Goal: Task Accomplishment & Management: Manage account settings

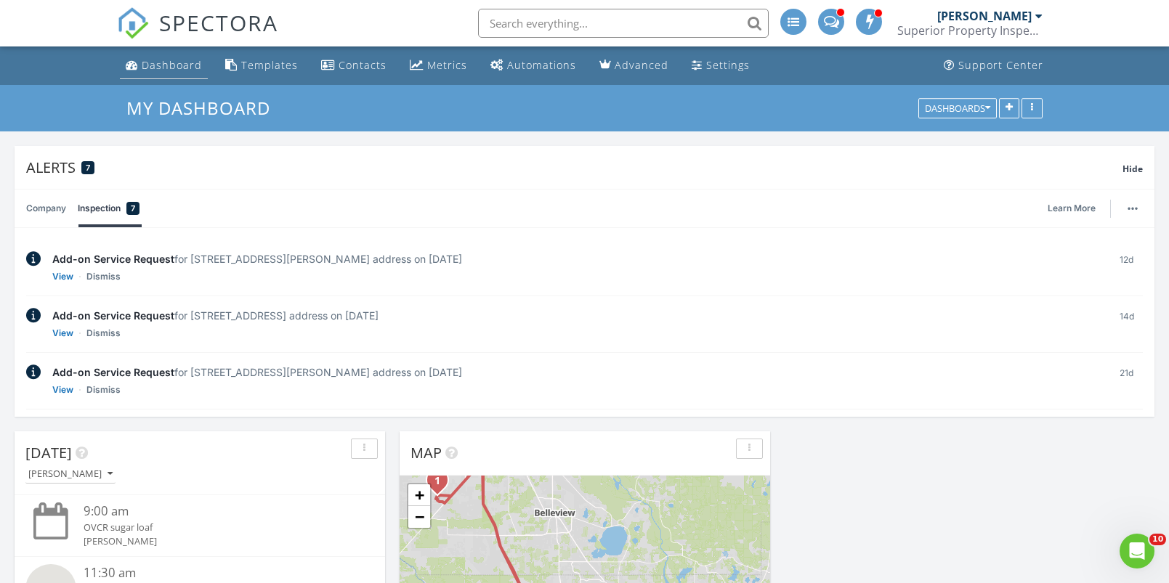
click at [185, 69] on div "Dashboard" at bounding box center [172, 65] width 60 height 14
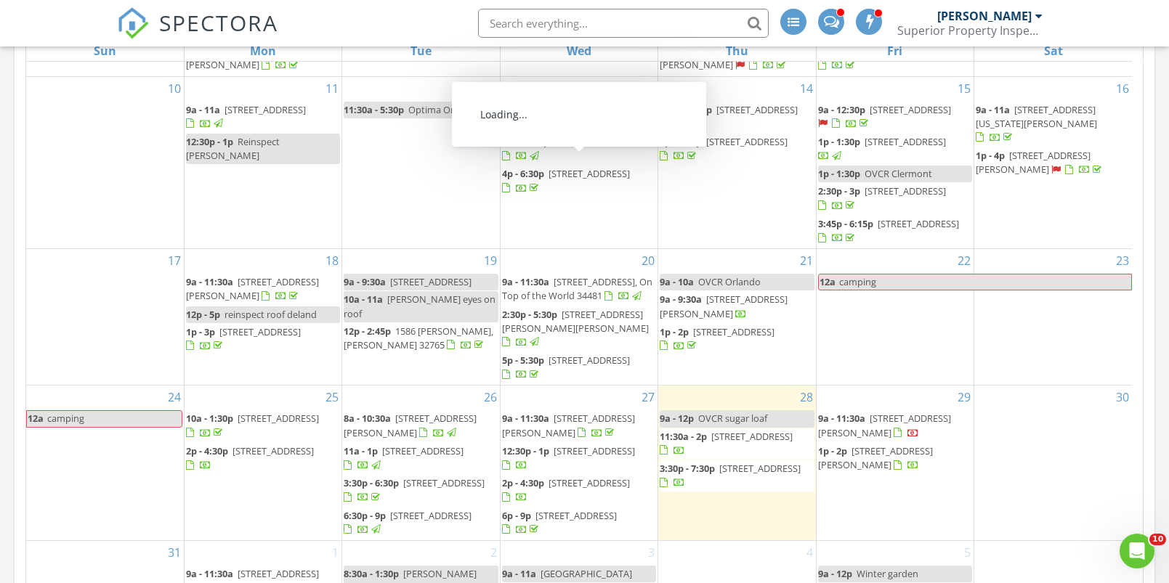
scroll to position [304, 0]
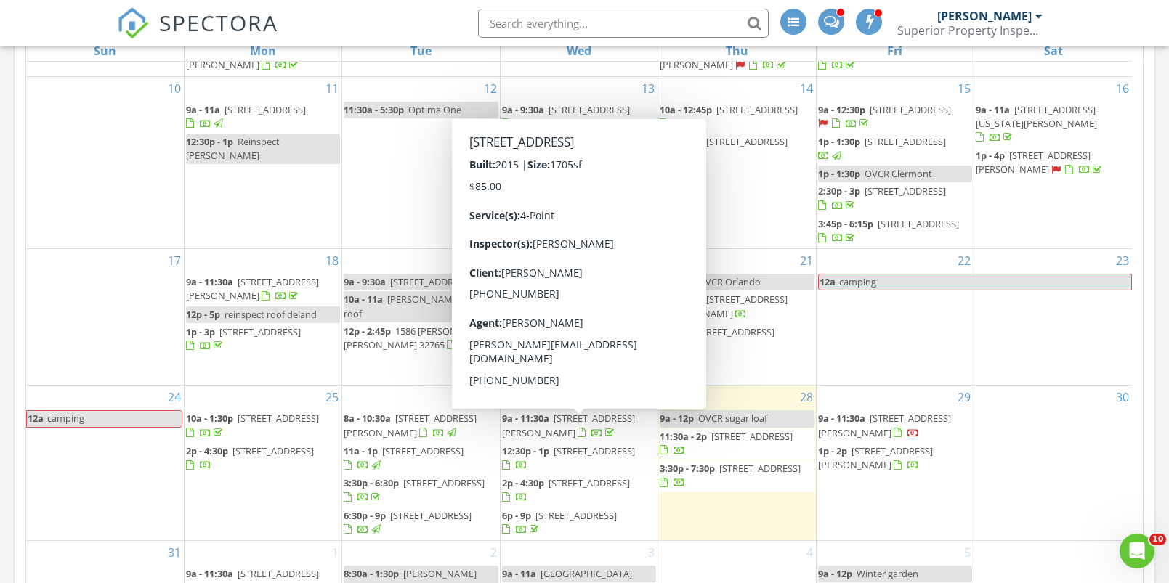
click at [559, 445] on span "308 Lago Ln, Groveland 34736" at bounding box center [594, 451] width 81 height 13
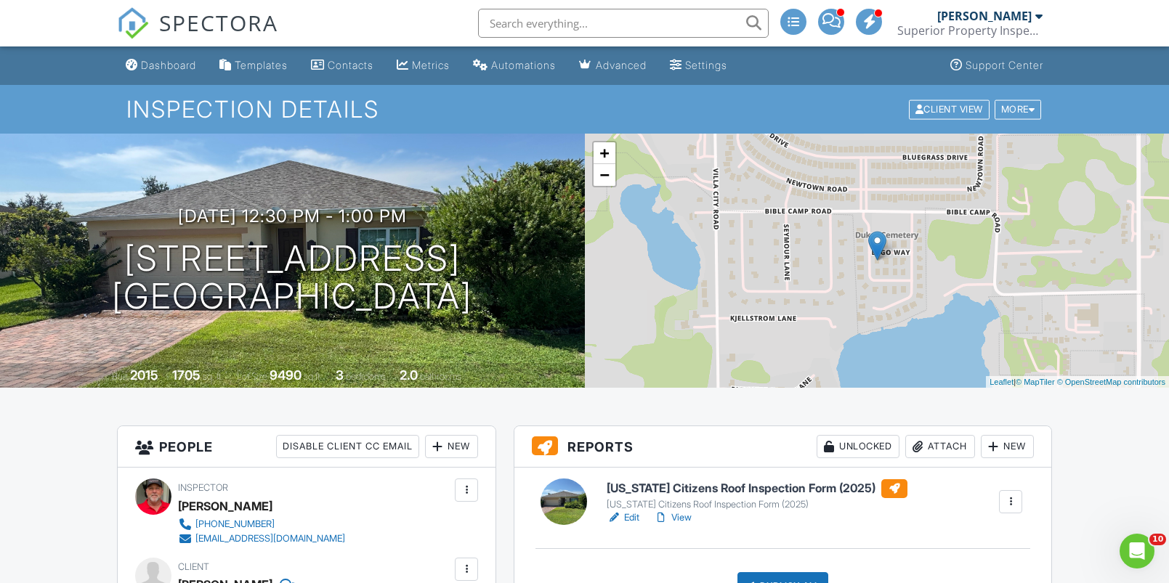
click at [1011, 498] on div at bounding box center [1010, 502] width 15 height 15
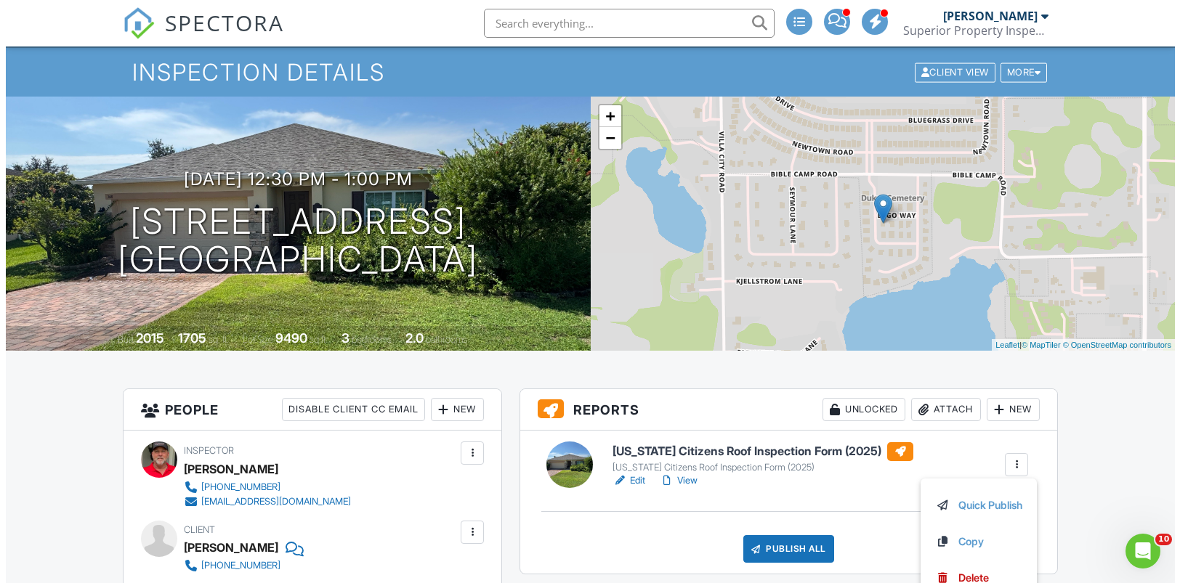
scroll to position [137, 0]
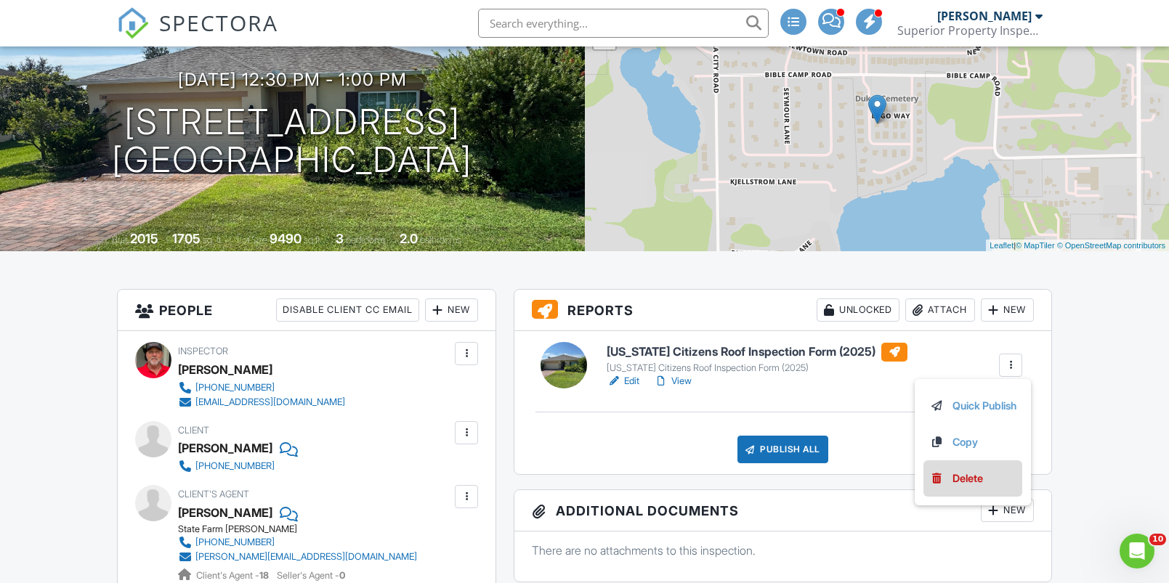
click at [961, 476] on div "Delete" at bounding box center [968, 479] width 31 height 16
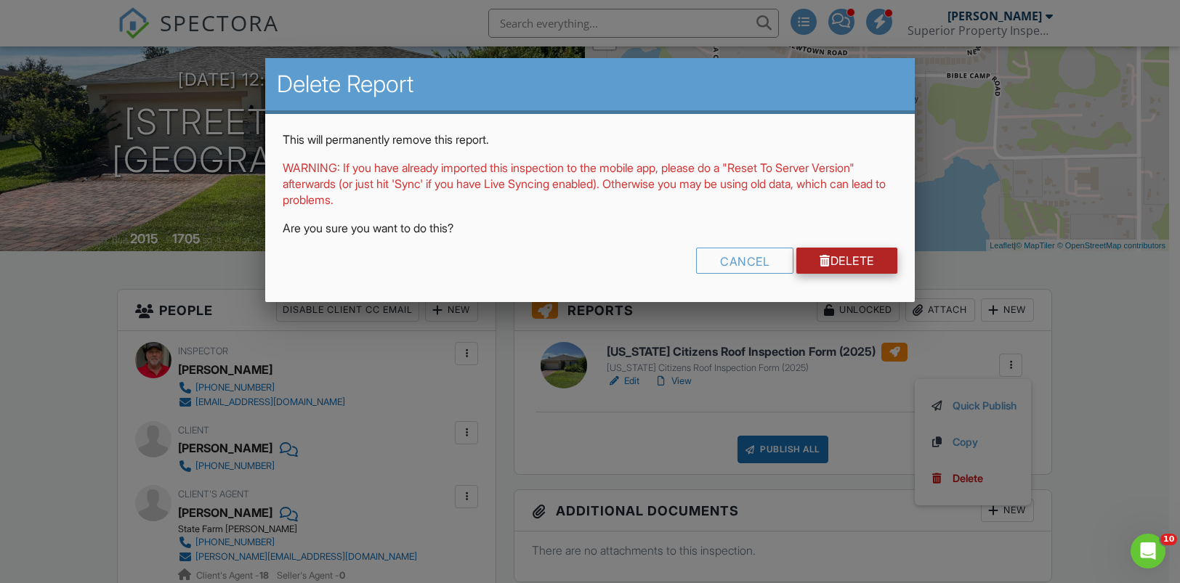
click at [855, 262] on link "Delete" at bounding box center [846, 261] width 101 height 26
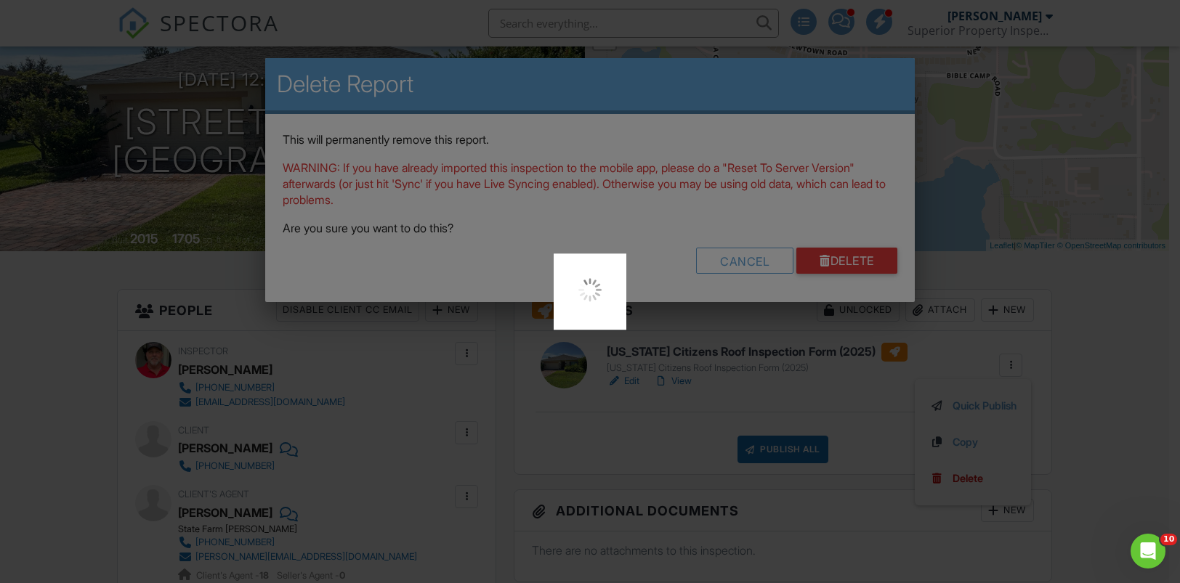
click at [856, 261] on div at bounding box center [590, 291] width 1180 height 583
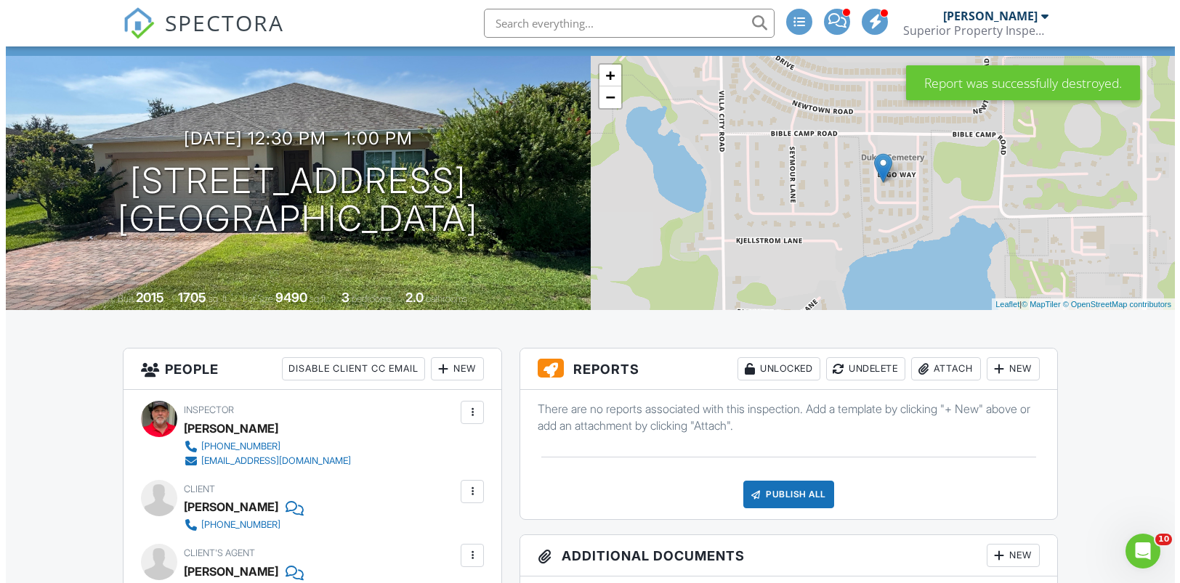
scroll to position [122, 0]
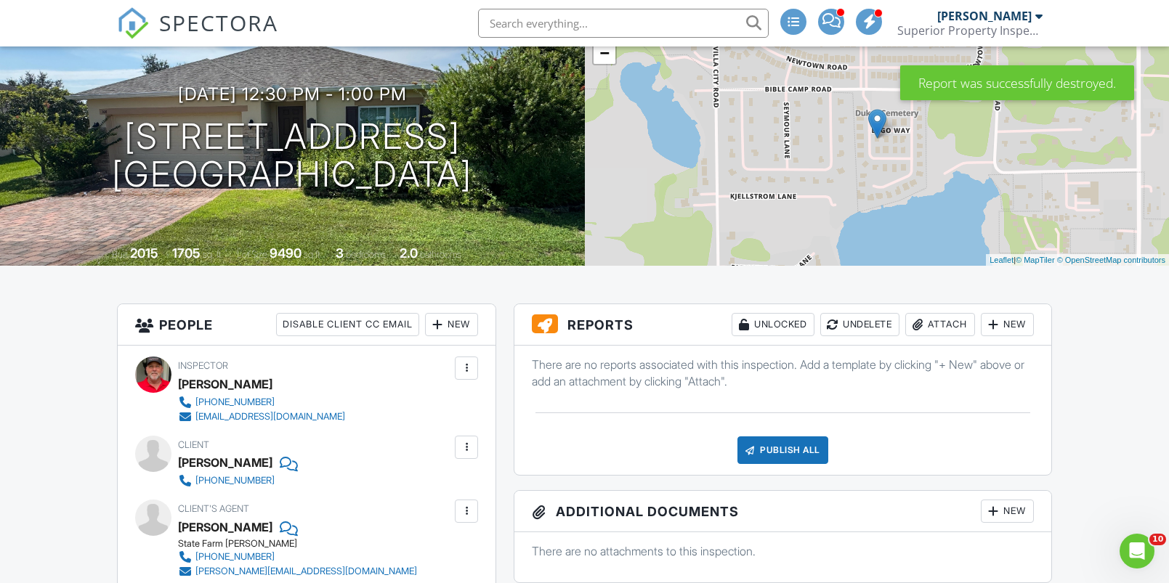
click at [1009, 321] on div "New" at bounding box center [1007, 324] width 53 height 23
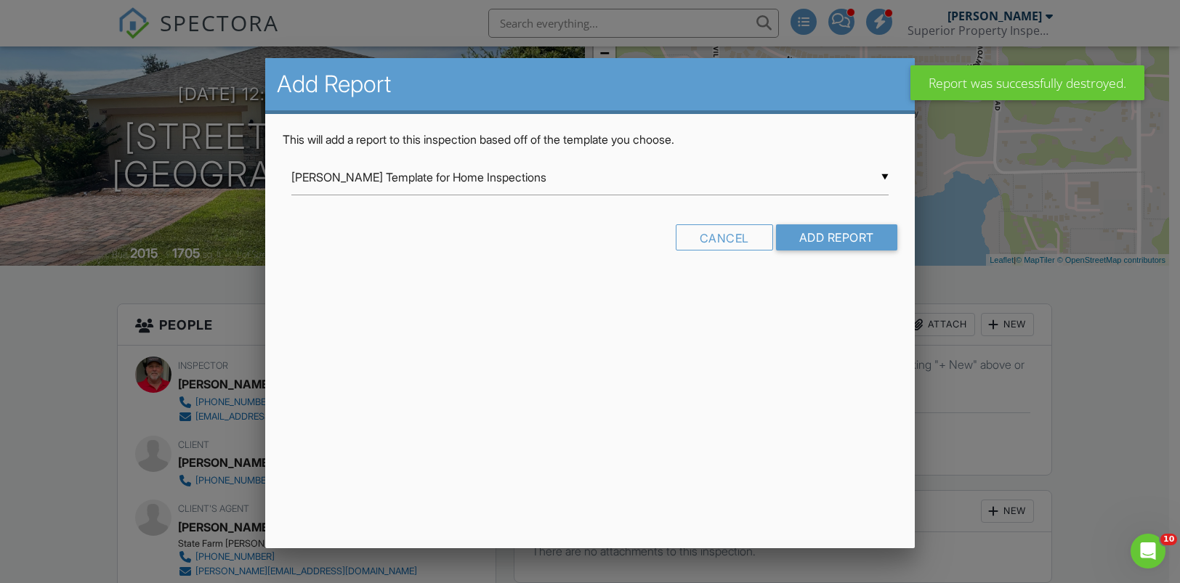
click at [505, 190] on input "Ben Gromicko's Template for Home Inspections" at bounding box center [589, 178] width 597 height 36
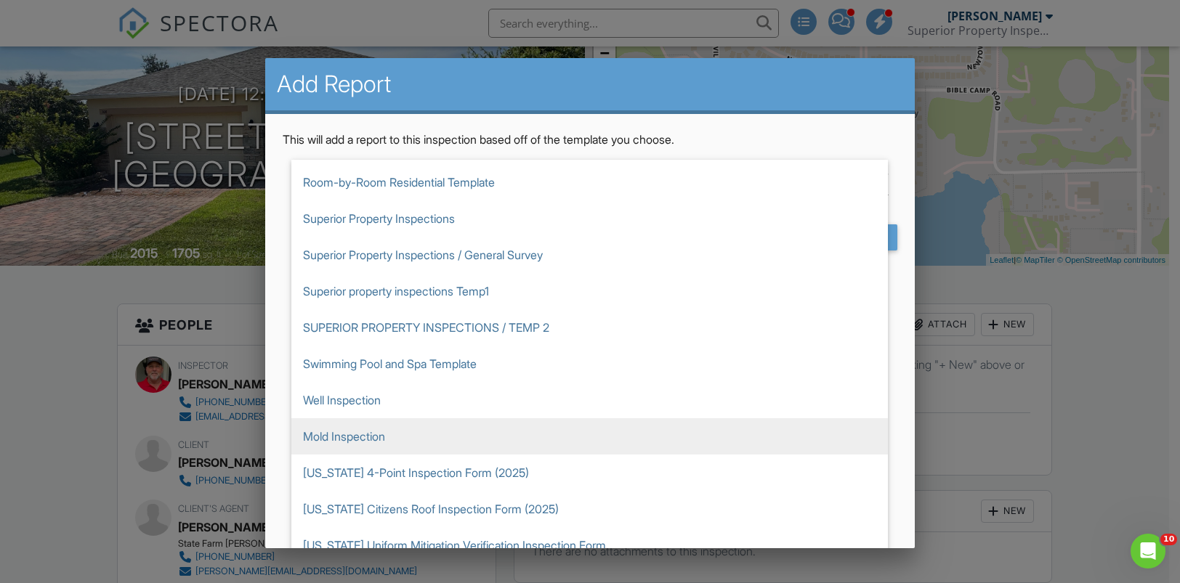
scroll to position [253, 0]
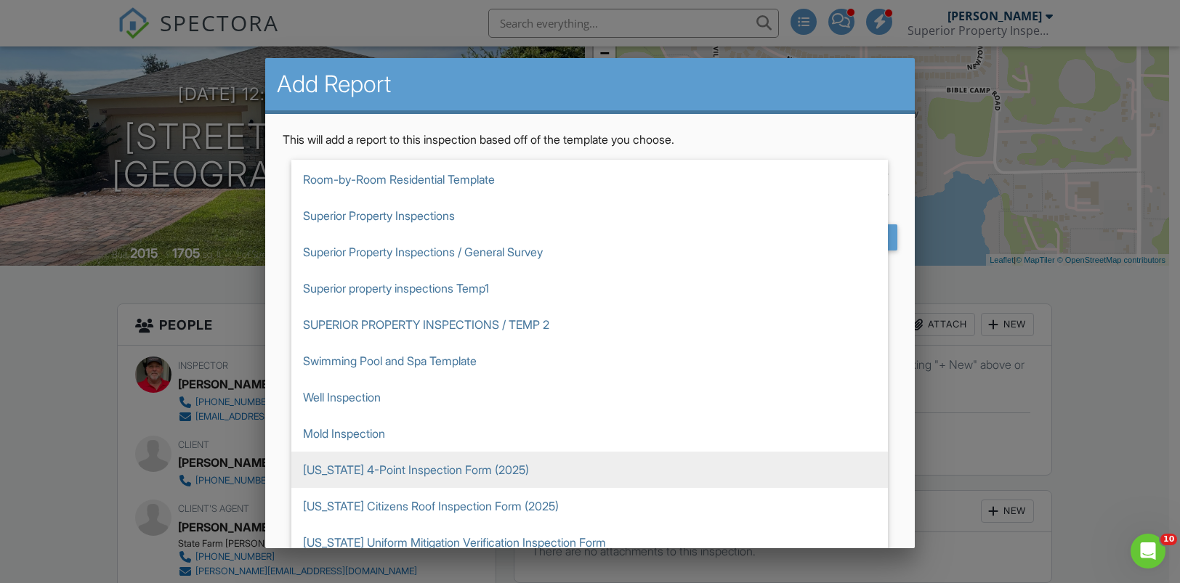
click at [429, 472] on span "Florida 4-Point Inspection Form (2025)" at bounding box center [589, 470] width 597 height 36
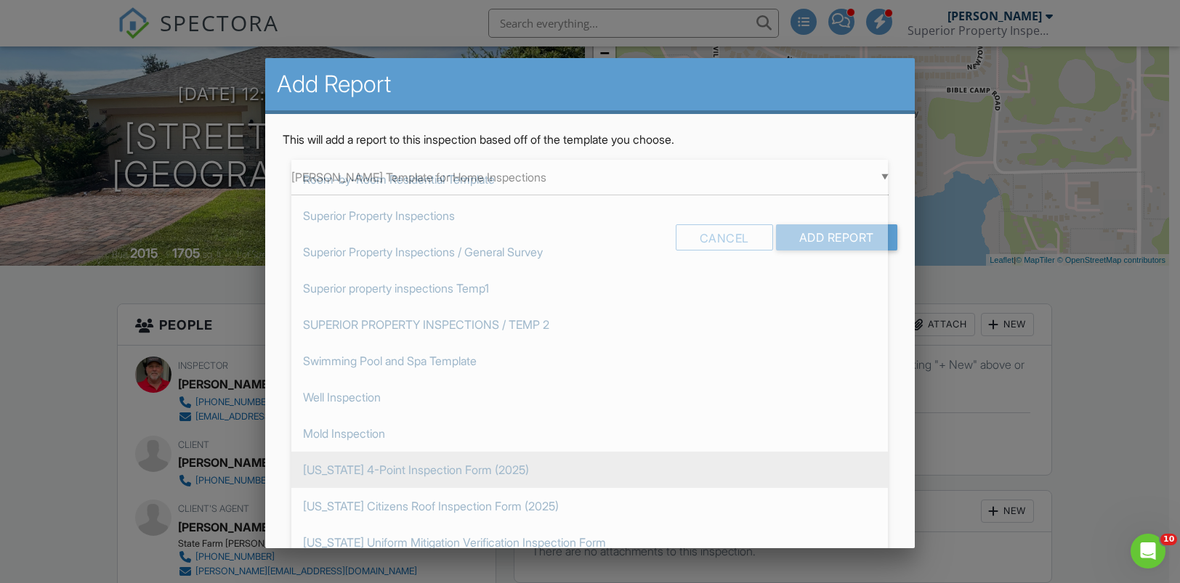
type input "[US_STATE] 4-Point Inspection Form (2025)"
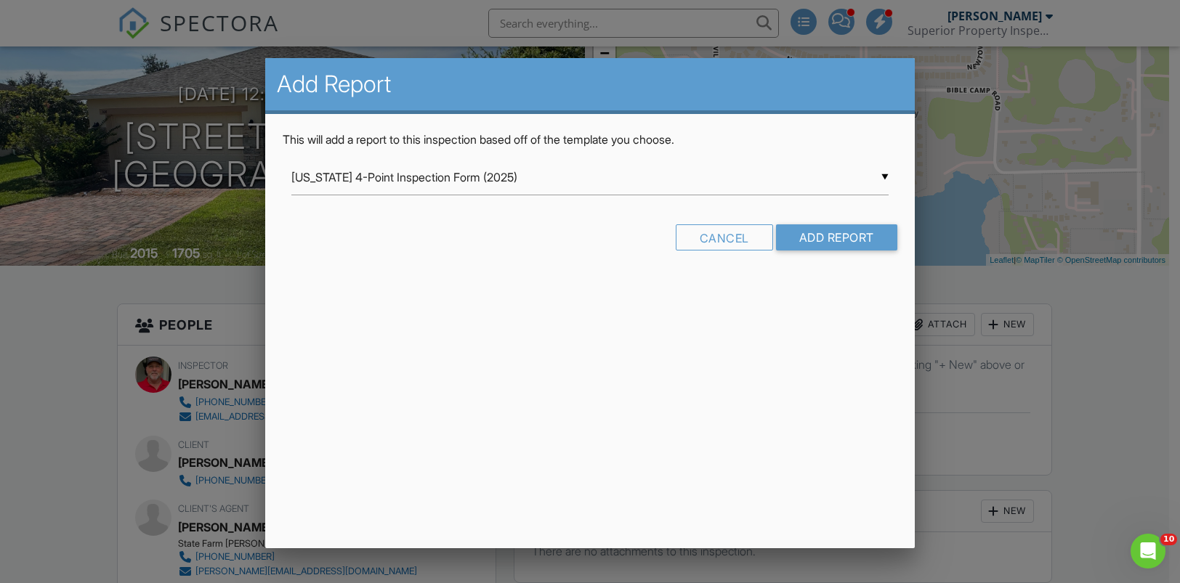
scroll to position [0, 0]
click at [831, 241] on input "Add Report" at bounding box center [836, 238] width 121 height 26
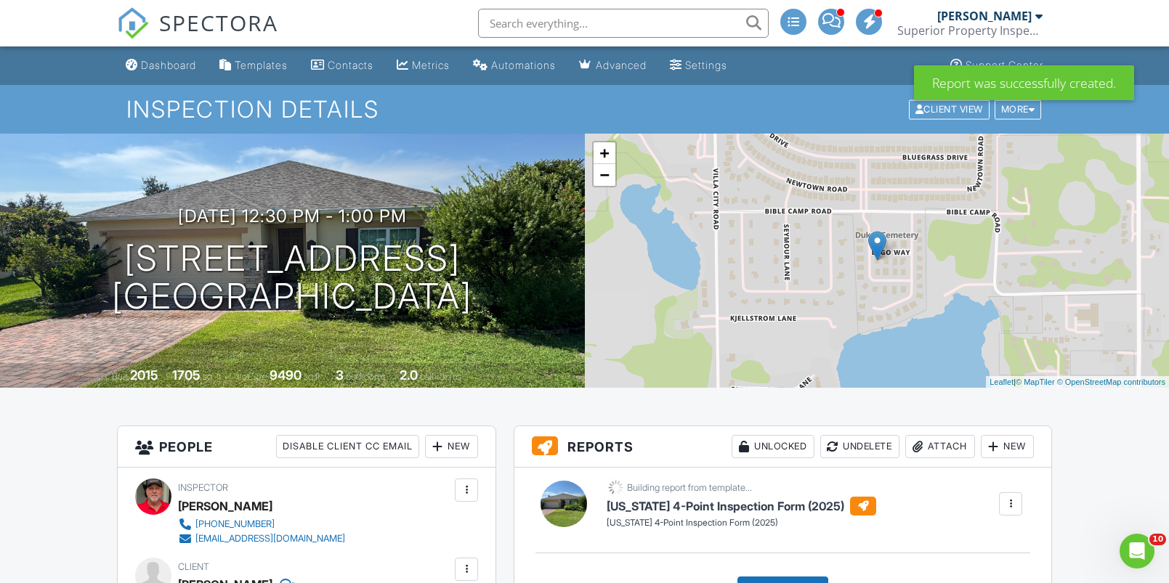
scroll to position [21, 0]
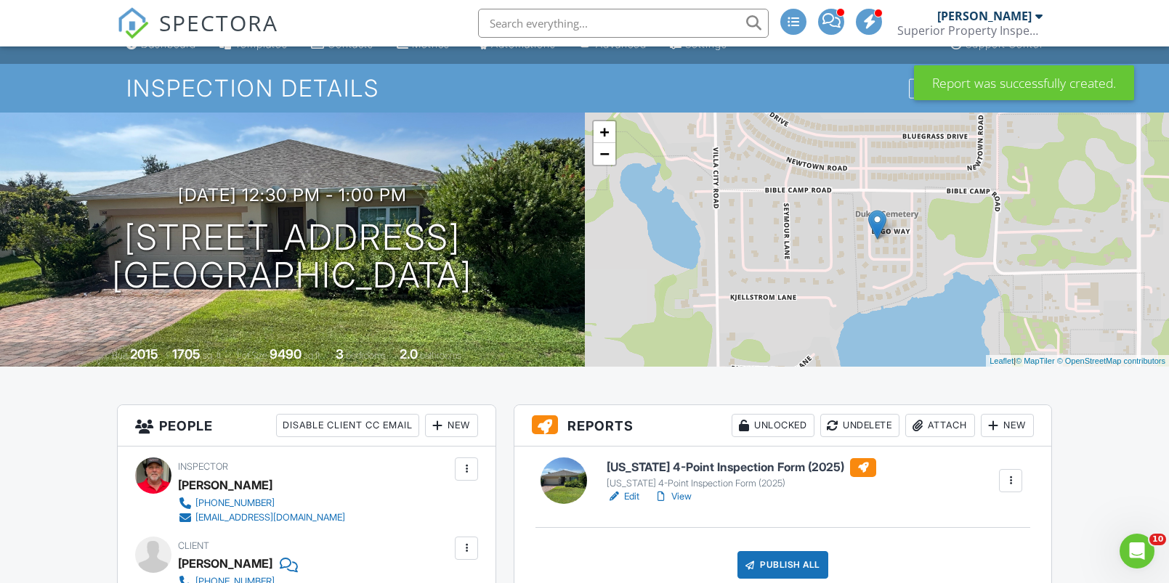
click at [719, 466] on h6 "Florida 4-Point Inspection Form (2025)" at bounding box center [742, 467] width 270 height 19
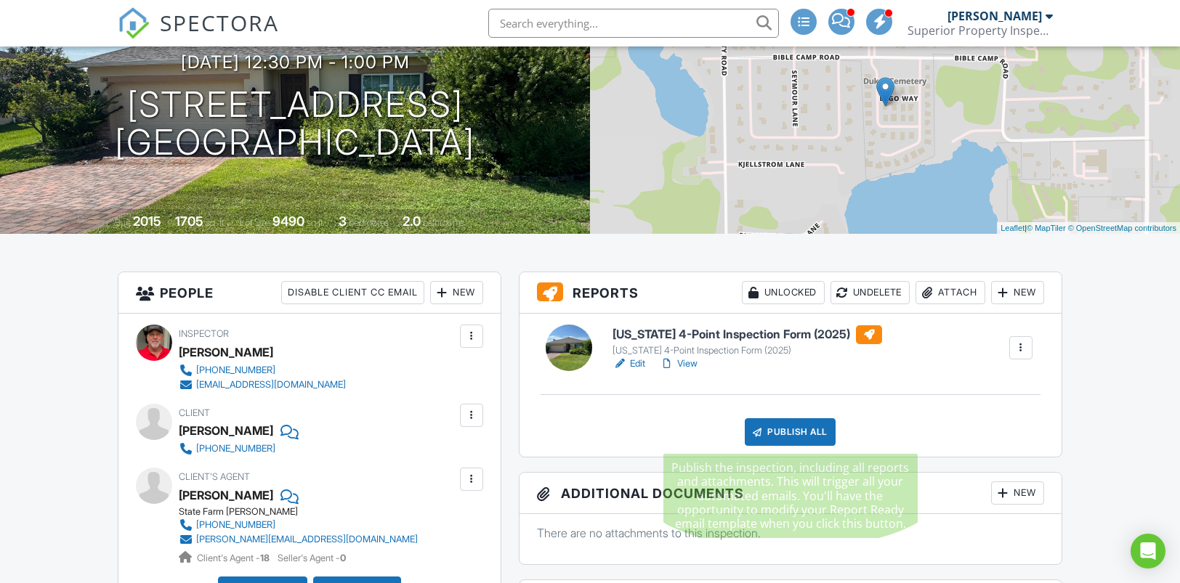
click at [795, 435] on div "Publish All" at bounding box center [790, 433] width 91 height 28
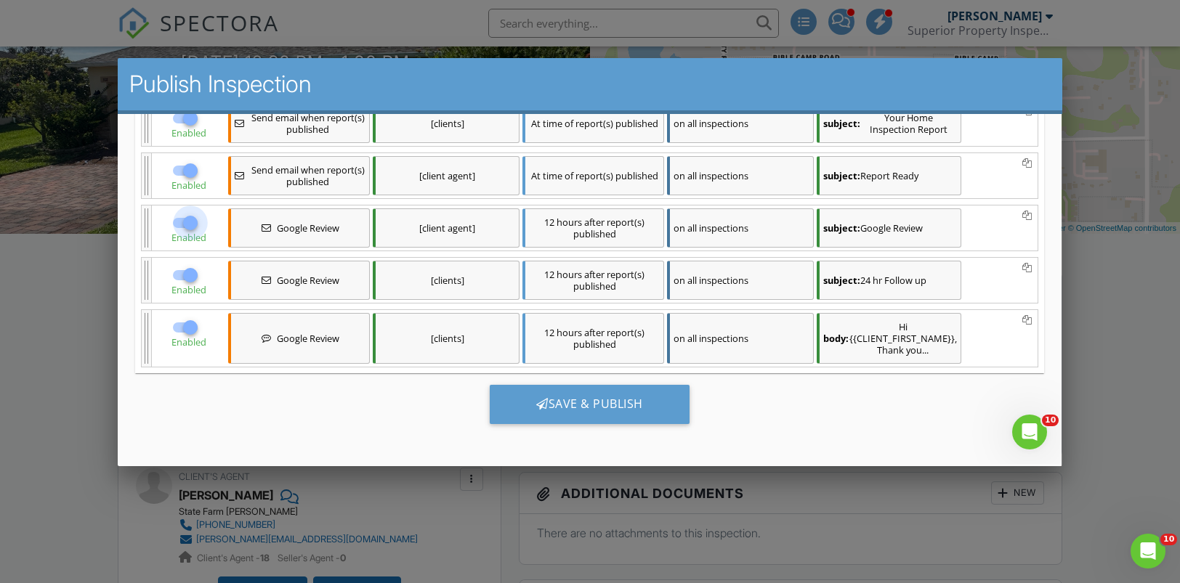
click at [187, 219] on div at bounding box center [190, 223] width 25 height 25
checkbox input "false"
click at [185, 278] on div at bounding box center [190, 275] width 25 height 25
checkbox input "false"
click at [179, 334] on div at bounding box center [190, 327] width 25 height 25
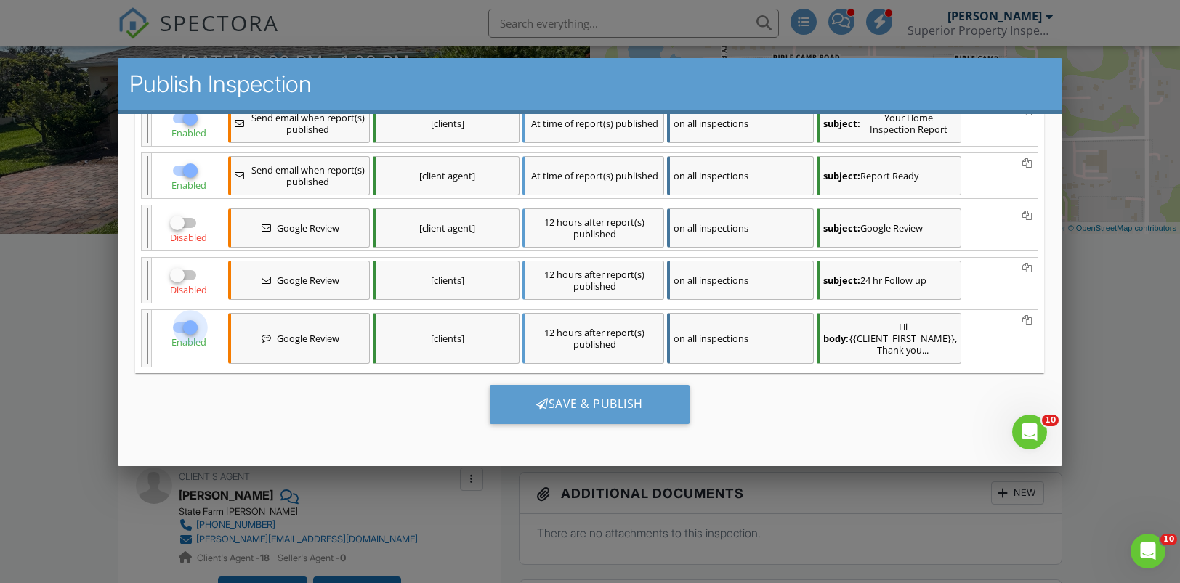
checkbox input "false"
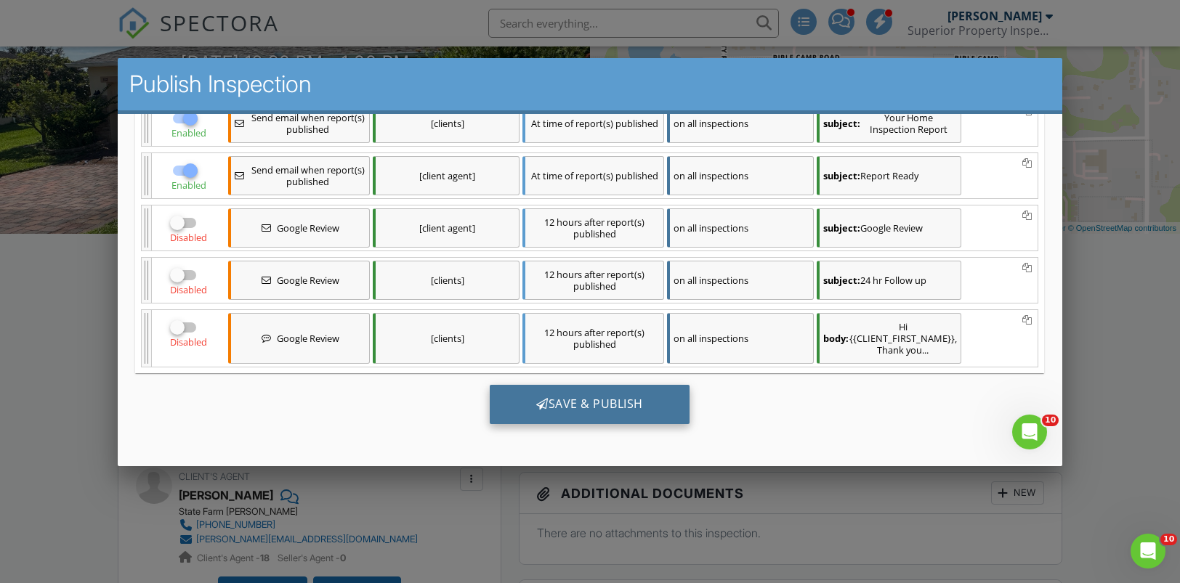
click at [603, 408] on div "Save & Publish" at bounding box center [590, 404] width 200 height 39
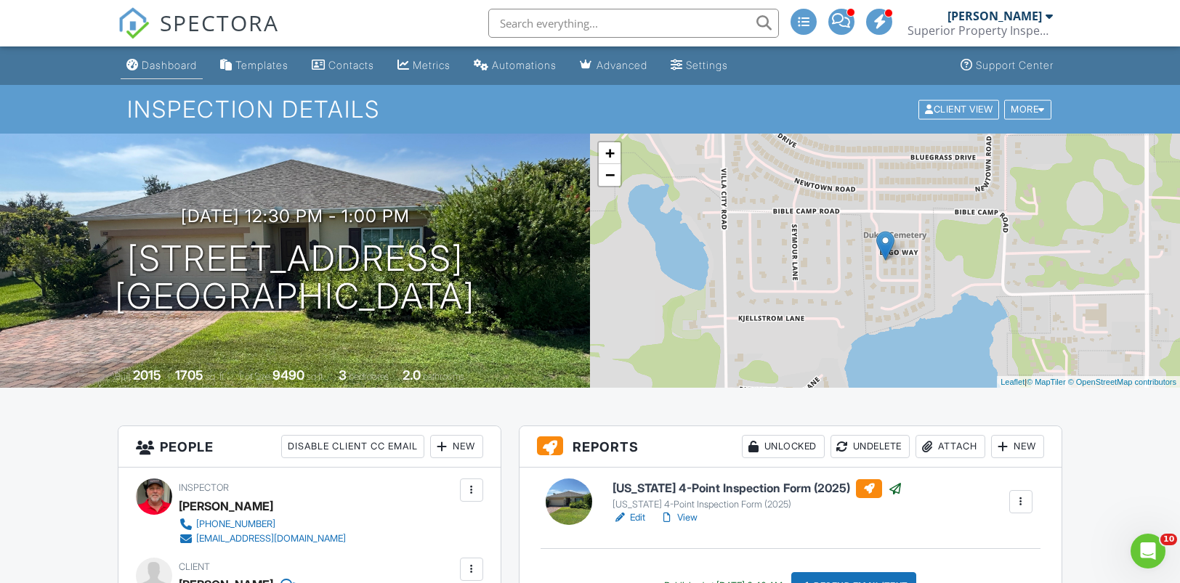
click at [180, 63] on div "Dashboard" at bounding box center [169, 65] width 55 height 12
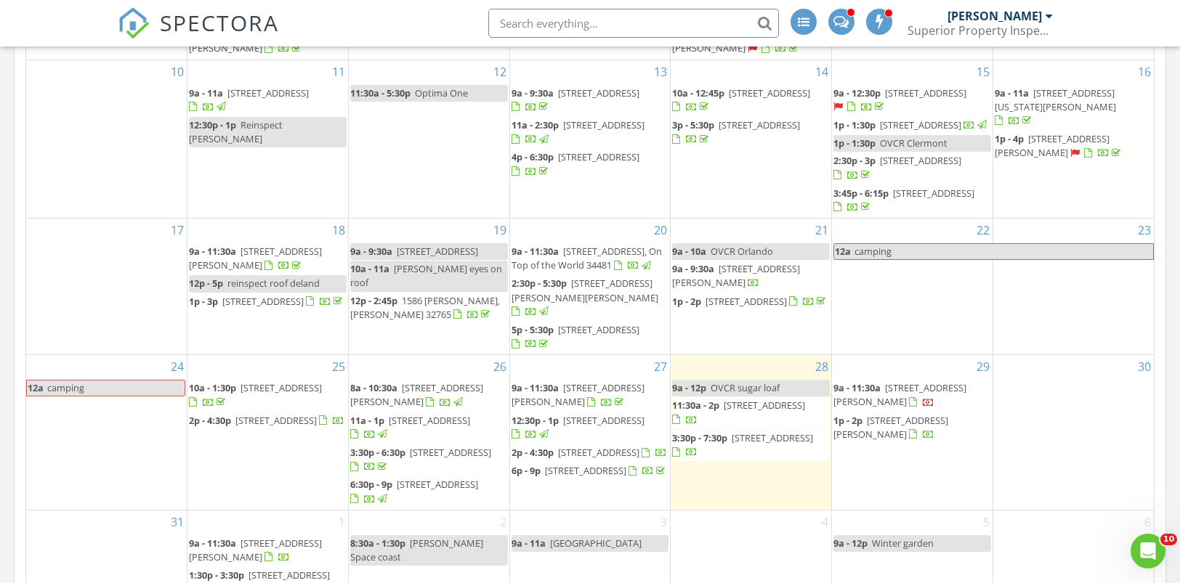
scroll to position [1128, 0]
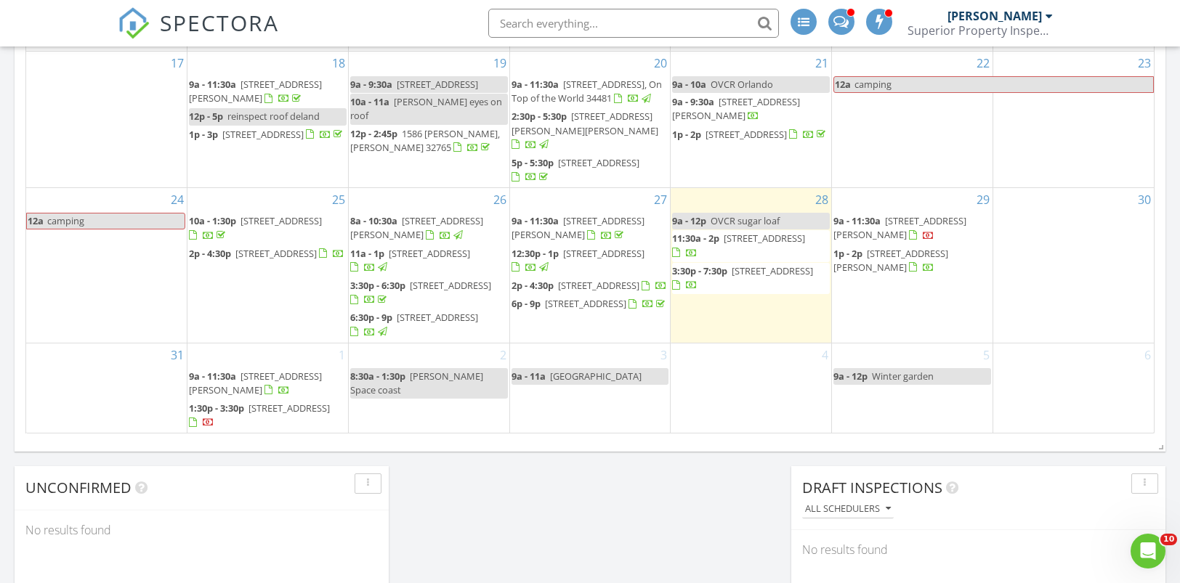
click at [587, 279] on span "4720 Summerbridge Cir, Leesburg 34748" at bounding box center [598, 285] width 81 height 13
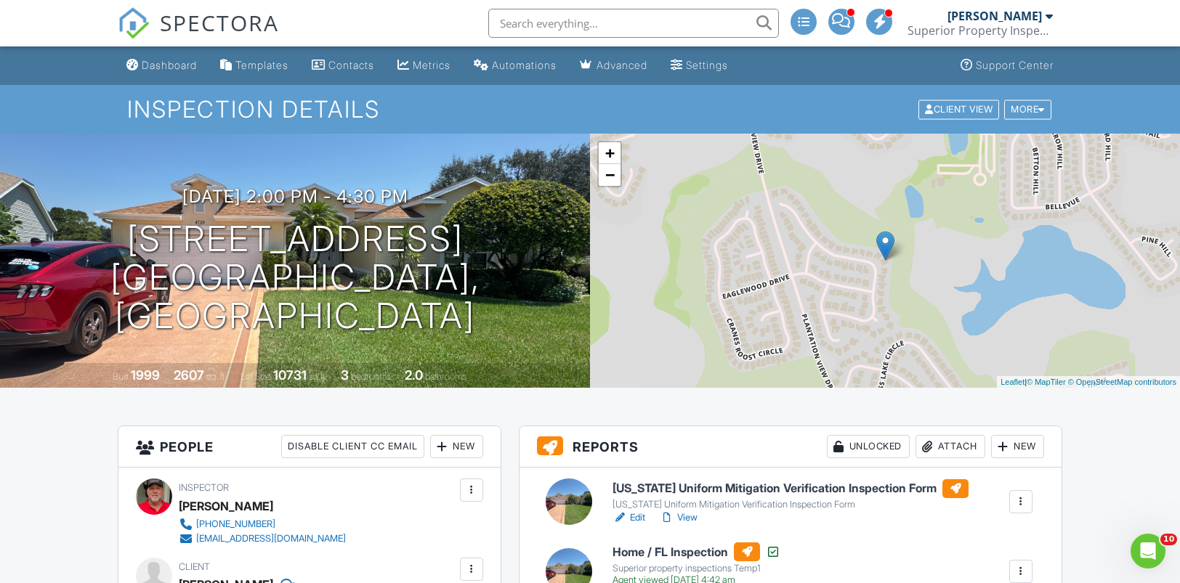
click at [763, 487] on h6 "Florida Uniform Mitigation Verification Inspection Form" at bounding box center [791, 489] width 356 height 19
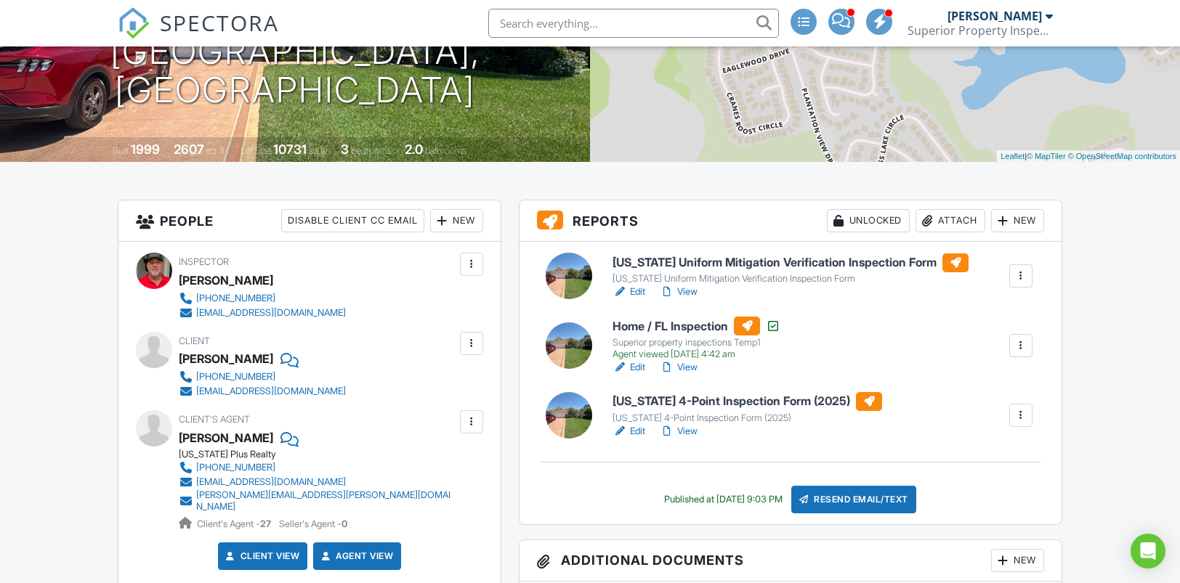
click at [657, 396] on h6 "Florida 4-Point Inspection Form (2025)" at bounding box center [748, 401] width 270 height 19
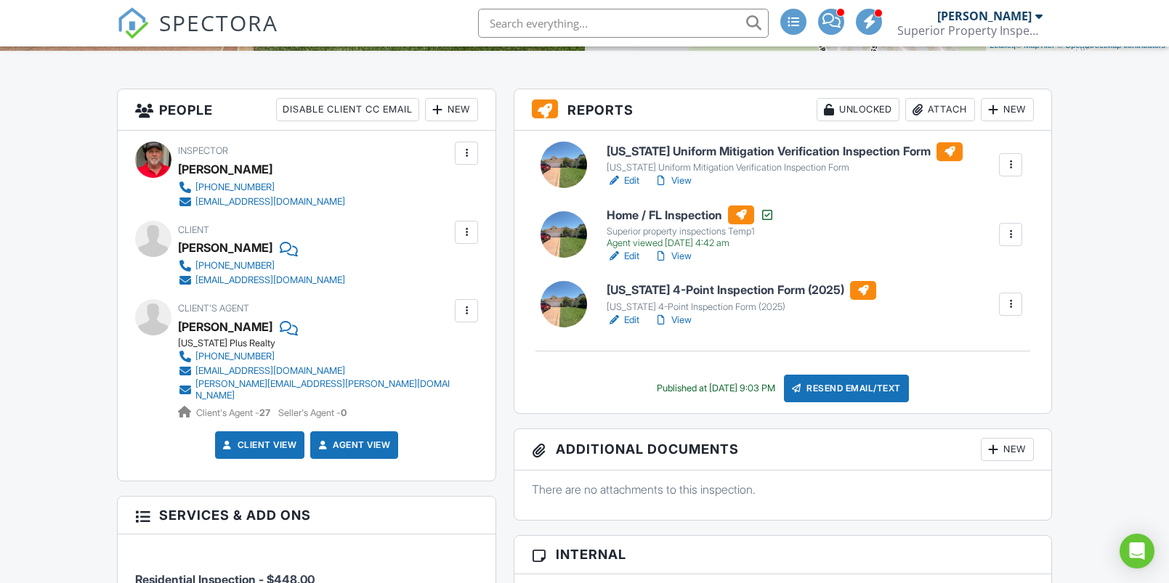
click at [700, 283] on h6 "[US_STATE] 4-Point Inspection Form (2025)" at bounding box center [742, 290] width 270 height 19
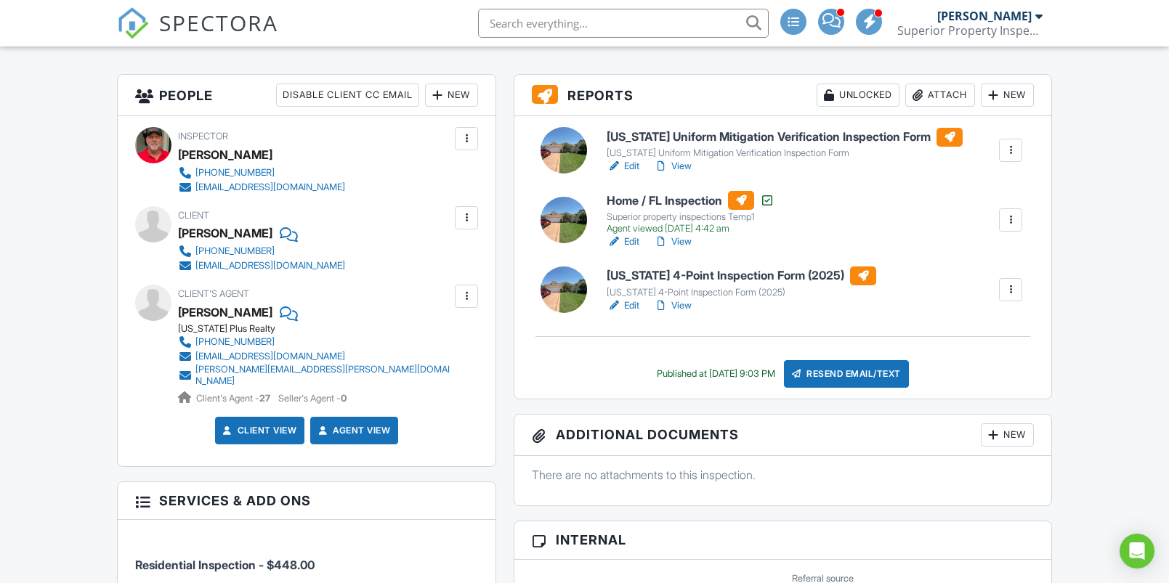
click at [679, 138] on h6 "[US_STATE] Uniform Mitigation Verification Inspection Form" at bounding box center [785, 137] width 356 height 19
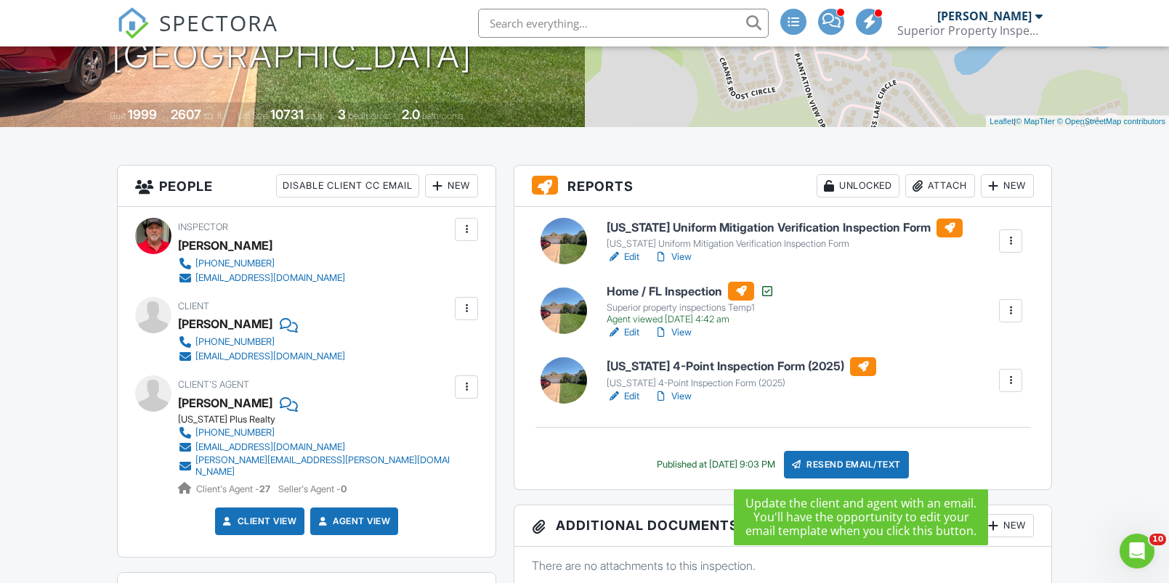
click at [857, 461] on div "Resend Email/Text" at bounding box center [846, 465] width 125 height 28
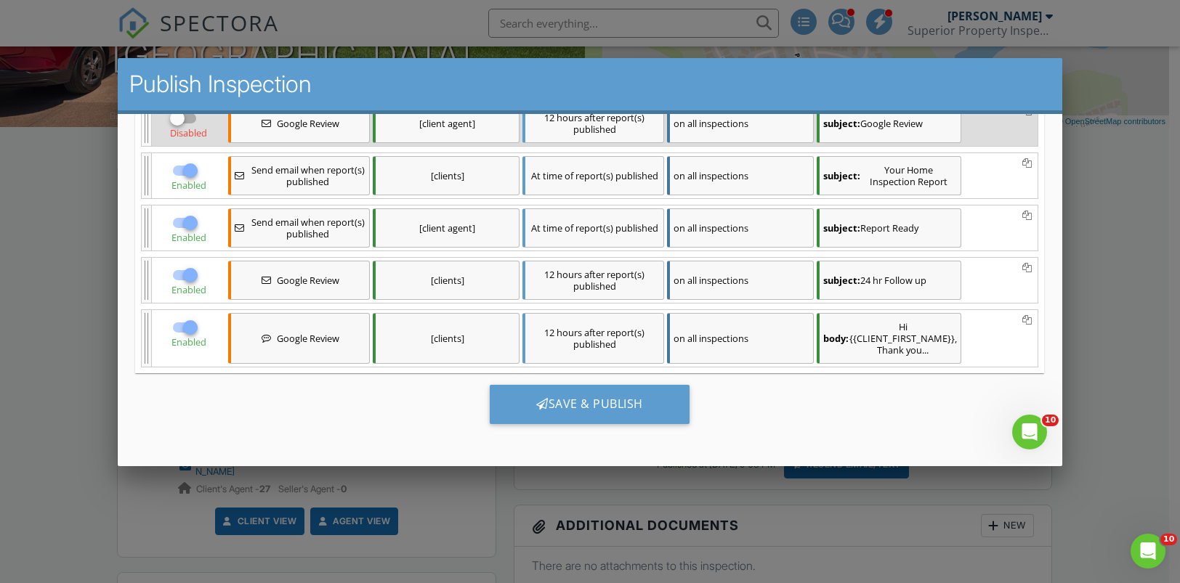
scroll to position [1, 0]
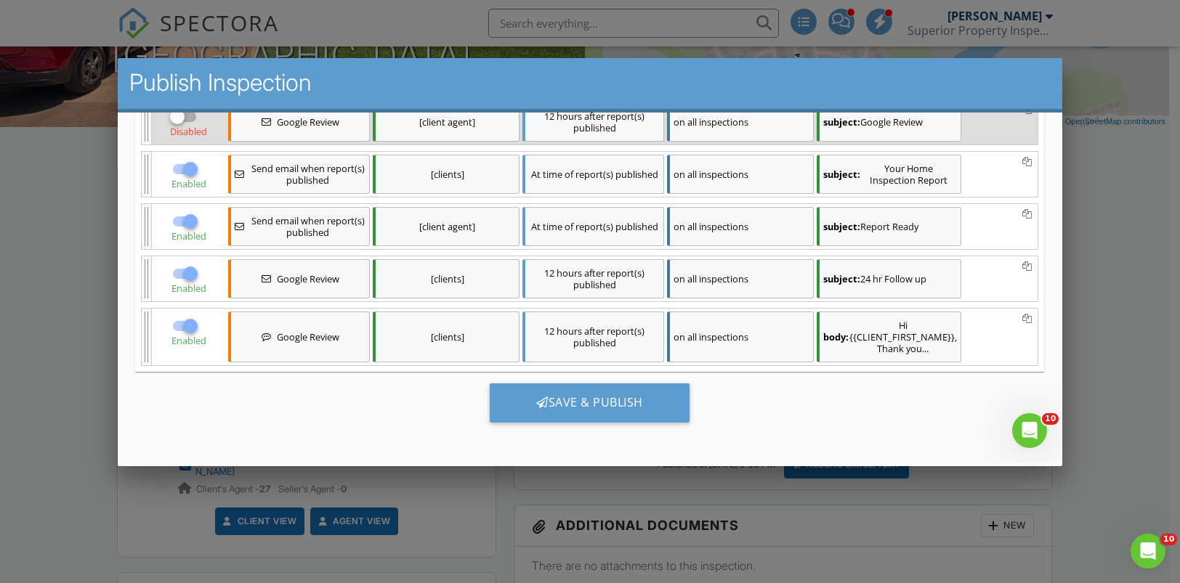
click at [187, 323] on div at bounding box center [190, 326] width 25 height 25
checkbox input "false"
click at [189, 266] on div at bounding box center [190, 274] width 25 height 25
checkbox input "false"
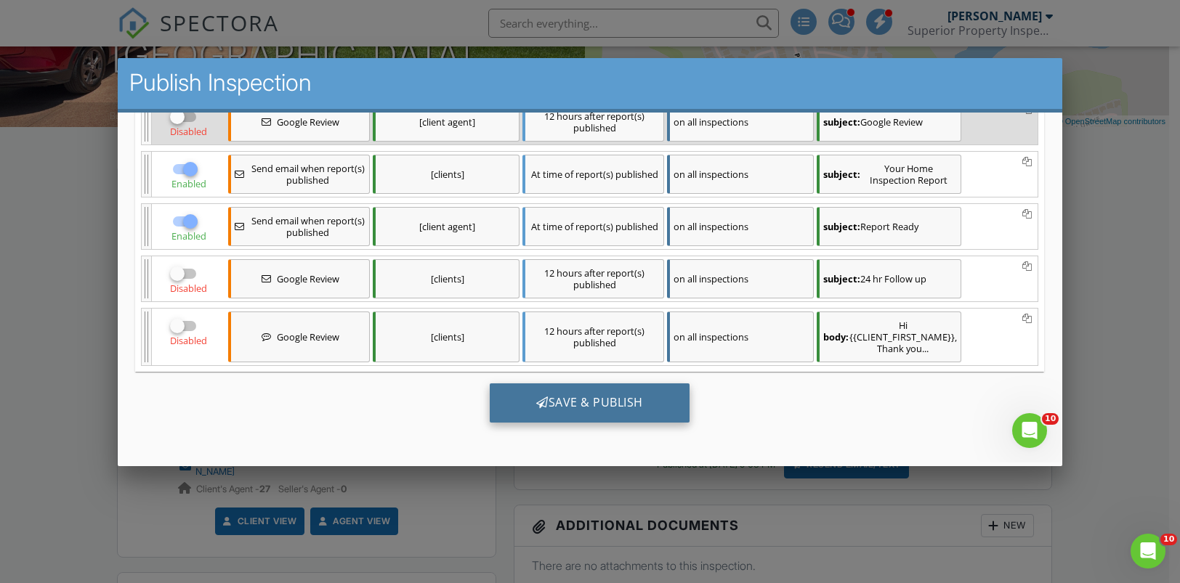
click at [586, 409] on div "Save & Publish" at bounding box center [590, 403] width 200 height 39
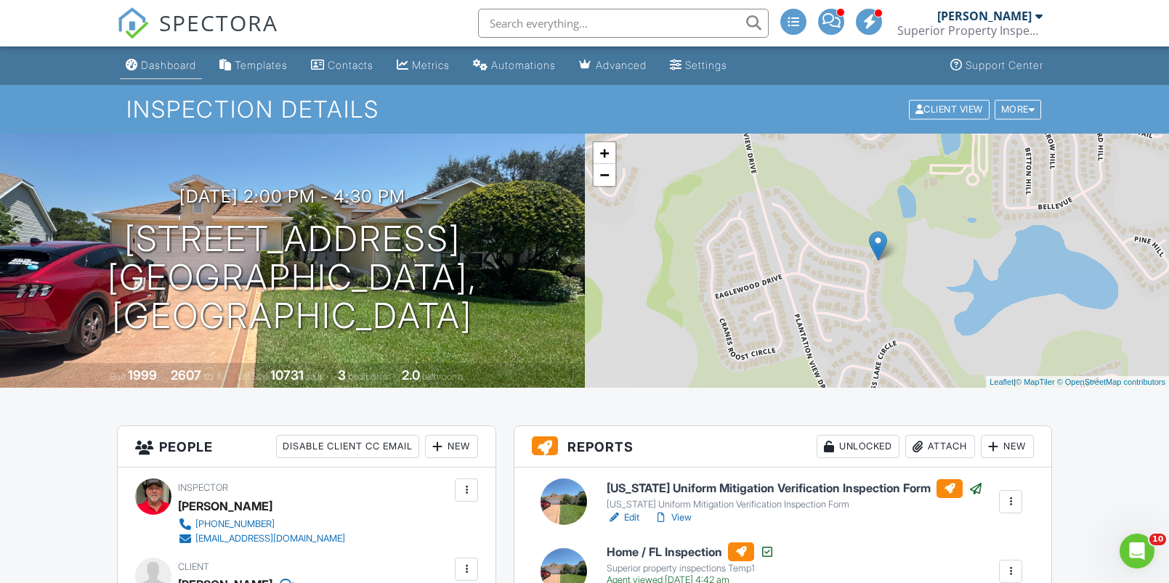
click at [191, 65] on div "Dashboard" at bounding box center [168, 65] width 55 height 12
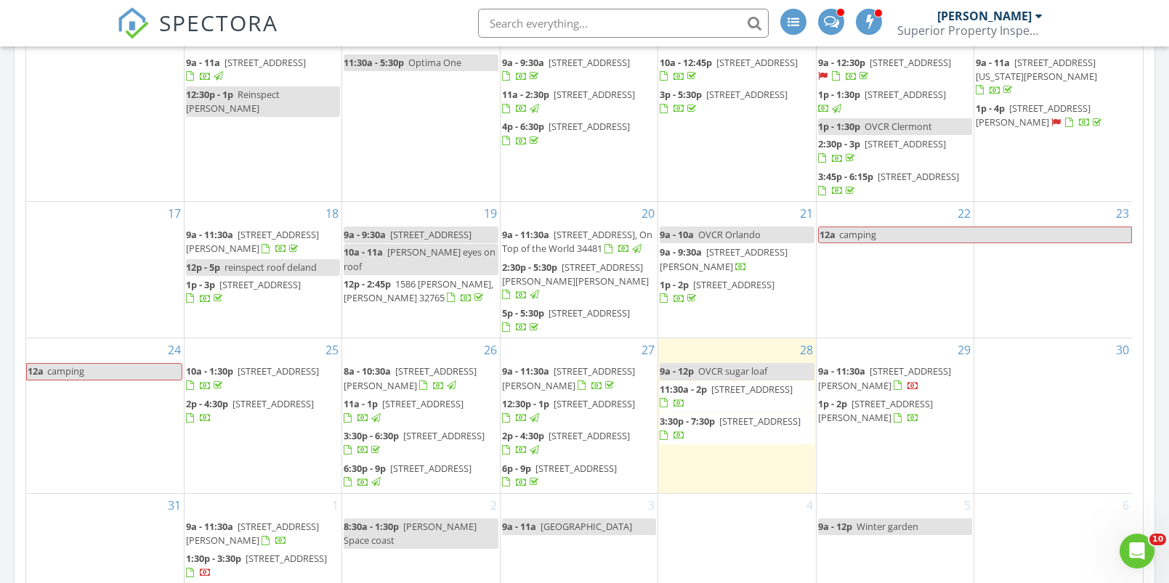
scroll to position [1080, 0]
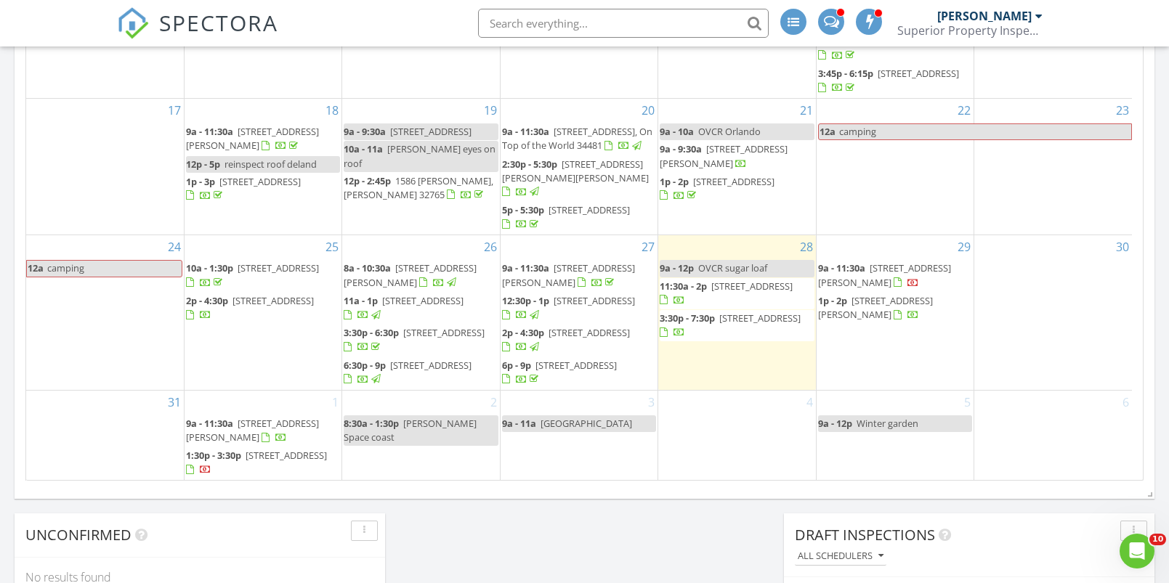
click at [708, 357] on div "28 9a - 12p OVCR sugar loaf 11:30a - 2p 9069 SW 91st Cir, Ocala 34481 3:30p - 7…" at bounding box center [736, 312] width 157 height 154
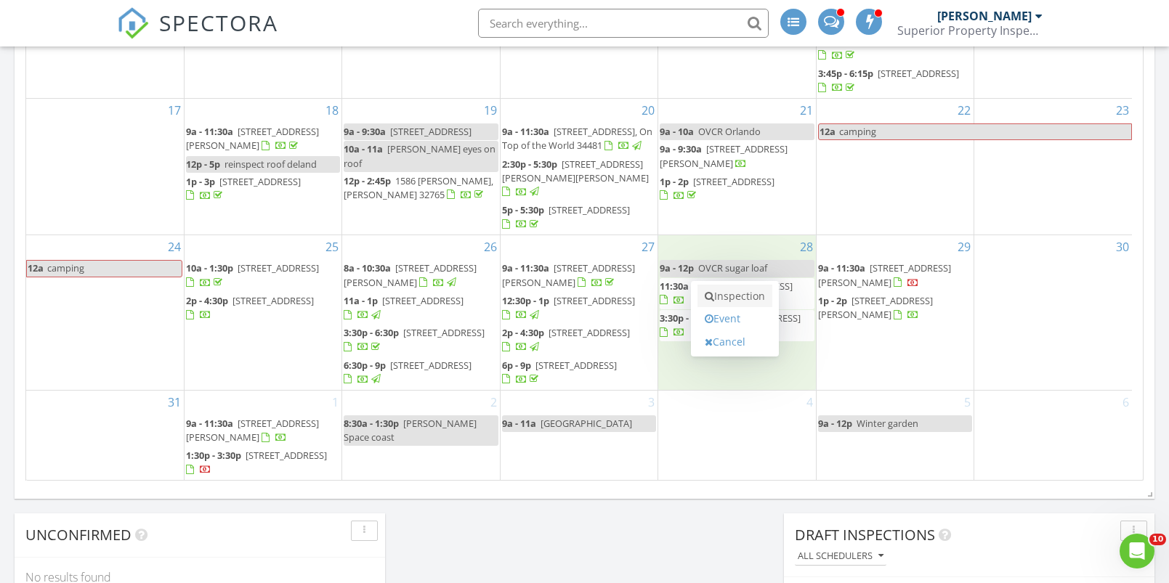
click at [727, 296] on link "Inspection" at bounding box center [735, 296] width 75 height 23
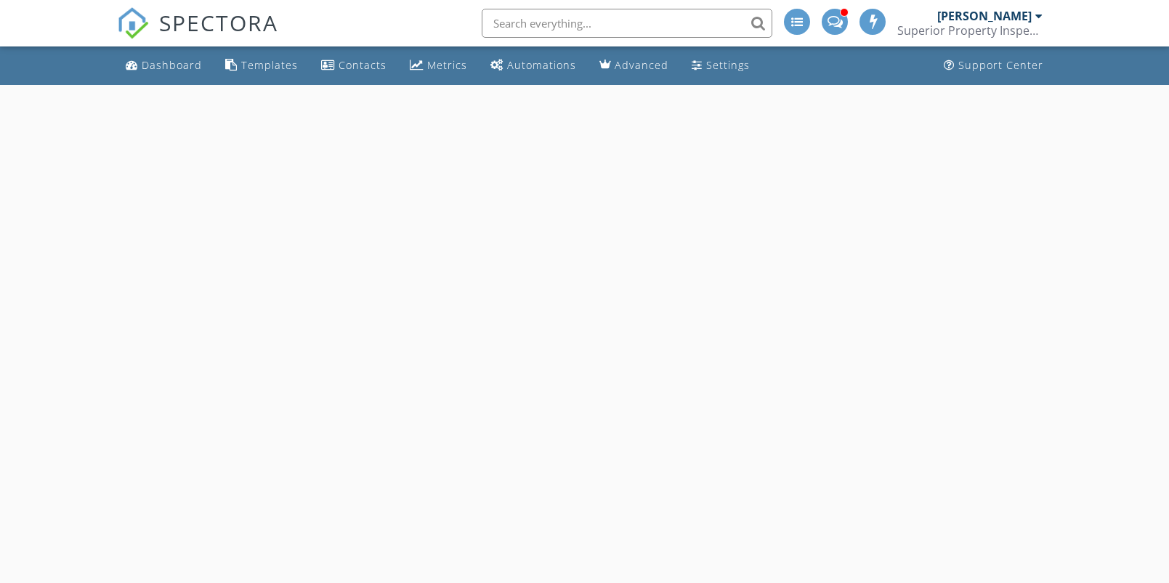
select select "7"
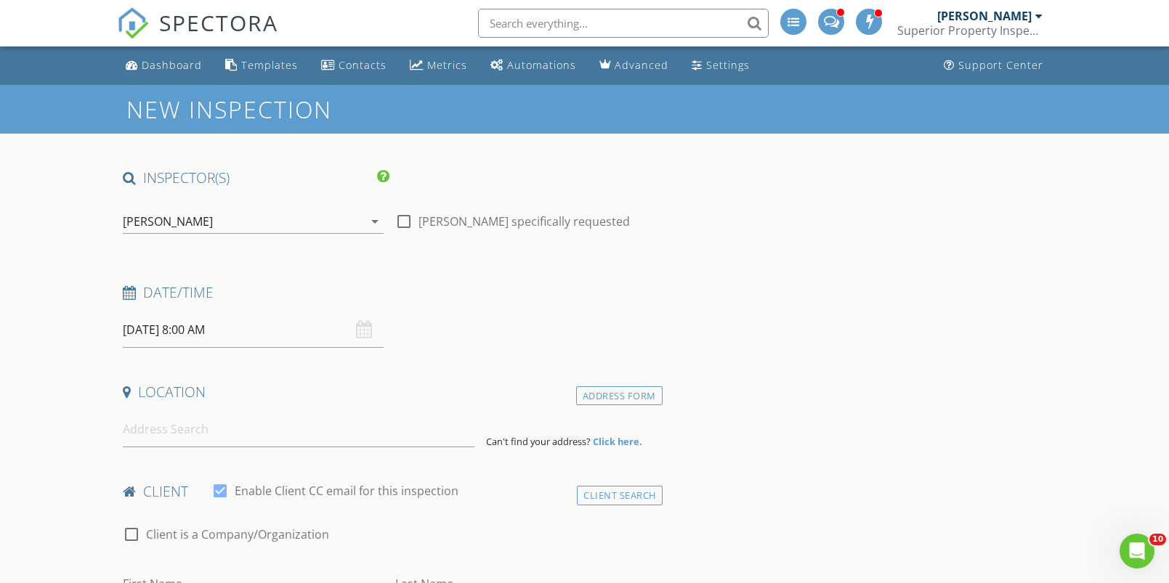
click at [209, 328] on input "[DATE] 8:00 AM" at bounding box center [253, 330] width 261 height 36
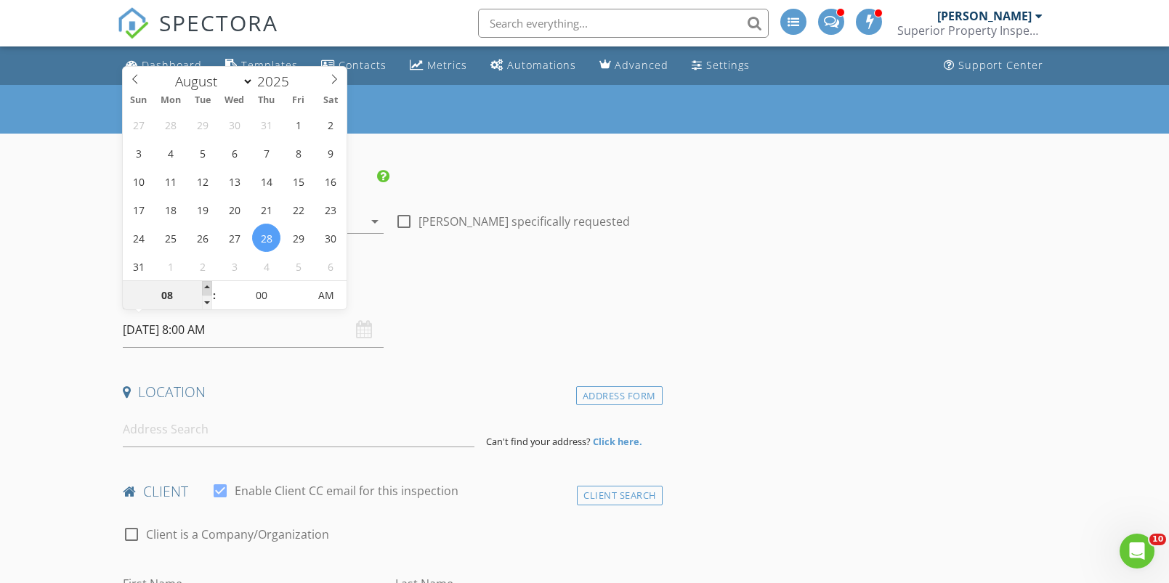
type input "09"
type input "[DATE] 9:00 AM"
click at [209, 286] on span at bounding box center [207, 288] width 10 height 15
type input "10"
type input "[DATE] 10:00 AM"
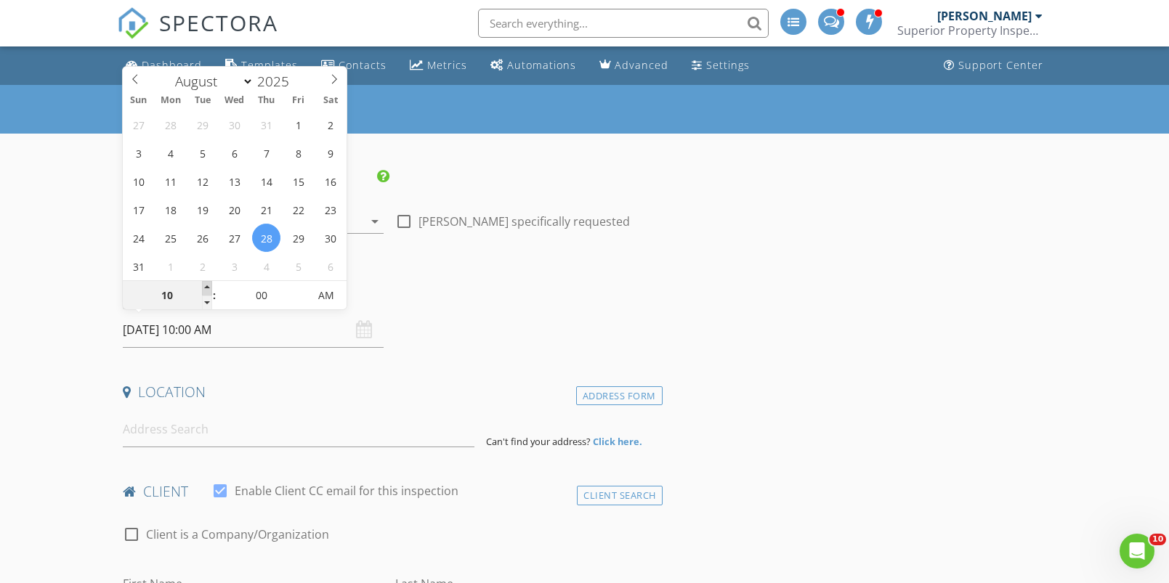
click at [209, 286] on span at bounding box center [207, 288] width 10 height 15
type input "11"
type input "[DATE] 11:00 AM"
click at [209, 286] on span at bounding box center [207, 288] width 10 height 15
type input "12"
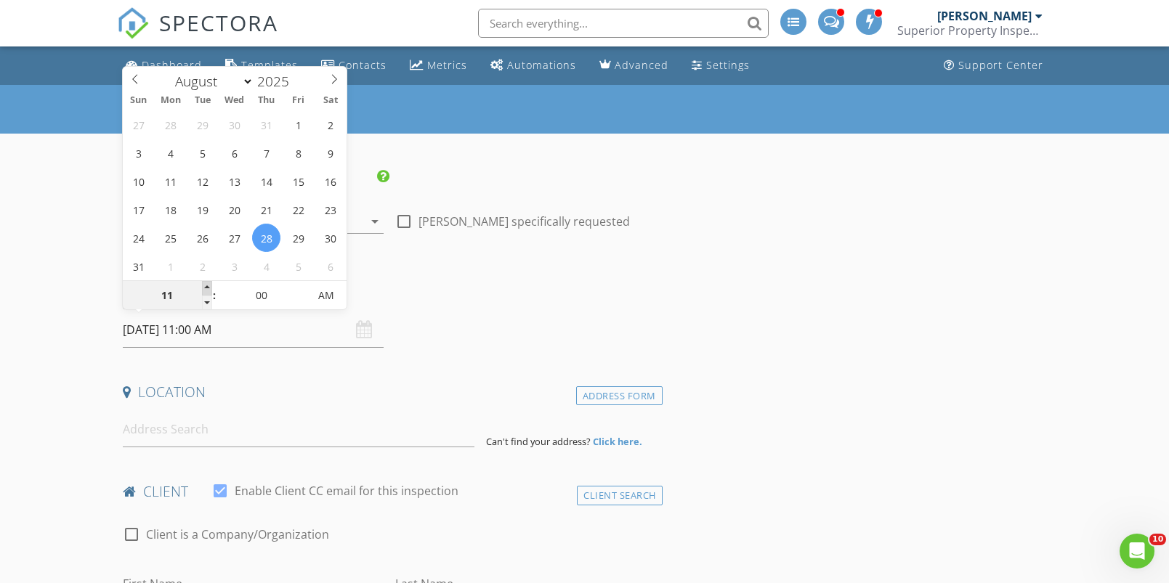
type input "[DATE] 12:00 PM"
click at [209, 286] on span at bounding box center [207, 288] width 10 height 15
type input "01"
type input "[DATE] 1:00 PM"
click at [209, 286] on span at bounding box center [207, 288] width 10 height 15
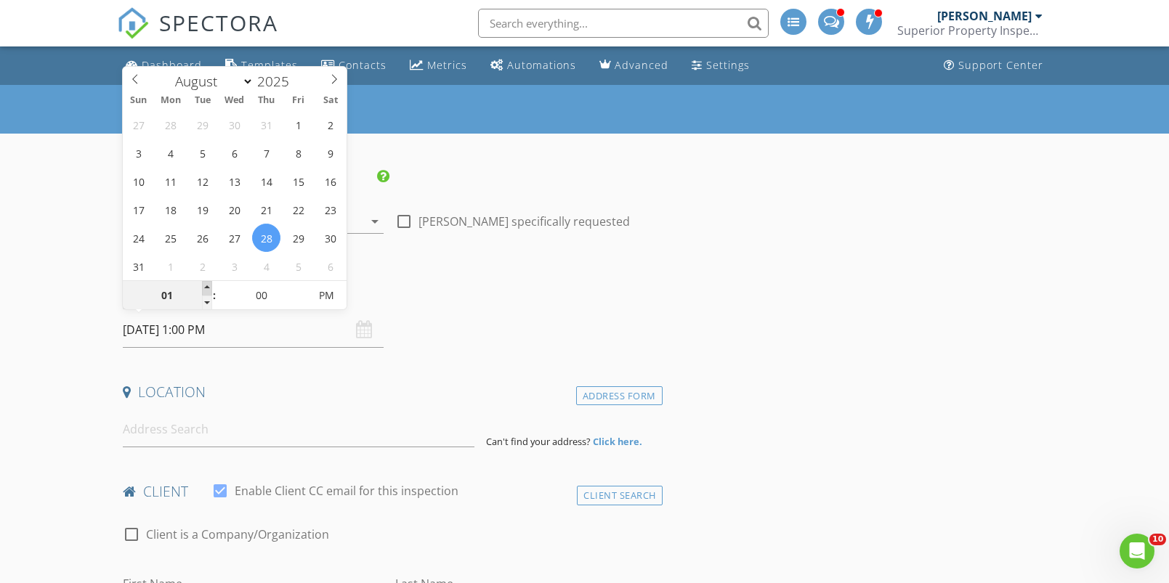
type input "02"
type input "[DATE] 2:00 PM"
click at [209, 286] on span at bounding box center [207, 288] width 10 height 15
type input "03"
type input "[DATE] 3:00 PM"
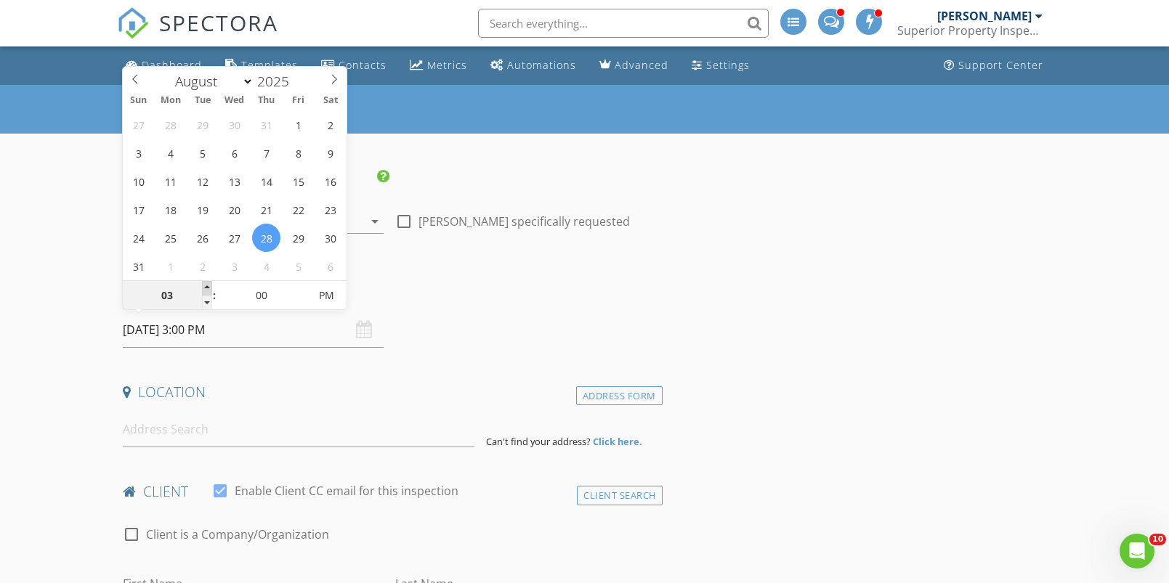
click at [209, 286] on span at bounding box center [207, 288] width 10 height 15
type input "04"
type input "[DATE] 4:00 PM"
click at [209, 286] on span at bounding box center [207, 288] width 10 height 15
type input "05"
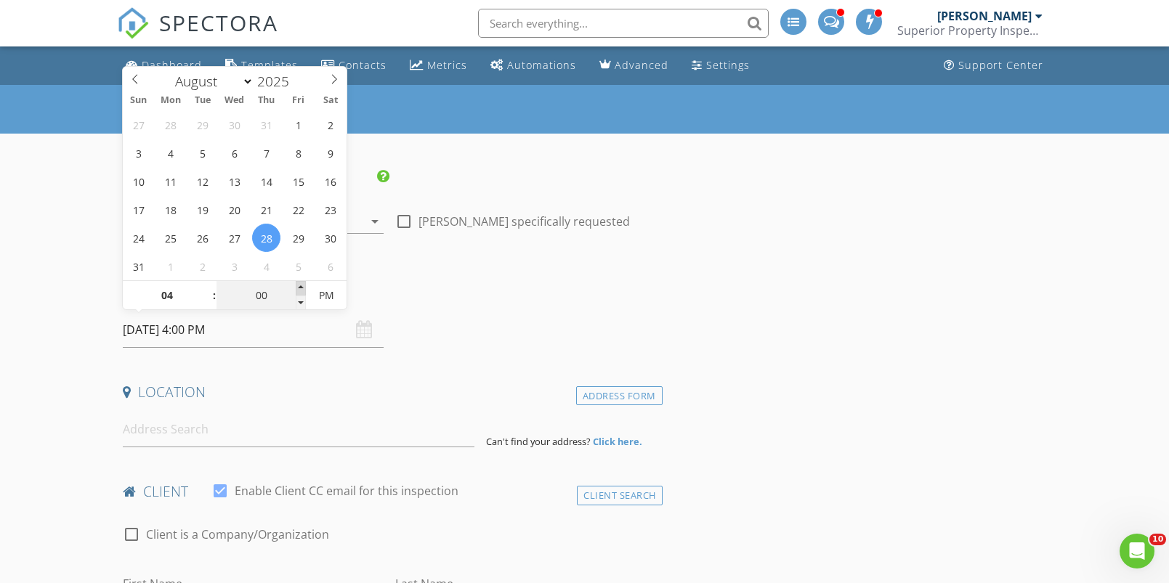
type input "[DATE] 4:05 PM"
click at [301, 284] on span at bounding box center [301, 288] width 10 height 15
type input "10"
type input "[DATE] 4:10 PM"
click at [301, 284] on span at bounding box center [301, 288] width 10 height 15
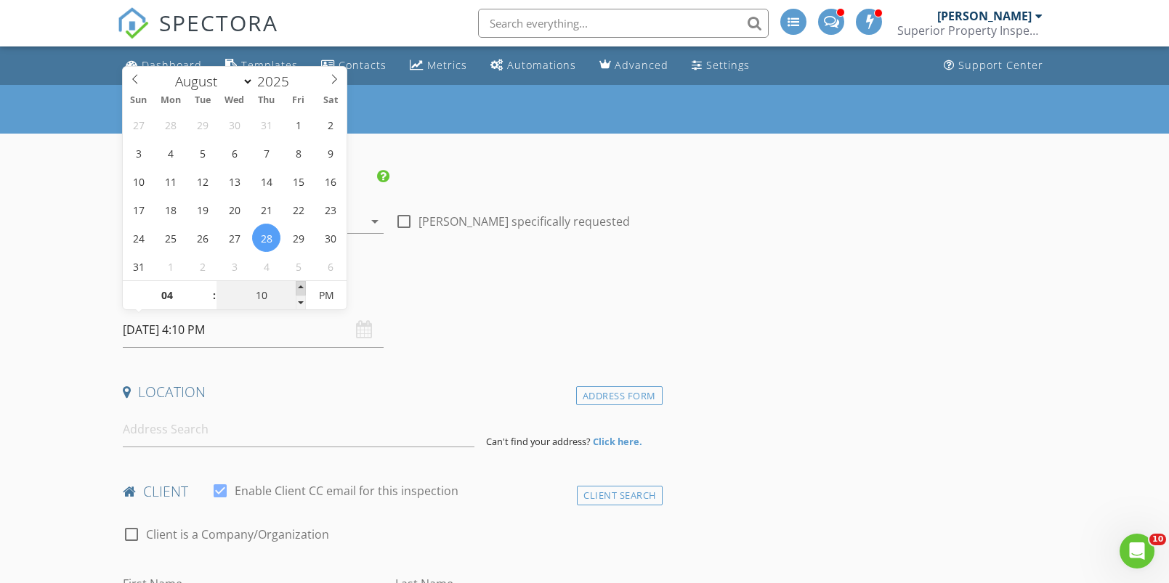
type input "15"
type input "[DATE] 4:15 PM"
click at [301, 284] on span at bounding box center [301, 288] width 10 height 15
type input "20"
type input "[DATE] 4:20 PM"
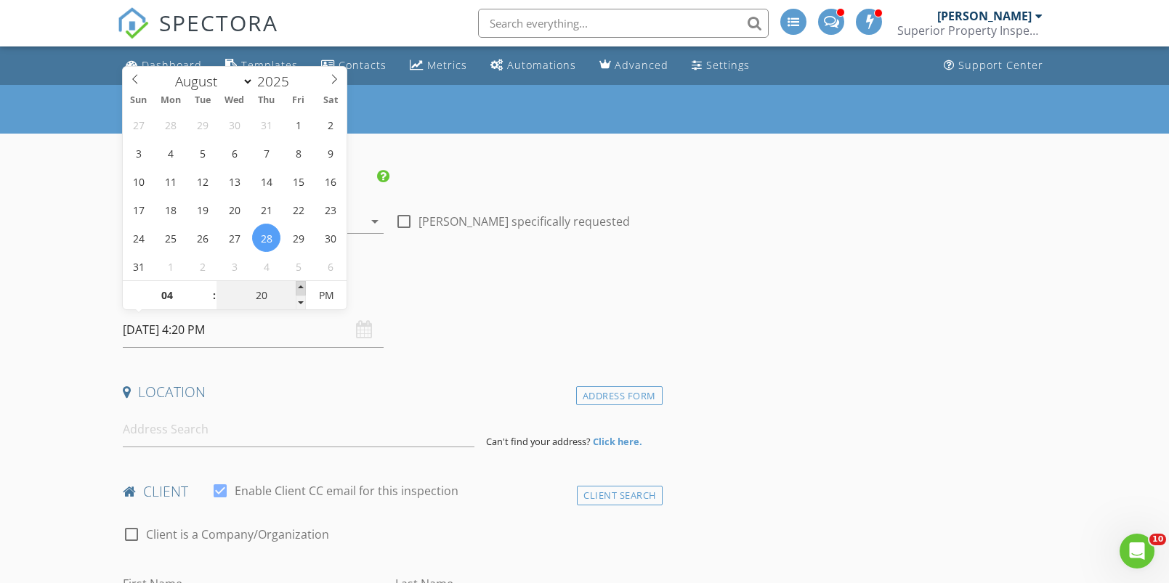
click at [301, 284] on span at bounding box center [301, 288] width 10 height 15
type input "25"
type input "08/28/2025 4:25 PM"
click at [301, 284] on span at bounding box center [301, 288] width 10 height 15
type input "30"
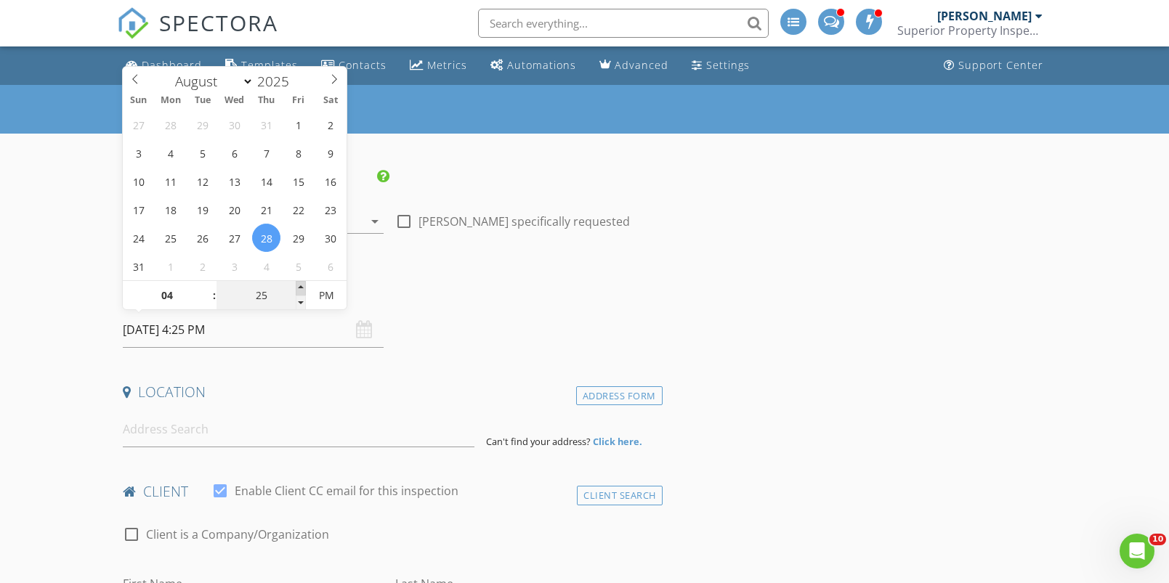
type input "[DATE] 4:30 PM"
click at [302, 284] on span at bounding box center [301, 288] width 10 height 15
click at [178, 425] on input at bounding box center [299, 430] width 352 height 36
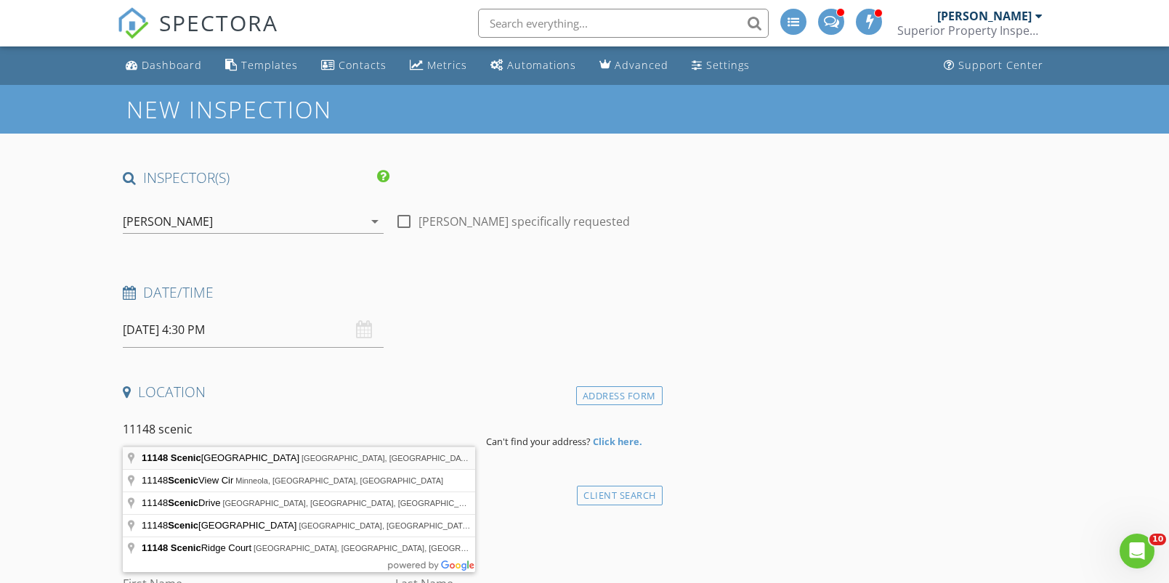
type input "11148 Scenic Vista Drive, Clermont, FL, USA"
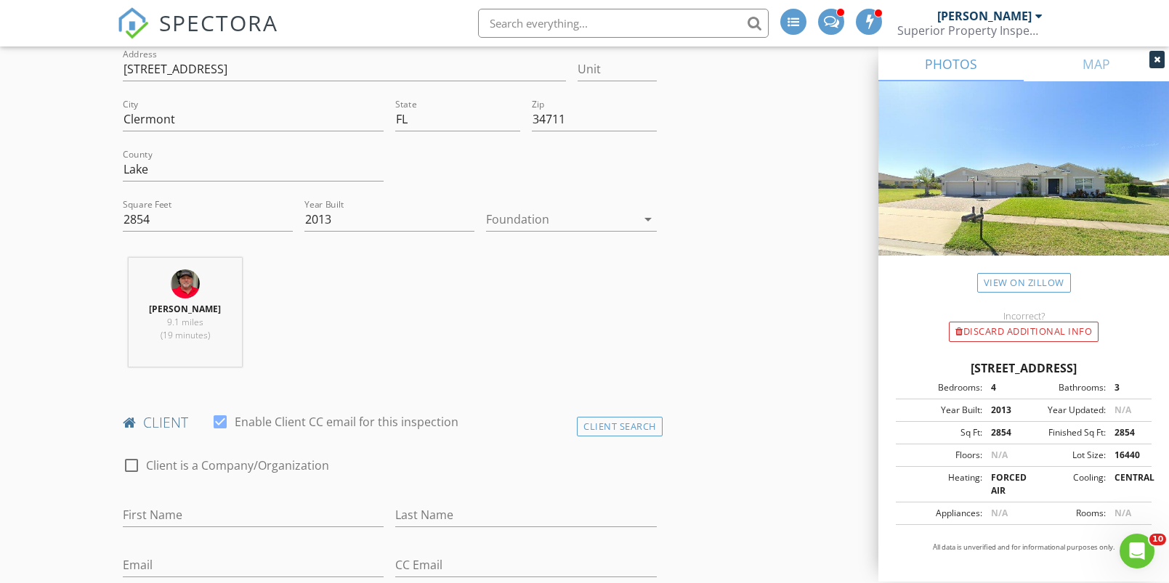
scroll to position [528, 0]
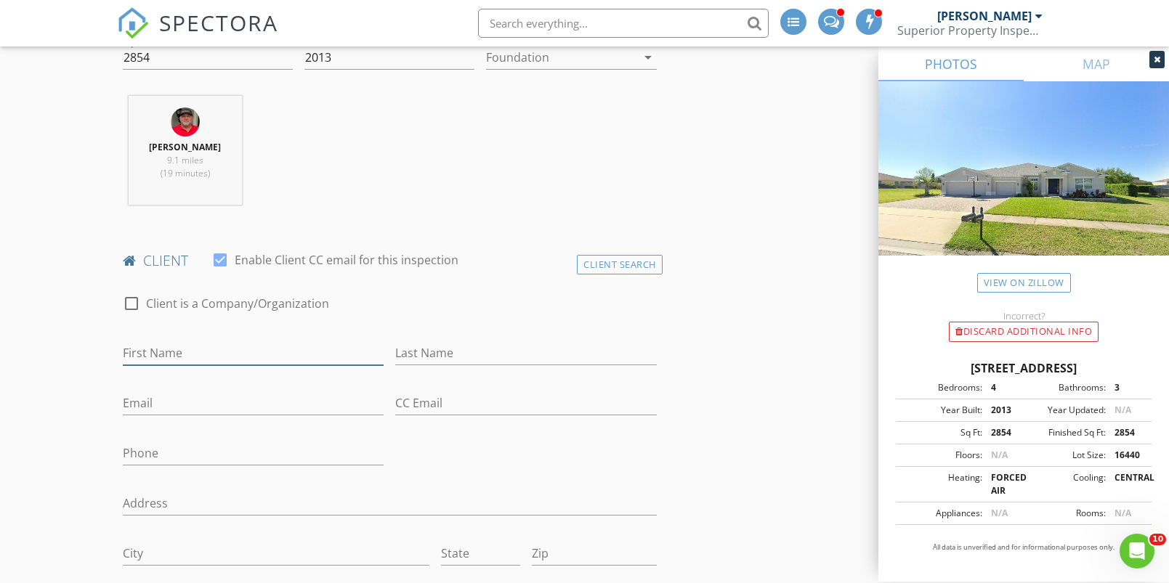
drag, startPoint x: 160, startPoint y: 350, endPoint x: 169, endPoint y: 349, distance: 9.6
type input "[PERSON_NAME]"
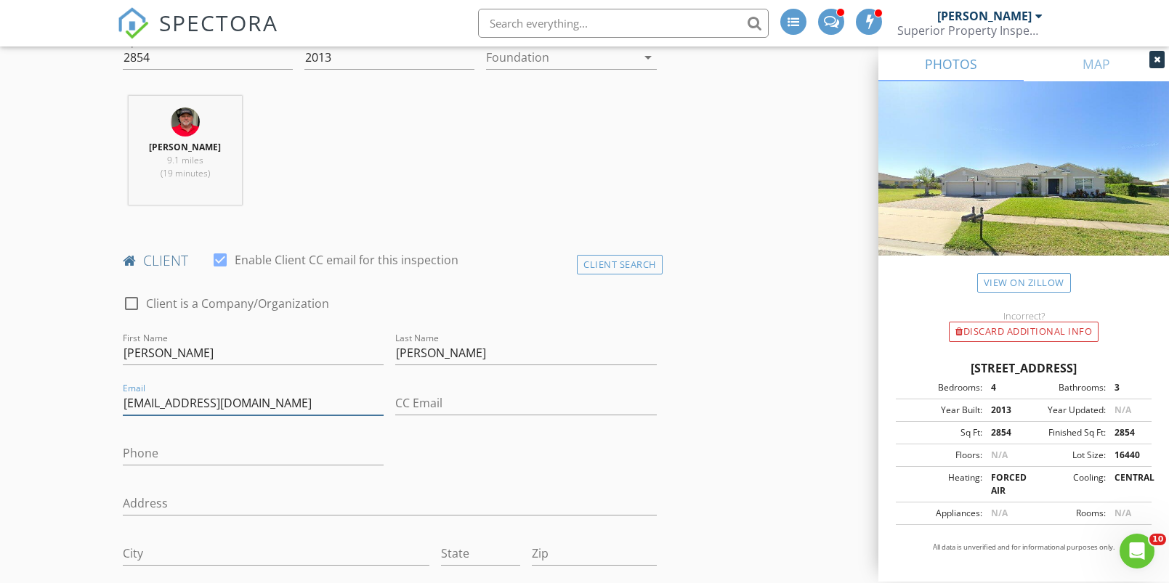
type input "[EMAIL_ADDRESS][DOMAIN_NAME]"
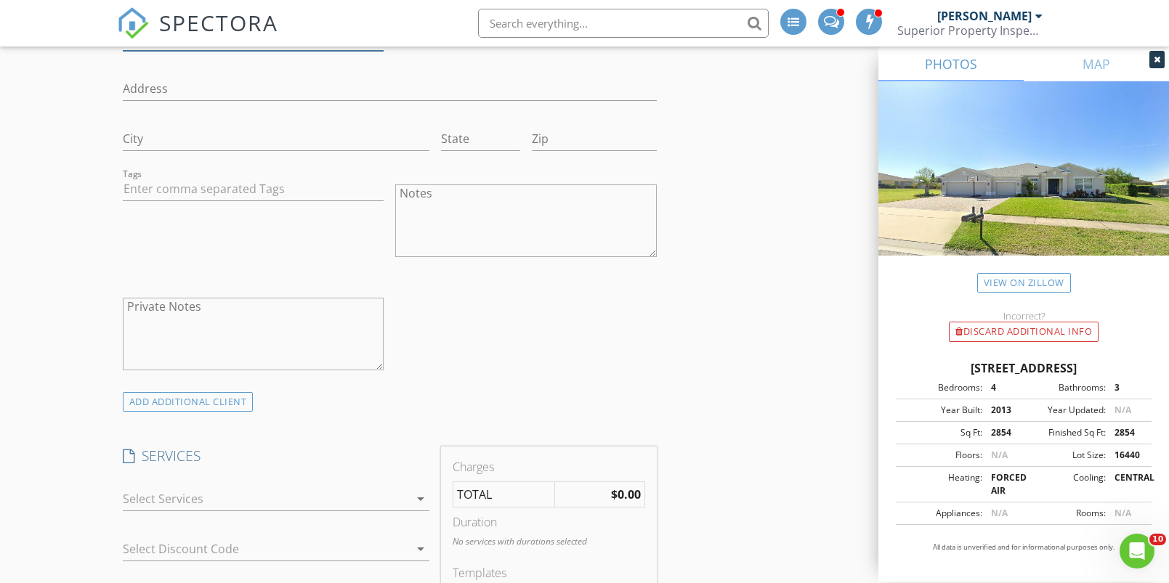
scroll to position [1022, 0]
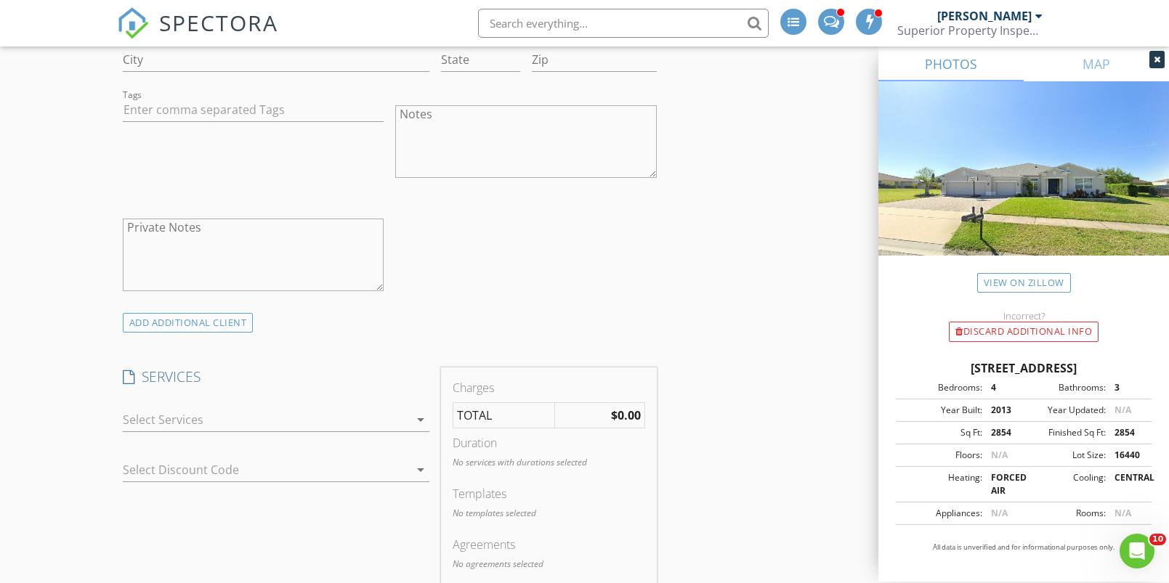
type input "[PHONE_NUMBER]"
click at [181, 413] on div at bounding box center [266, 419] width 286 height 23
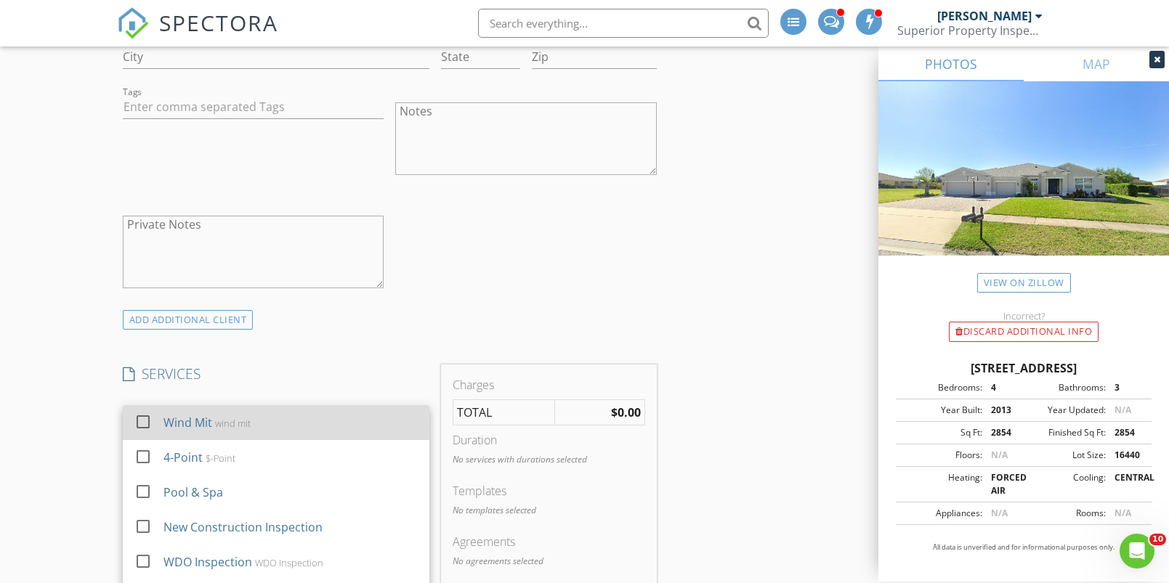
scroll to position [1063, 0]
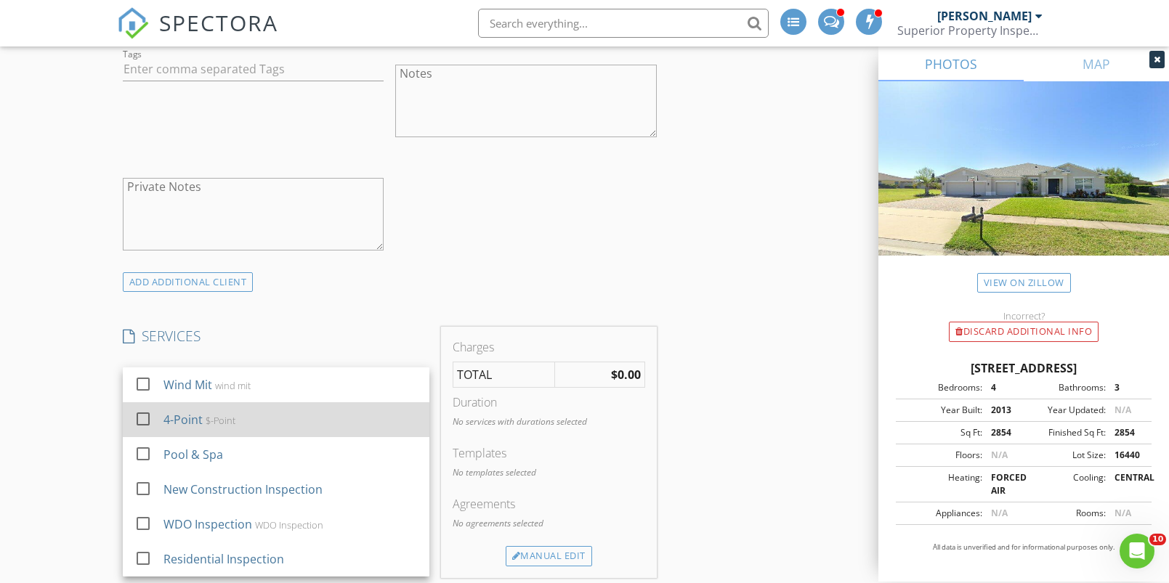
click at [140, 413] on div at bounding box center [143, 419] width 25 height 25
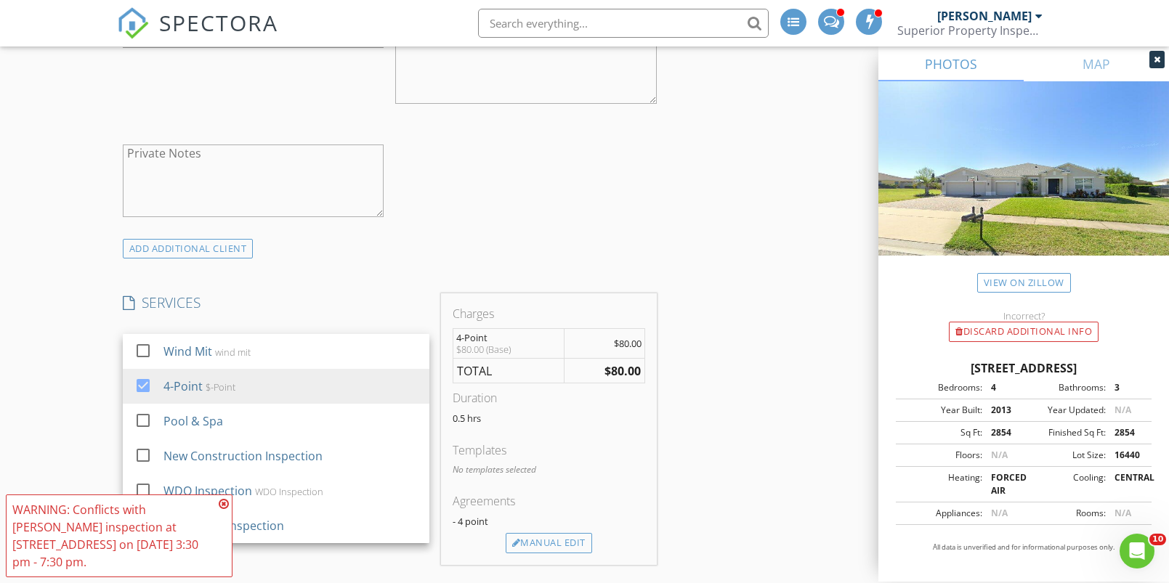
scroll to position [1147, 0]
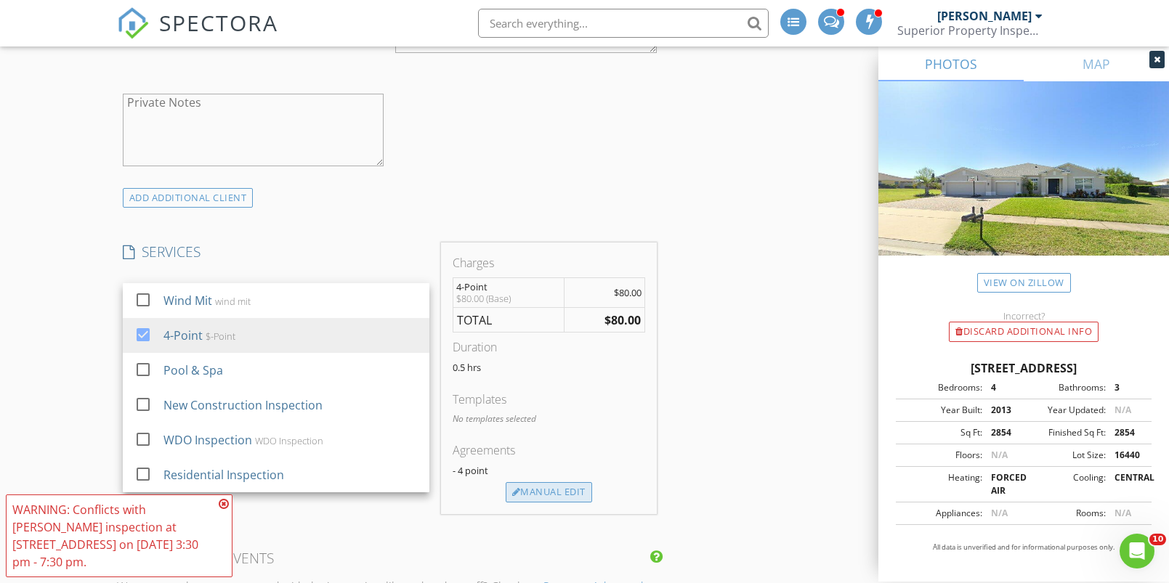
click at [531, 488] on div "Manual Edit" at bounding box center [549, 492] width 86 height 20
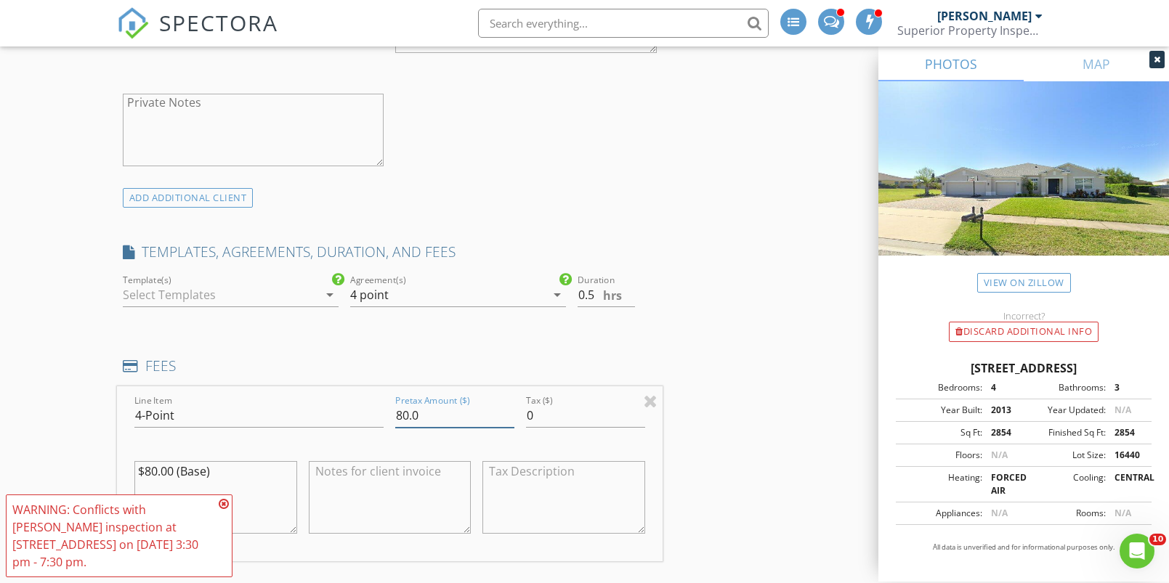
click at [403, 413] on input "80.0" at bounding box center [454, 416] width 119 height 24
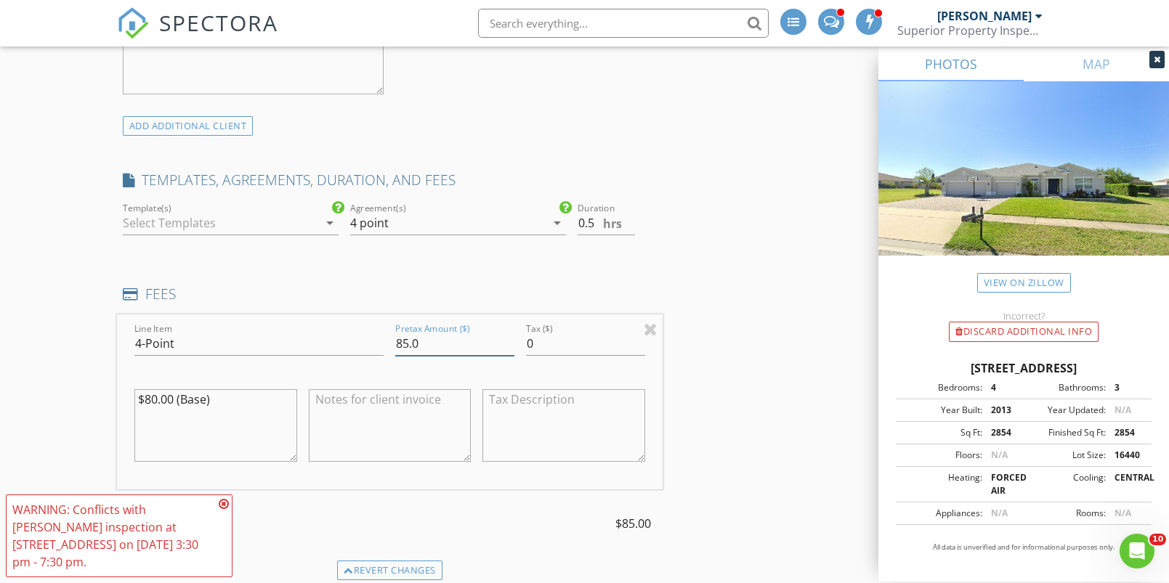
scroll to position [1222, 0]
type input "85.0"
click at [153, 395] on textarea "$80.00 (Base)" at bounding box center [215, 423] width 163 height 73
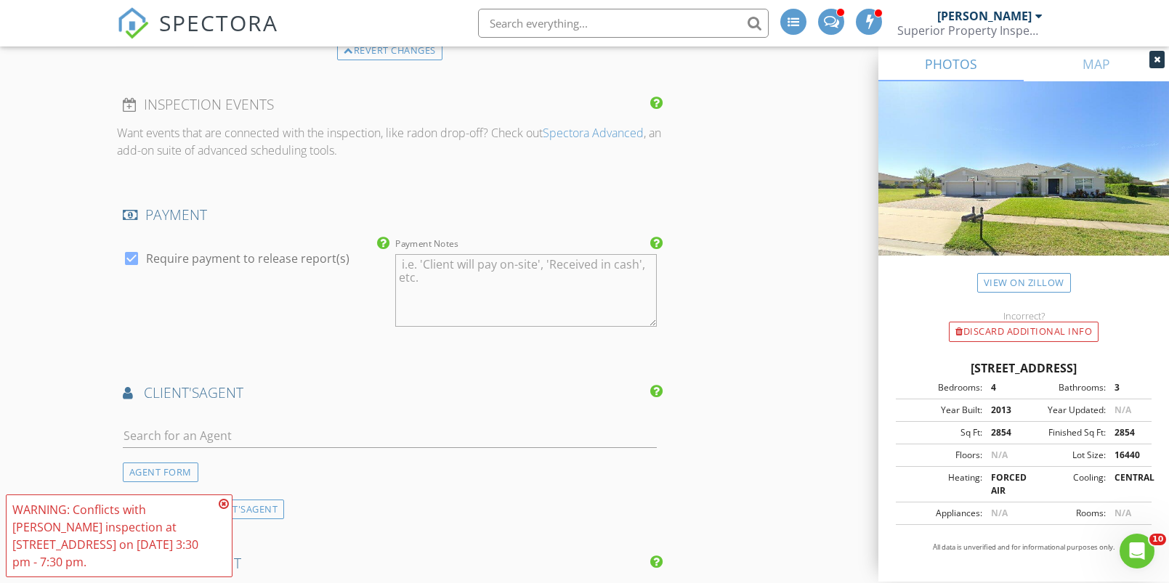
scroll to position [1771, 0]
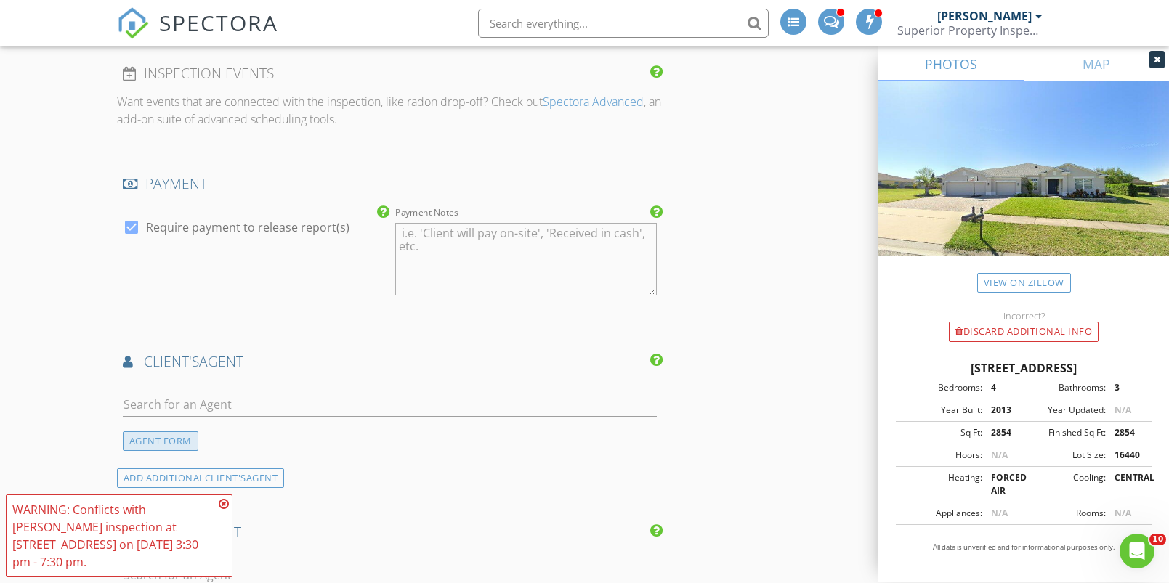
type textarea "$85.00 (Base)"
click at [169, 435] on div "AGENT FORM" at bounding box center [161, 442] width 76 height 20
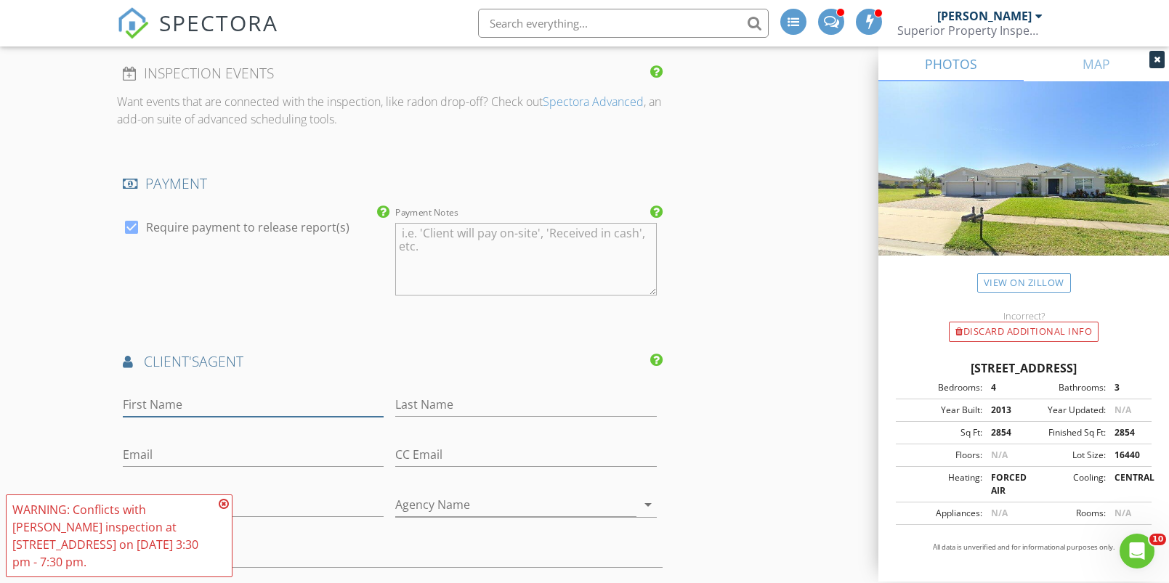
drag, startPoint x: 142, startPoint y: 400, endPoint x: 154, endPoint y: 399, distance: 11.7
type input "Heather"
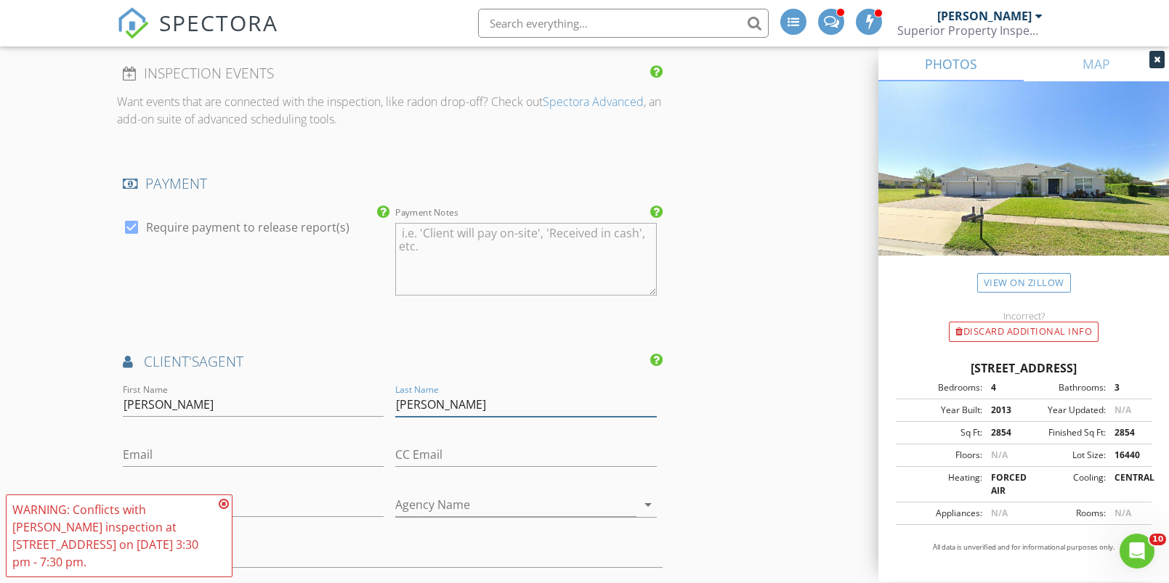
type input "Thies"
type input "heather.thies.pbcj@statefarm.com"
click at [226, 503] on icon at bounding box center [224, 504] width 10 height 12
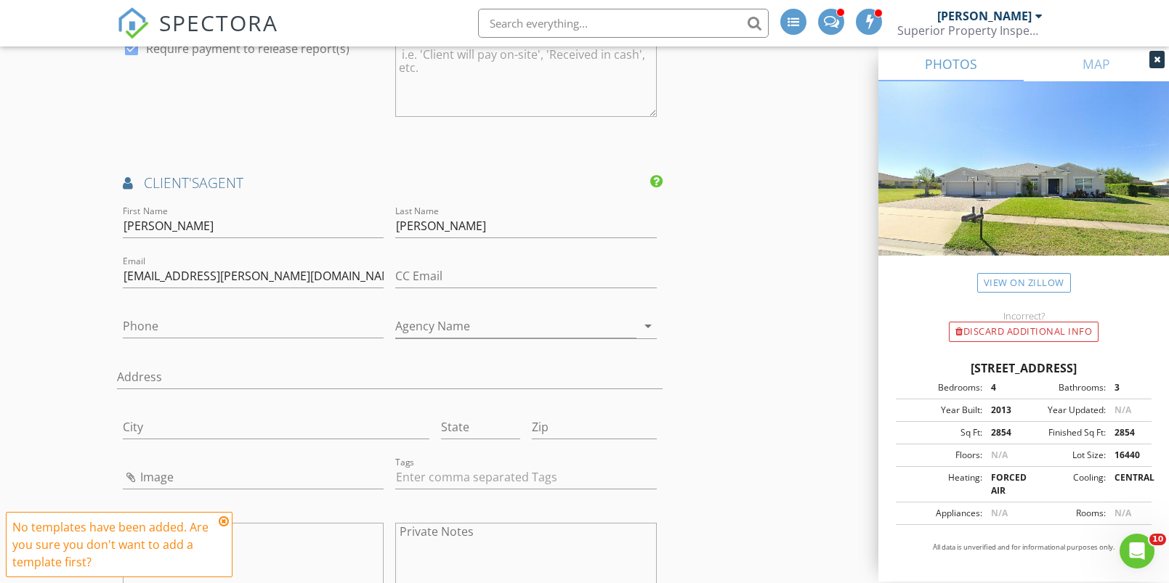
scroll to position [1955, 0]
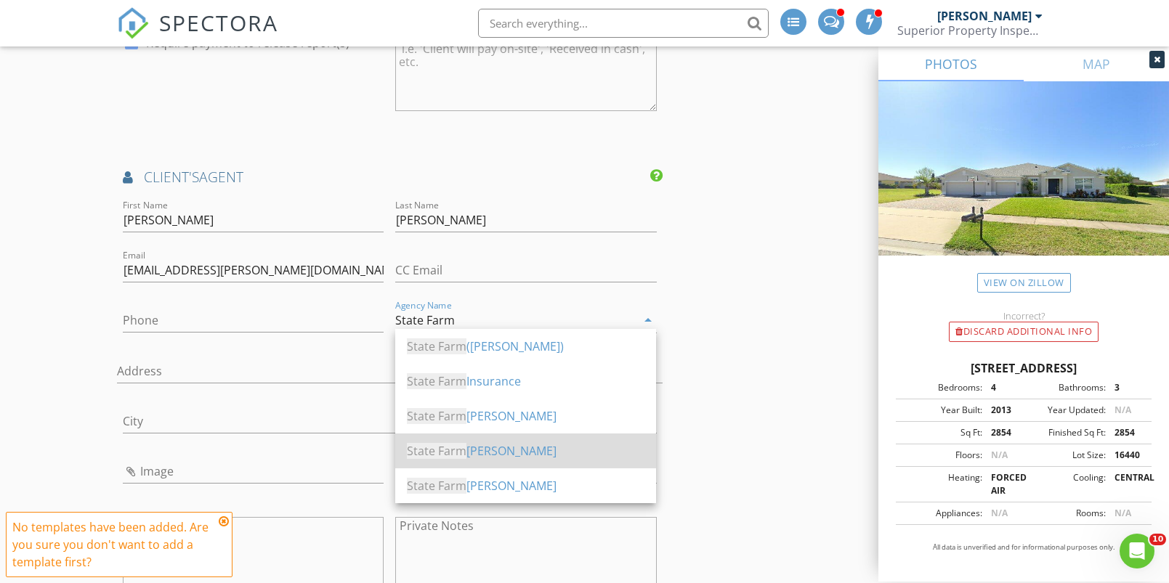
click at [573, 448] on div "State Farm Heather Thies" at bounding box center [526, 450] width 238 height 17
type input "State Farm Heather Thies"
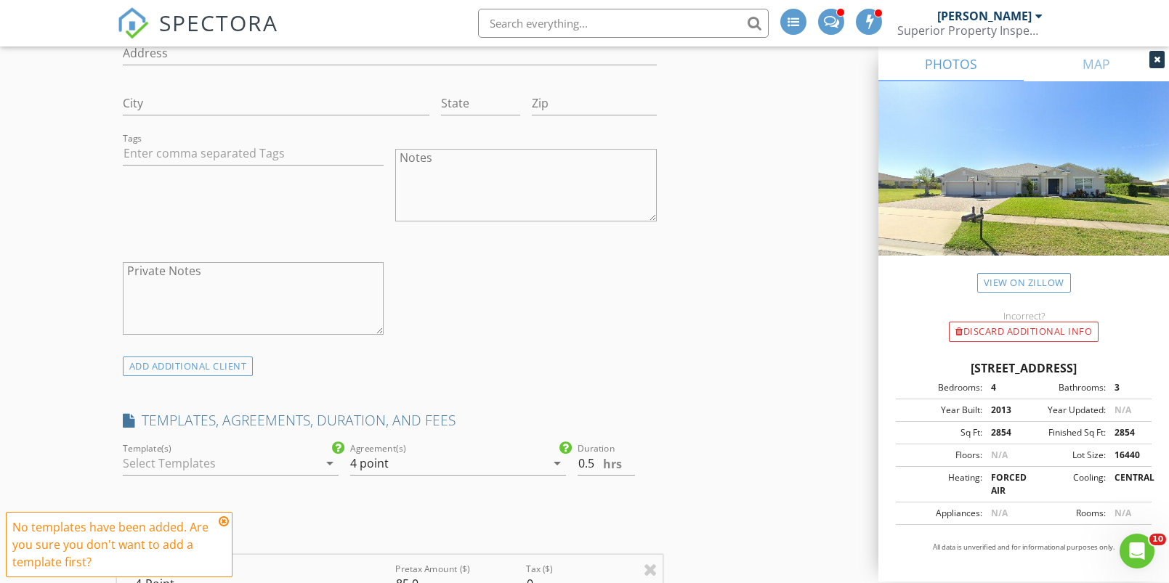
scroll to position [1139, 0]
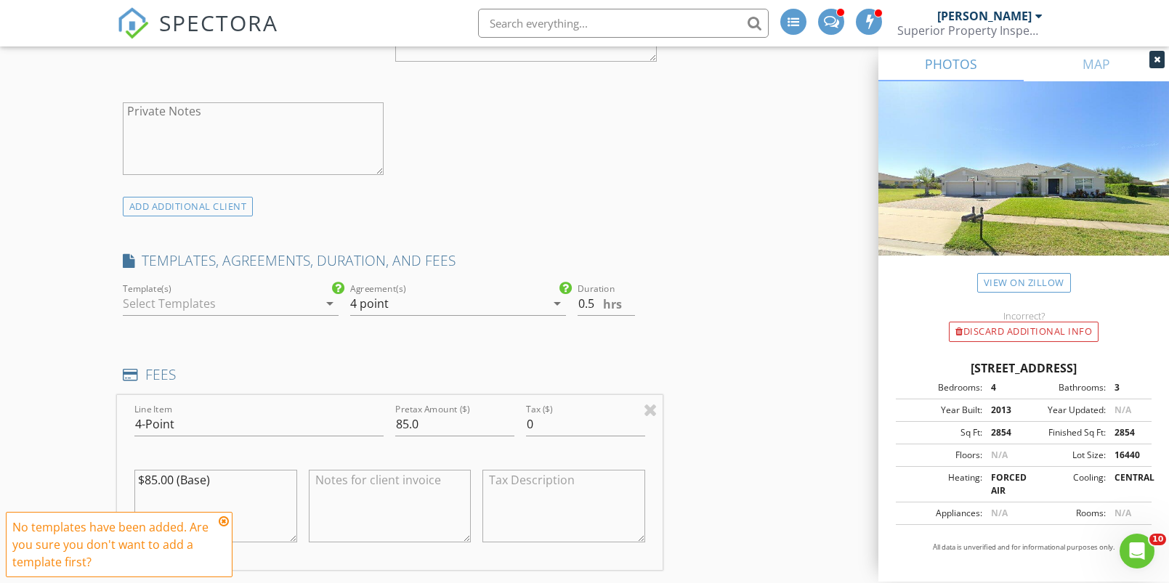
click at [254, 304] on div at bounding box center [220, 303] width 195 height 23
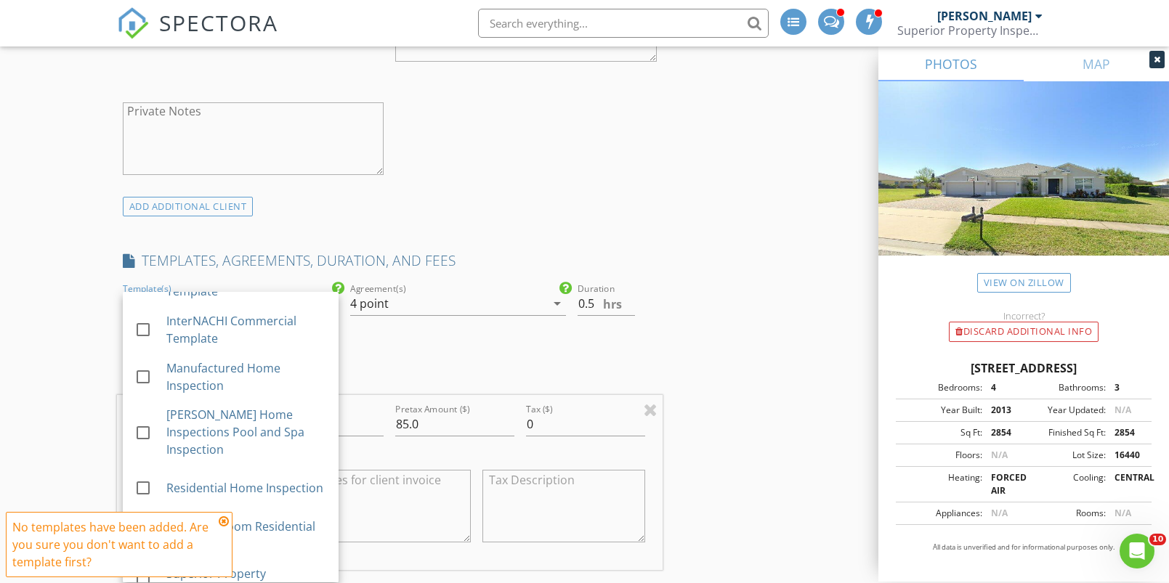
scroll to position [687, 0]
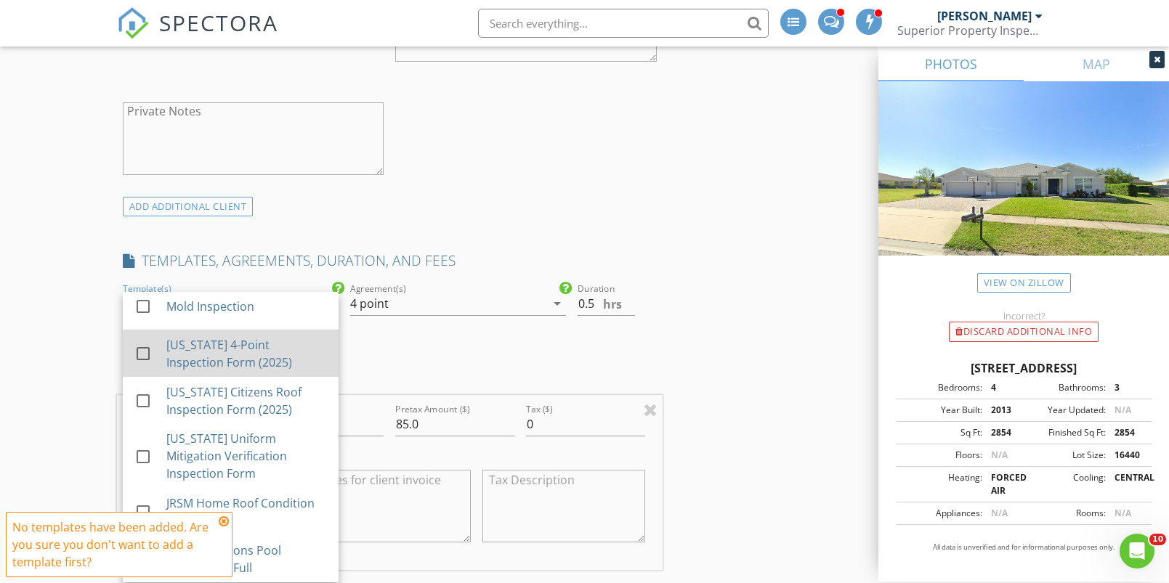
click at [143, 350] on div at bounding box center [143, 354] width 25 height 25
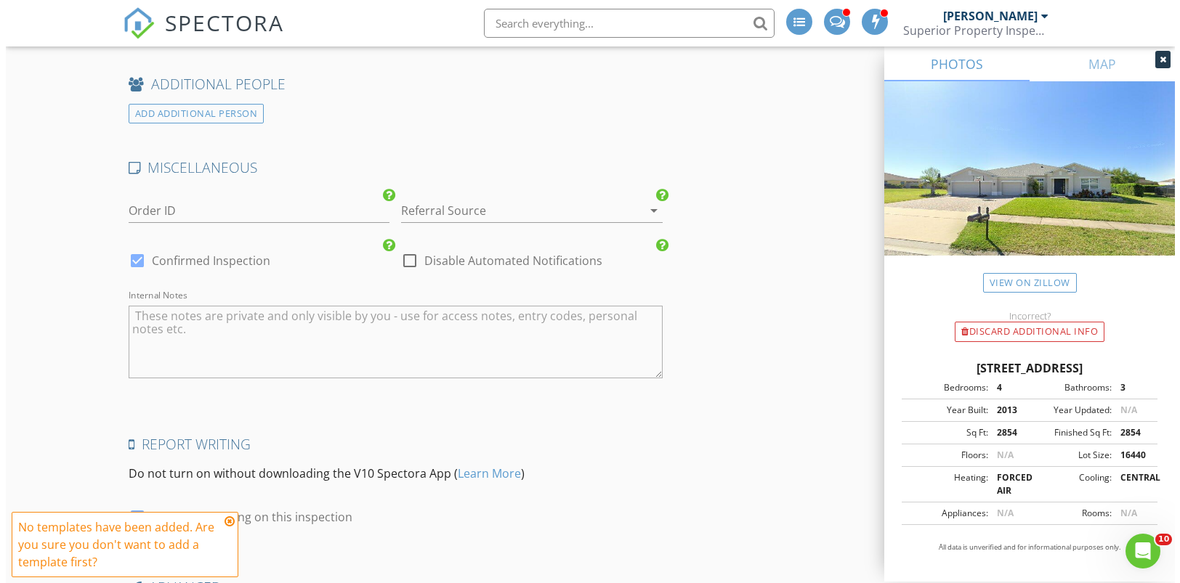
scroll to position [2904, 0]
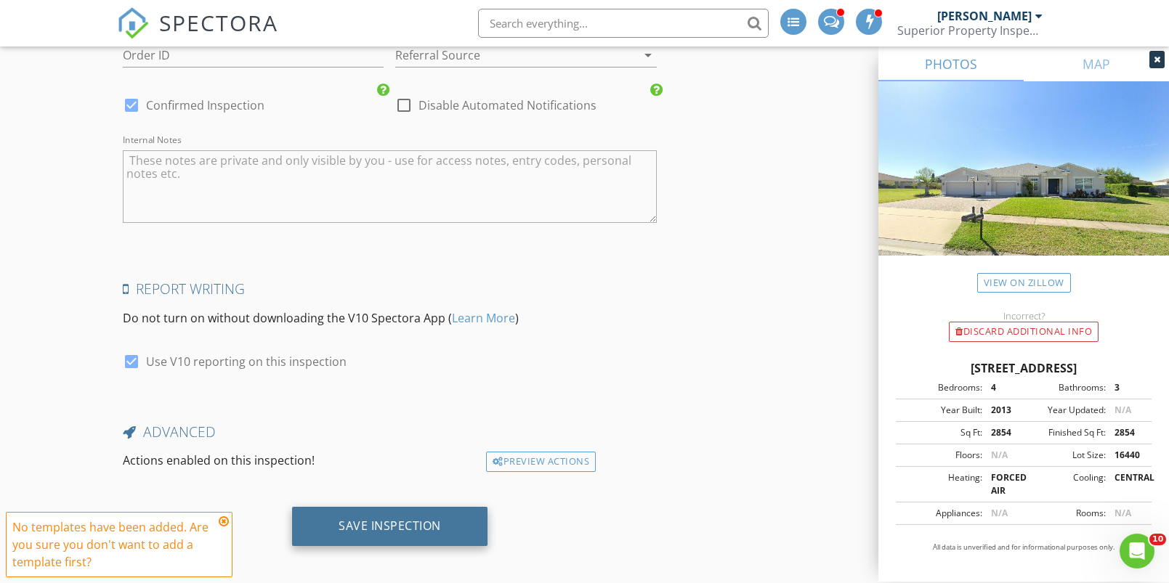
click at [437, 519] on div "Save Inspection" at bounding box center [390, 526] width 102 height 15
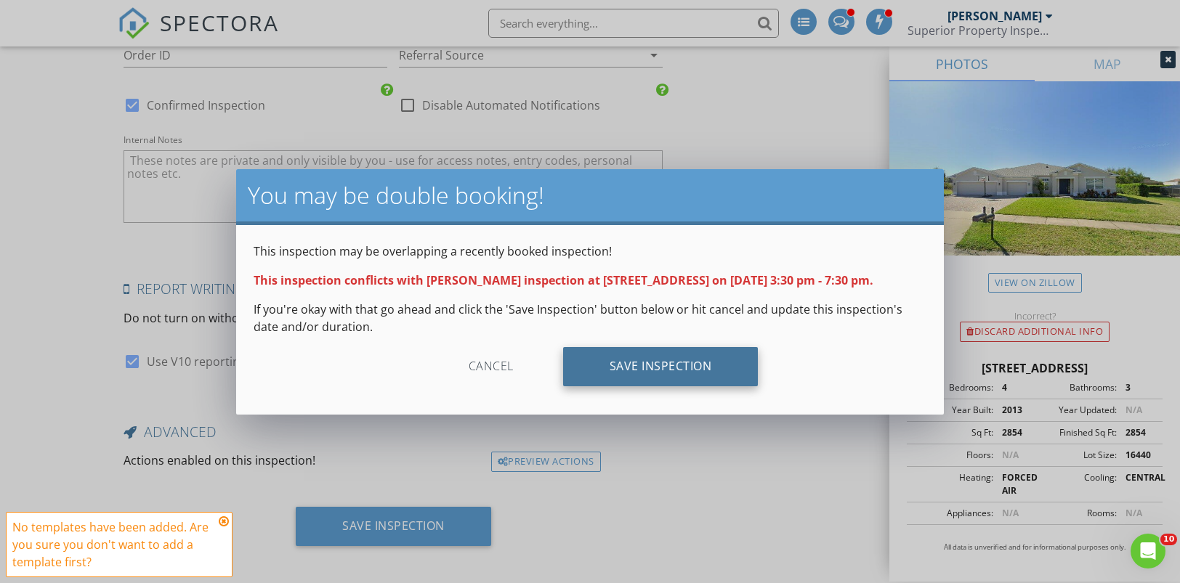
click at [594, 355] on div "Save Inspection" at bounding box center [660, 366] width 195 height 39
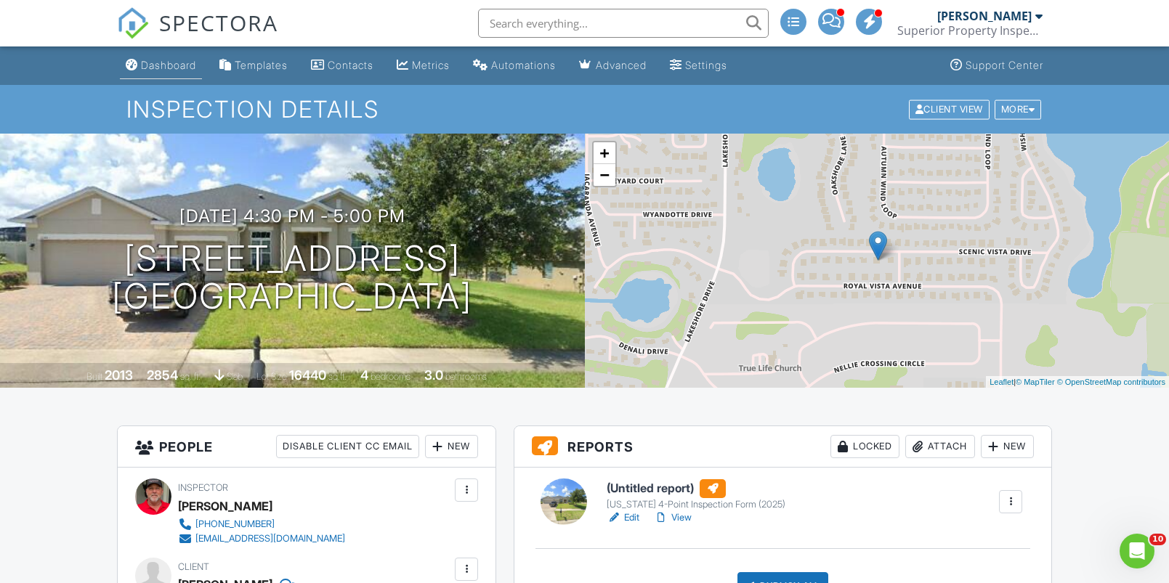
click at [166, 62] on div "Dashboard" at bounding box center [168, 65] width 55 height 12
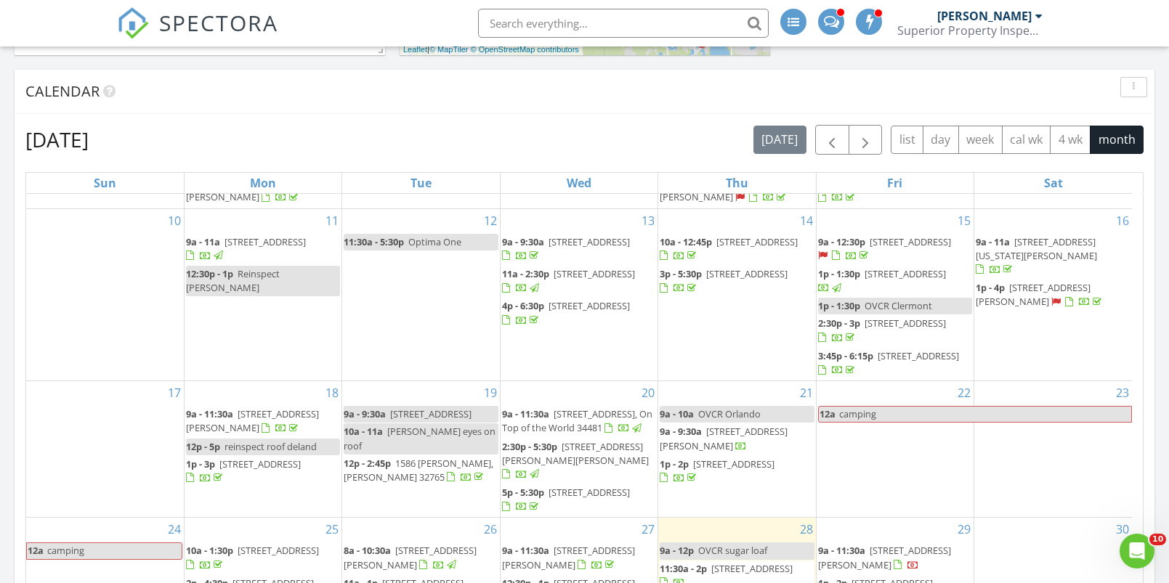
scroll to position [1079, 0]
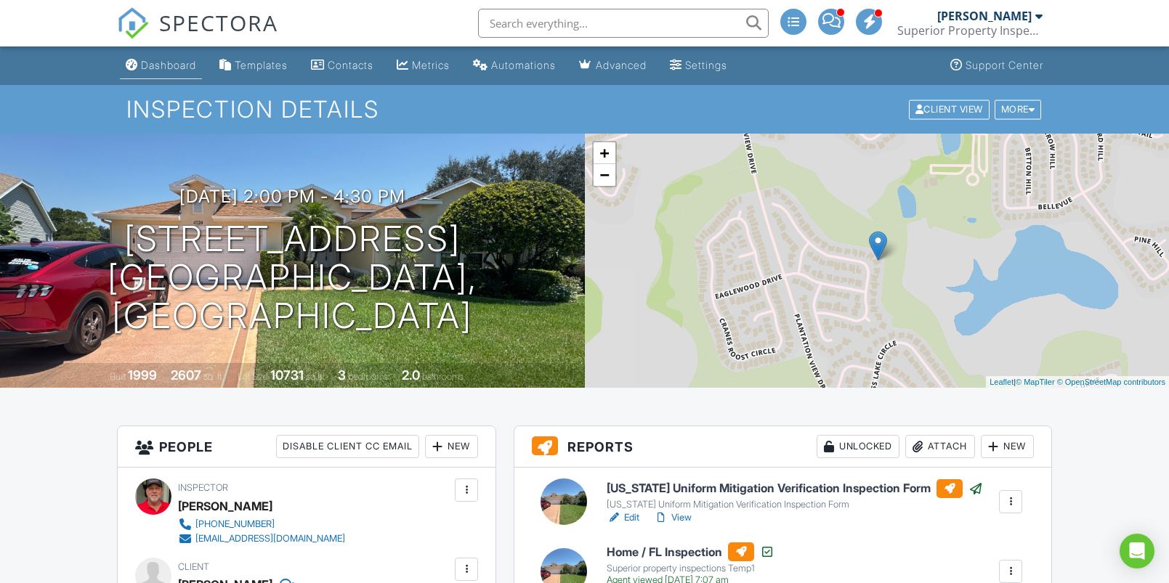
click at [166, 68] on div "Dashboard" at bounding box center [168, 65] width 55 height 12
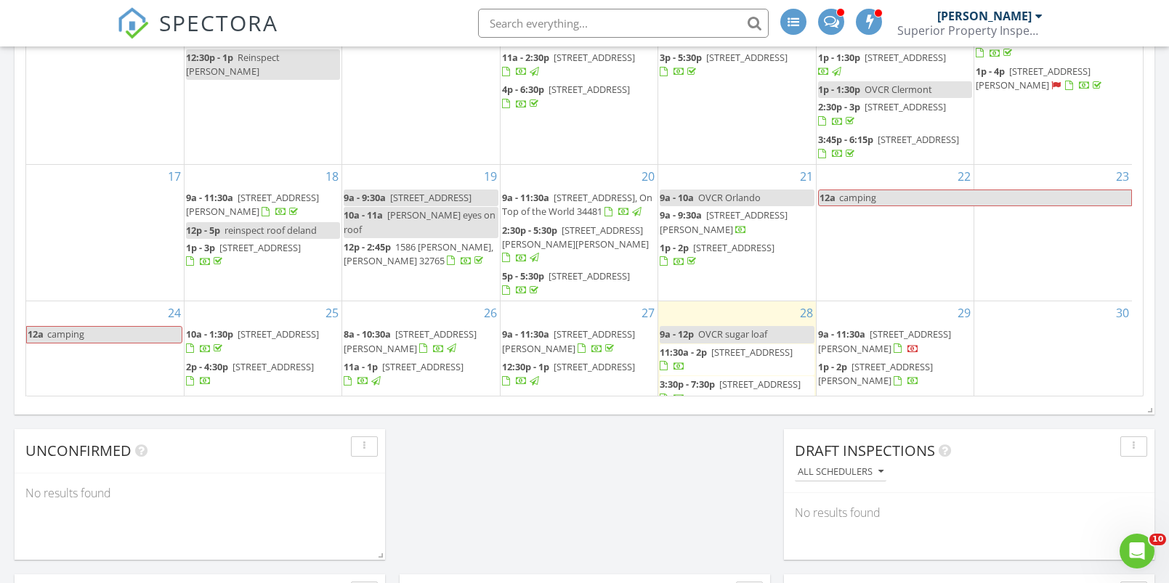
scroll to position [169, 0]
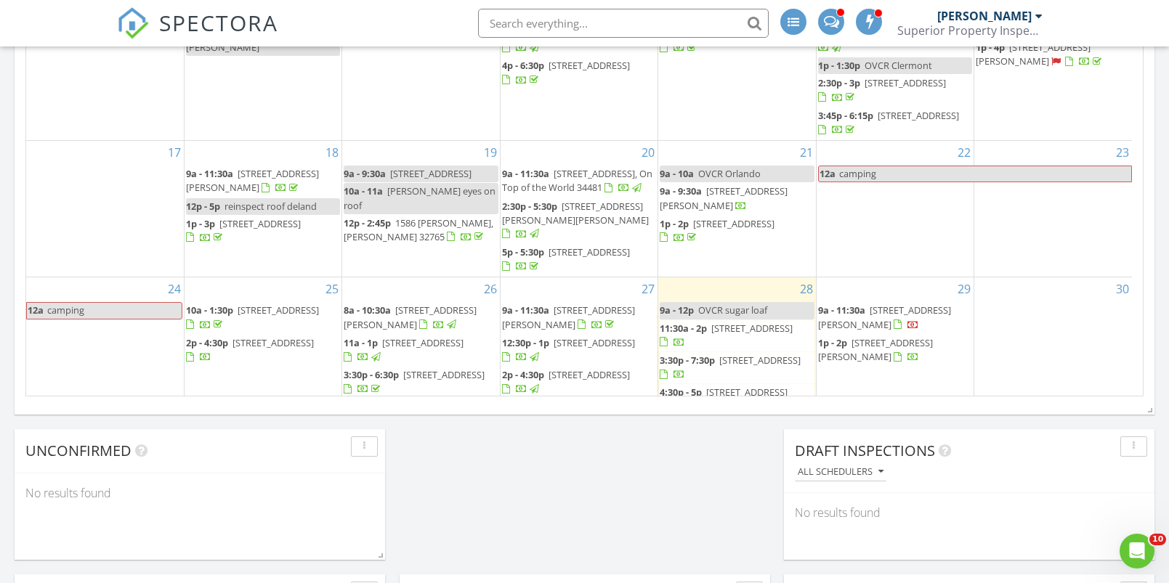
click at [575, 336] on span "[STREET_ADDRESS]" at bounding box center [594, 342] width 81 height 13
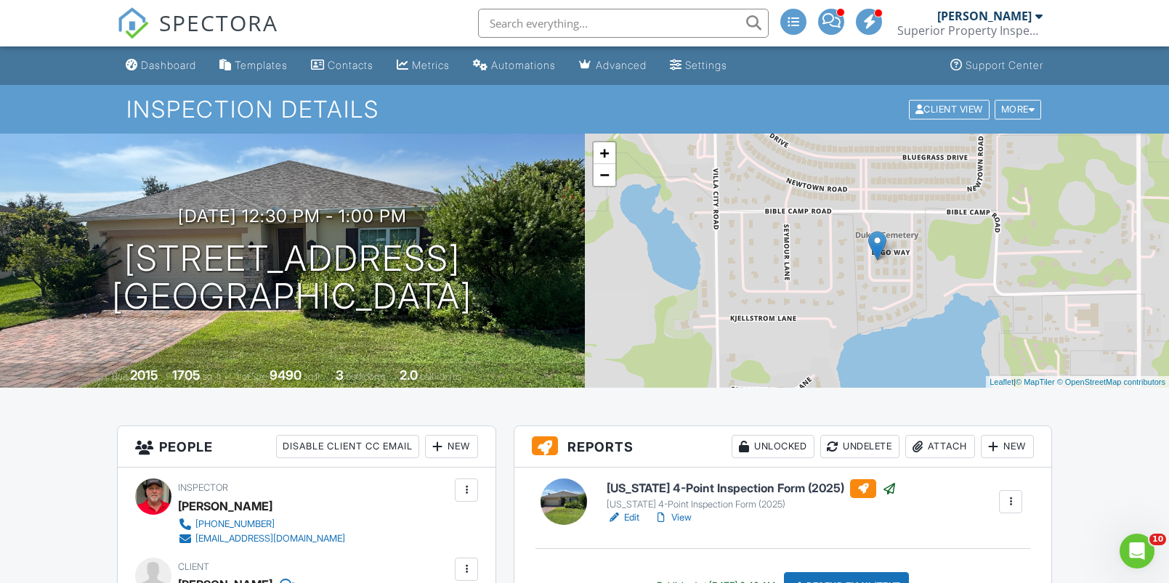
click at [597, 30] on input "text" at bounding box center [623, 23] width 291 height 29
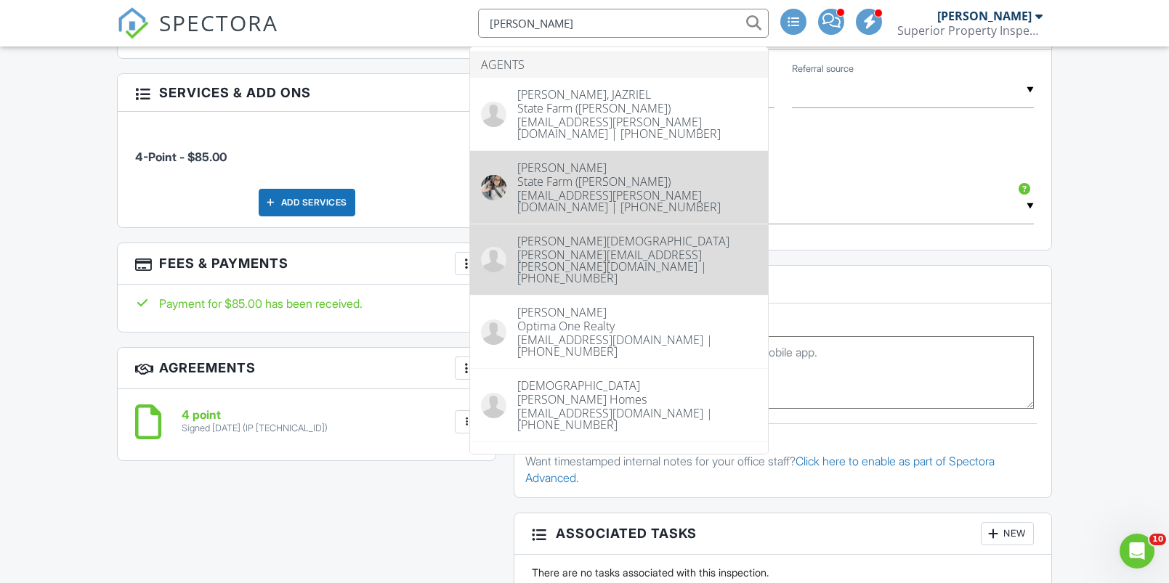
scroll to position [735, 0]
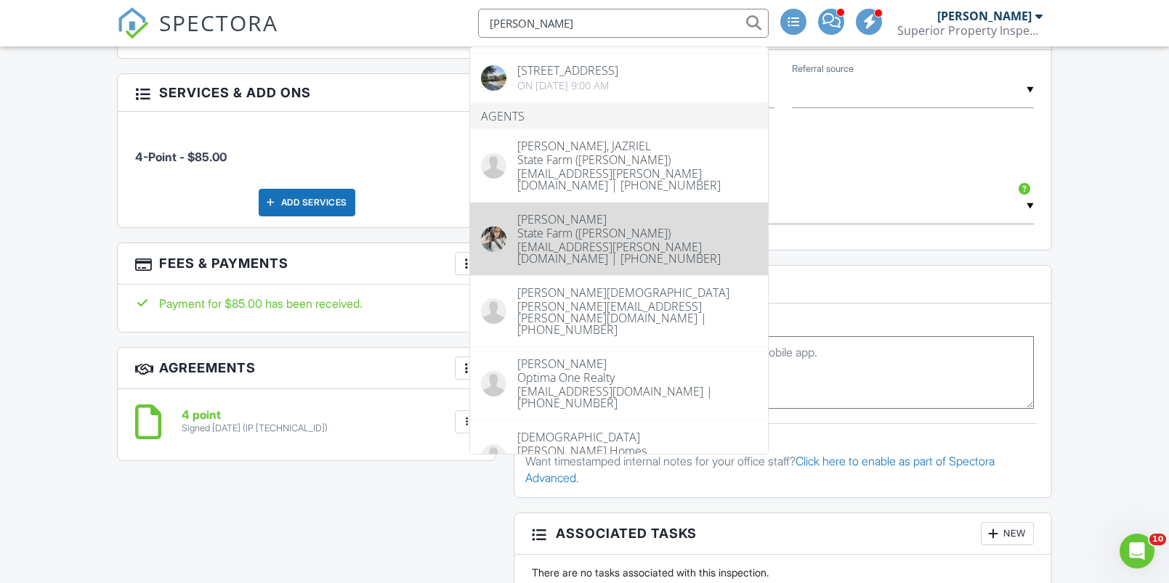
type input "Chris"
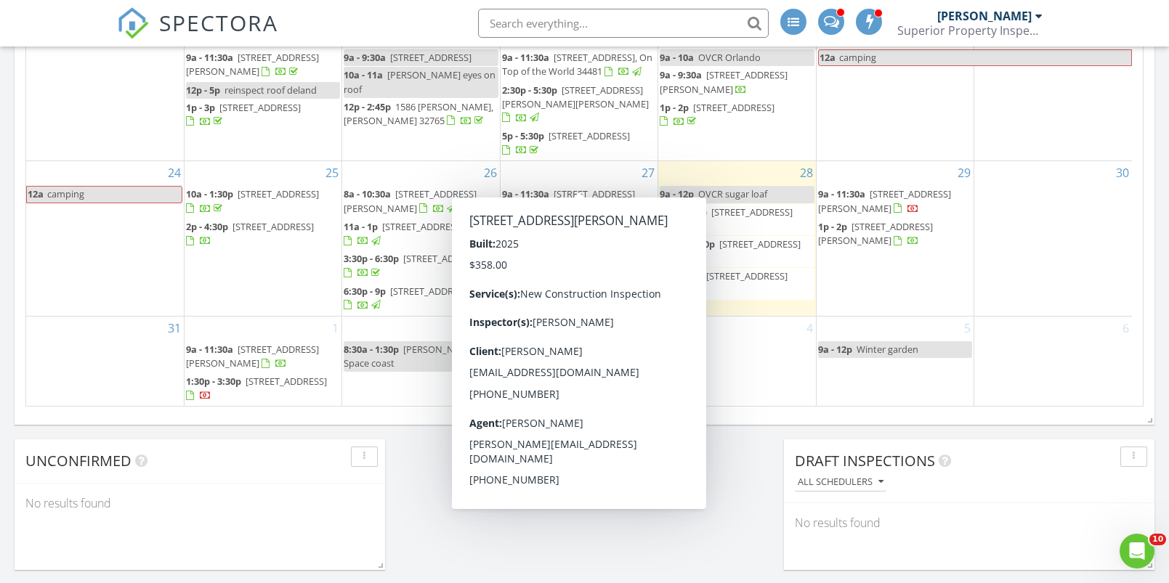
scroll to position [195, 0]
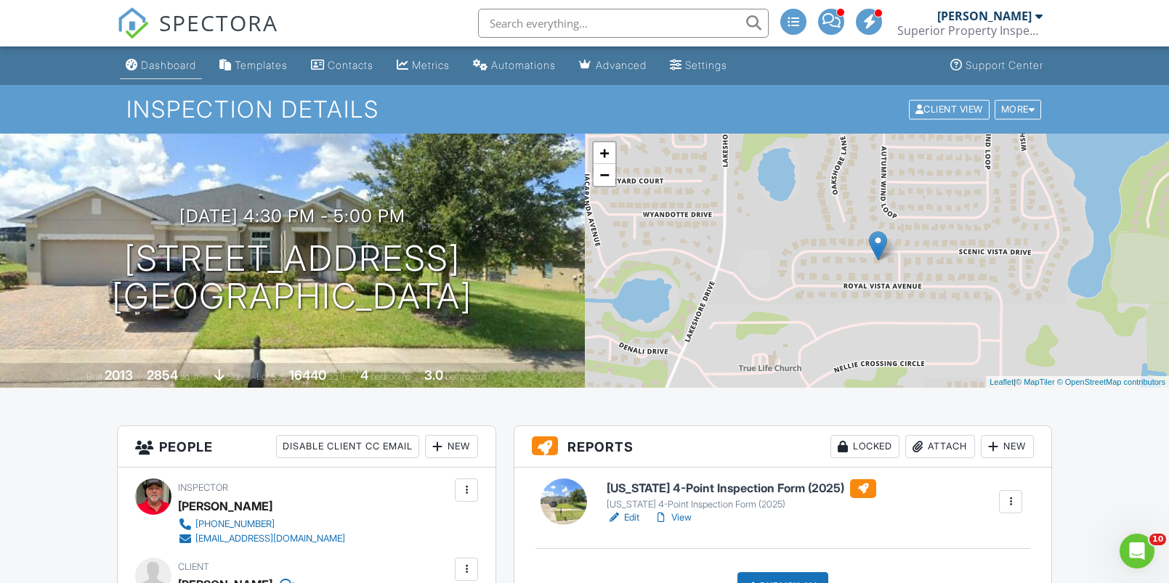
click at [168, 56] on link "Dashboard" at bounding box center [161, 65] width 82 height 27
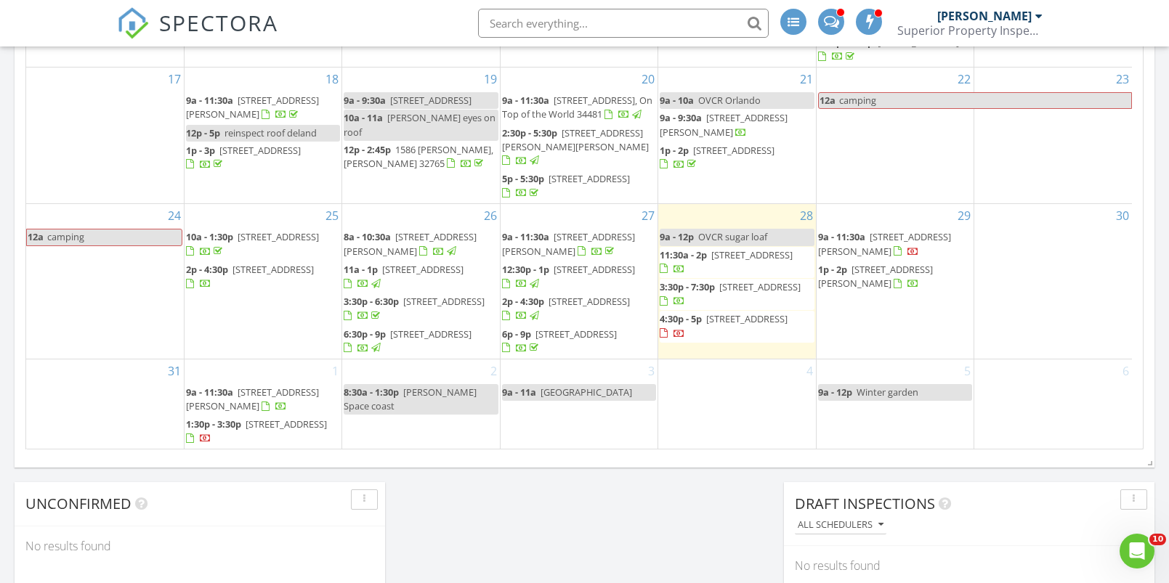
scroll to position [256, 0]
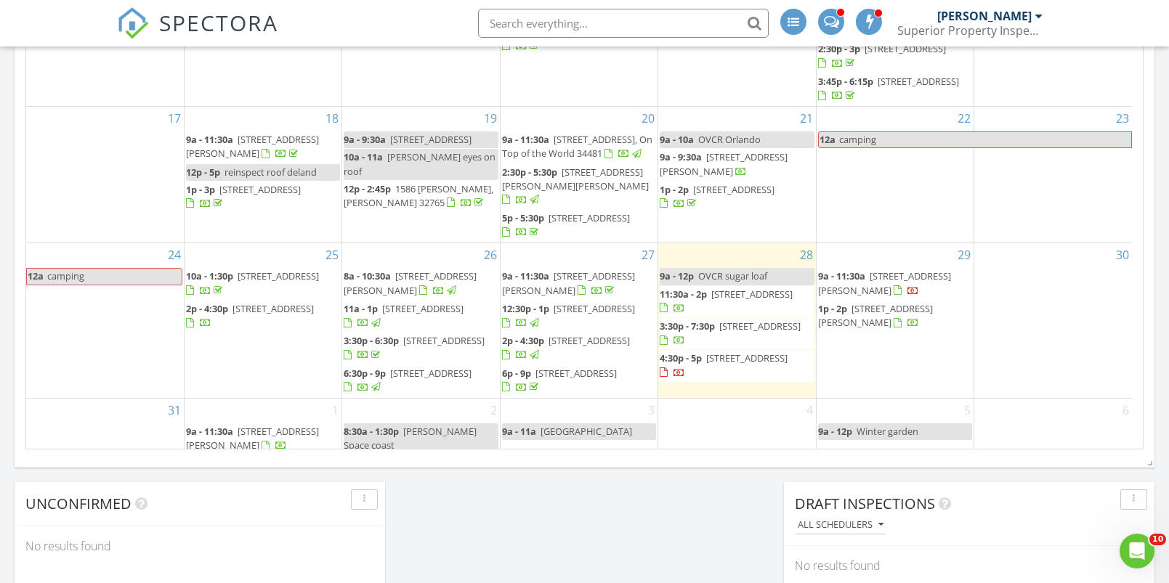
click at [581, 408] on div "3 9a - 11a zellwood station" at bounding box center [579, 444] width 157 height 90
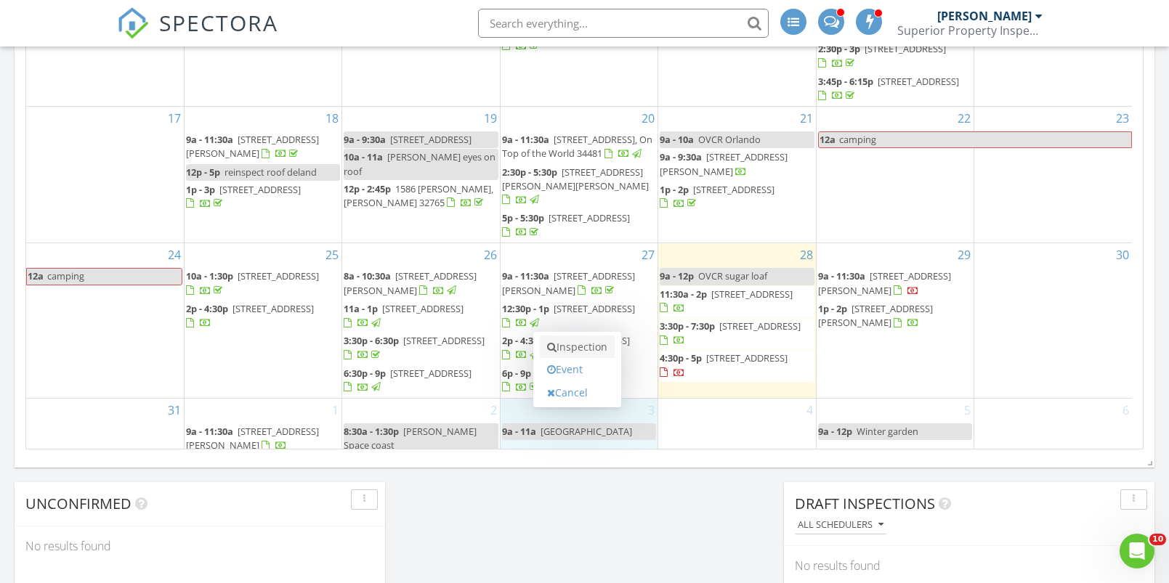
click at [590, 349] on link "Inspection" at bounding box center [577, 347] width 75 height 23
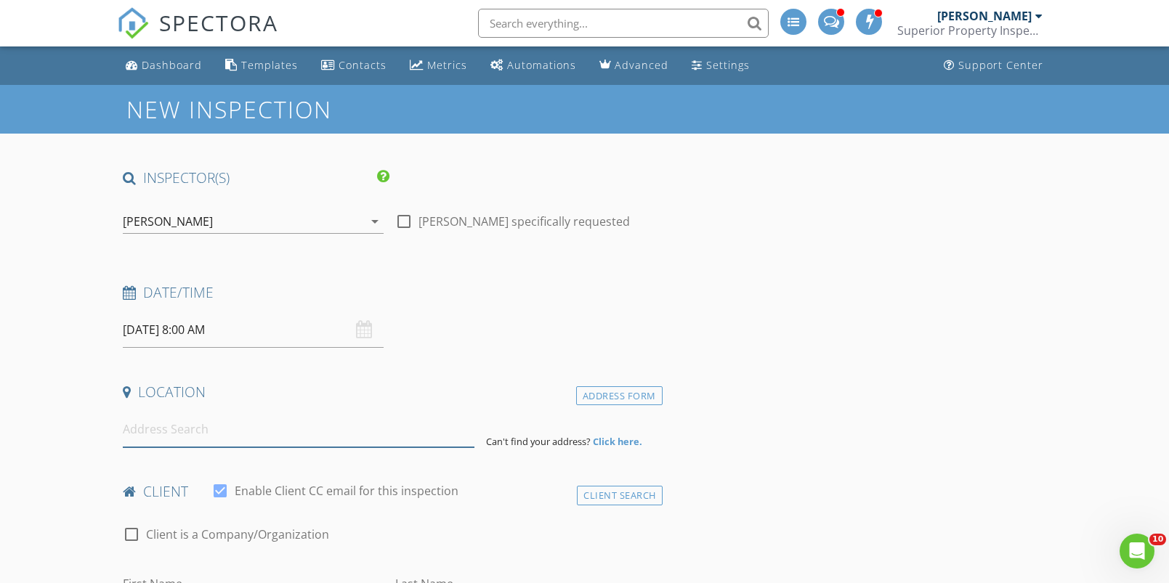
click at [168, 427] on input at bounding box center [299, 430] width 352 height 36
paste input "[STREET_ADDRESS]"
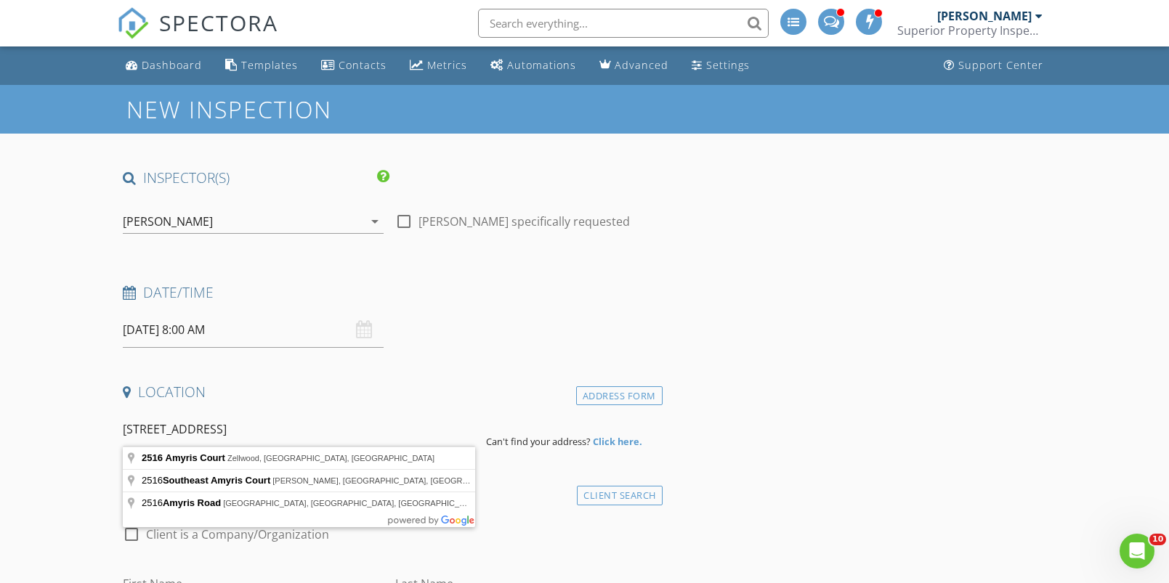
type input "[STREET_ADDRESS]"
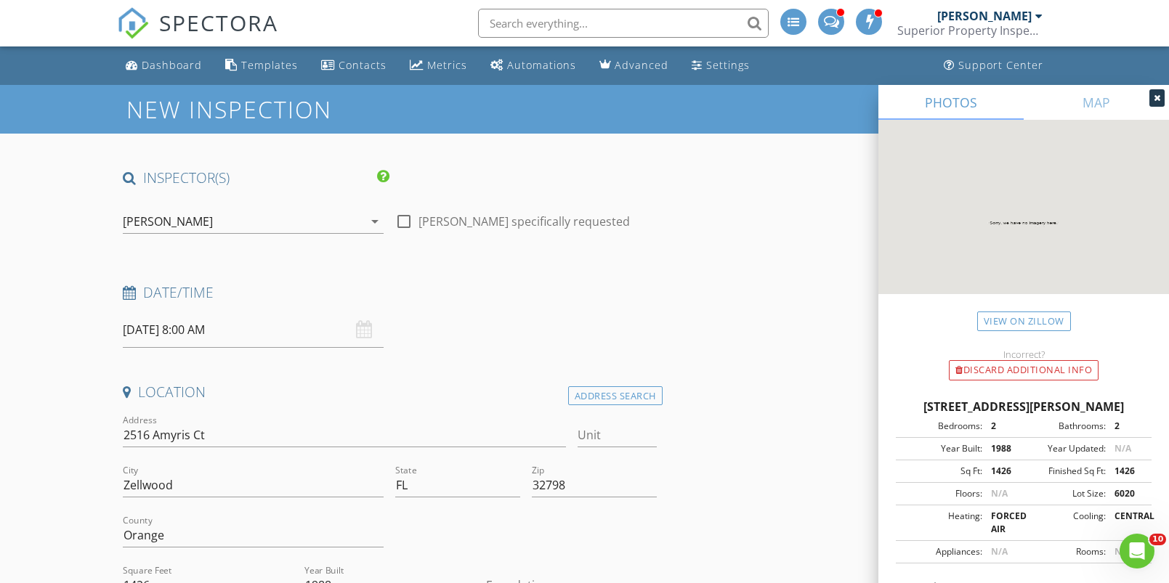
click at [198, 331] on input "[DATE] 8:00 AM" at bounding box center [253, 330] width 261 height 36
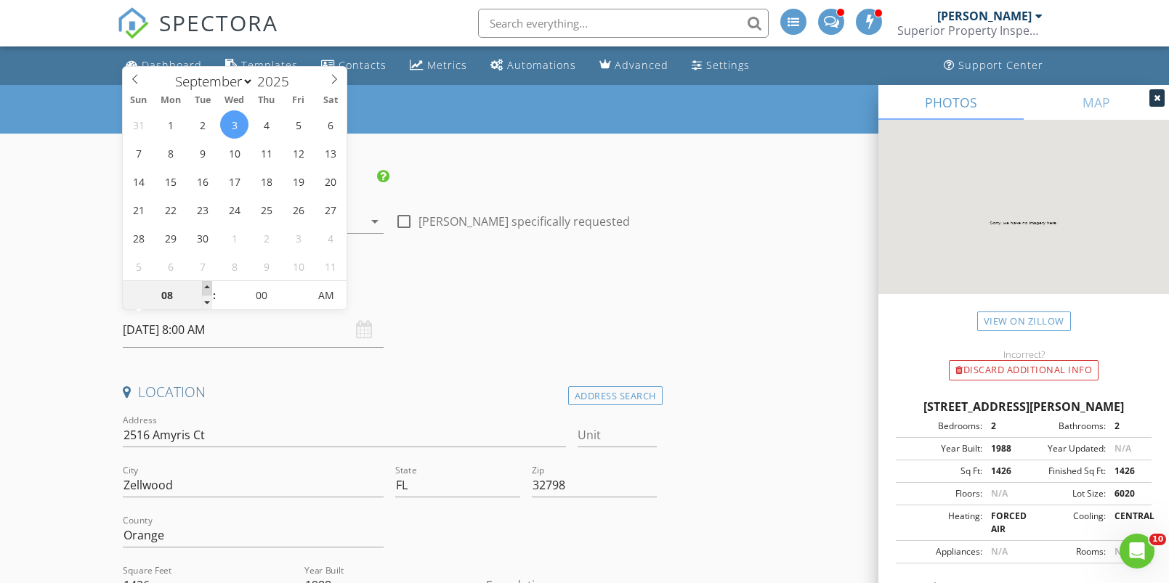
type input "09"
type input "[DATE] 9:00 AM"
click at [204, 286] on span at bounding box center [207, 288] width 10 height 15
click at [530, 307] on div "Date/Time" at bounding box center [390, 297] width 546 height 29
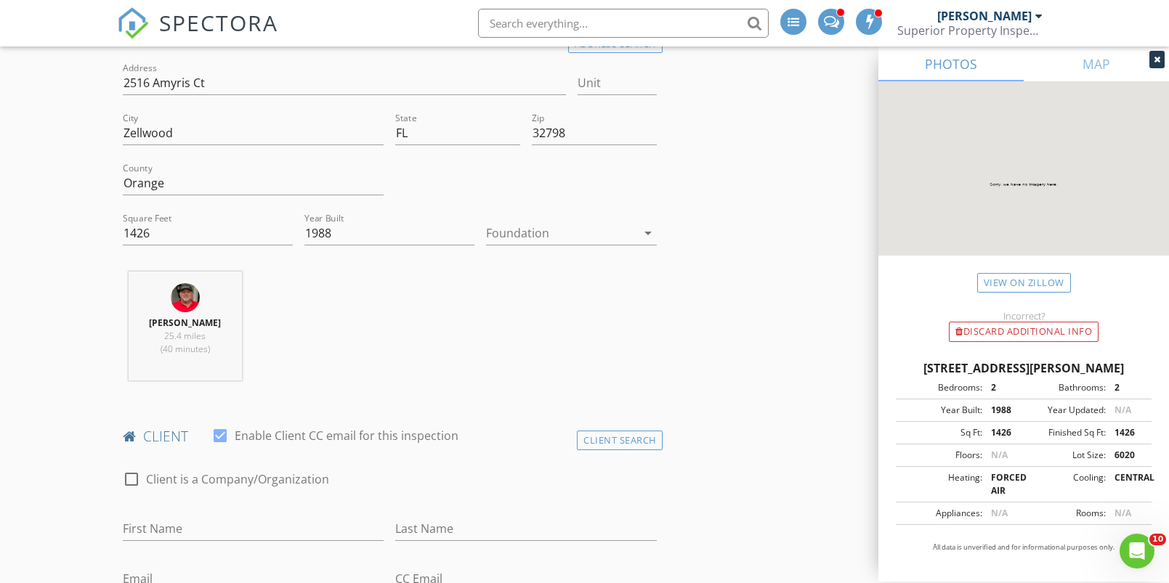
scroll to position [355, 0]
paste input "Dianna Fiedler"
drag, startPoint x: 162, startPoint y: 524, endPoint x: 237, endPoint y: 519, distance: 75.0
click at [237, 519] on input "Dianna Fiedler" at bounding box center [253, 526] width 261 height 24
type input "Dianna"
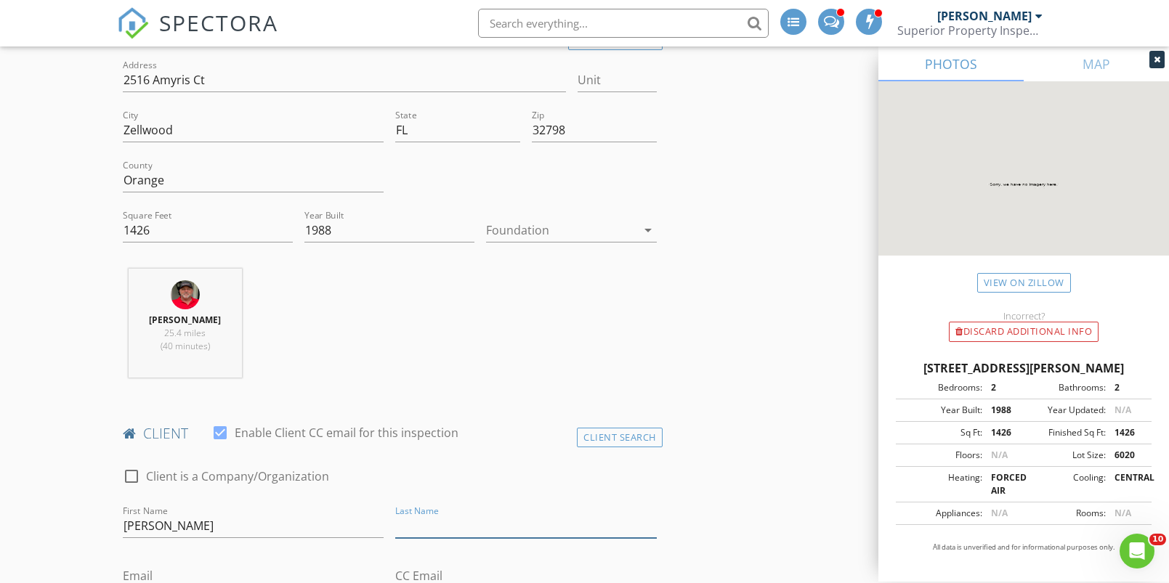
paste input "Fiedler"
type input "Fiedler"
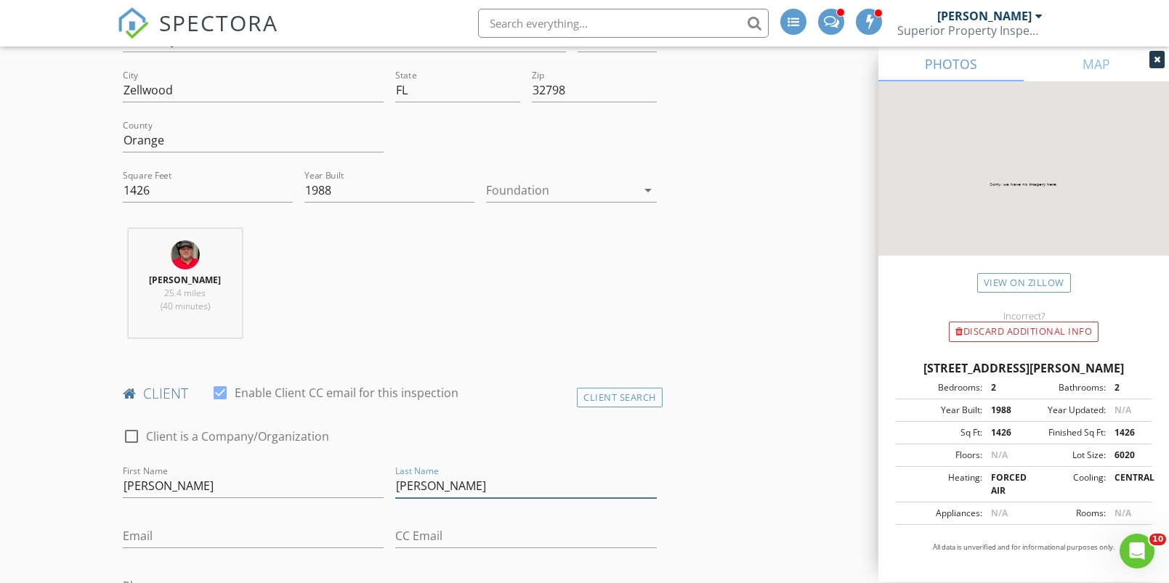
scroll to position [514, 0]
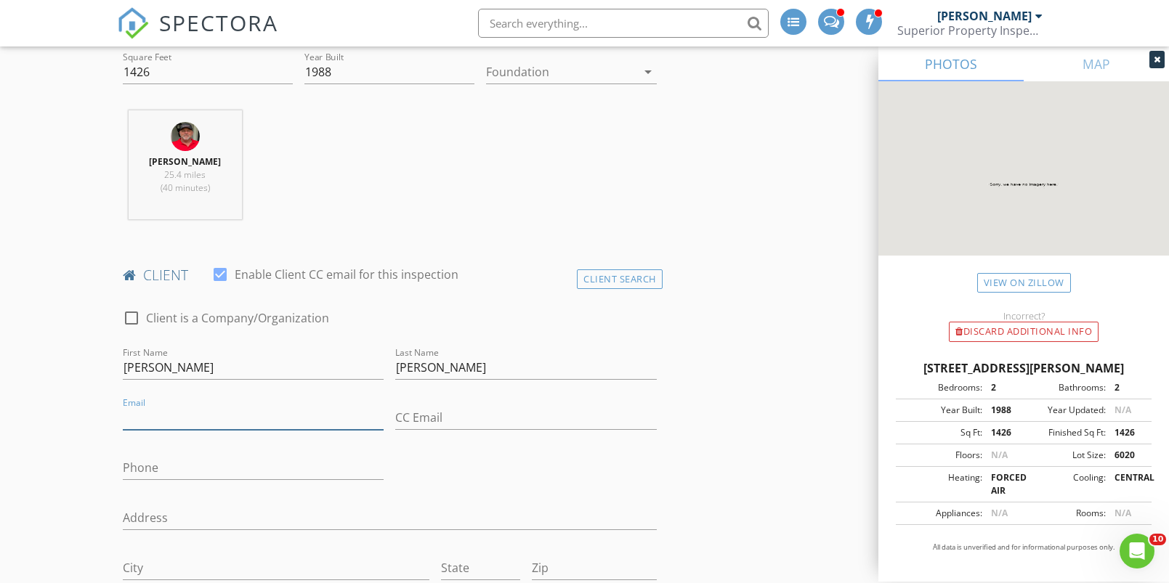
paste input "diannaef@yahoo.com"
type input "diannaef@yahoo.com"
paste input "321-946-9949"
type input "321-946-9949"
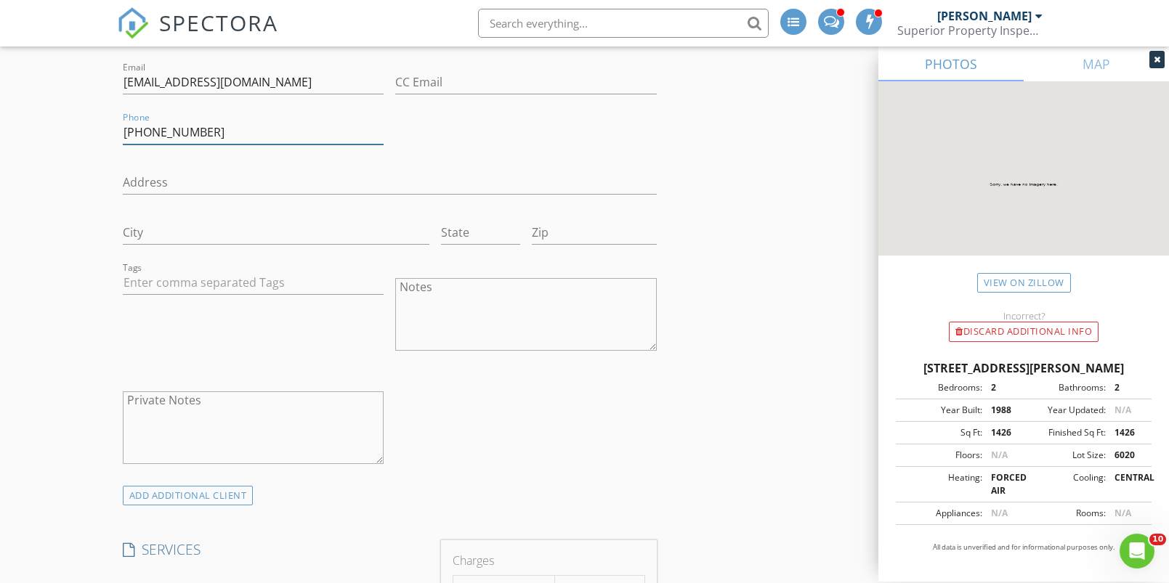
scroll to position [947, 0]
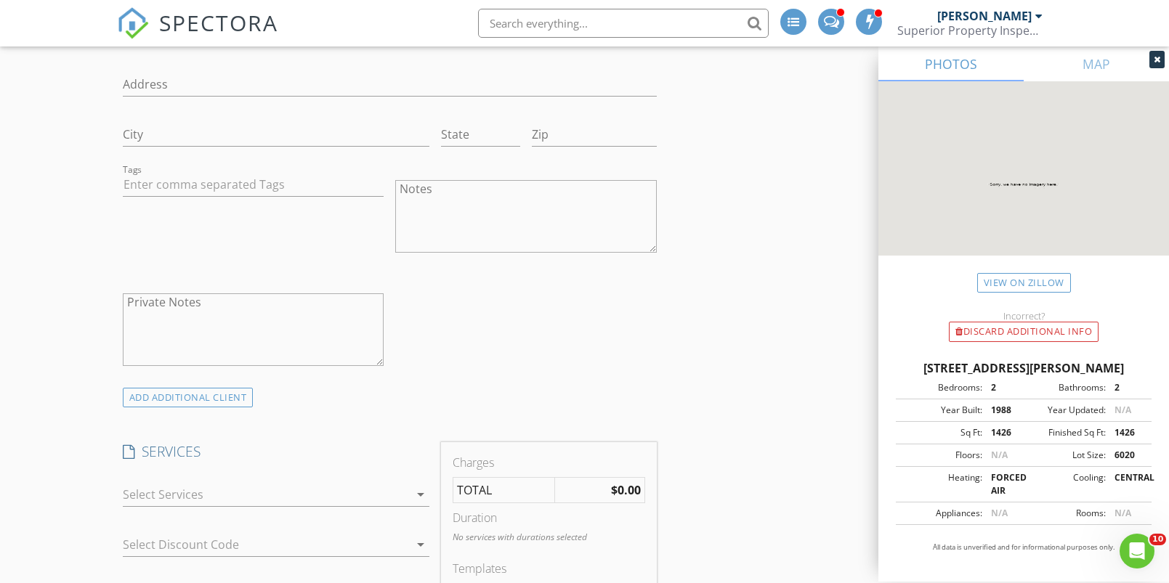
click at [339, 493] on div at bounding box center [266, 494] width 286 height 23
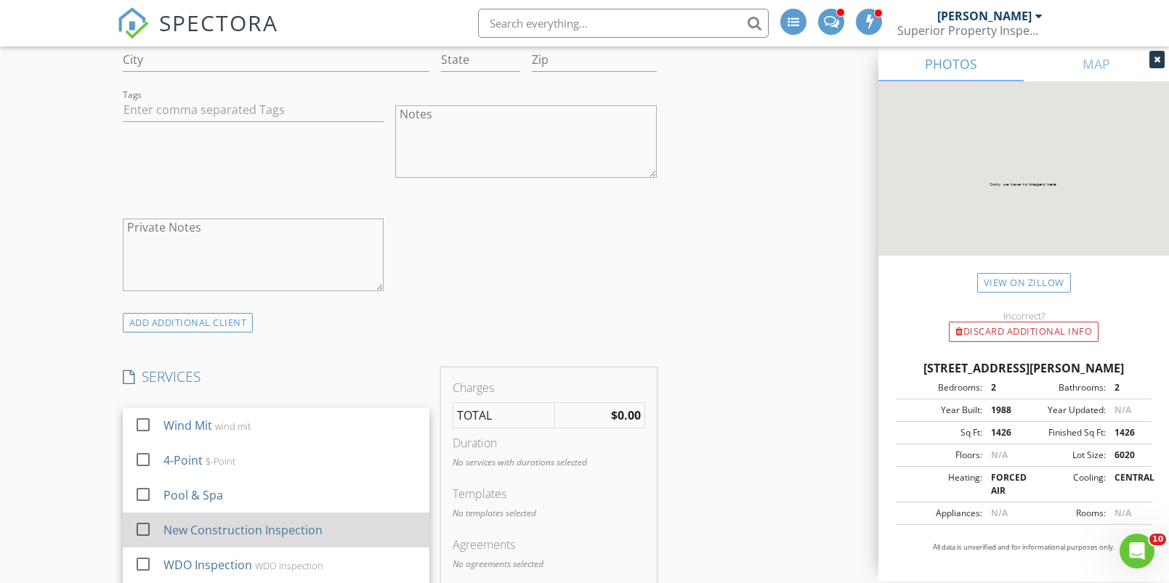
scroll to position [1066, 0]
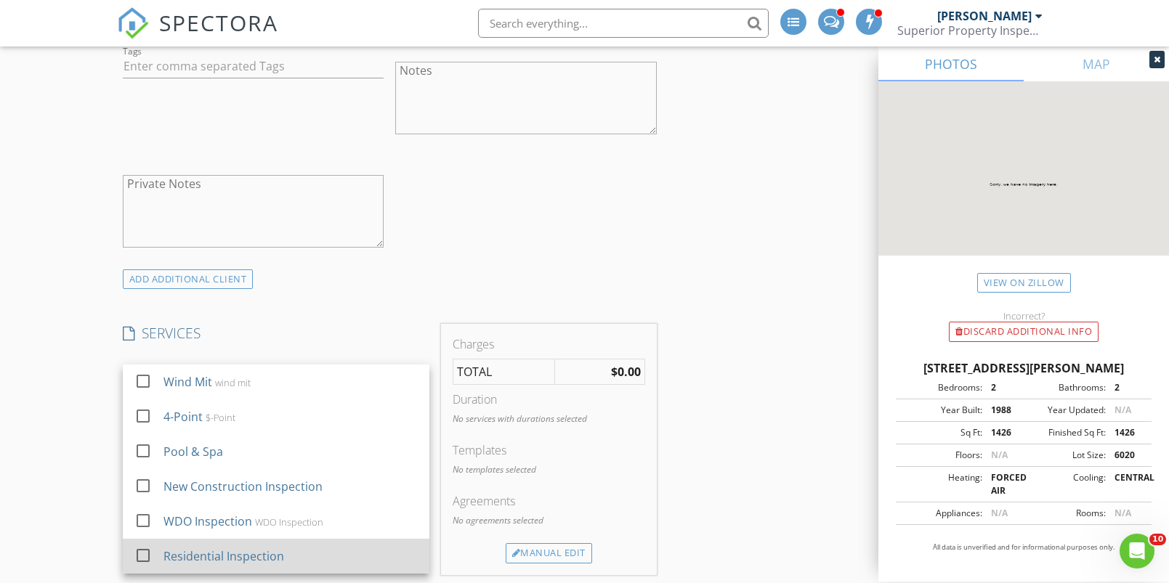
click at [140, 552] on div at bounding box center [143, 555] width 25 height 25
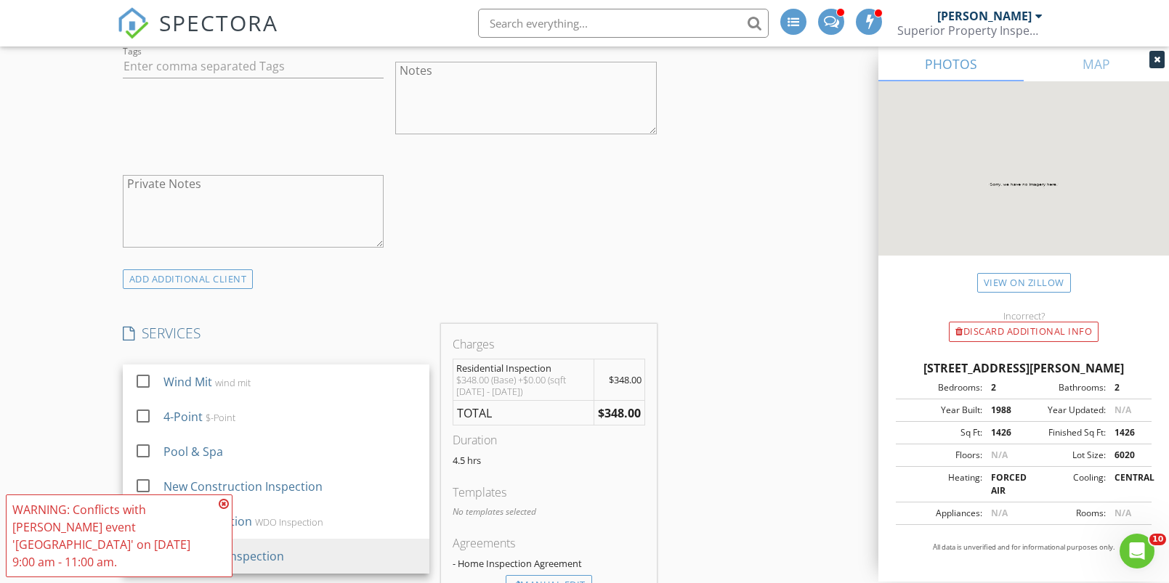
scroll to position [1069, 0]
click at [227, 510] on icon at bounding box center [224, 504] width 10 height 12
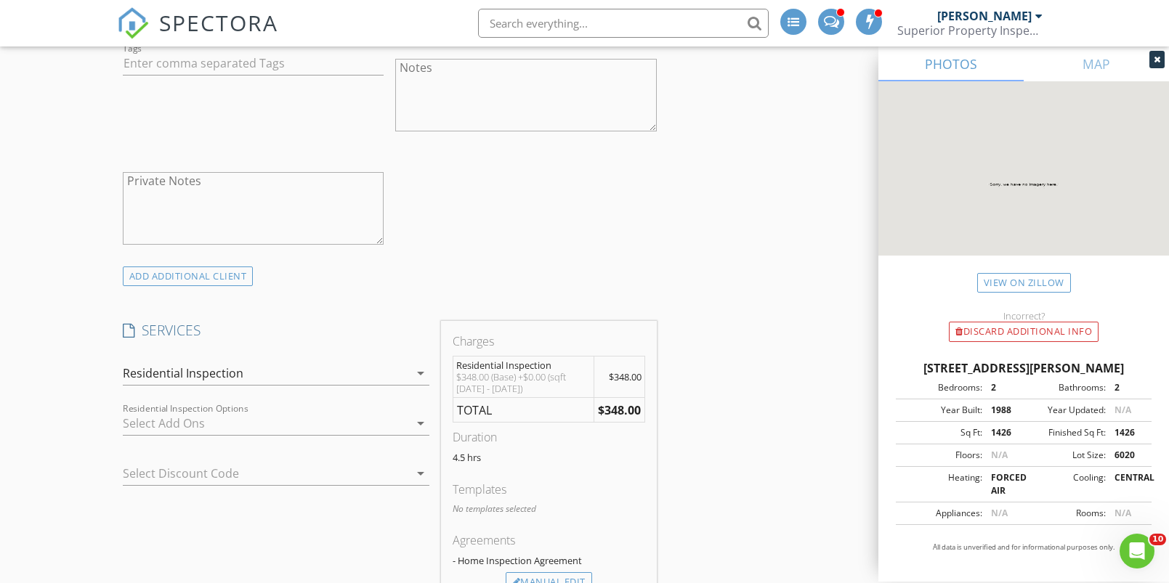
click at [251, 421] on div at bounding box center [266, 423] width 286 height 23
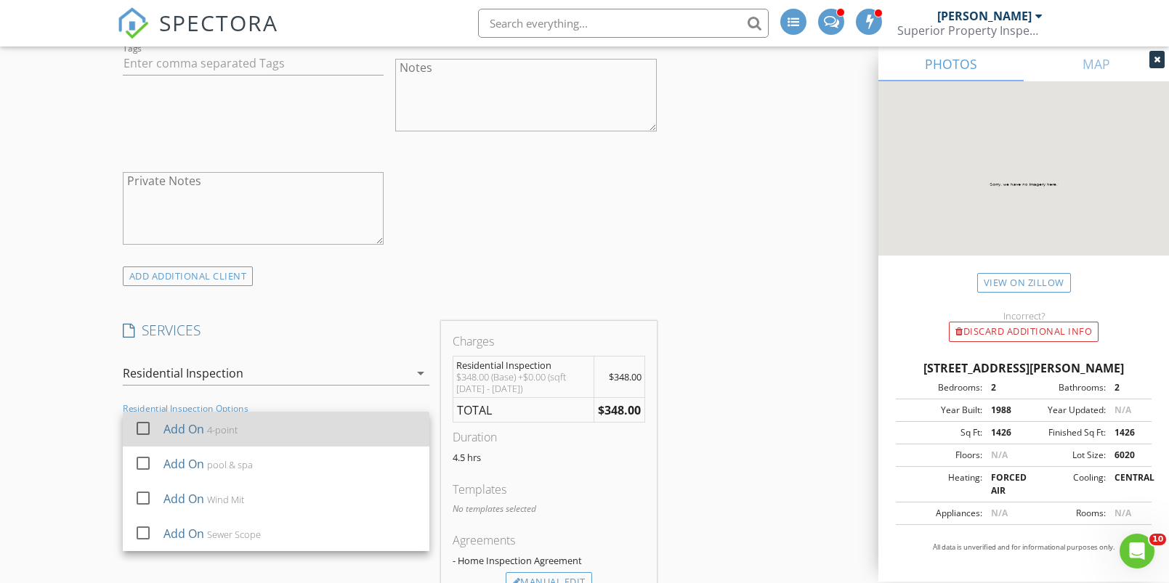
click at [144, 425] on div at bounding box center [143, 428] width 25 height 25
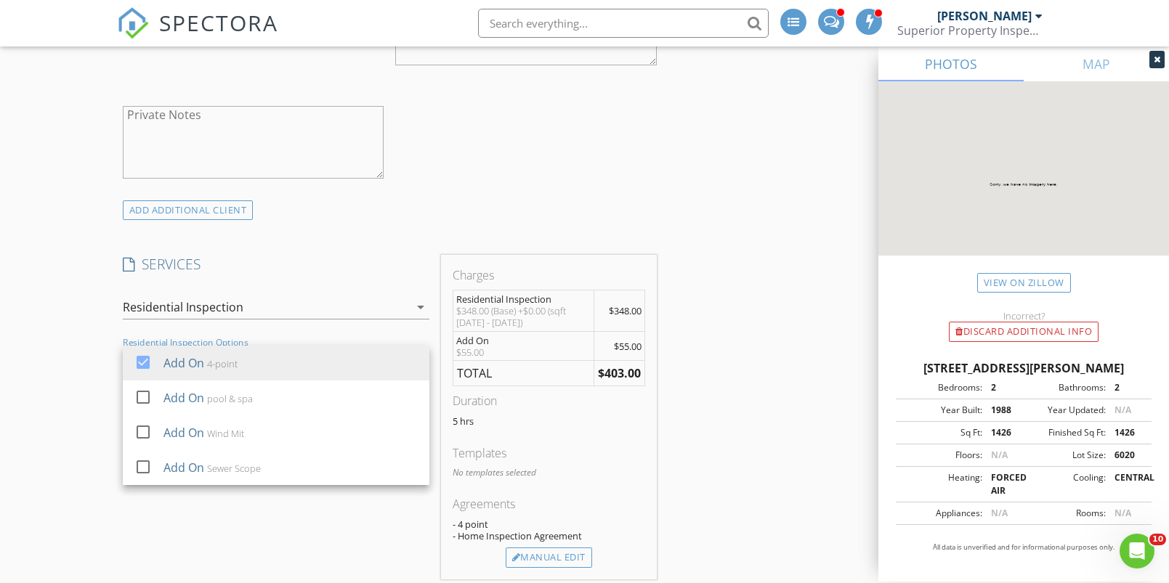
scroll to position [1132, 0]
click at [550, 560] on div "Manual Edit" at bounding box center [549, 561] width 86 height 20
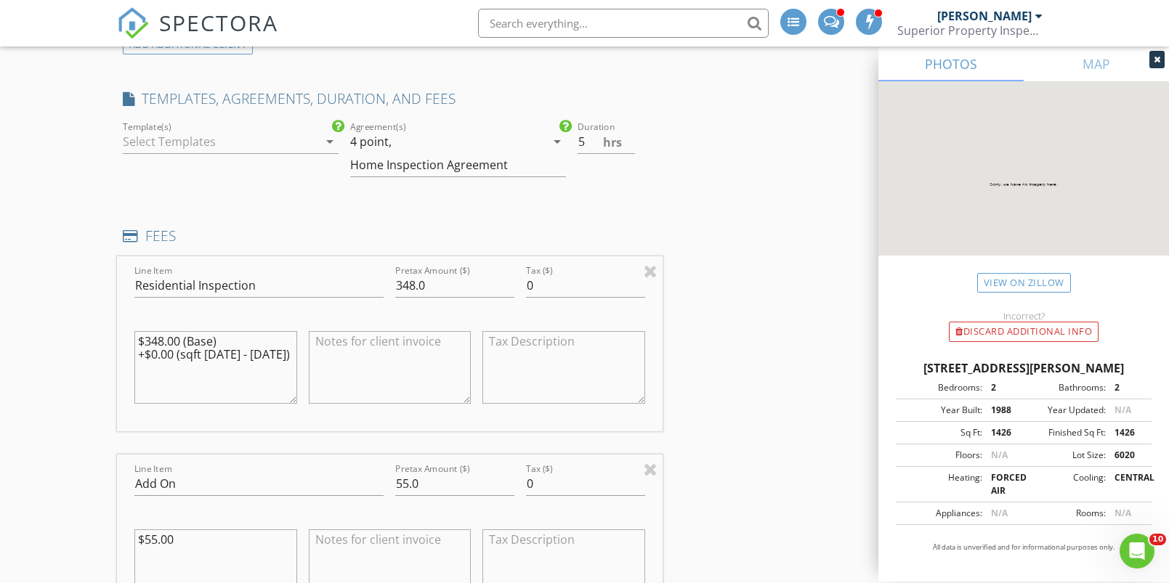
scroll to position [1304, 0]
drag, startPoint x: 178, startPoint y: 476, endPoint x: 34, endPoint y: 474, distance: 143.9
type input "4-Point"
drag, startPoint x: 435, startPoint y: 485, endPoint x: 343, endPoint y: 481, distance: 91.6
click at [343, 481] on div "Line Item 4-Point Pretax Amount ($) 55.0 Tax ($) 0 $55.00" at bounding box center [390, 539] width 546 height 175
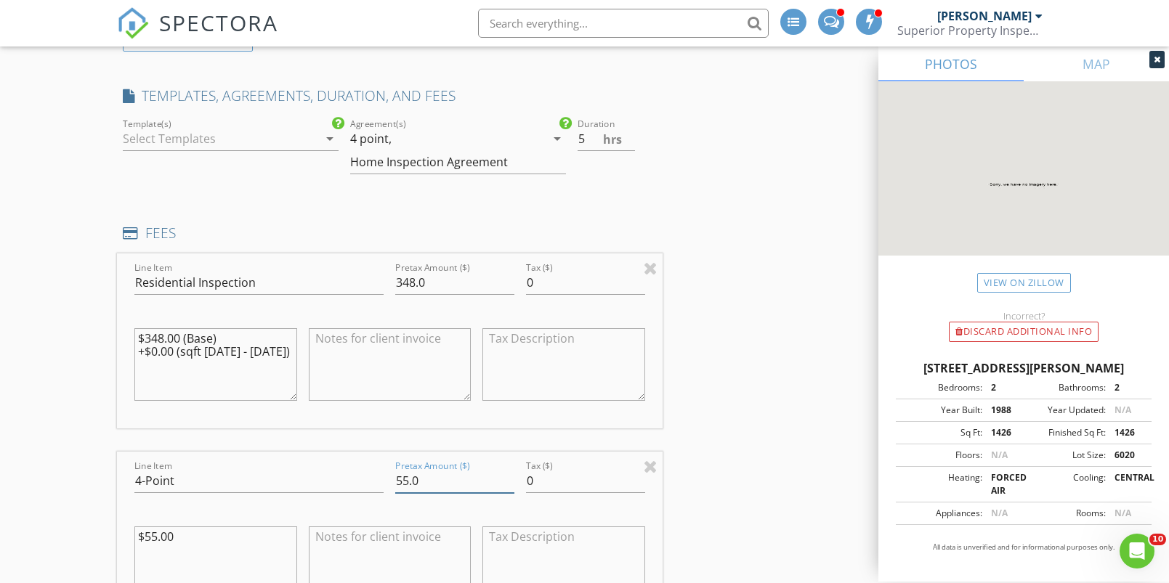
drag, startPoint x: 421, startPoint y: 478, endPoint x: 363, endPoint y: 476, distance: 58.2
click at [363, 476] on div "Line Item 4-Point Pretax Amount ($) 55.0 Tax ($) 0 $55.00" at bounding box center [390, 539] width 546 height 175
type input "00.0"
click at [629, 139] on input "4.5" at bounding box center [606, 139] width 57 height 24
click at [629, 139] on input "4" at bounding box center [606, 139] width 57 height 24
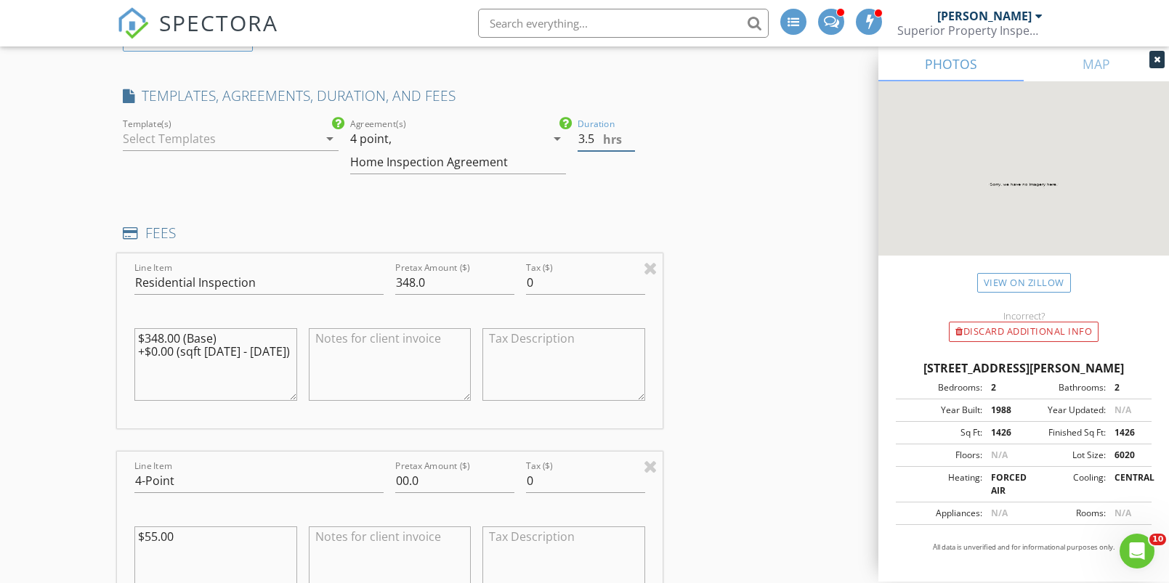
click at [629, 139] on input "3.5" at bounding box center [606, 139] width 57 height 24
click at [629, 140] on input "3" at bounding box center [606, 139] width 57 height 24
click at [629, 140] on input "2.5" at bounding box center [606, 139] width 57 height 24
type input "2"
click at [629, 140] on input "2" at bounding box center [606, 139] width 57 height 24
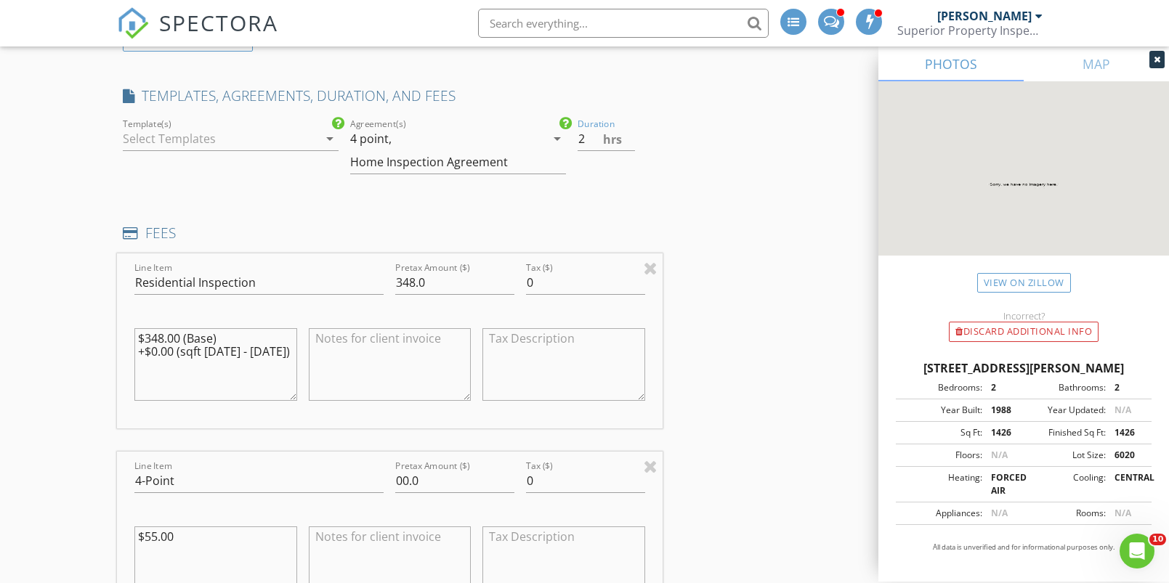
click at [248, 141] on div at bounding box center [220, 138] width 195 height 23
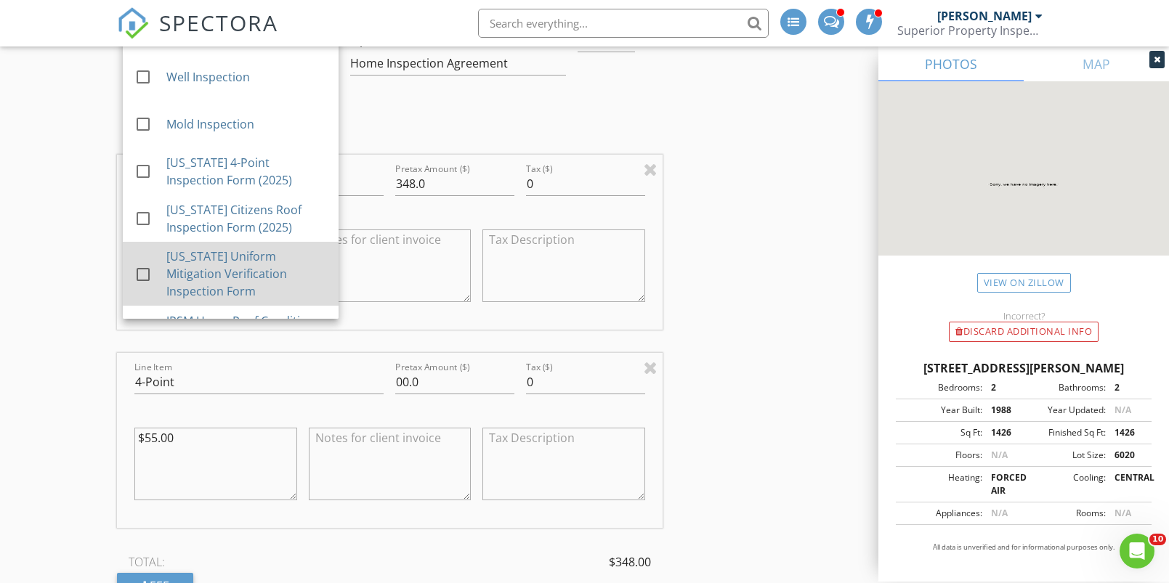
scroll to position [603, 0]
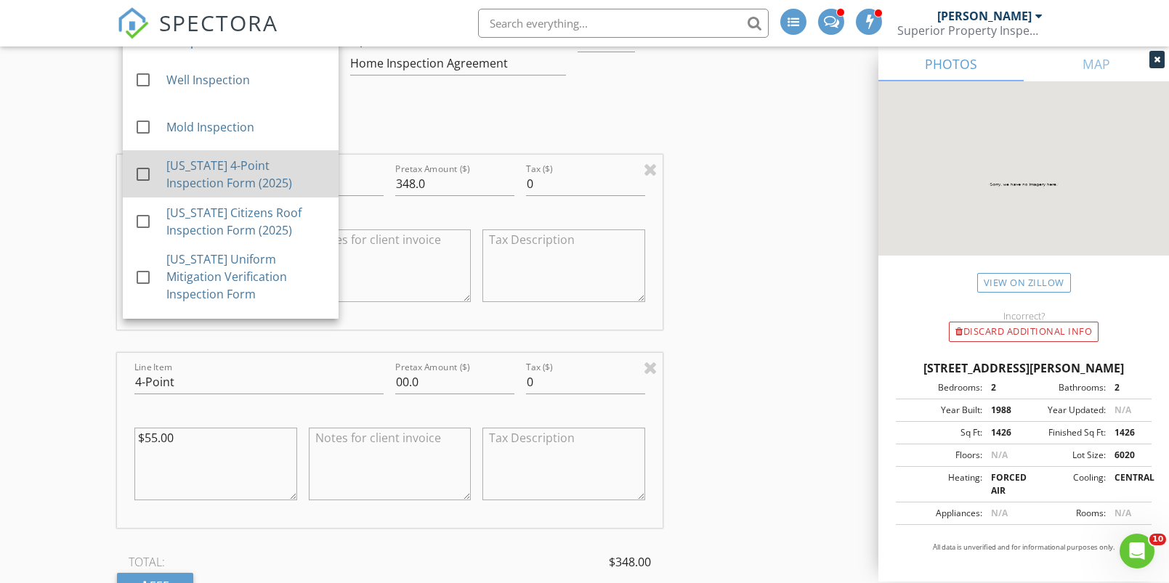
click at [140, 171] on div at bounding box center [143, 174] width 25 height 25
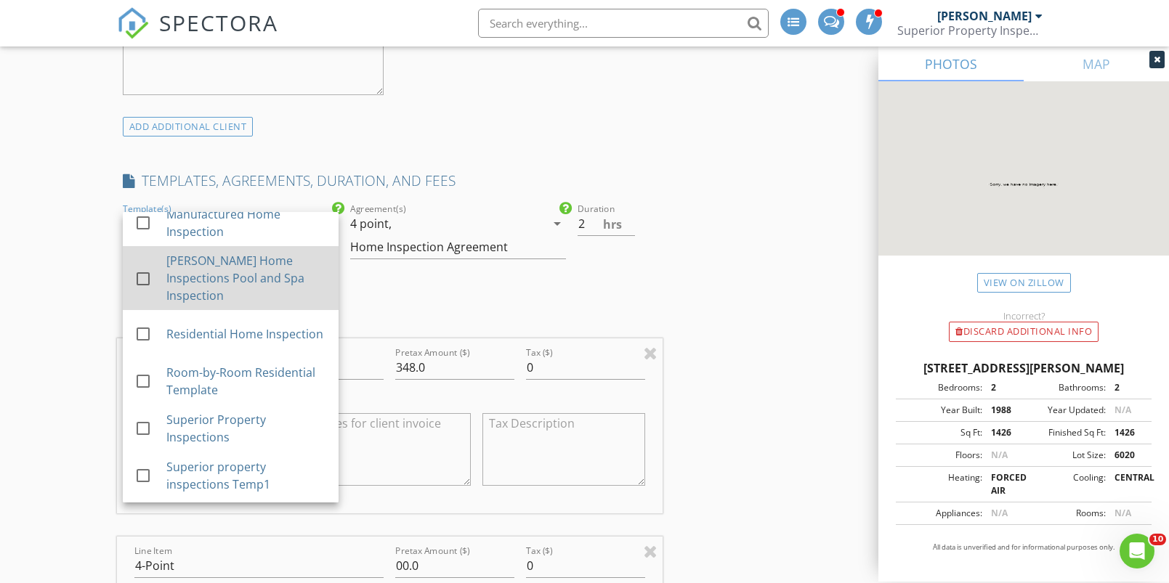
scroll to position [252, 0]
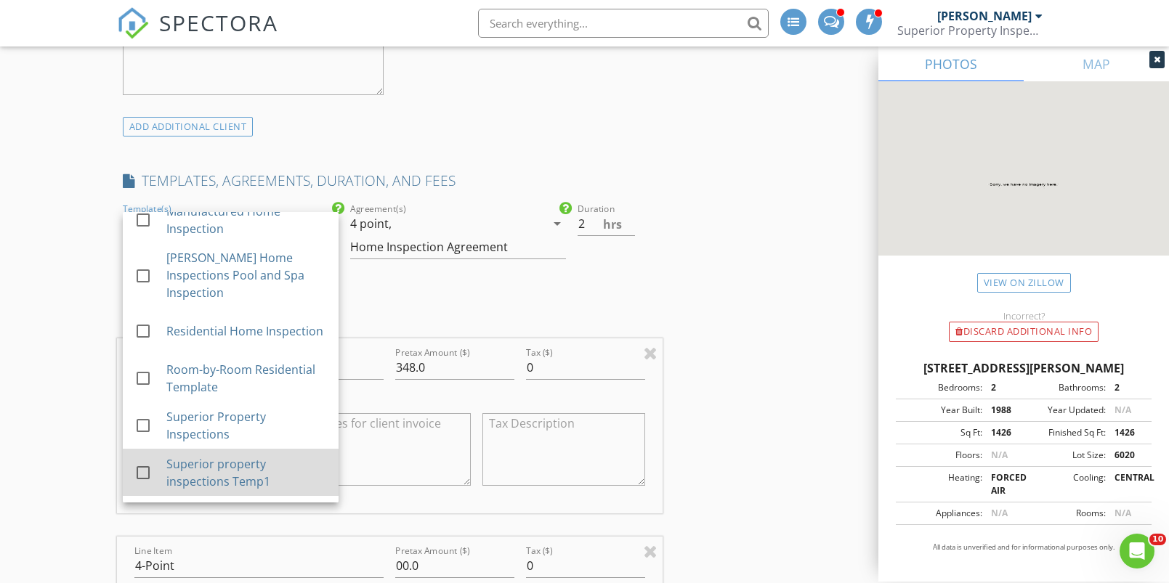
click at [147, 470] on div at bounding box center [143, 473] width 25 height 25
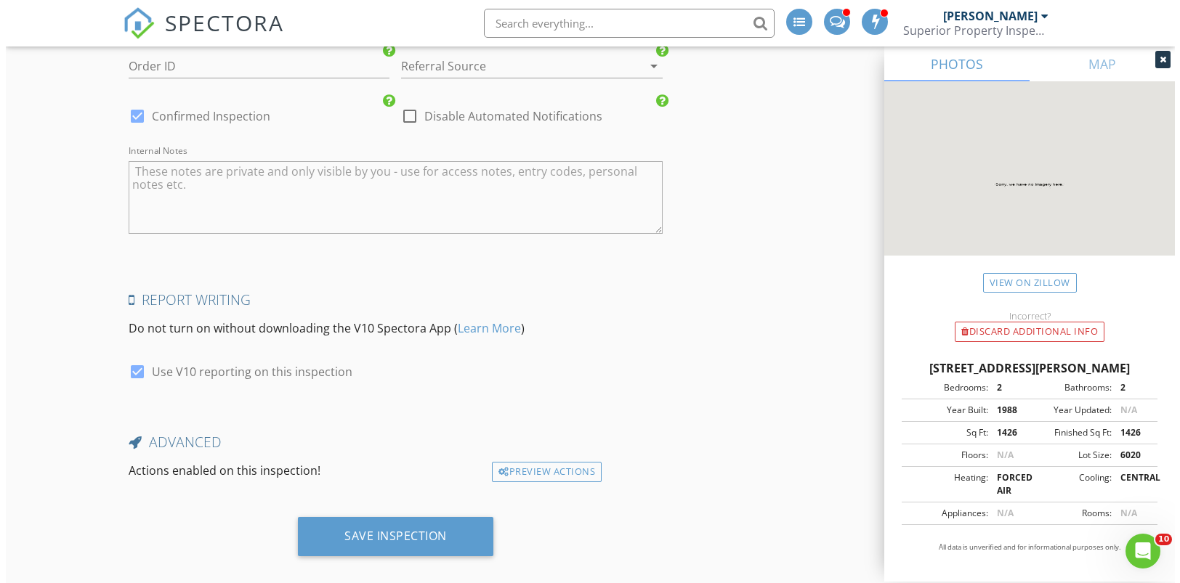
scroll to position [2773, 0]
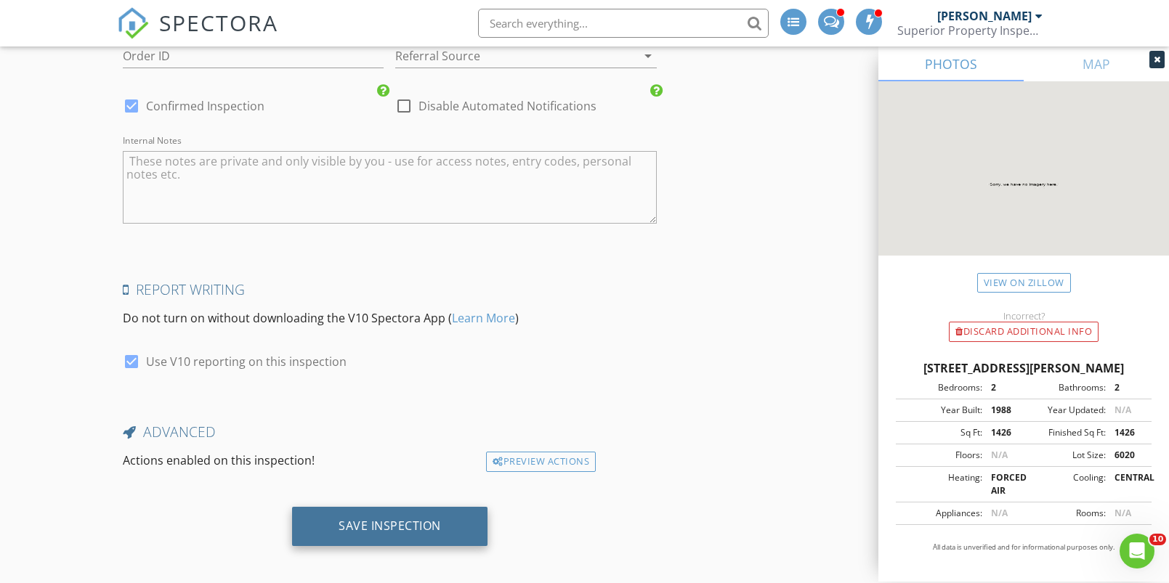
click at [411, 521] on div "Save Inspection" at bounding box center [390, 526] width 102 height 15
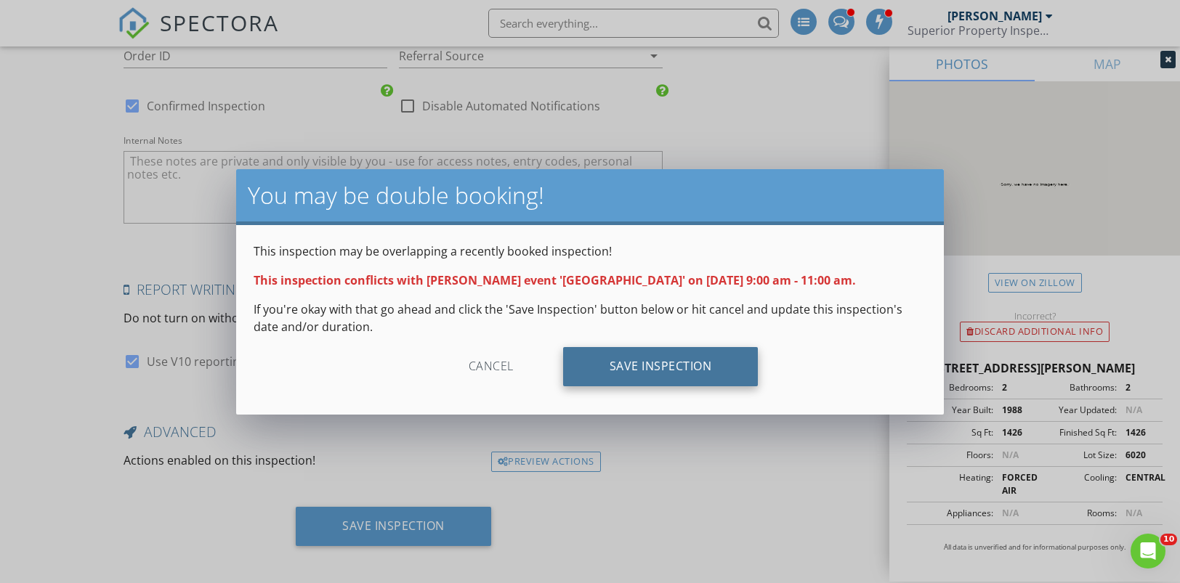
click at [668, 368] on div "Save Inspection" at bounding box center [660, 366] width 195 height 39
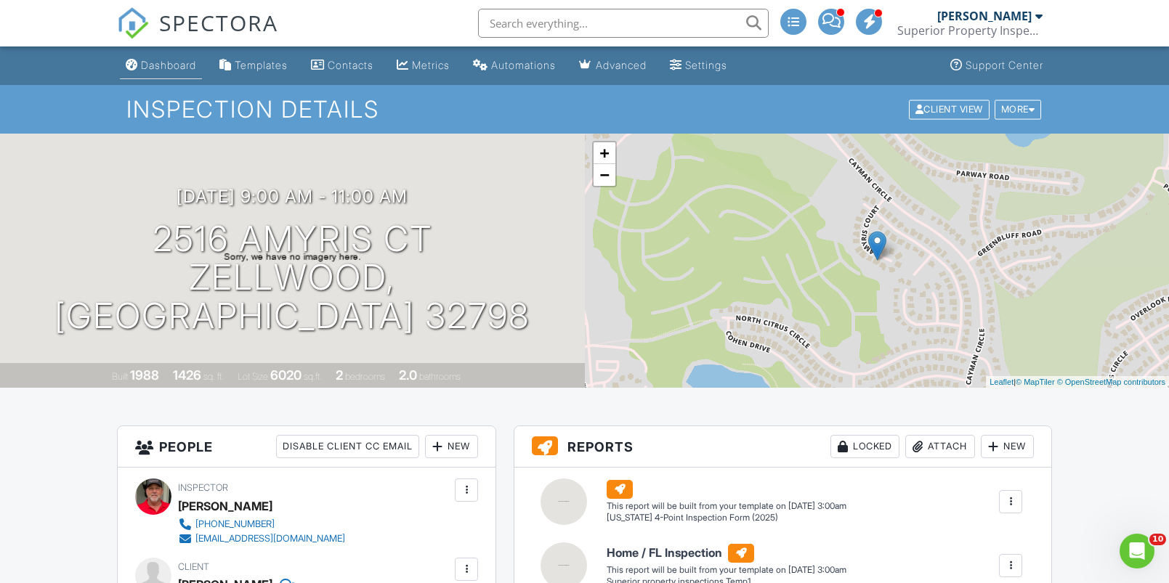
click at [170, 62] on div "Dashboard" at bounding box center [168, 65] width 55 height 12
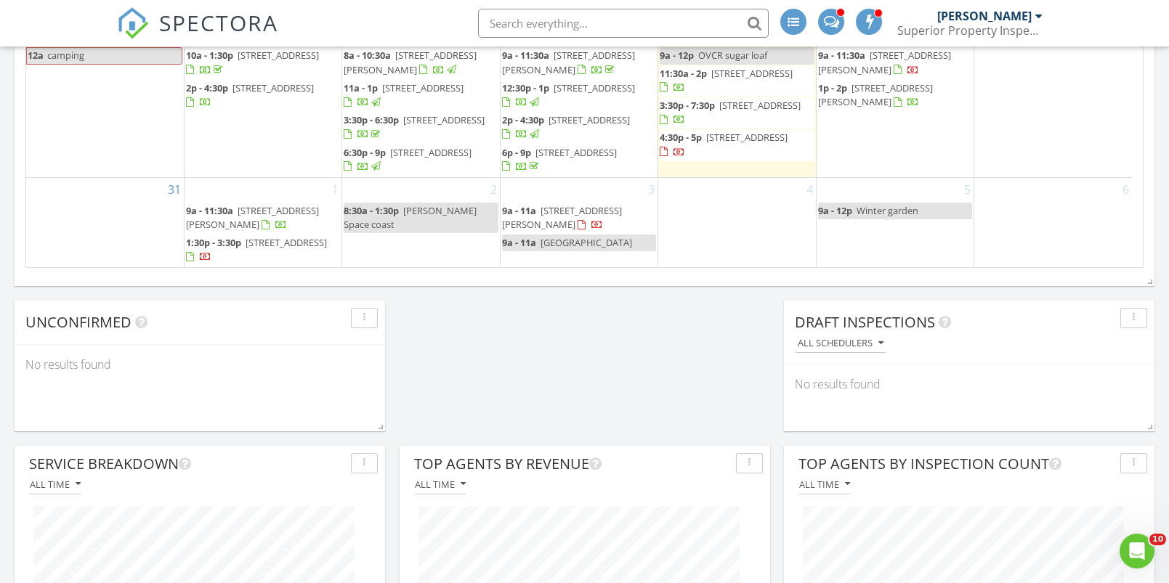
scroll to position [1213, 0]
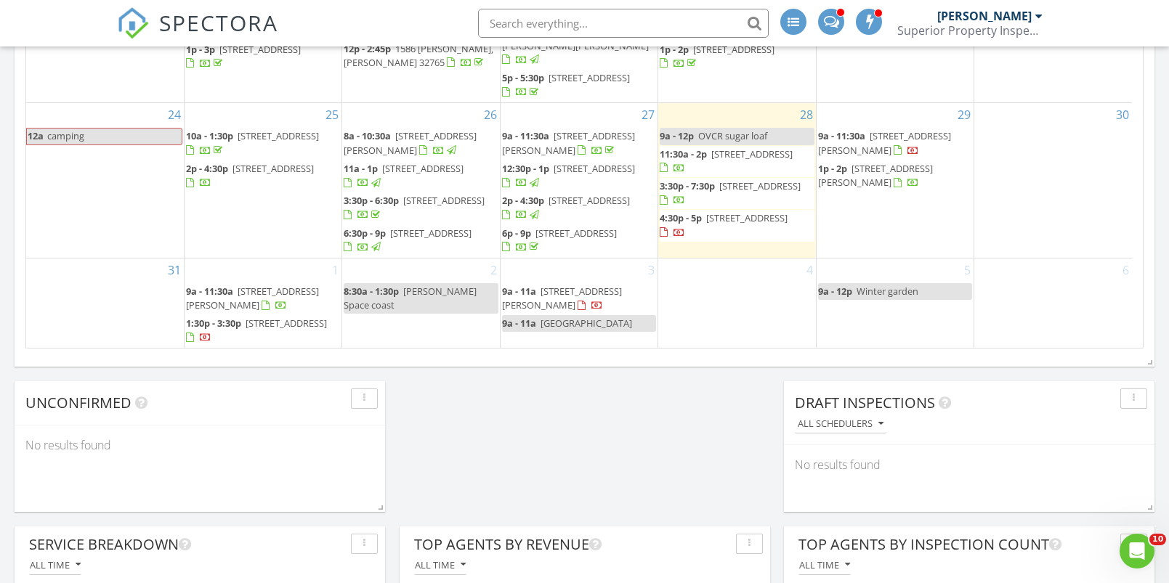
click at [597, 317] on span "zellwood station" at bounding box center [587, 323] width 92 height 13
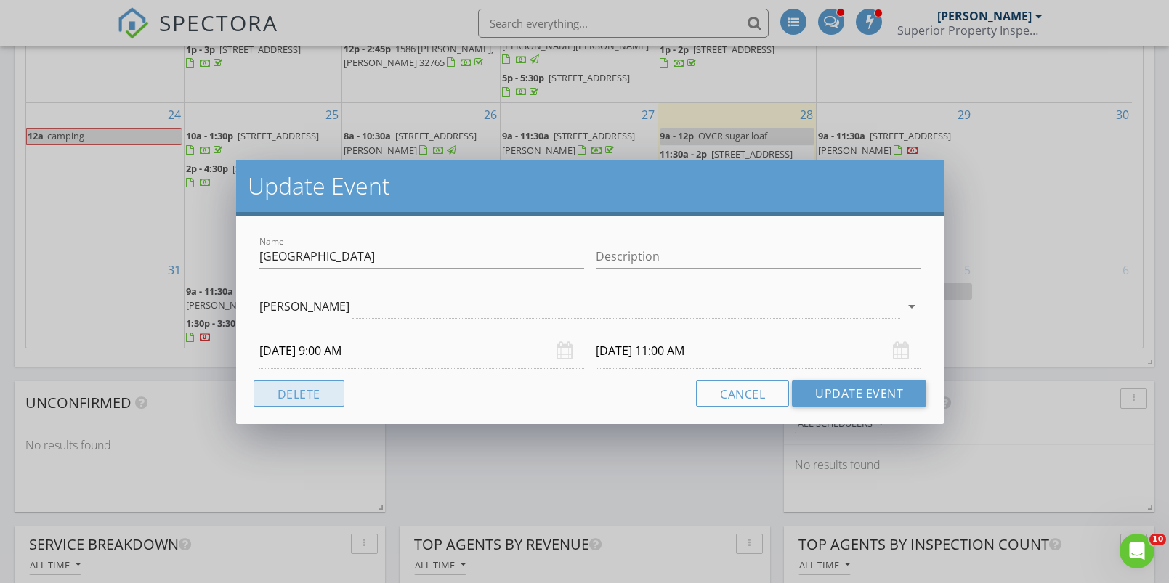
click at [296, 396] on button "Delete" at bounding box center [299, 394] width 91 height 26
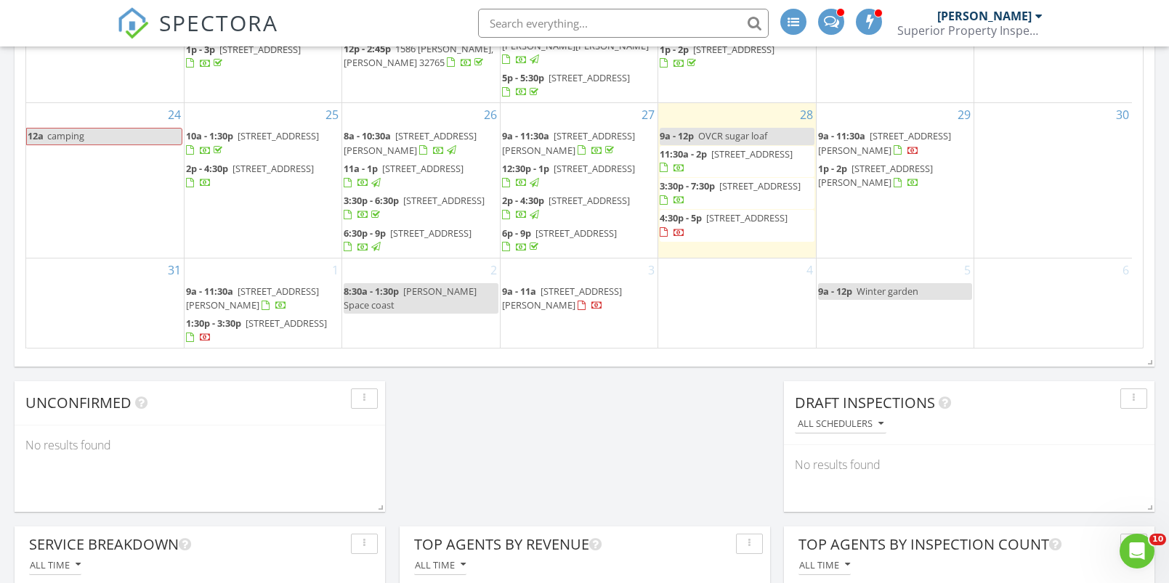
scroll to position [1216, 0]
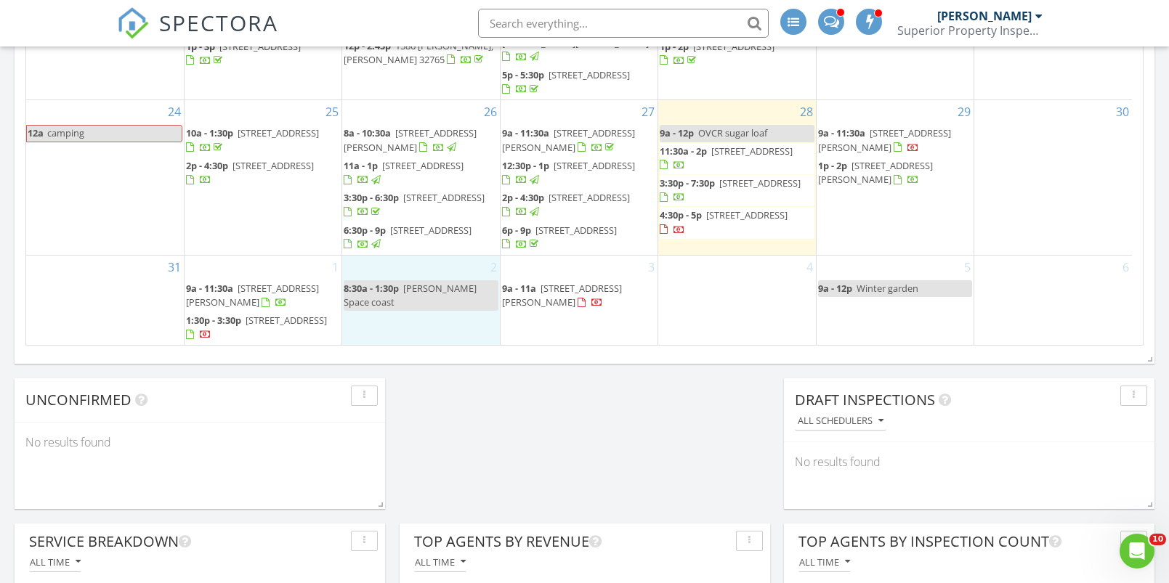
click at [414, 317] on div "2 8:30a - 1:30p Steve montgomerey Space coast" at bounding box center [420, 301] width 157 height 90
click at [443, 257] on link "Inspection" at bounding box center [418, 256] width 75 height 23
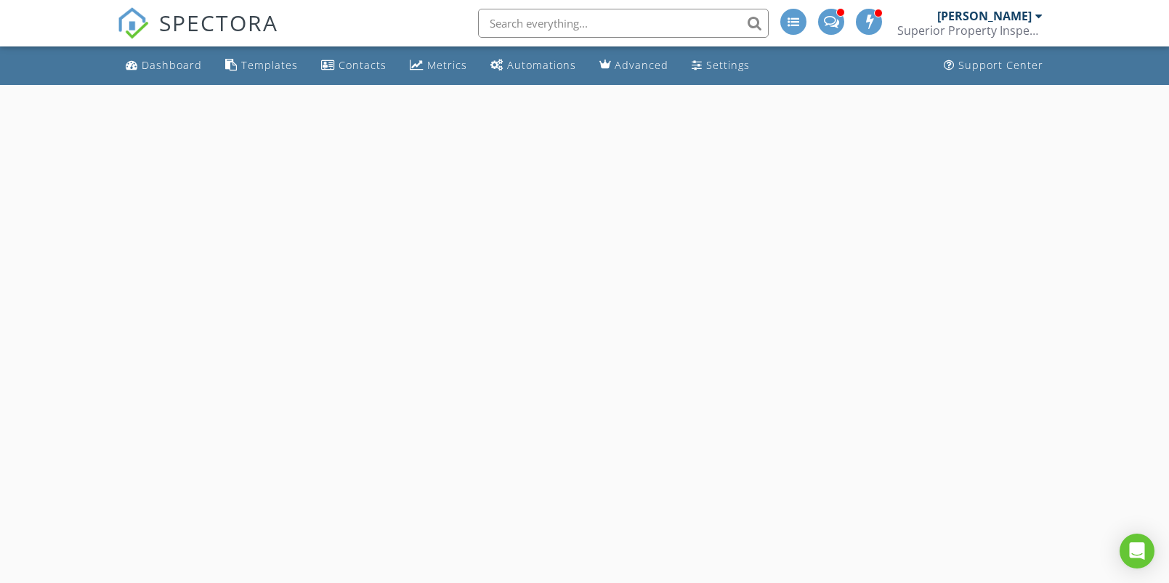
select select "8"
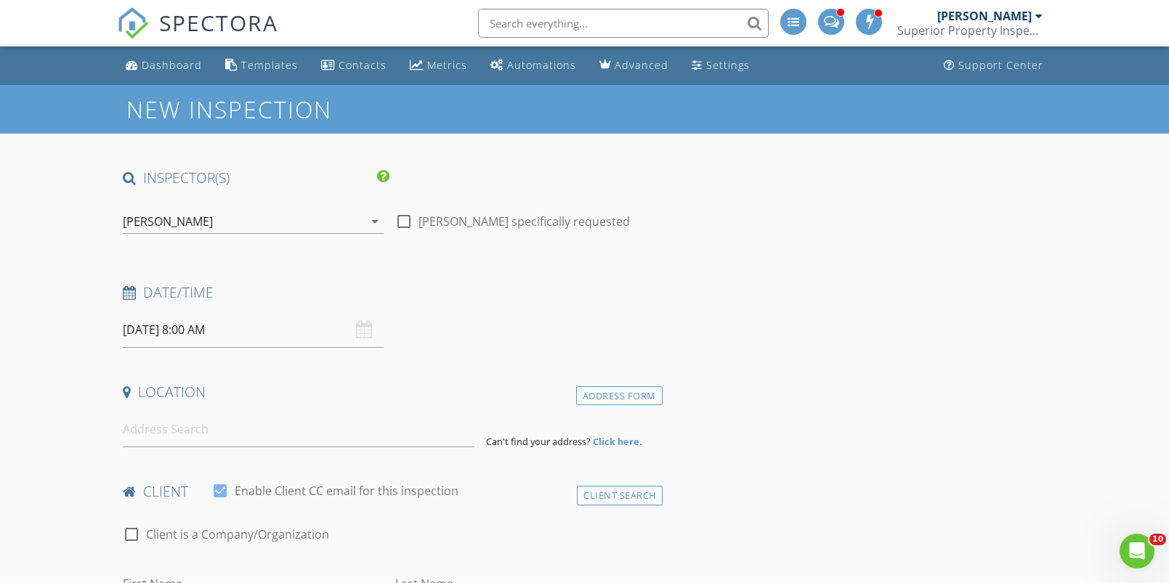
click at [210, 324] on input "[DATE] 8:00 AM" at bounding box center [253, 330] width 261 height 36
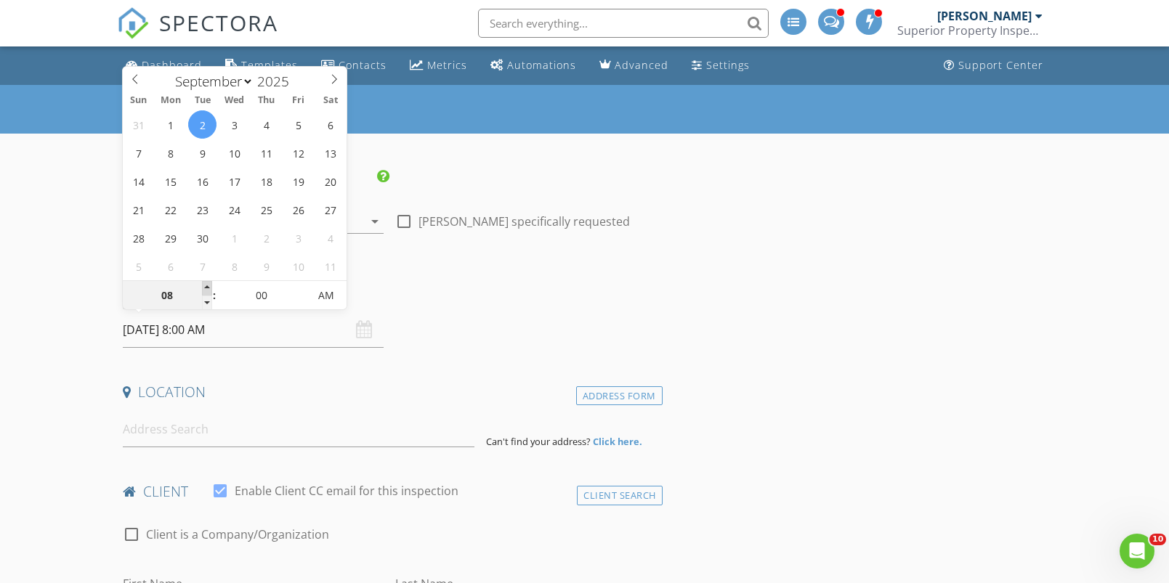
type input "09"
type input "[DATE] 9:00 AM"
click at [206, 285] on span at bounding box center [207, 288] width 10 height 15
type input "10"
type input "09/02/2025 10:00 AM"
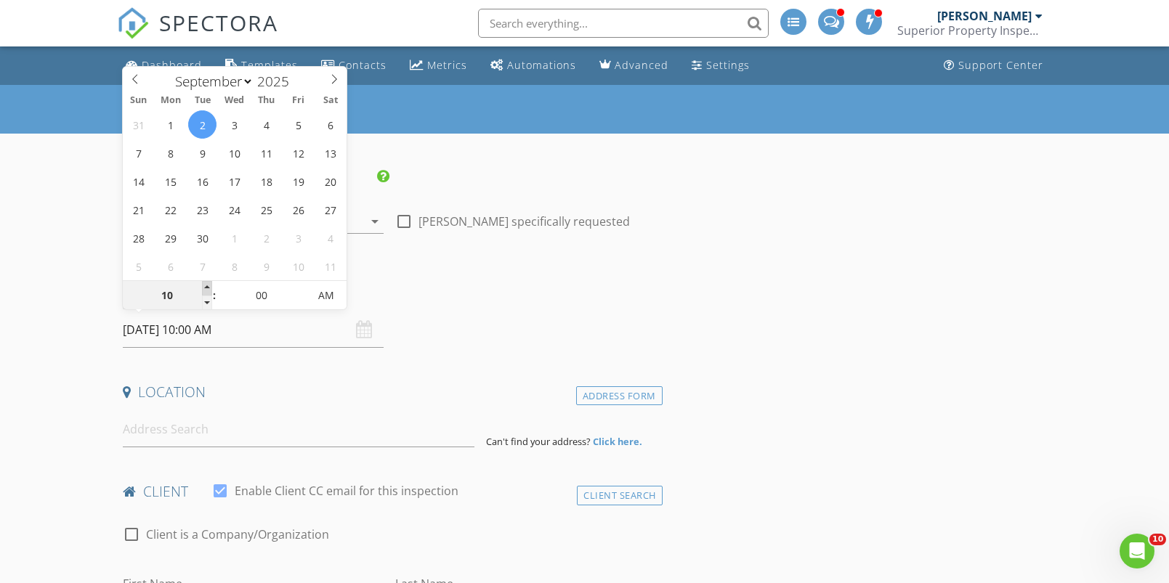
click at [206, 285] on span at bounding box center [207, 288] width 10 height 15
type input "09"
type input "09/02/2025 9:00 AM"
click at [210, 302] on span at bounding box center [207, 303] width 10 height 15
type input "05"
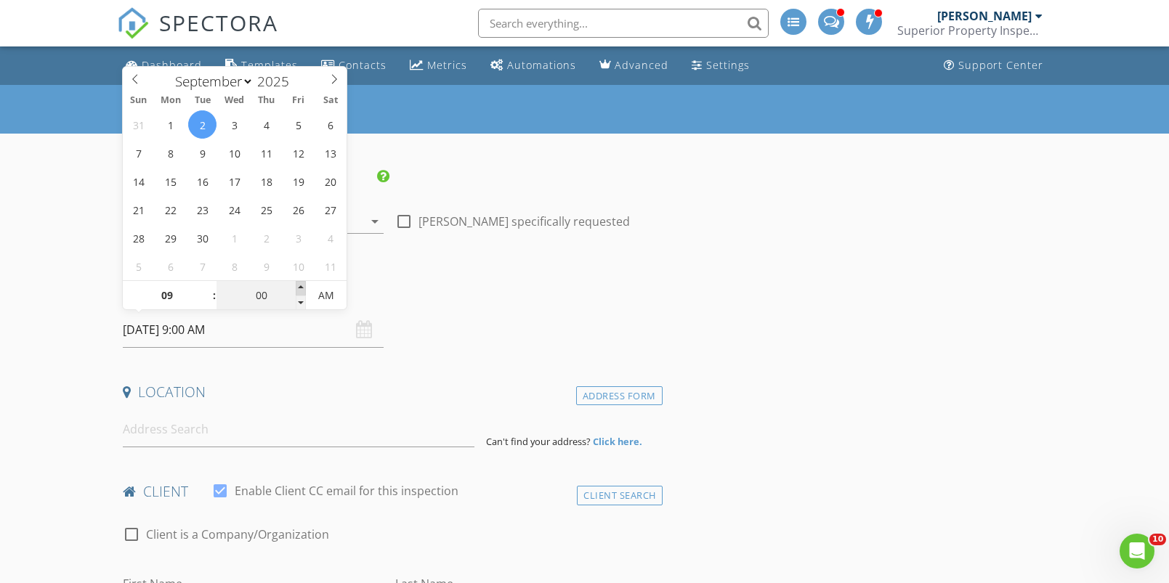
type input "09/02/2025 9:05 AM"
click at [302, 286] on span at bounding box center [301, 288] width 10 height 15
type input "10"
type input "09/02/2025 9:10 AM"
click at [302, 286] on span at bounding box center [301, 288] width 10 height 15
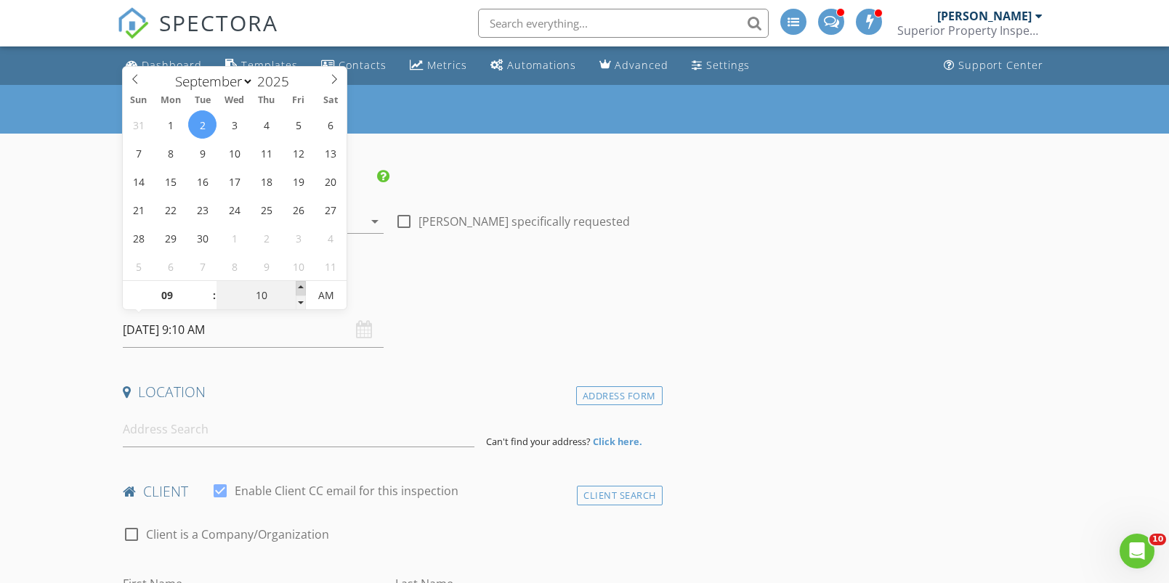
type input "15"
type input "09/02/2025 9:15 AM"
click at [302, 286] on span at bounding box center [301, 288] width 10 height 15
type input "20"
type input "09/02/2025 9:20 AM"
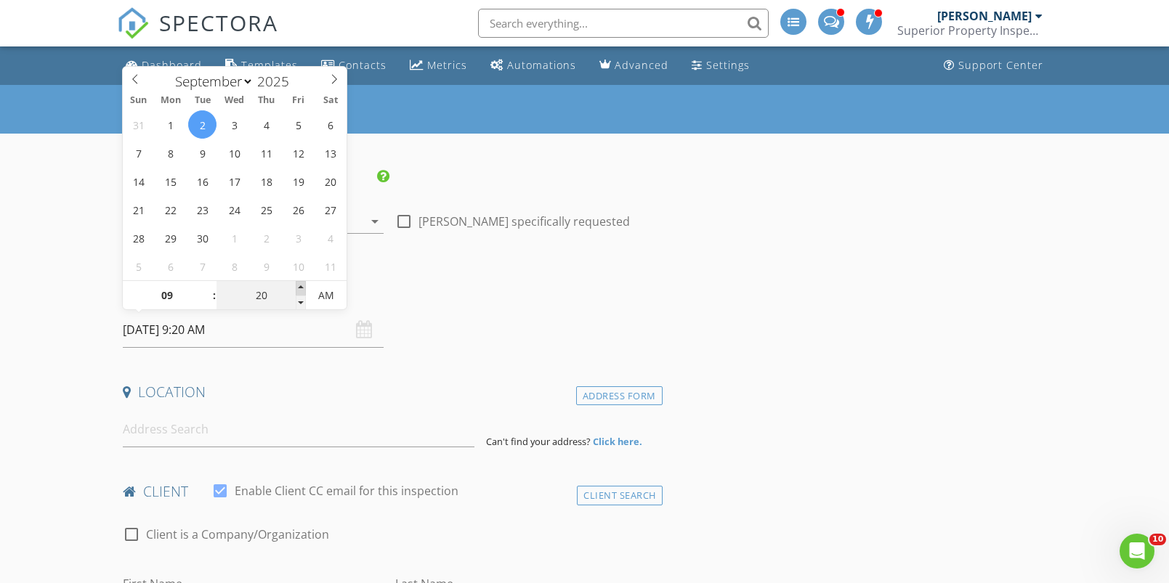
click at [302, 286] on span at bounding box center [301, 288] width 10 height 15
type input "25"
type input "09/02/2025 9:25 AM"
click at [302, 286] on span at bounding box center [301, 288] width 10 height 15
type input "30"
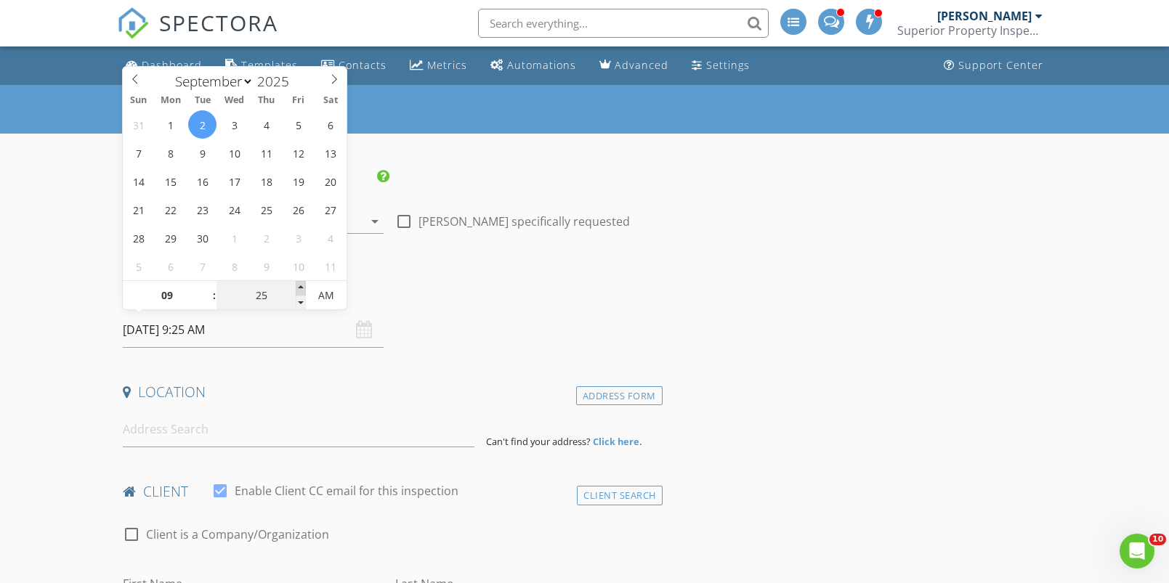
type input "09/02/2025 9:30 AM"
click at [302, 286] on span at bounding box center [301, 288] width 10 height 15
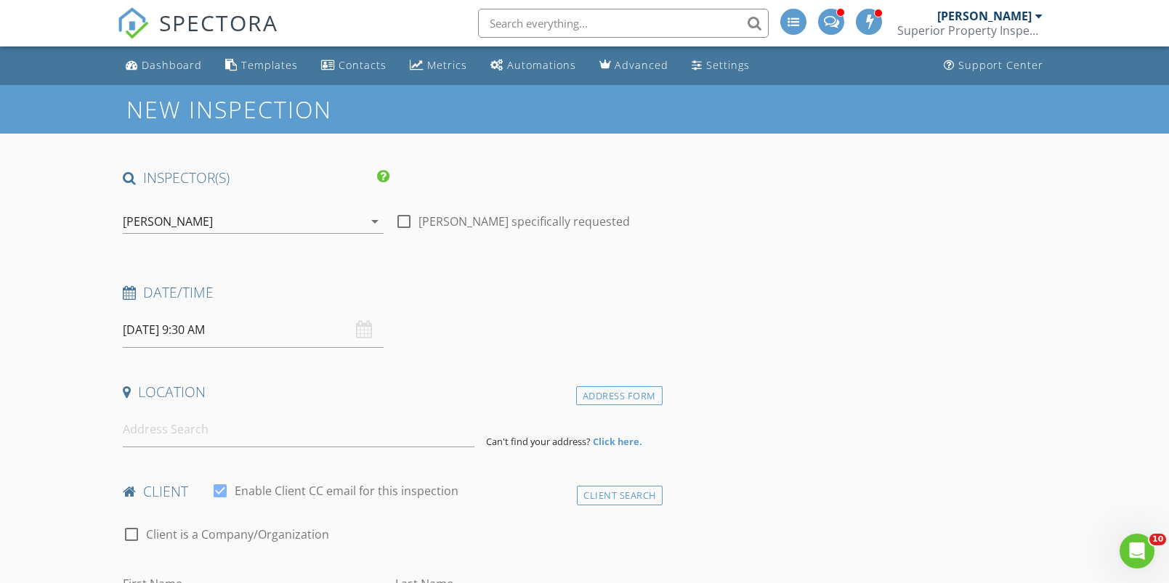
click at [476, 302] on div "Date/Time" at bounding box center [390, 297] width 546 height 29
click at [168, 422] on input at bounding box center [299, 430] width 352 height 36
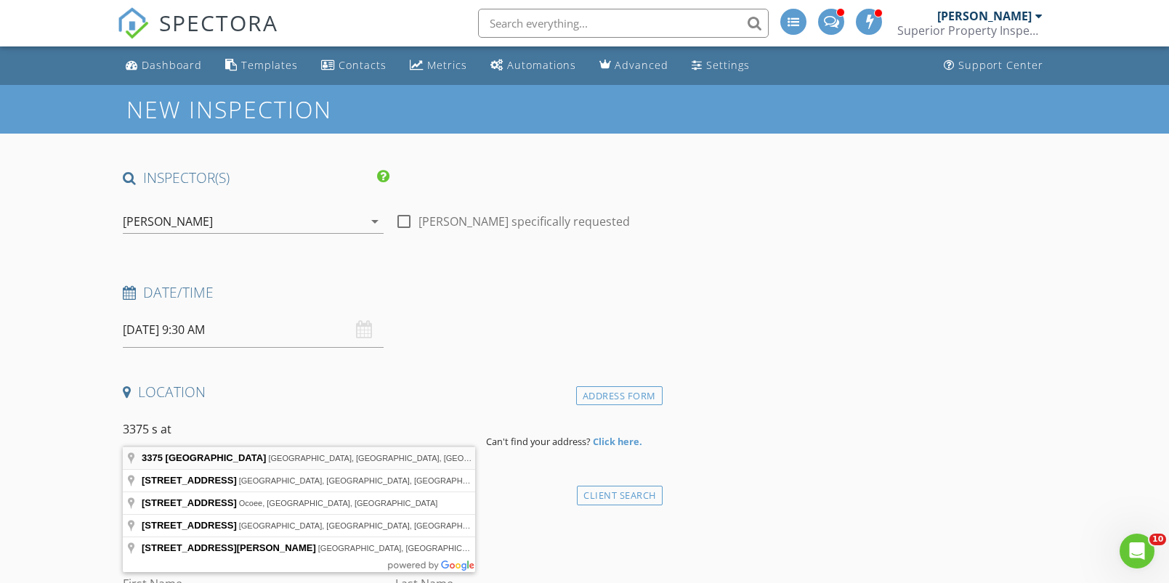
type input "3375 South Atlantic Avenue, Cocoa Beach, FL, USA"
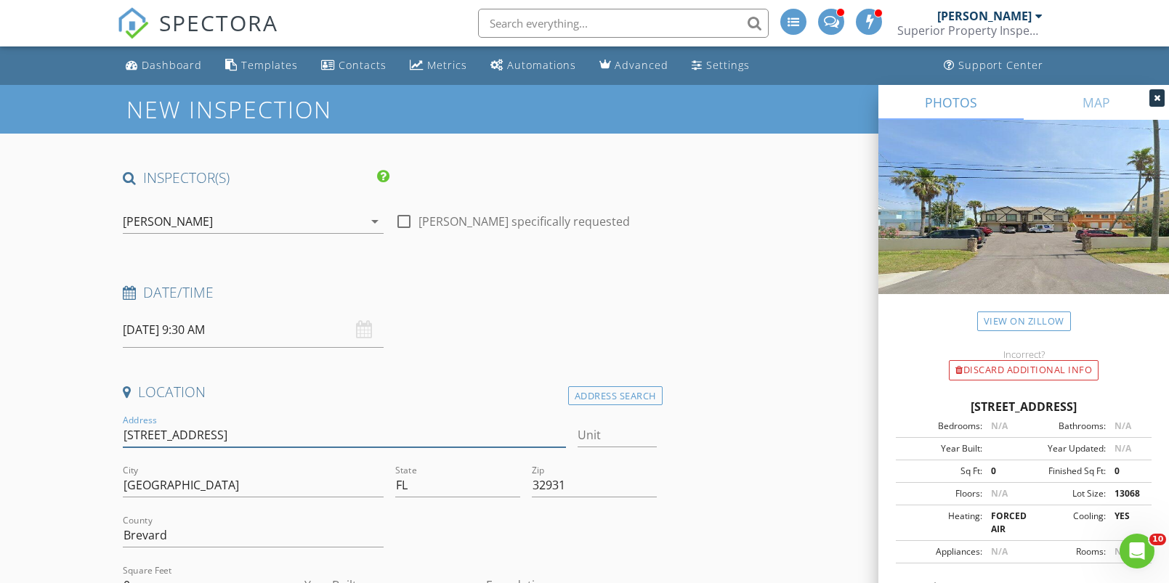
drag, startPoint x: 238, startPoint y: 438, endPoint x: 112, endPoint y: 435, distance: 126.5
type input "5"
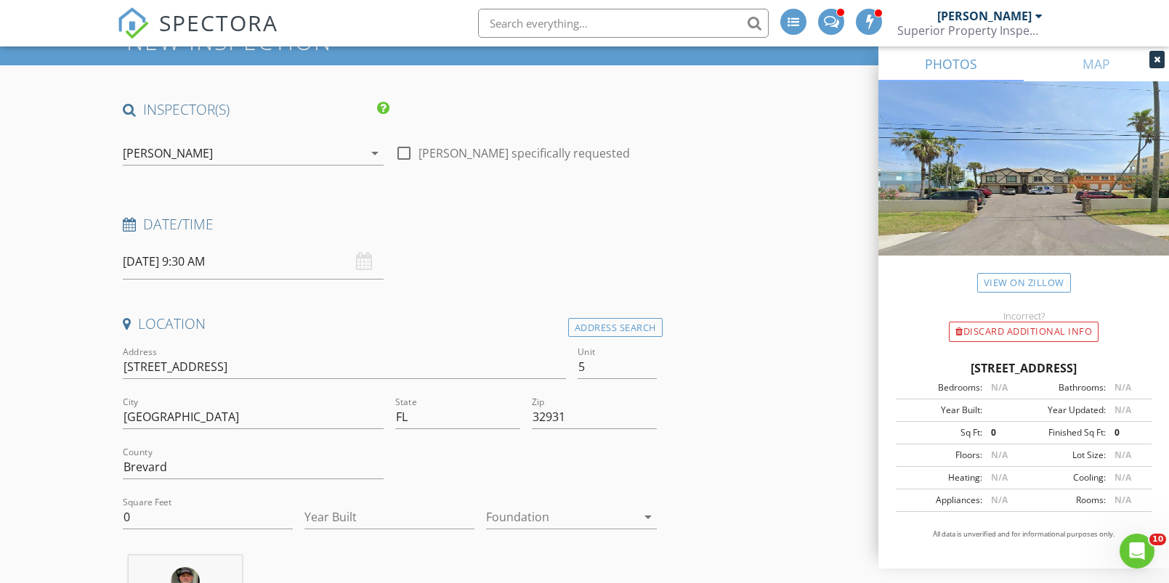
scroll to position [110, 0]
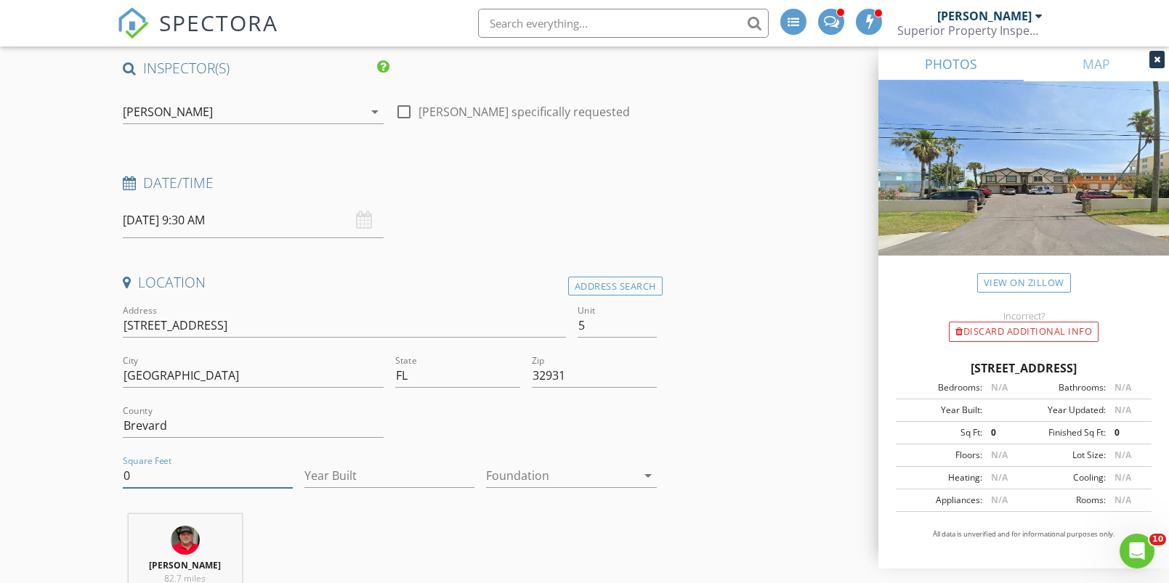
click at [140, 472] on input "0" at bounding box center [208, 476] width 170 height 24
type input "624"
click at [328, 474] on input "Year Built" at bounding box center [389, 476] width 170 height 24
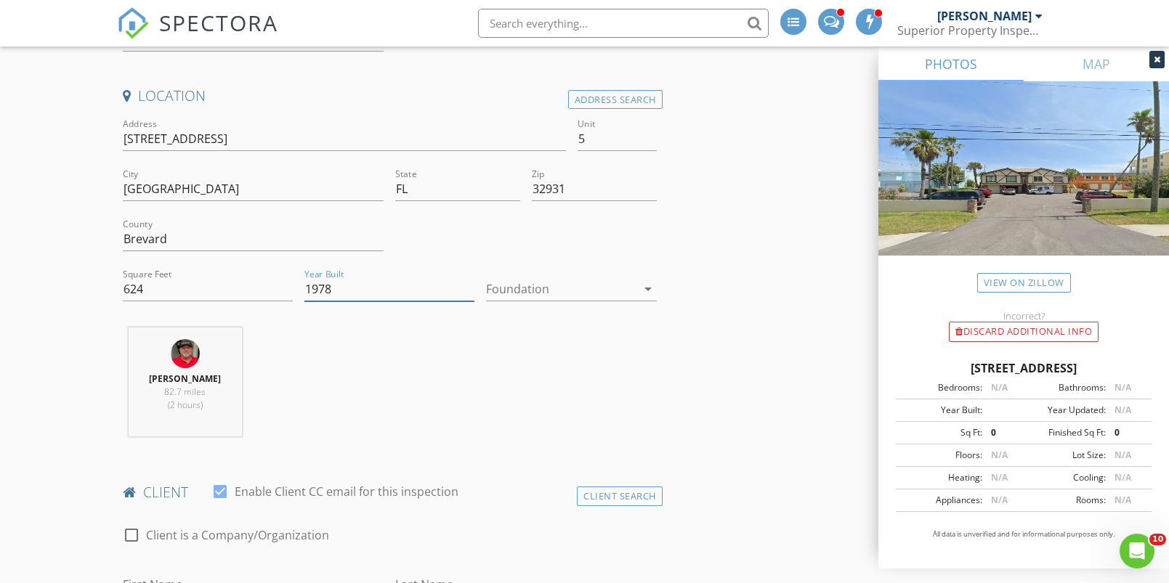
scroll to position [427, 0]
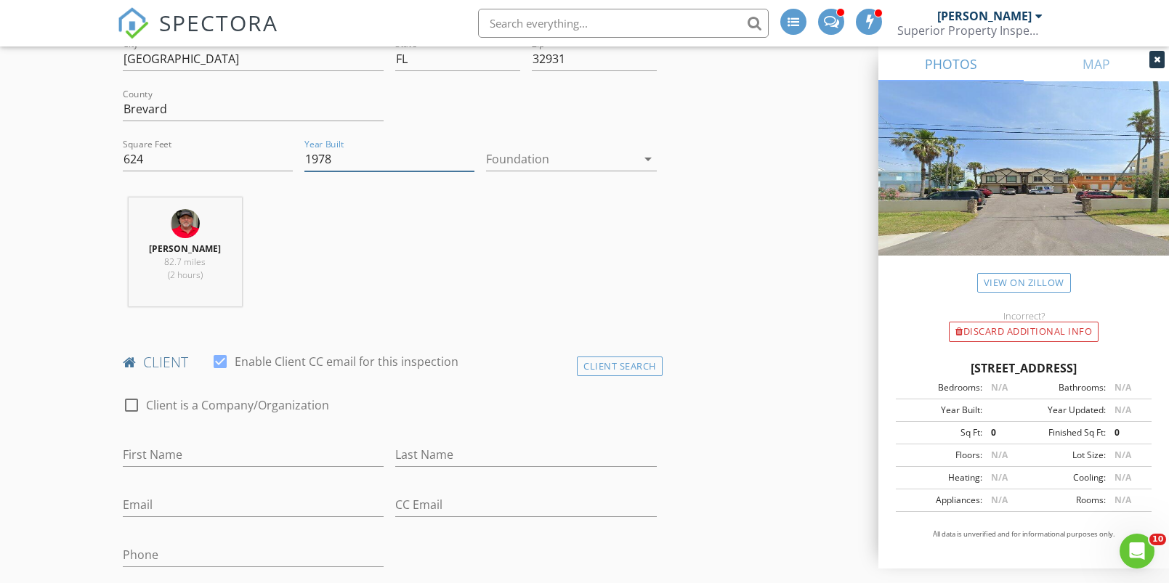
type input "1978"
drag, startPoint x: 142, startPoint y: 457, endPoint x: 55, endPoint y: 435, distance: 89.2
type input "[PERSON_NAME]"
type input "[EMAIL_ADDRESS][DOMAIN_NAME]"
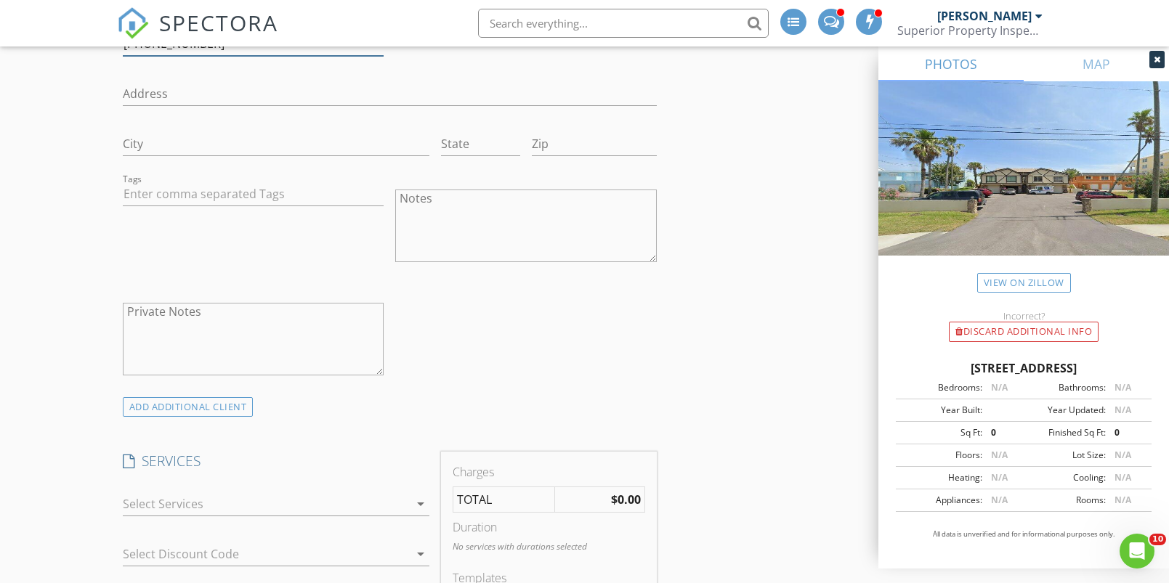
scroll to position [1018, 0]
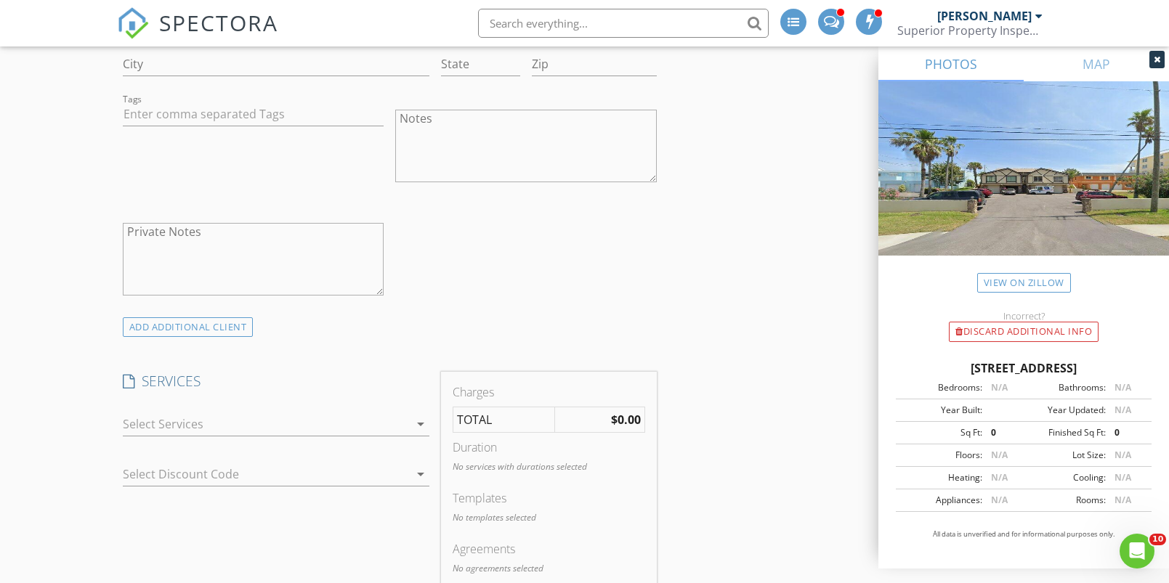
type input "[PHONE_NUMBER]"
click at [246, 424] on div at bounding box center [266, 424] width 286 height 23
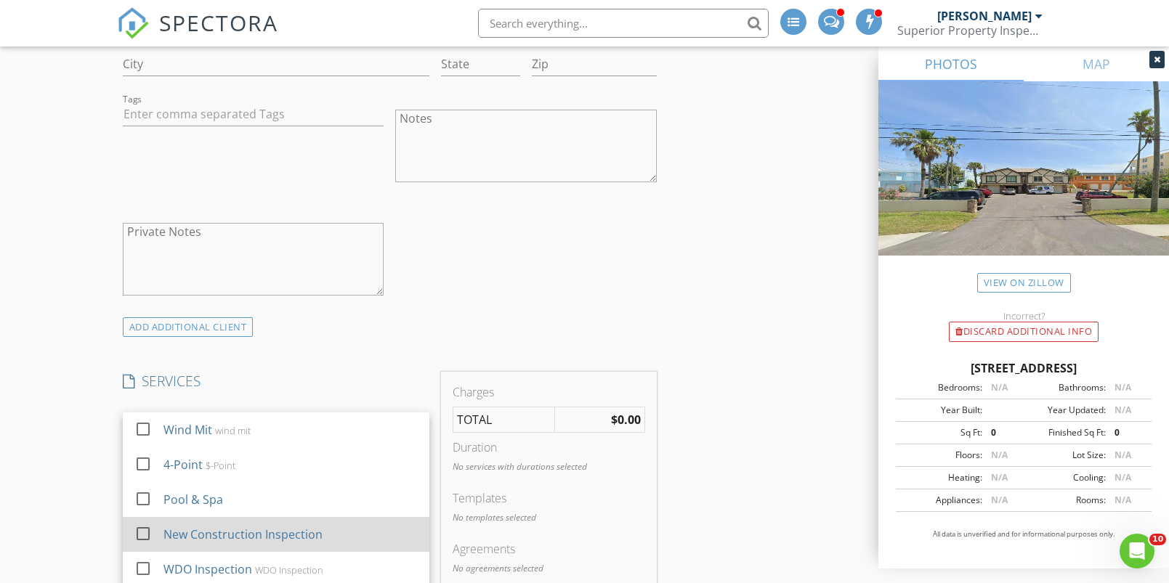
scroll to position [1056, 0]
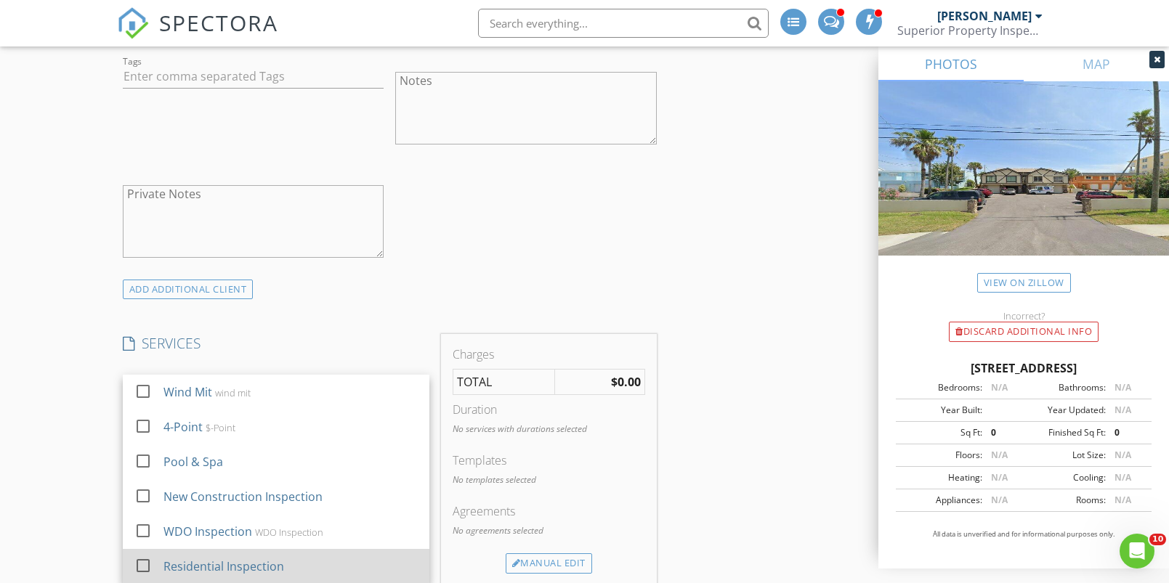
click at [140, 561] on div at bounding box center [143, 566] width 25 height 25
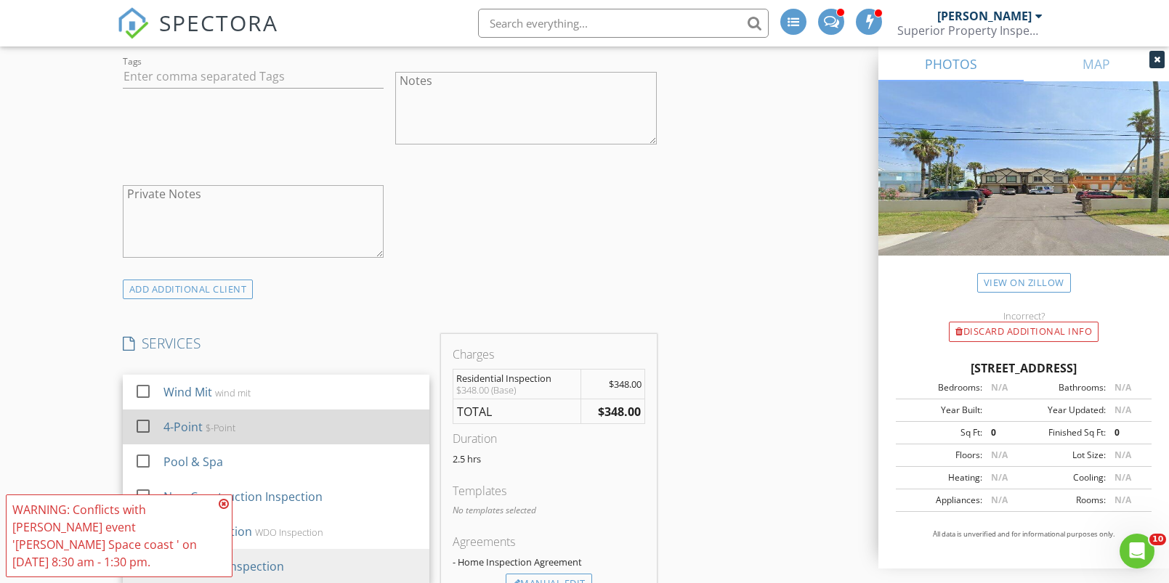
click at [141, 421] on div at bounding box center [143, 426] width 25 height 25
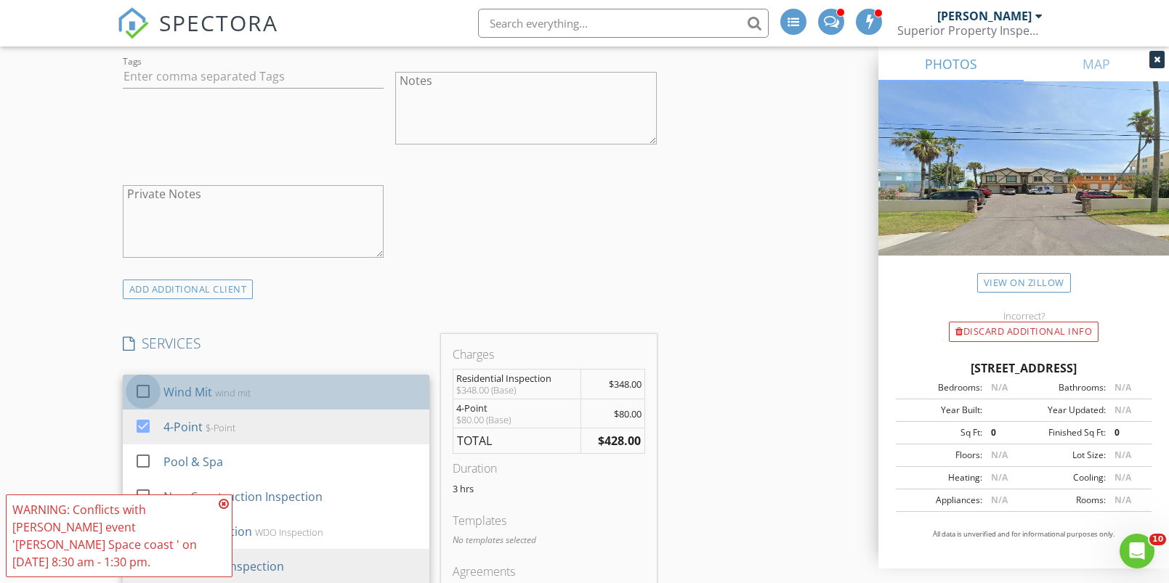
click at [144, 389] on div at bounding box center [143, 391] width 25 height 25
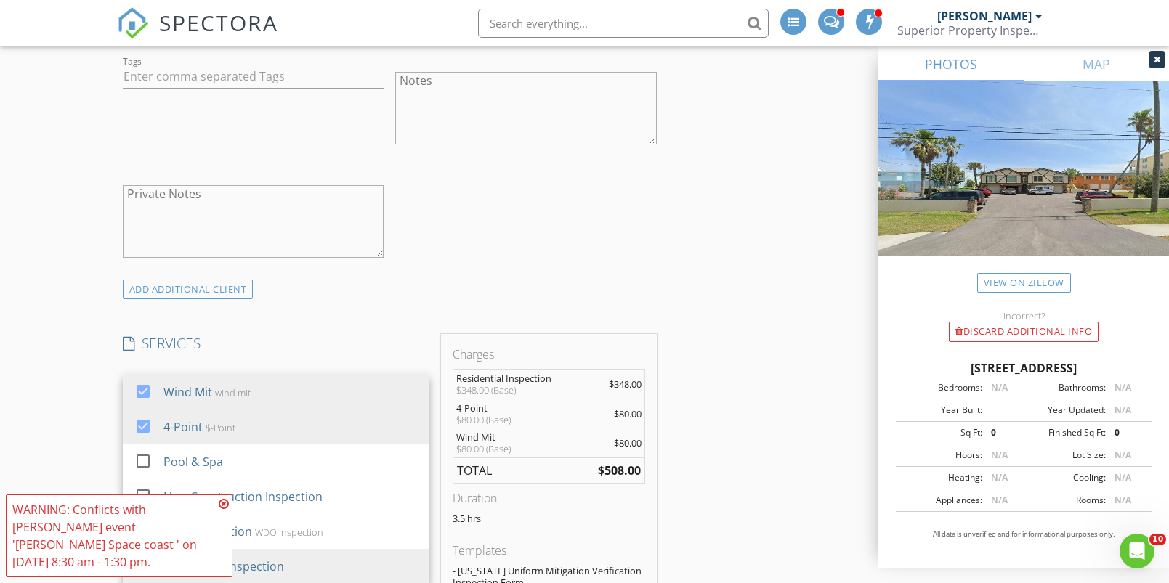
click at [225, 502] on icon at bounding box center [224, 504] width 10 height 12
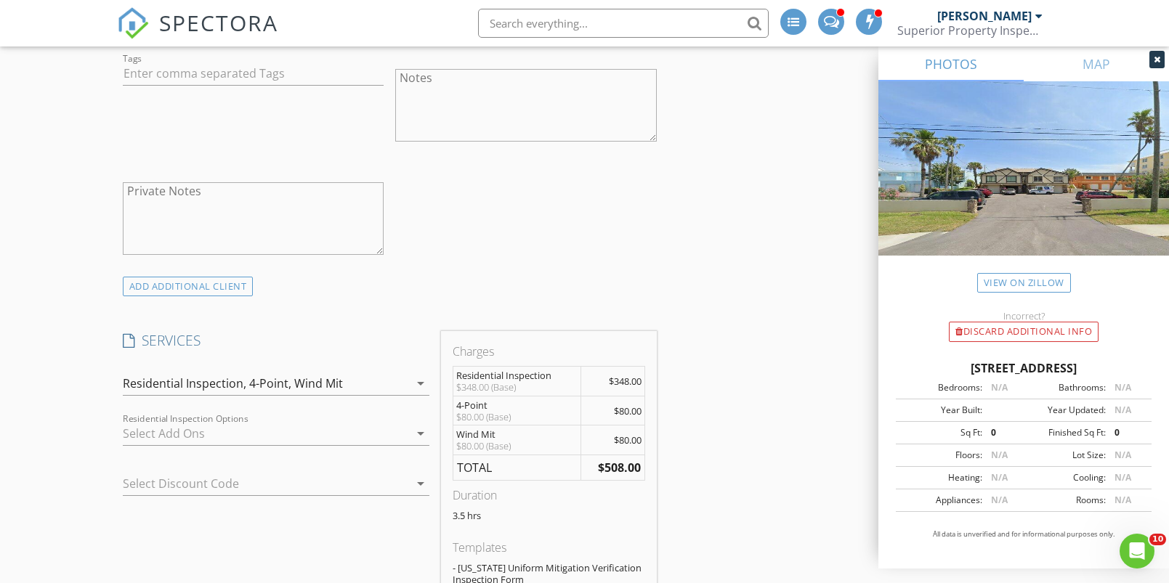
scroll to position [1272, 0]
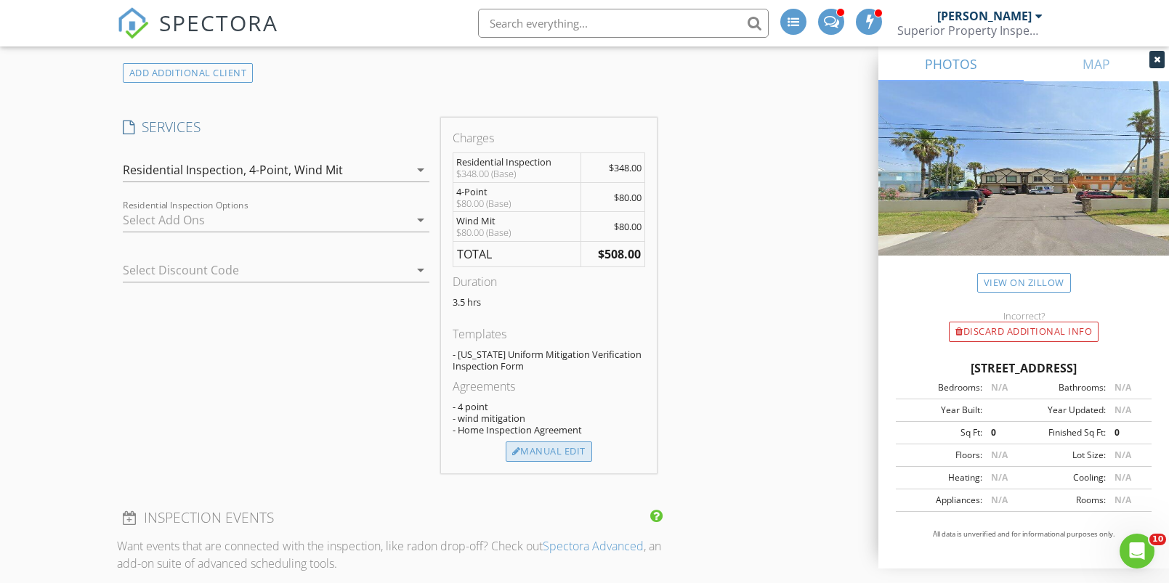
click at [545, 448] on div "Manual Edit" at bounding box center [549, 452] width 86 height 20
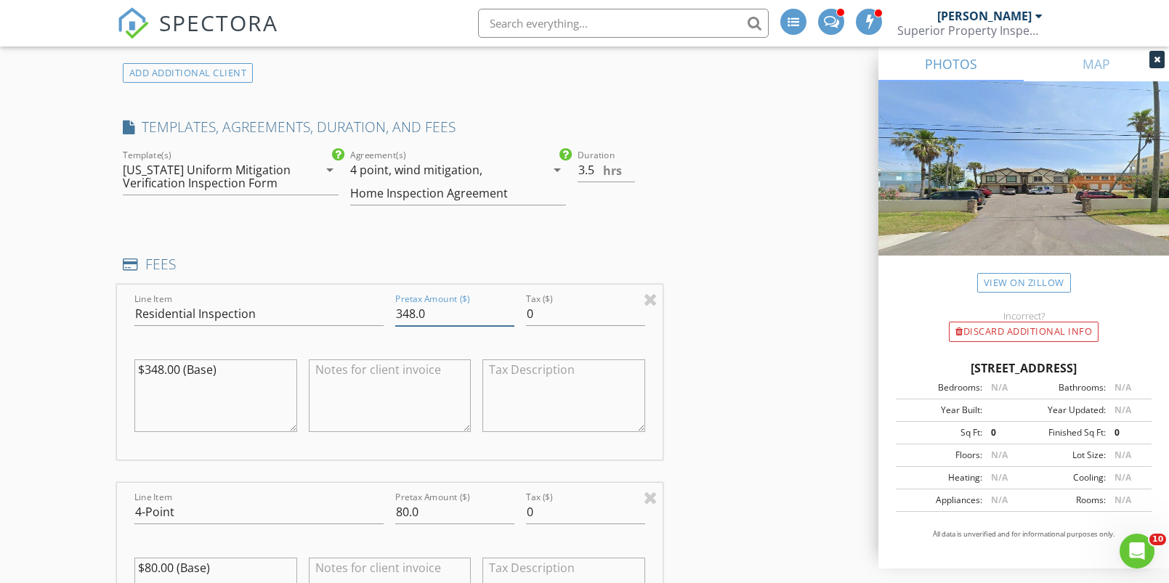
drag, startPoint x: 414, startPoint y: 314, endPoint x: 379, endPoint y: 312, distance: 34.9
click at [379, 312] on div "Line Item Residential Inspection Pretax Amount ($) 348.0 Tax ($) 0 $348.00 (Bas…" at bounding box center [390, 372] width 546 height 175
type input "298.0"
drag, startPoint x: 408, startPoint y: 514, endPoint x: 360, endPoint y: 516, distance: 48.7
click at [360, 516] on div "Line Item 4-Point Pretax Amount ($) 80.0 Tax ($) 0 $80.00 (Base)" at bounding box center [390, 570] width 546 height 175
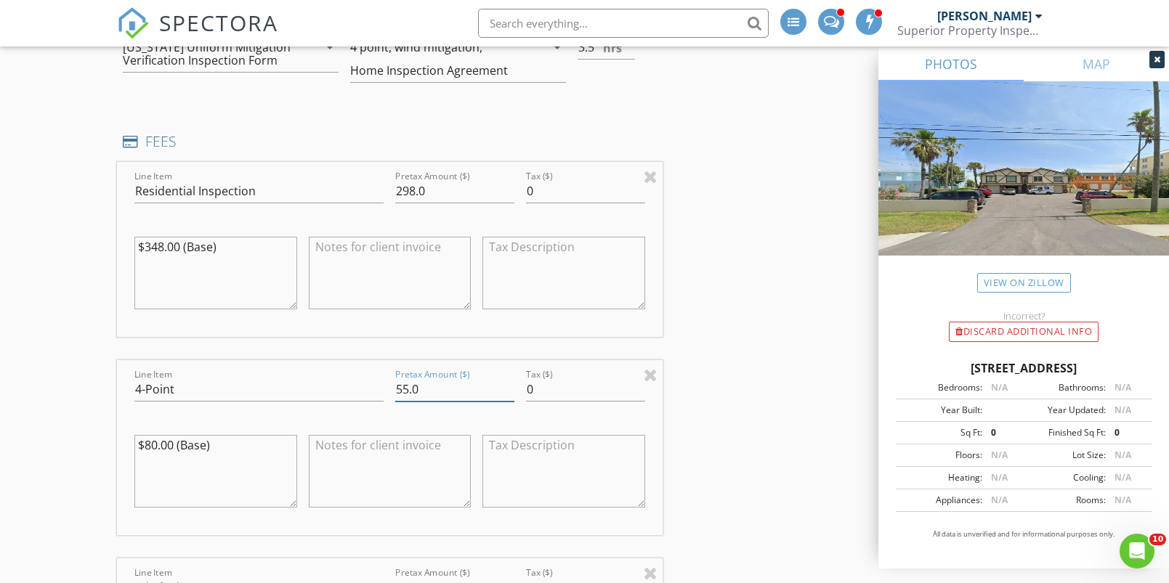
scroll to position [1495, 0]
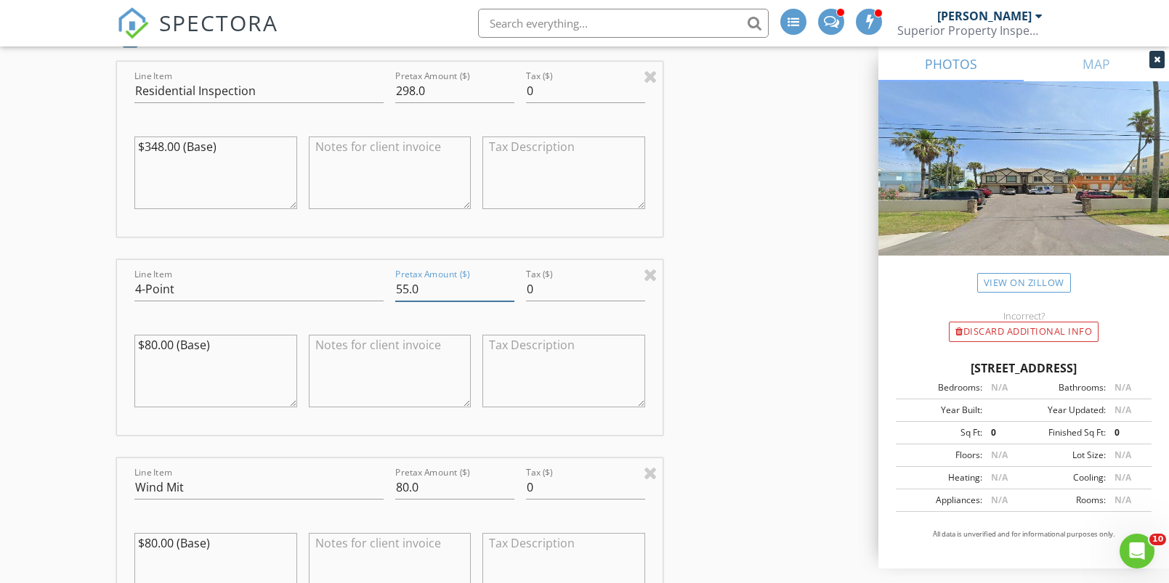
type input "55.0"
drag, startPoint x: 403, startPoint y: 489, endPoint x: 352, endPoint y: 483, distance: 51.2
click at [352, 483] on div "Line Item Wind Mit Pretax Amount ($) 80.0 Tax ($) 0 $80.00 (Base)" at bounding box center [390, 545] width 546 height 175
type input "55.0"
click at [547, 486] on input "0" at bounding box center [585, 488] width 119 height 24
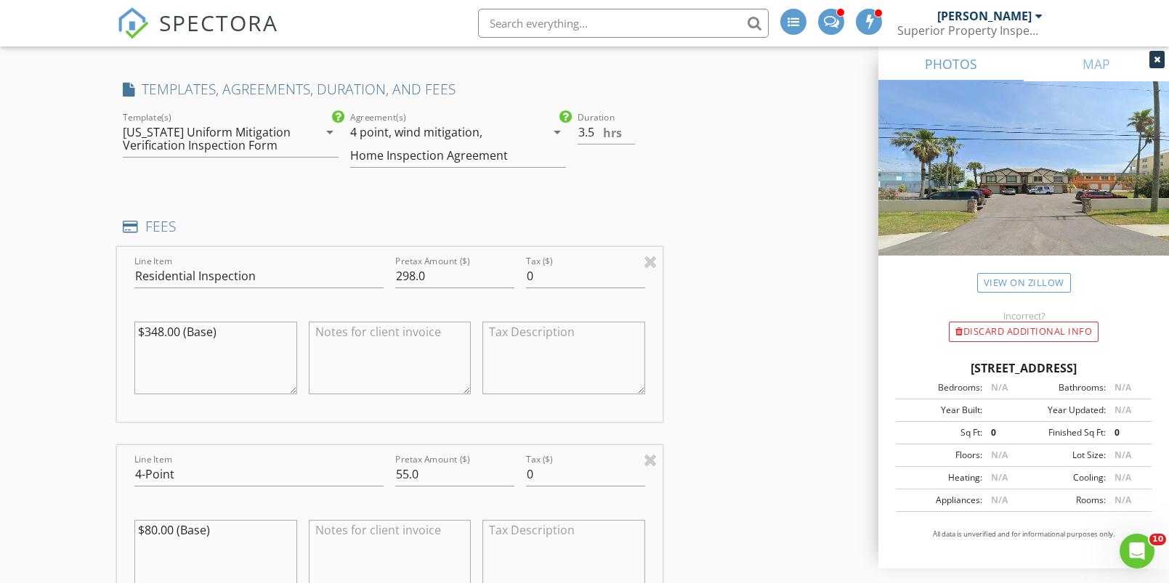
scroll to position [1201, 0]
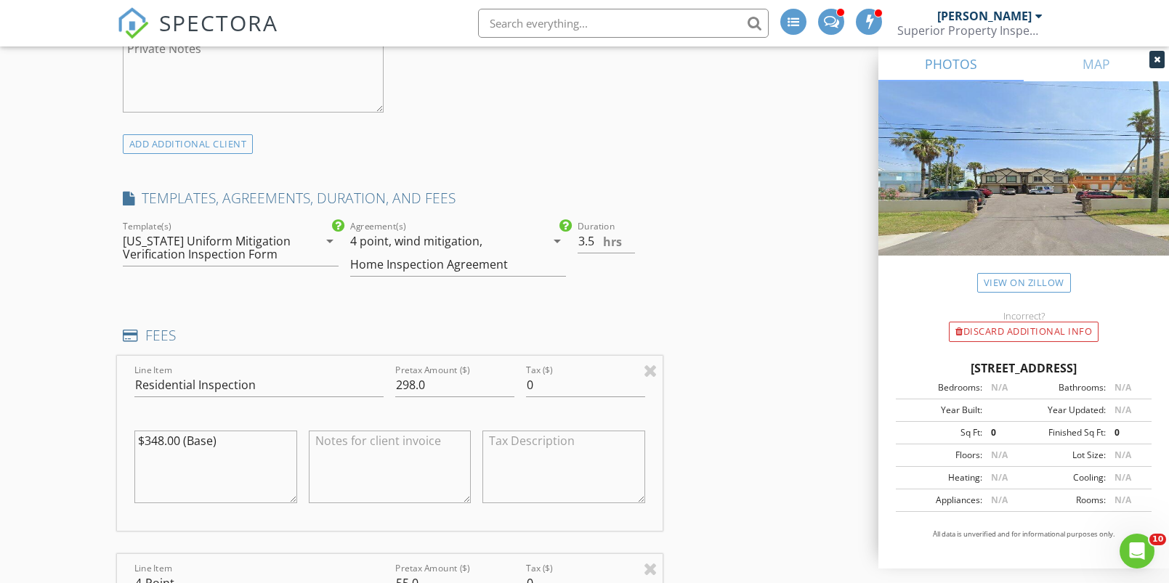
click at [285, 248] on div "[US_STATE] Uniform Mitigation Verification Inspection Form" at bounding box center [211, 248] width 176 height 26
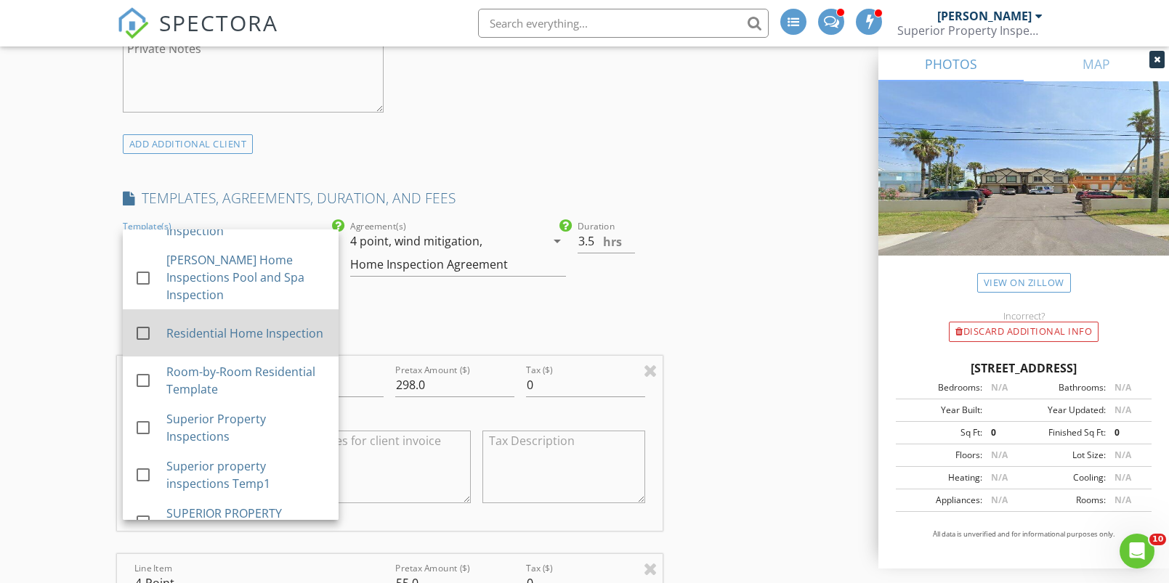
scroll to position [342, 0]
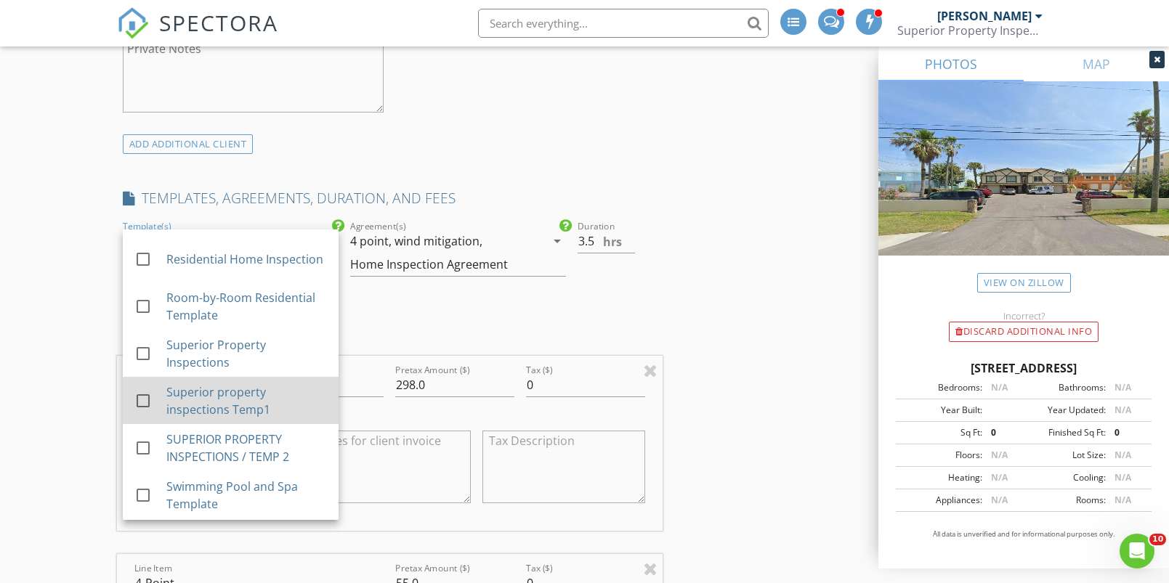
click at [142, 397] on div at bounding box center [143, 401] width 25 height 25
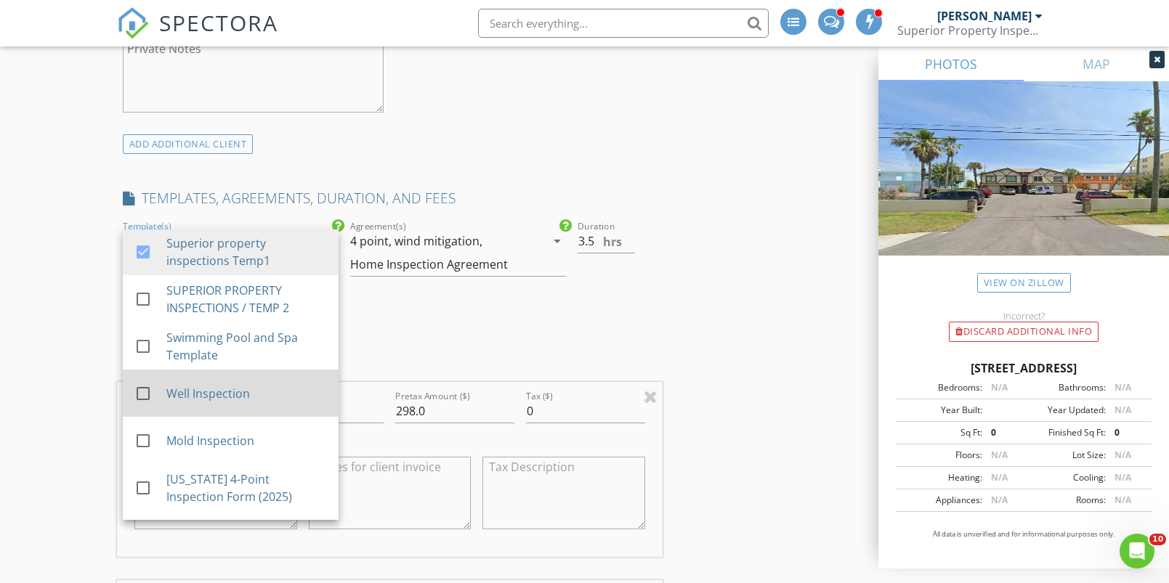
scroll to position [613, 0]
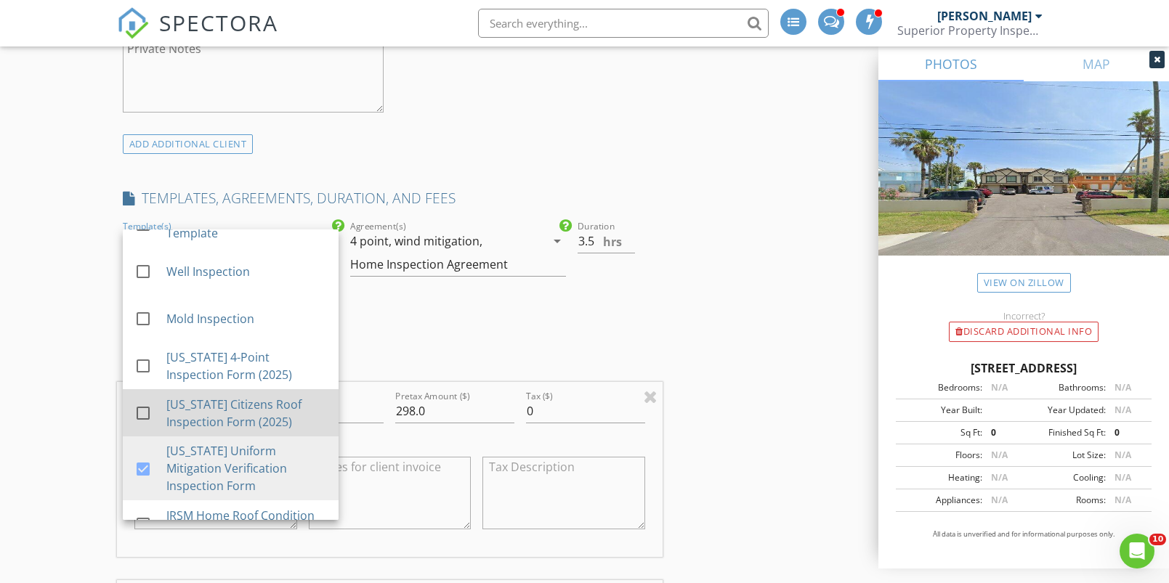
click at [138, 408] on div at bounding box center [143, 413] width 25 height 25
click at [144, 405] on div at bounding box center [143, 413] width 25 height 25
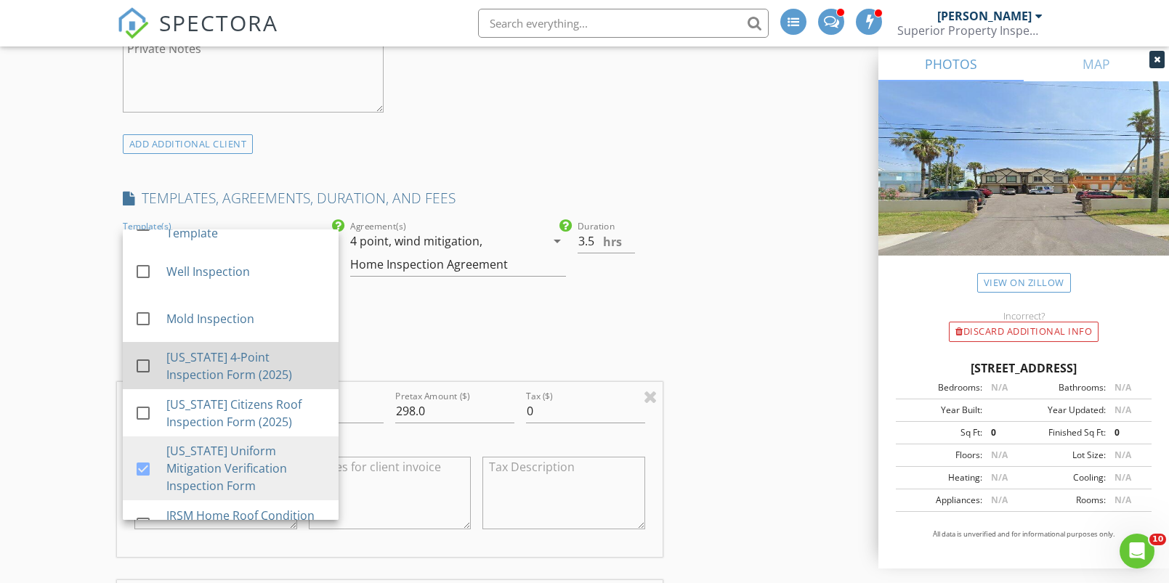
click at [145, 365] on div at bounding box center [143, 366] width 25 height 25
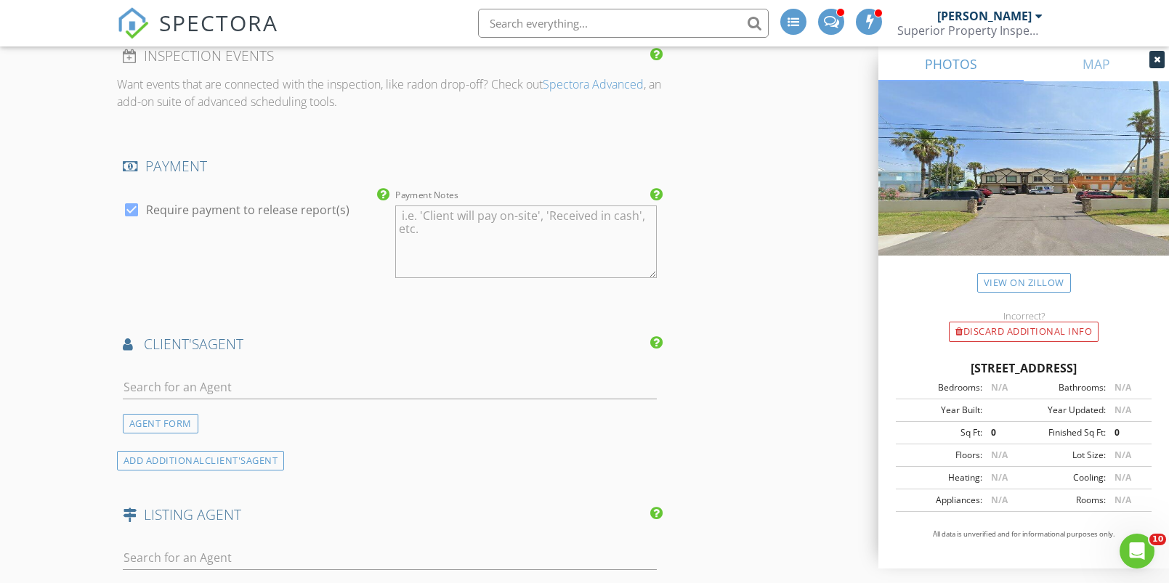
scroll to position [2230, 0]
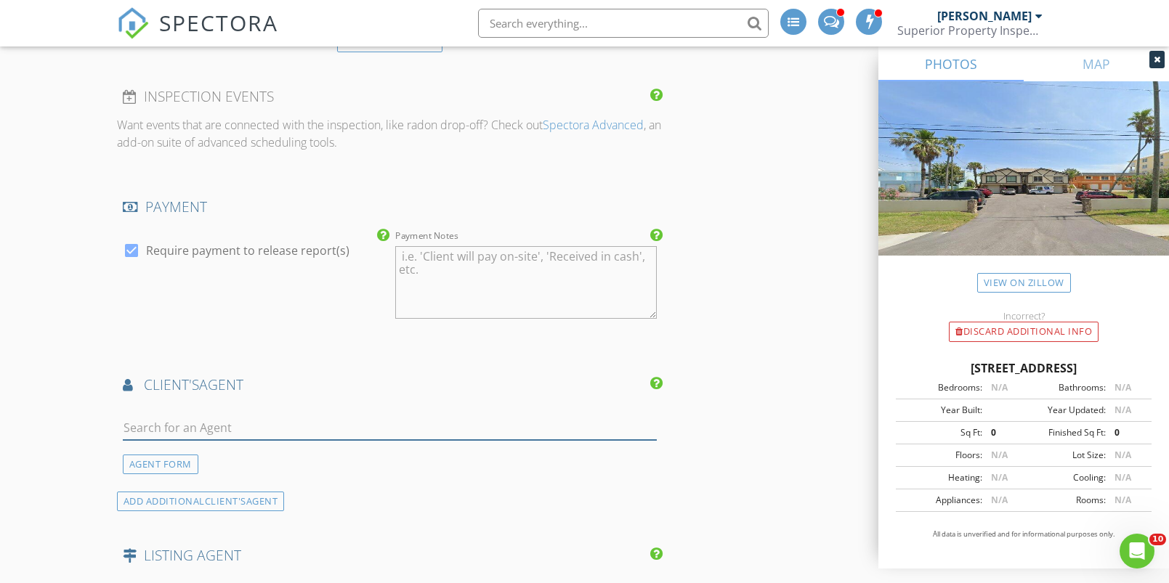
click at [168, 421] on input "text" at bounding box center [390, 428] width 534 height 24
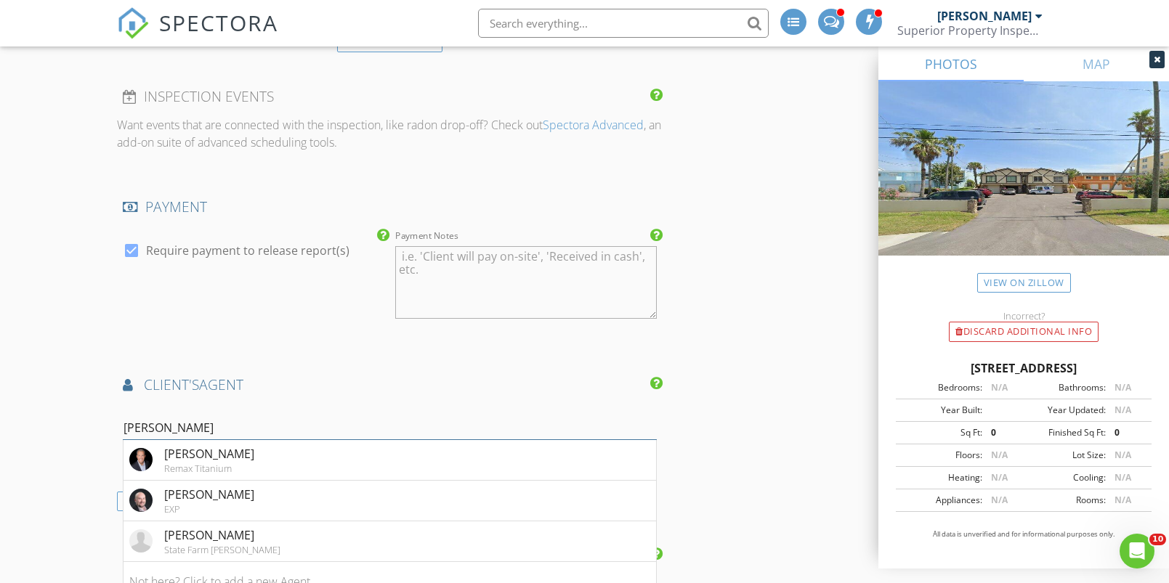
type input "[PERSON_NAME]"
drag, startPoint x: 168, startPoint y: 421, endPoint x: 222, endPoint y: 497, distance: 93.3
click at [221, 498] on div "[PERSON_NAME]" at bounding box center [209, 494] width 90 height 17
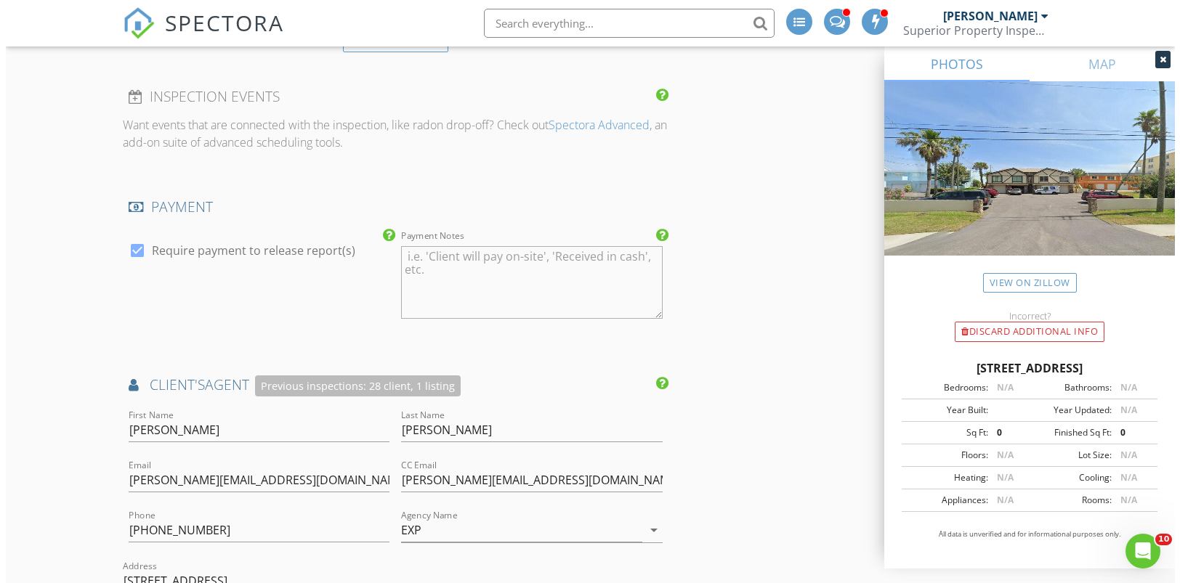
scroll to position [3385, 0]
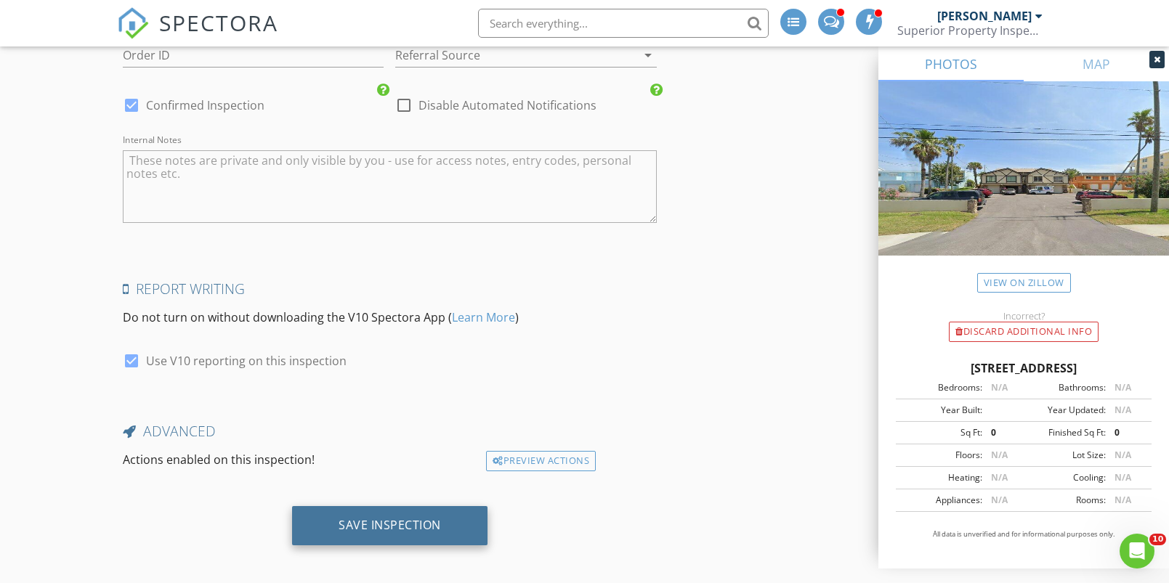
click at [426, 518] on div "Save Inspection" at bounding box center [390, 525] width 102 height 15
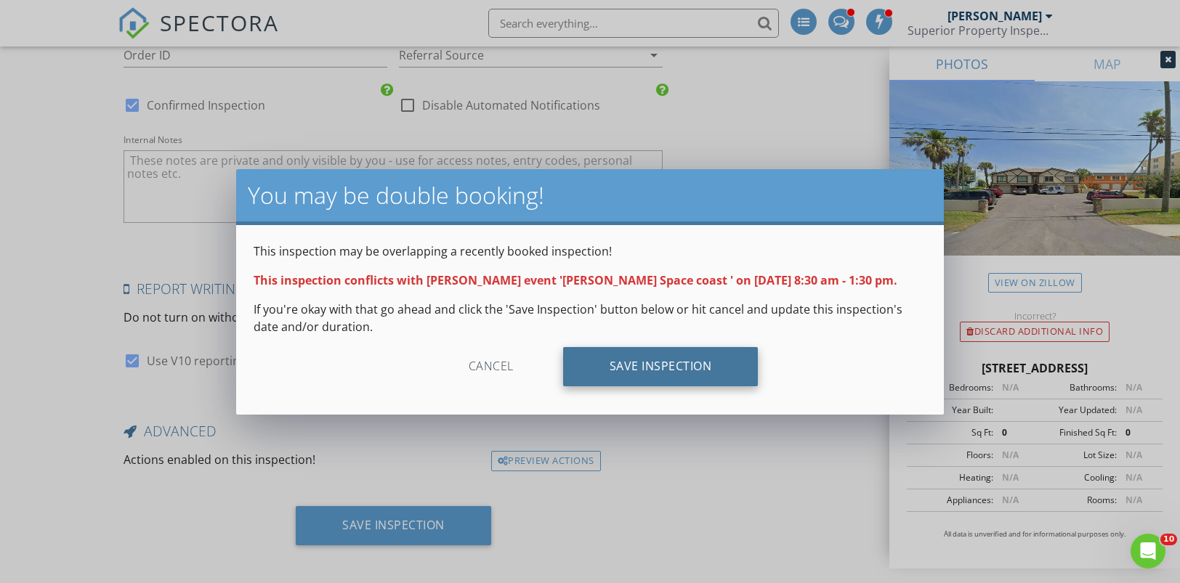
click at [635, 367] on div "Save Inspection" at bounding box center [660, 366] width 195 height 39
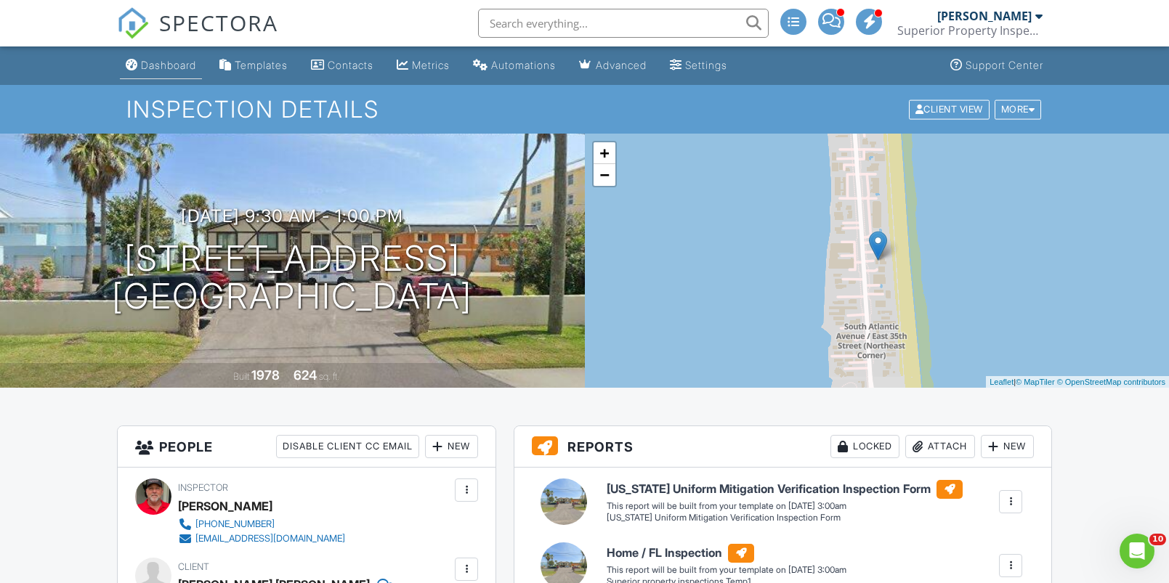
click at [178, 63] on div "Dashboard" at bounding box center [168, 65] width 55 height 12
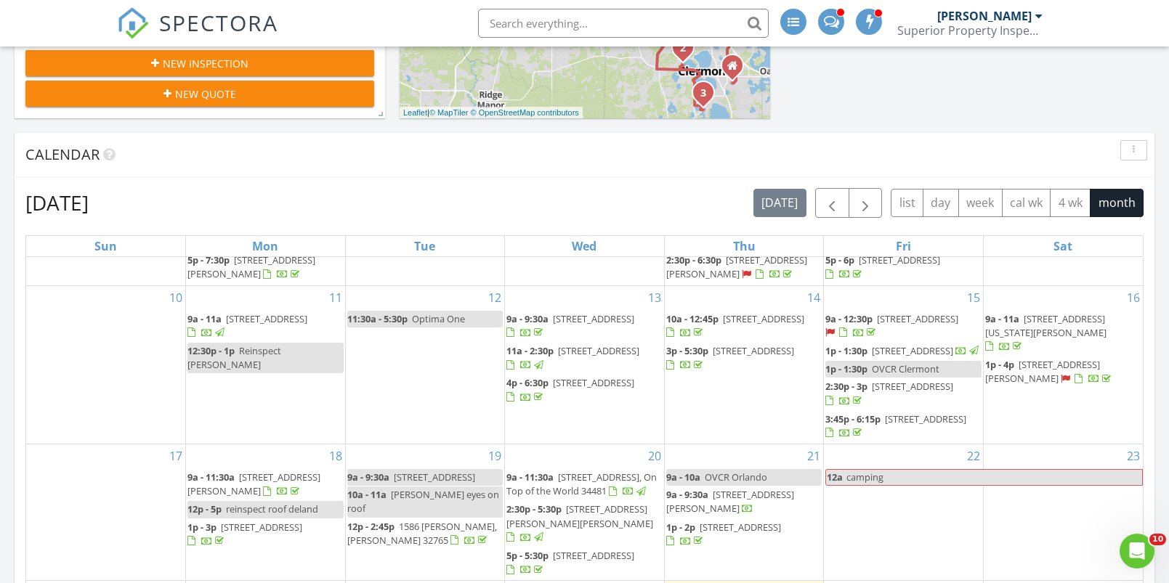
scroll to position [1064, 0]
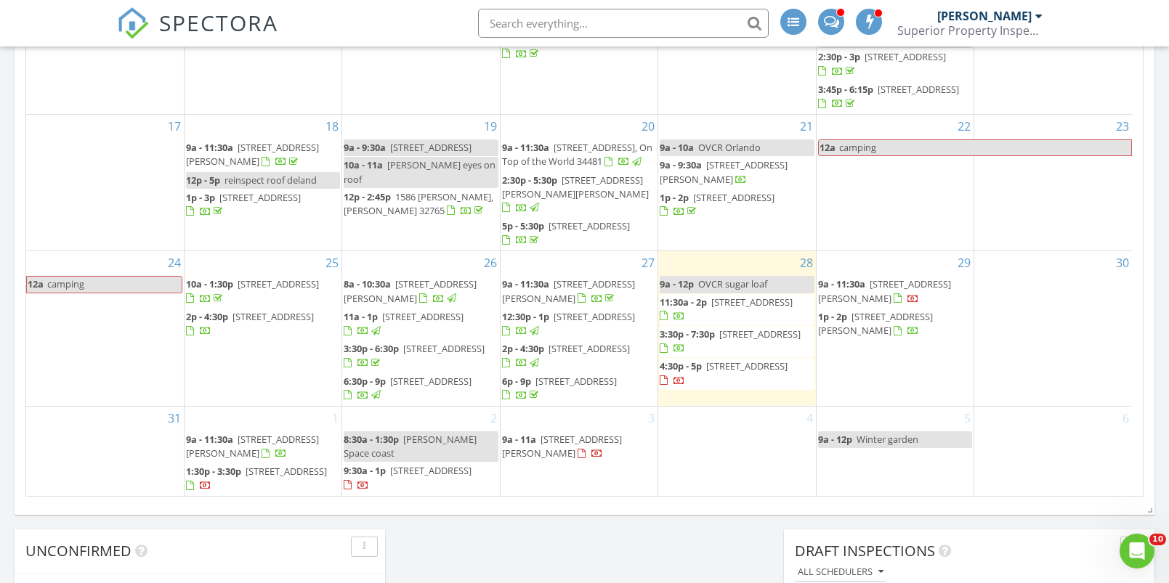
click at [421, 433] on span "Steve montgomerey Space coast" at bounding box center [410, 446] width 133 height 27
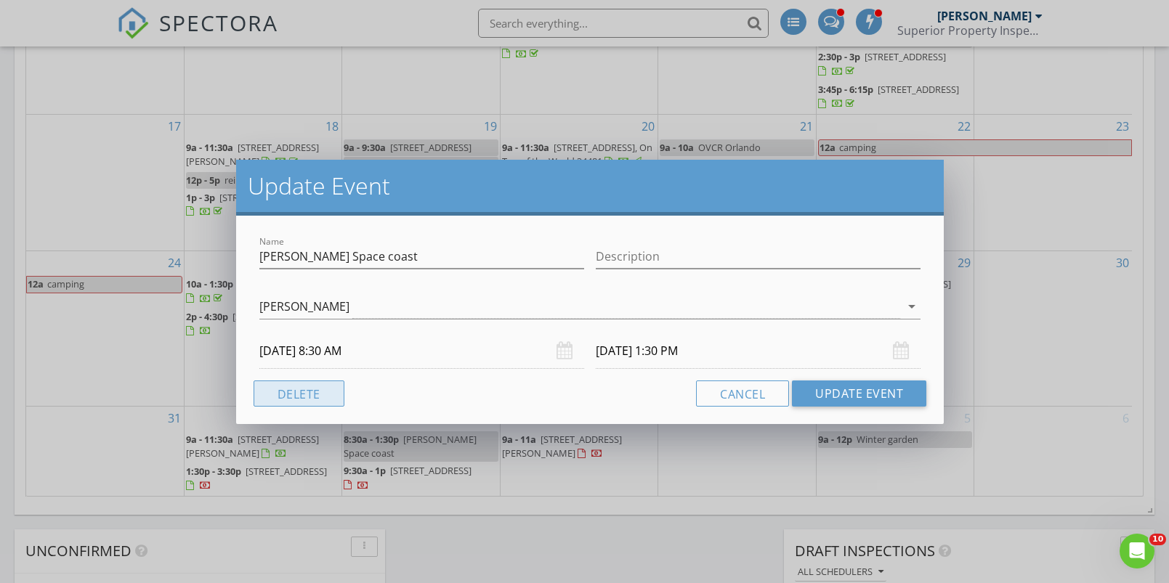
click at [314, 393] on button "Delete" at bounding box center [299, 394] width 91 height 26
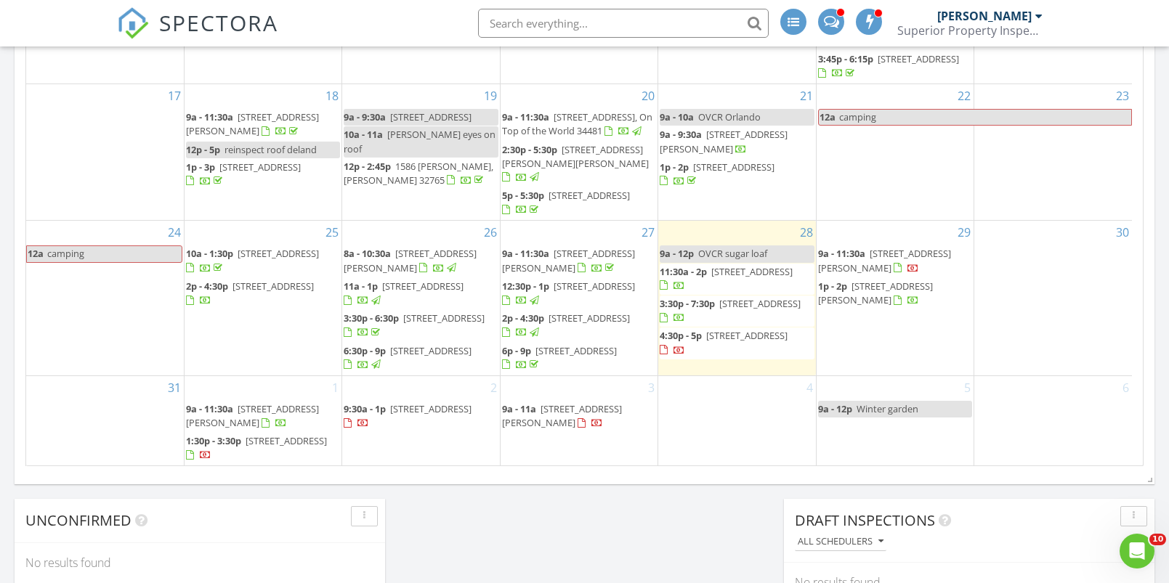
scroll to position [1098, 0]
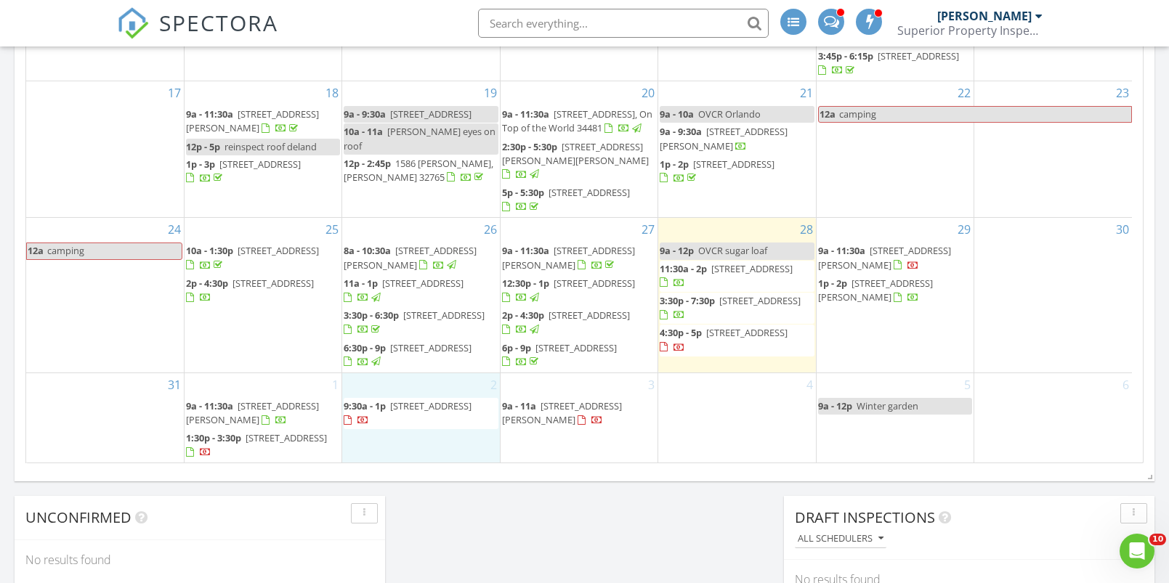
click at [373, 439] on div "2 9:30a - 1p 3375 S Atlantic Ave 5, Cocoa Beach 32931" at bounding box center [420, 418] width 157 height 90
click at [412, 381] on link "Inspection" at bounding box center [418, 378] width 75 height 23
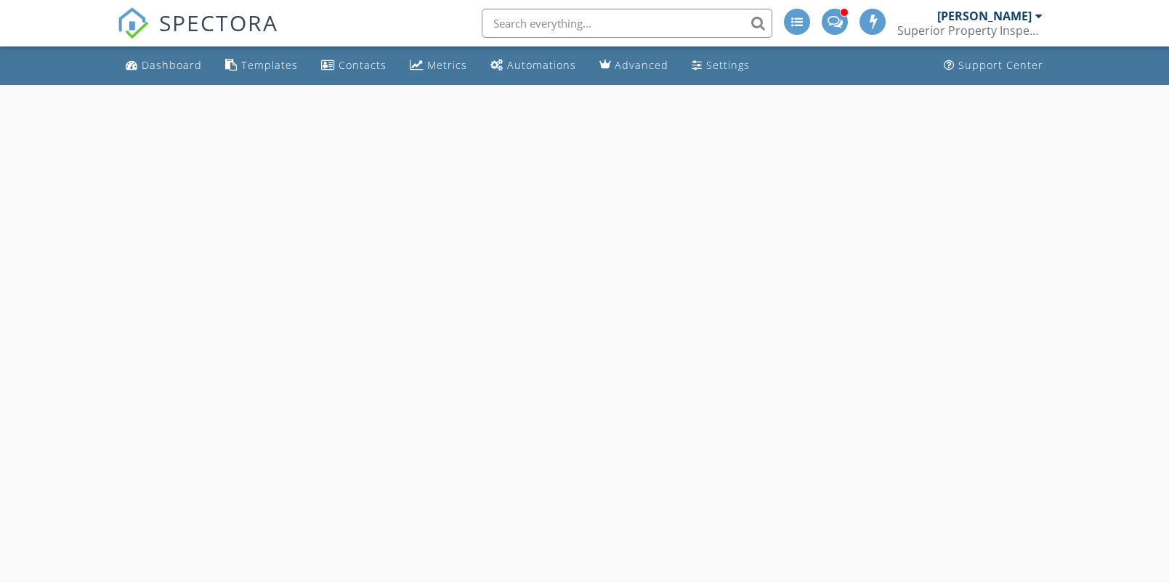
select select "8"
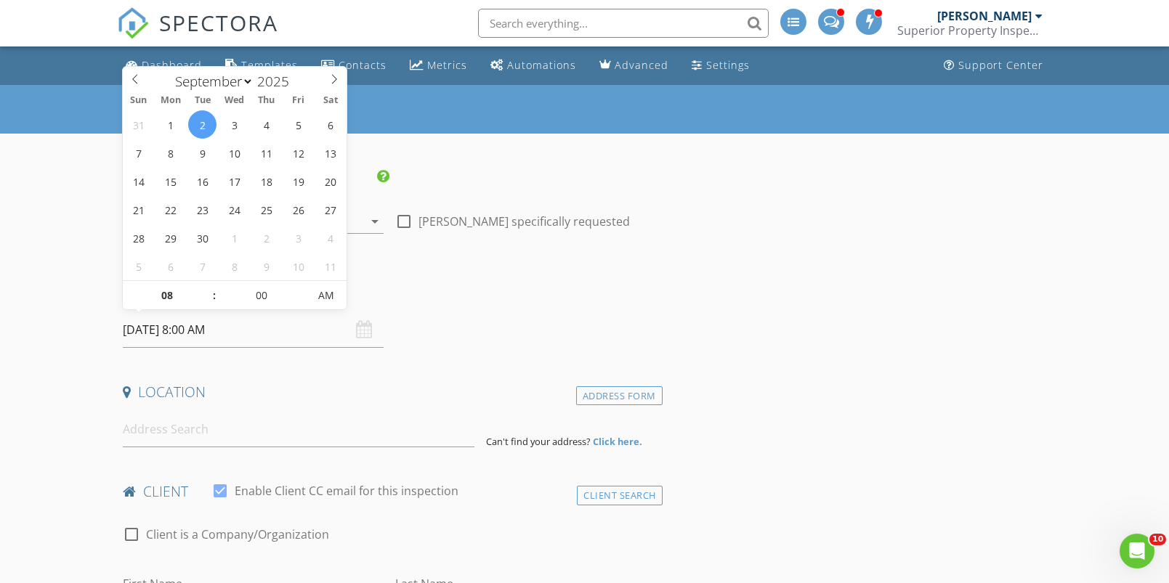
click at [210, 328] on input "[DATE] 8:00 AM" at bounding box center [253, 330] width 261 height 36
type input "09"
type input "[DATE] 9:00 AM"
click at [207, 284] on span at bounding box center [207, 288] width 10 height 15
type input "10"
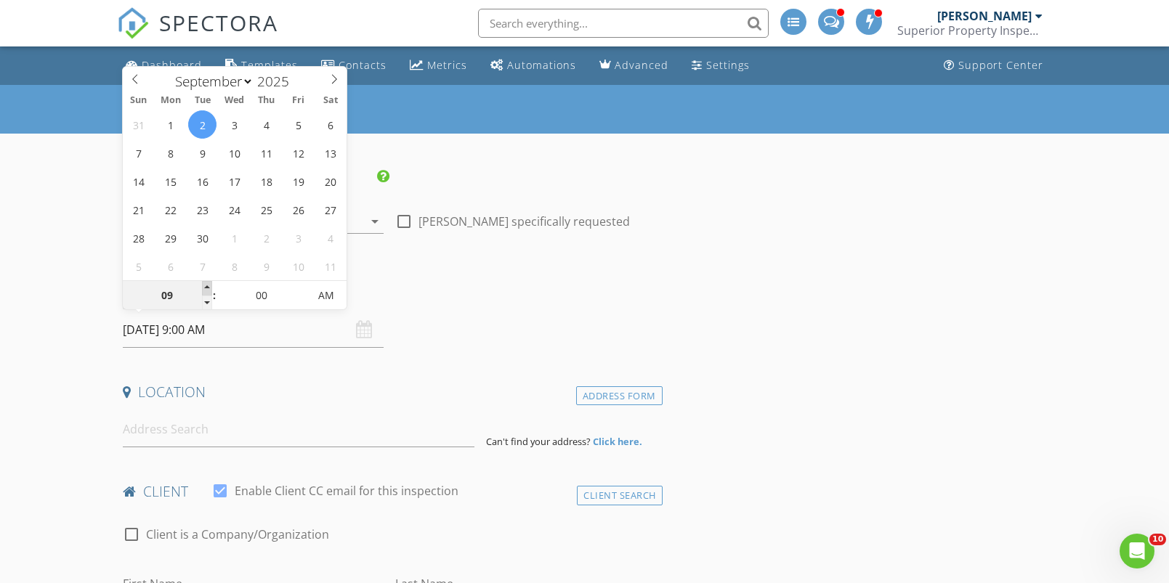
type input "[DATE] 10:00 AM"
click at [207, 284] on span at bounding box center [207, 288] width 10 height 15
type input "11"
type input "[DATE] 11:00 AM"
click at [207, 285] on span at bounding box center [207, 288] width 10 height 15
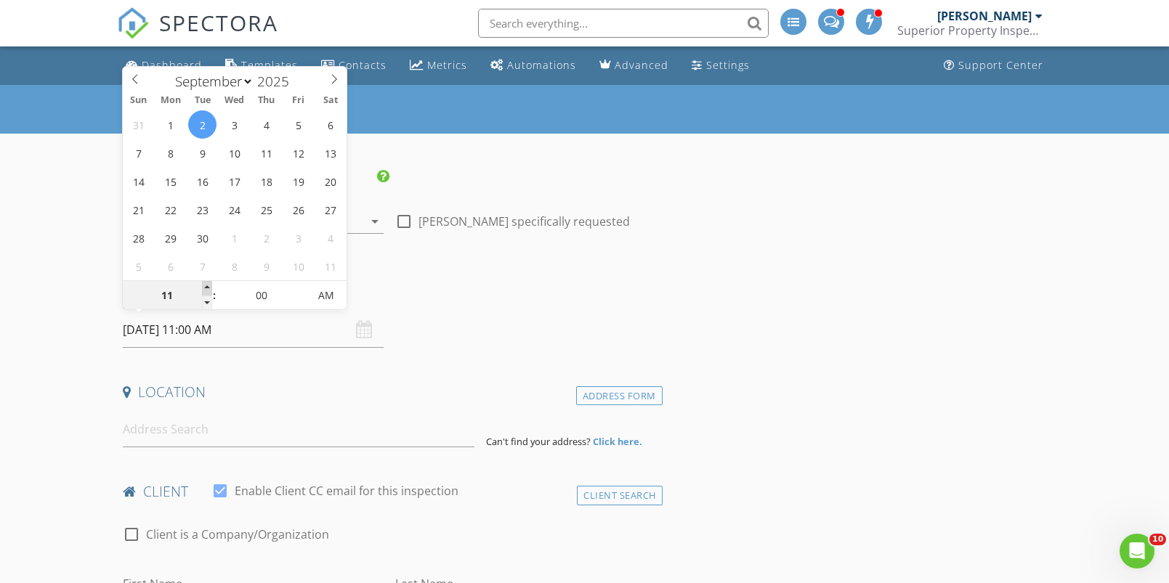
type input "12"
type input "[DATE] 12:00 PM"
click at [207, 285] on span at bounding box center [207, 288] width 10 height 15
type input "05"
type input "[DATE] 12:05 PM"
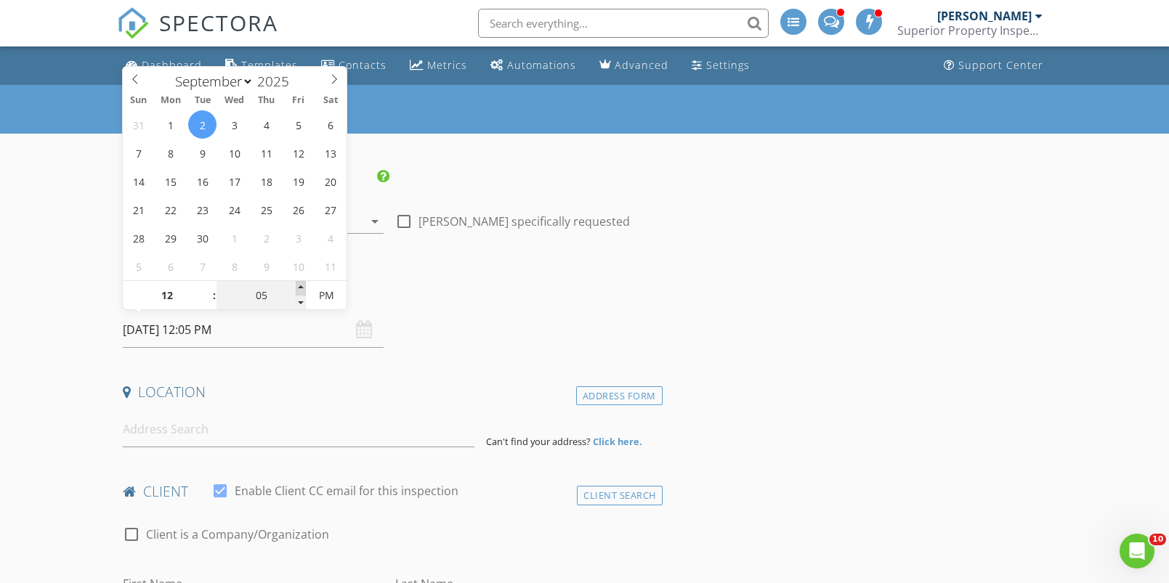
click at [302, 285] on span at bounding box center [301, 288] width 10 height 15
type input "10"
type input "[DATE] 12:10 PM"
click at [302, 285] on span at bounding box center [301, 288] width 10 height 15
type input "15"
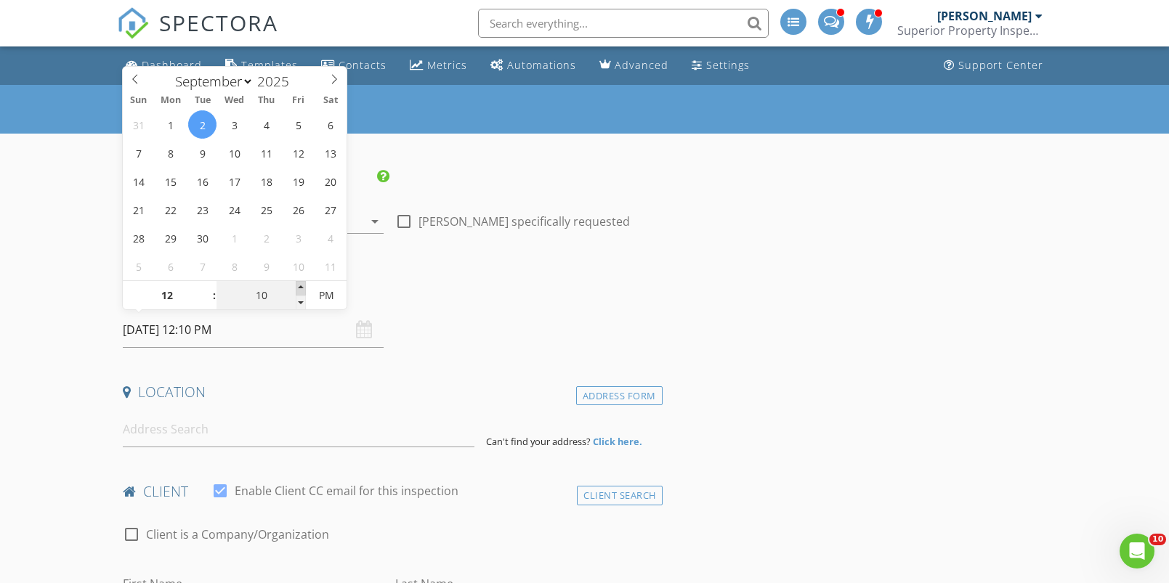
type input "[DATE] 12:15 PM"
click at [302, 285] on span at bounding box center [301, 288] width 10 height 15
type input "20"
type input "[DATE] 12:20 PM"
click at [302, 285] on span at bounding box center [301, 288] width 10 height 15
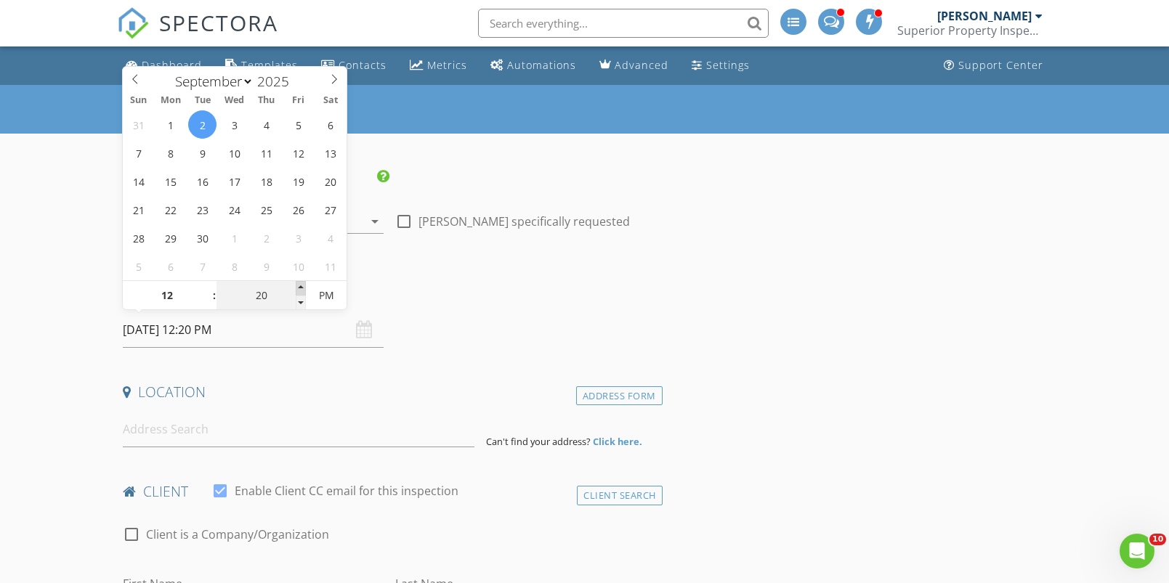
type input "25"
type input "[DATE] 12:25 PM"
click at [302, 285] on span at bounding box center [301, 288] width 10 height 15
type input "30"
type input "[DATE] 12:30 PM"
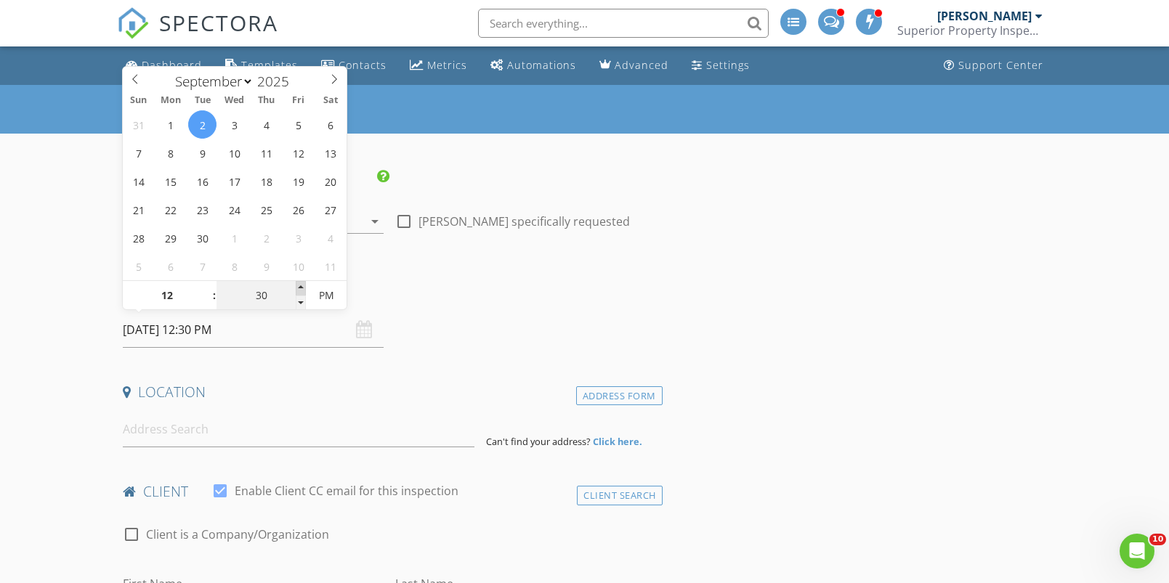
click at [302, 285] on span at bounding box center [301, 288] width 10 height 15
click at [450, 299] on h4 "Date/Time" at bounding box center [390, 292] width 534 height 19
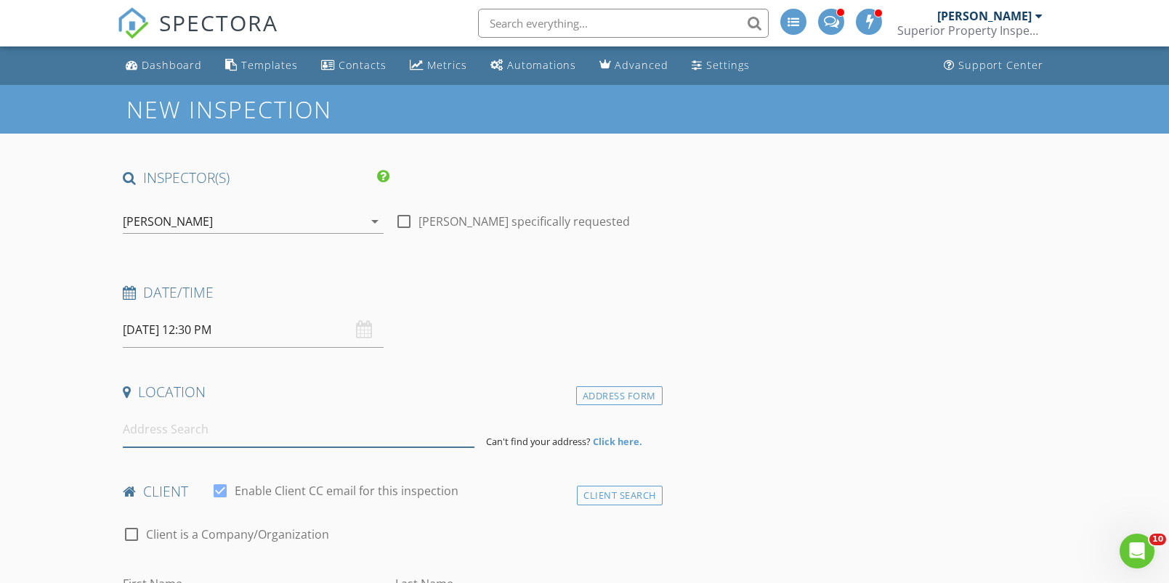
click at [166, 420] on input at bounding box center [299, 430] width 352 height 36
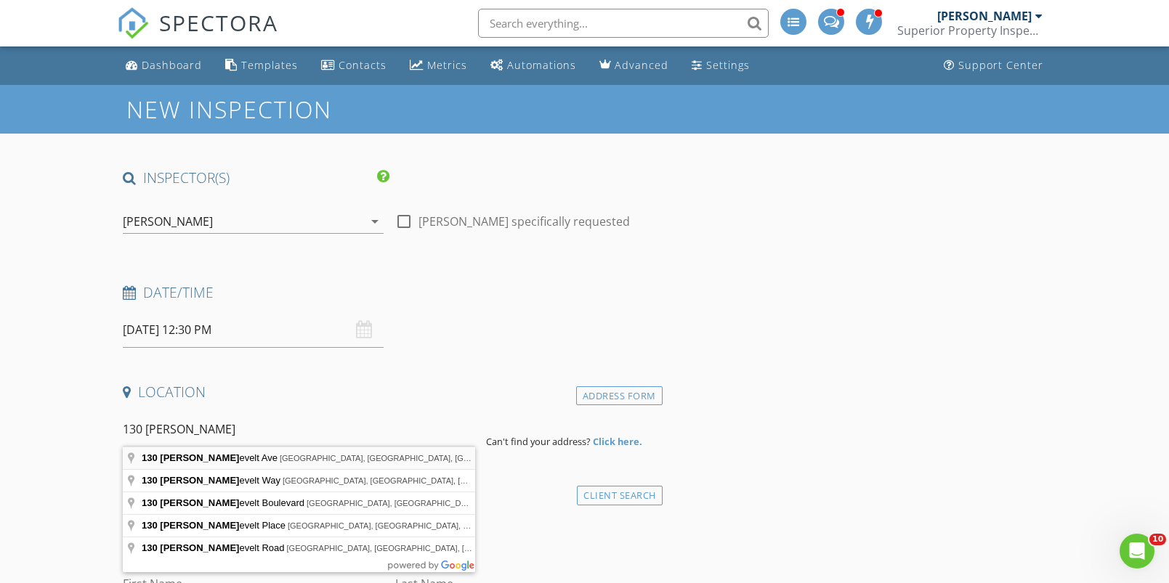
type input "[STREET_ADDRESS]"
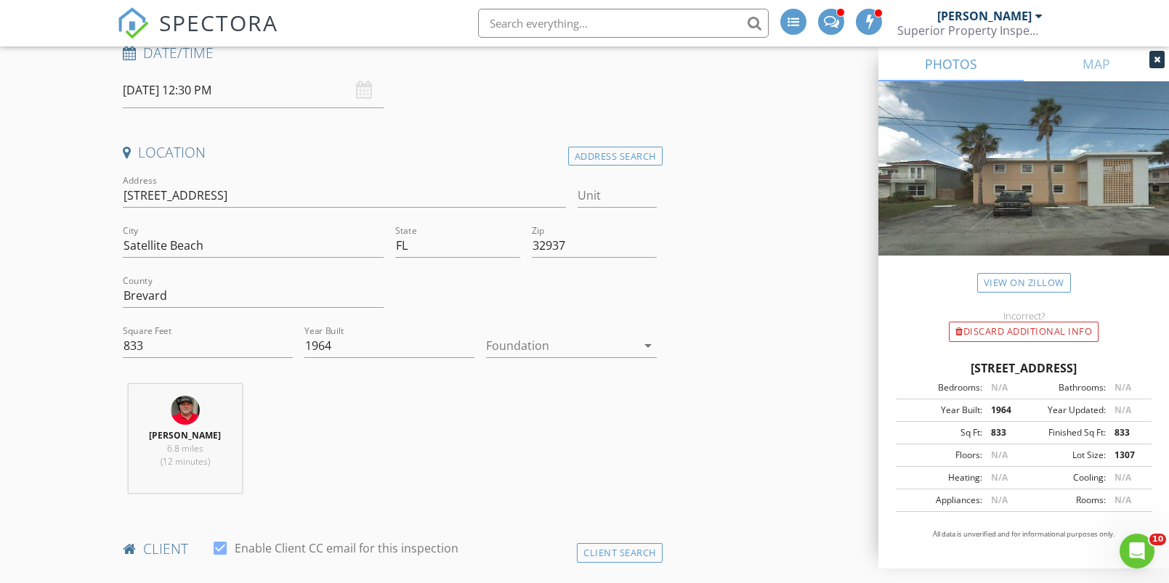
scroll to position [534, 0]
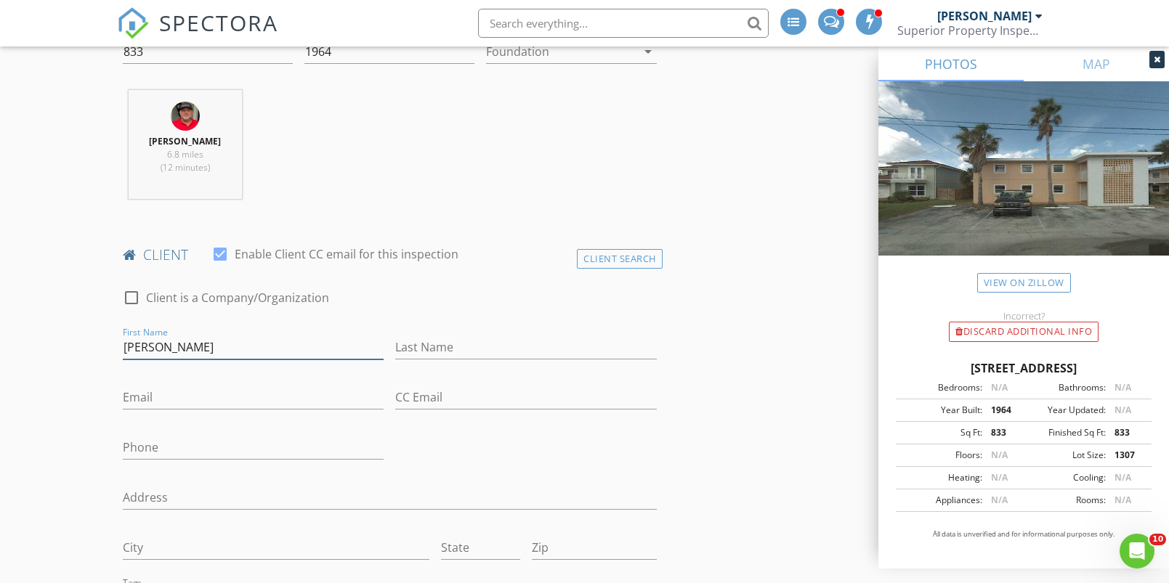
type input "[PERSON_NAME]"
type input "[EMAIL_ADDRESS][DOMAIN_NAME]"
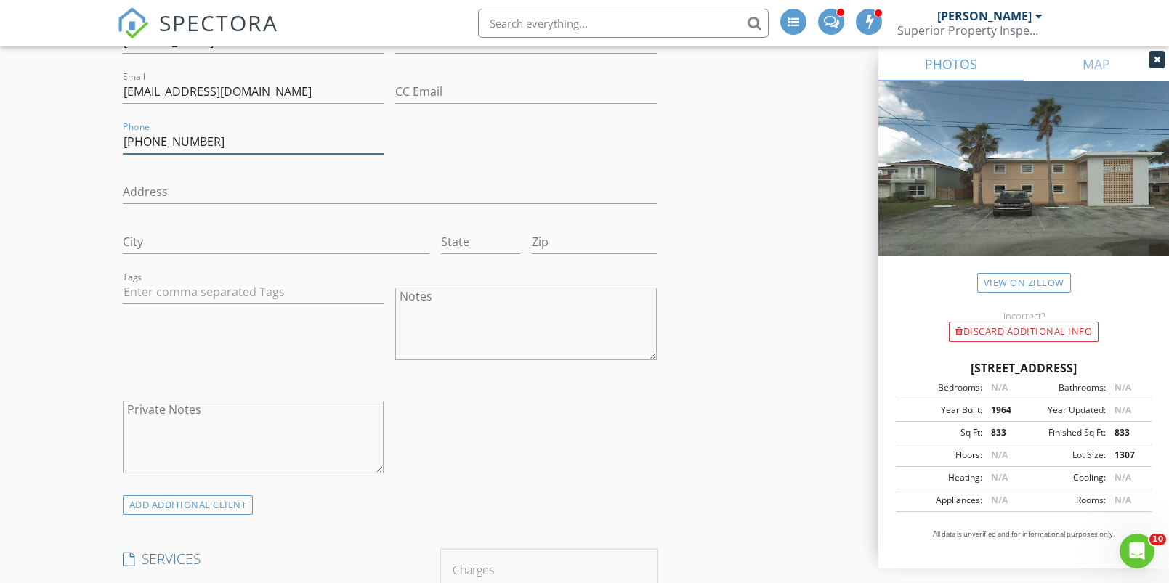
scroll to position [1023, 0]
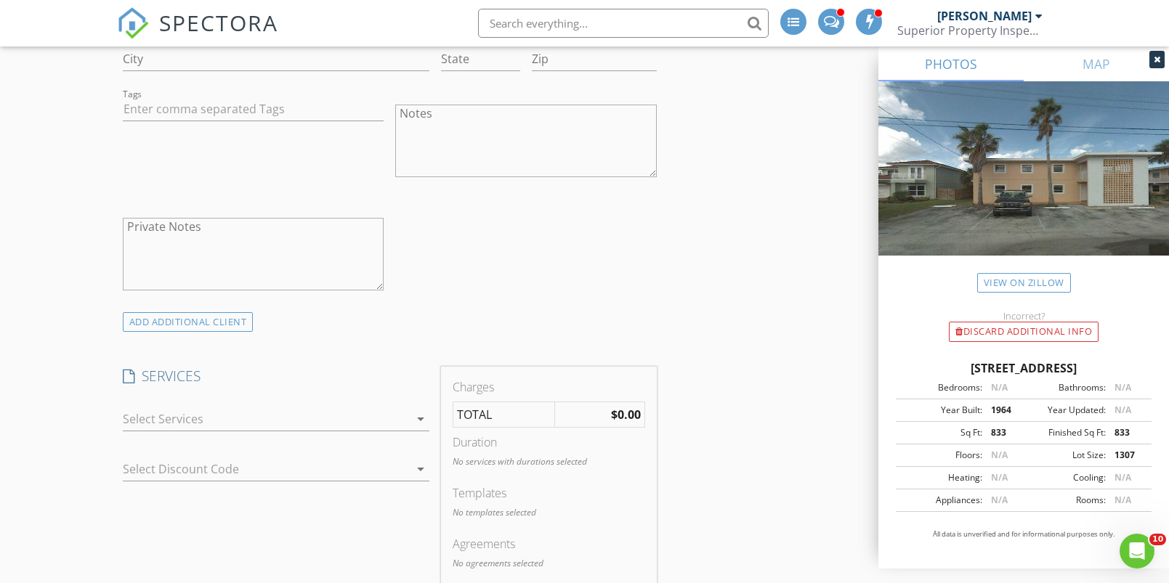
type input "[PHONE_NUMBER]"
click at [238, 414] on div at bounding box center [266, 419] width 286 height 23
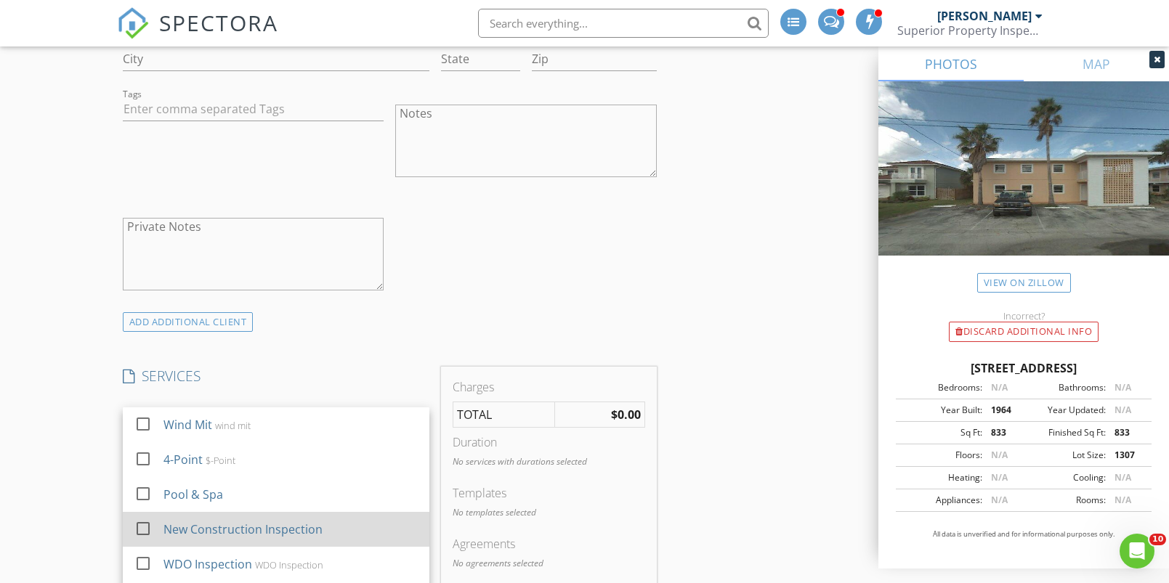
scroll to position [1171, 0]
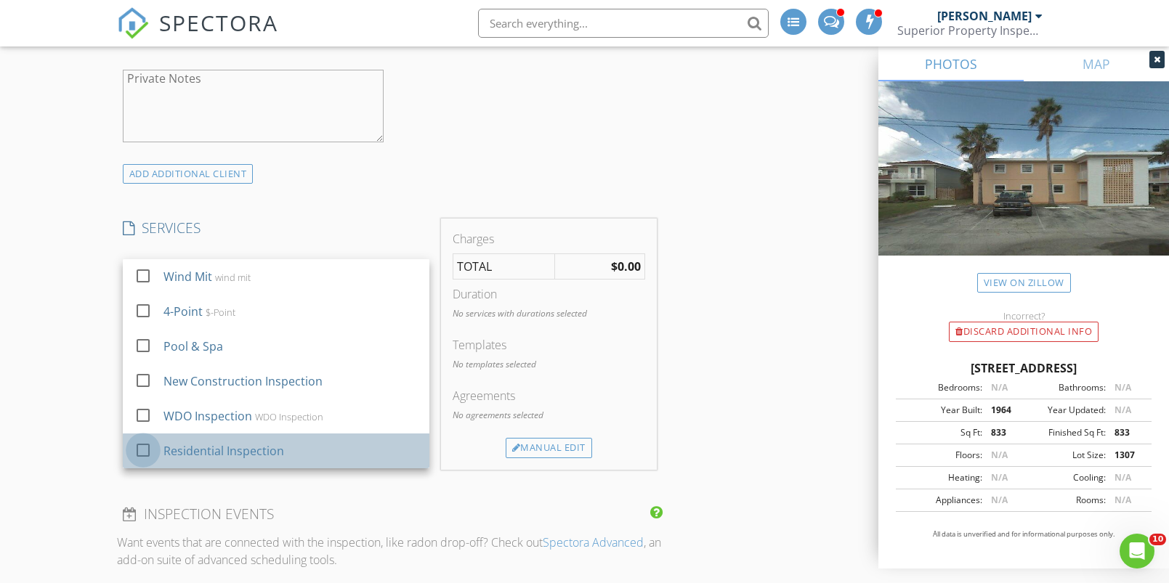
click at [140, 444] on div at bounding box center [143, 450] width 25 height 25
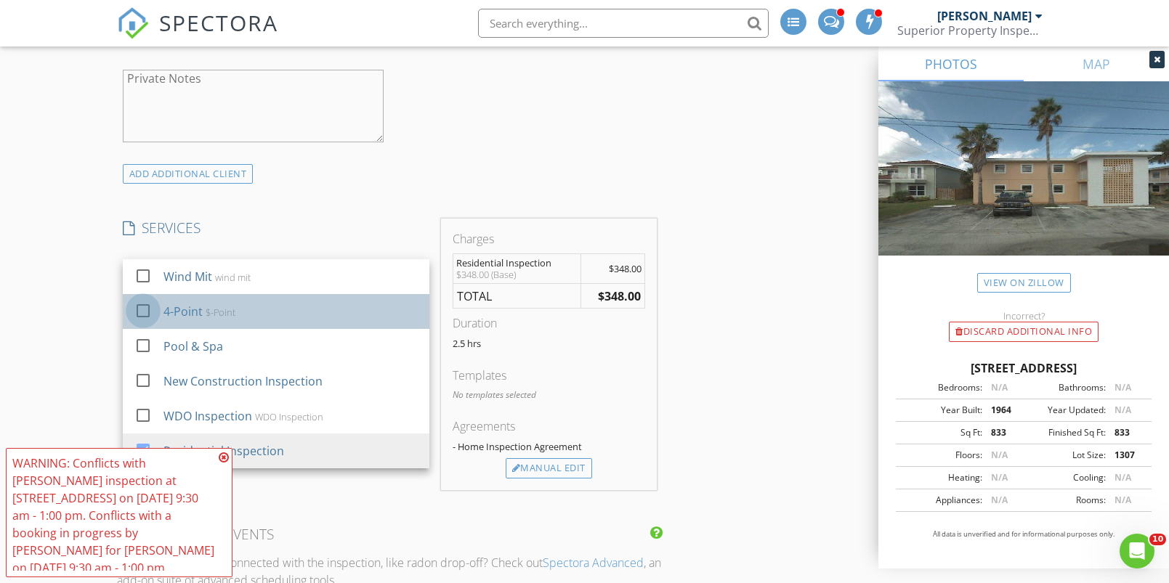
drag, startPoint x: 145, startPoint y: 309, endPoint x: 143, endPoint y: 297, distance: 11.8
click at [145, 309] on div at bounding box center [143, 311] width 25 height 25
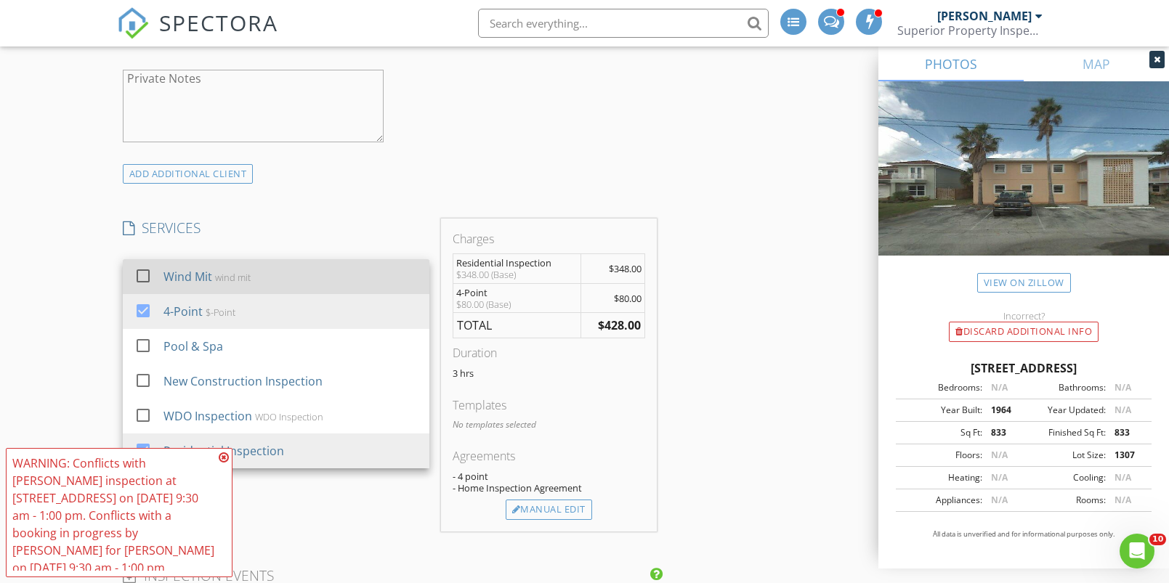
click at [142, 271] on div at bounding box center [143, 276] width 25 height 25
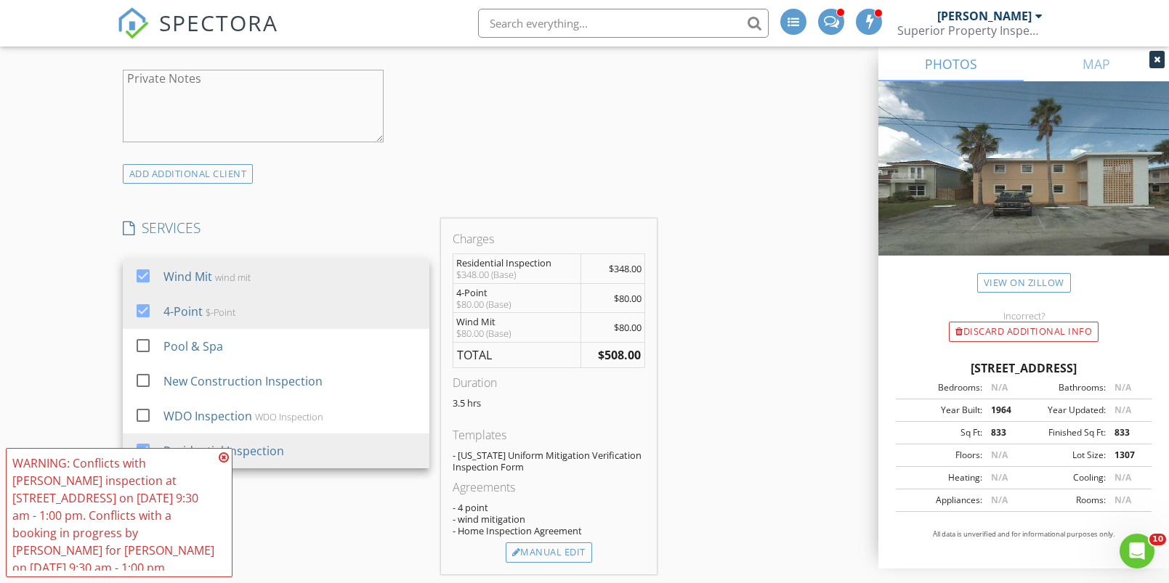
click at [223, 457] on icon at bounding box center [224, 458] width 10 height 12
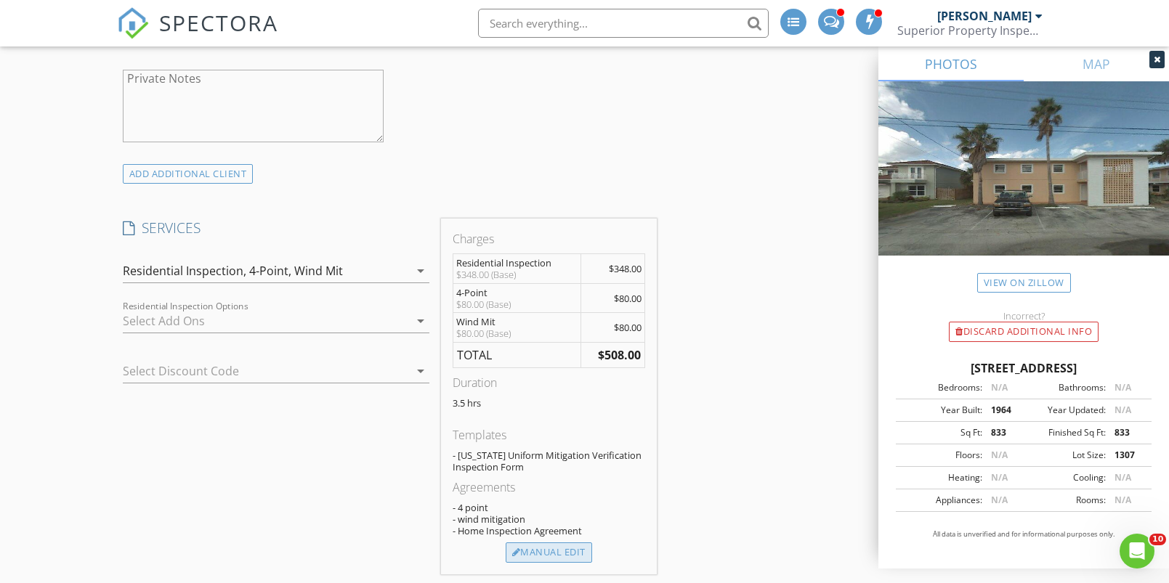
click at [536, 544] on div "Manual Edit" at bounding box center [549, 553] width 86 height 20
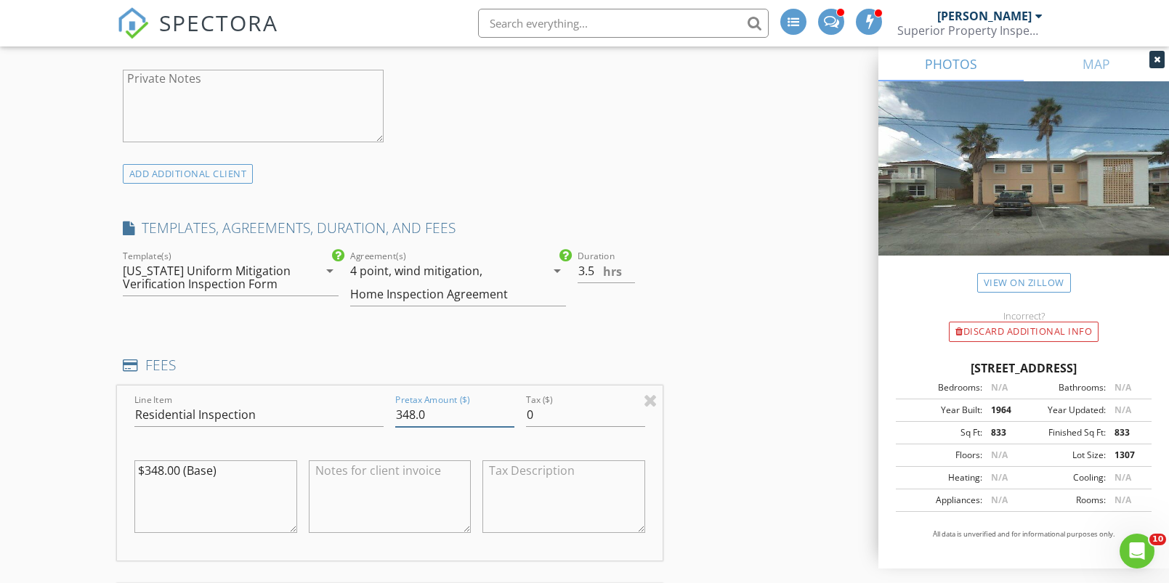
drag, startPoint x: 413, startPoint y: 416, endPoint x: 368, endPoint y: 414, distance: 44.4
click at [368, 414] on div "Line Item Residential Inspection Pretax Amount ($) 348.0 Tax ($) 0 $348.00 (Bas…" at bounding box center [390, 473] width 546 height 175
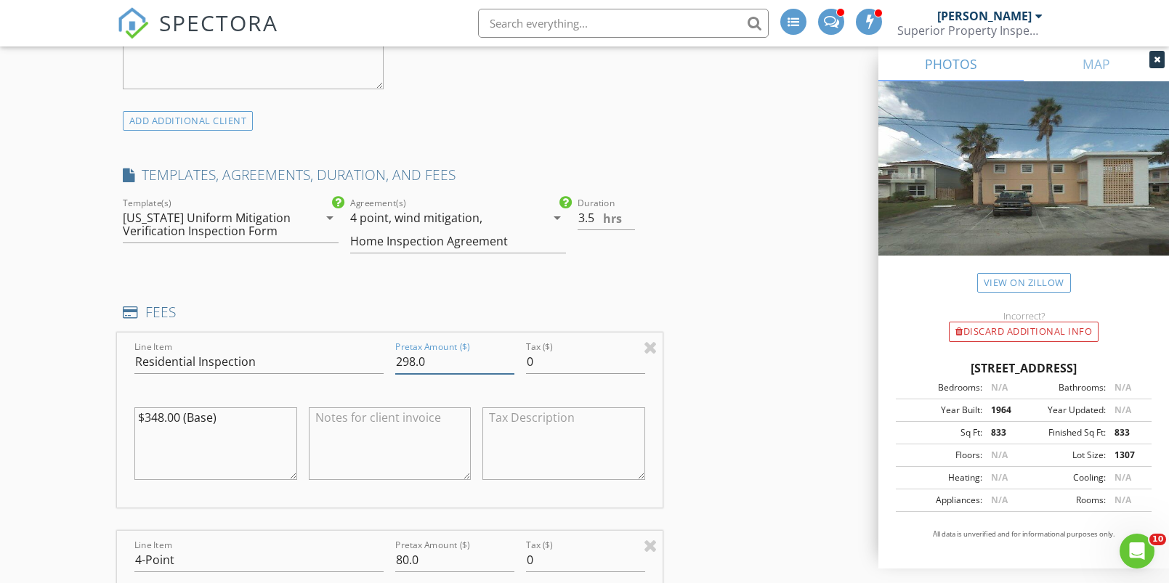
scroll to position [1272, 0]
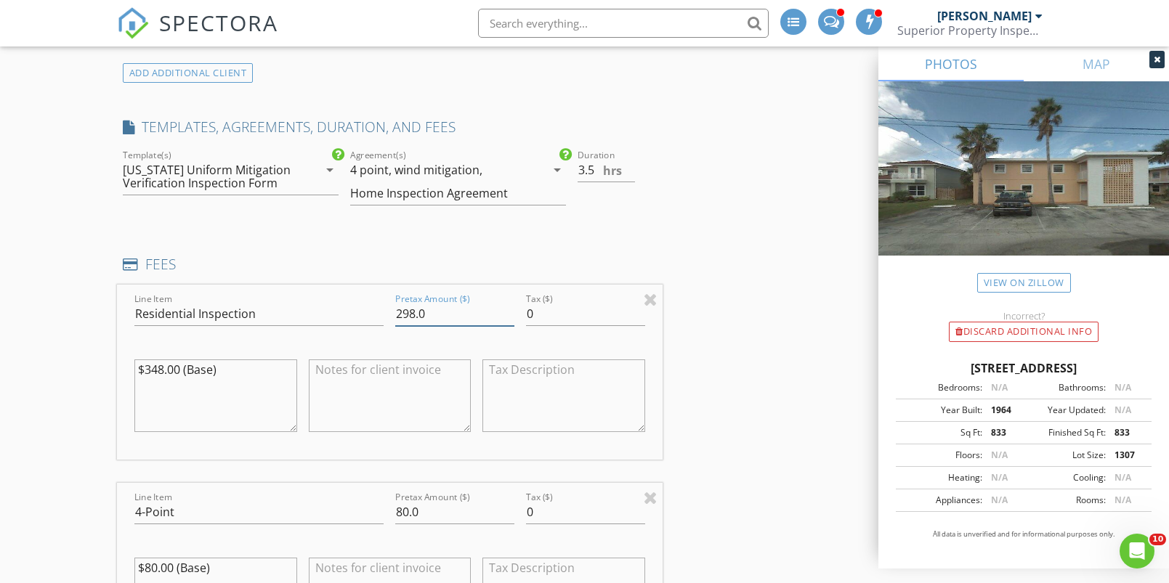
type input "298.0"
drag, startPoint x: 406, startPoint y: 505, endPoint x: 386, endPoint y: 506, distance: 20.4
click at [390, 506] on div "Pretax Amount ($) 80.0" at bounding box center [454, 514] width 131 height 50
drag, startPoint x: 410, startPoint y: 507, endPoint x: 388, endPoint y: 506, distance: 21.8
click at [389, 508] on div "Line Item 4-Point Pretax Amount ($) 80.0 Tax ($) 0 $80.00 (Base)" at bounding box center [390, 570] width 546 height 175
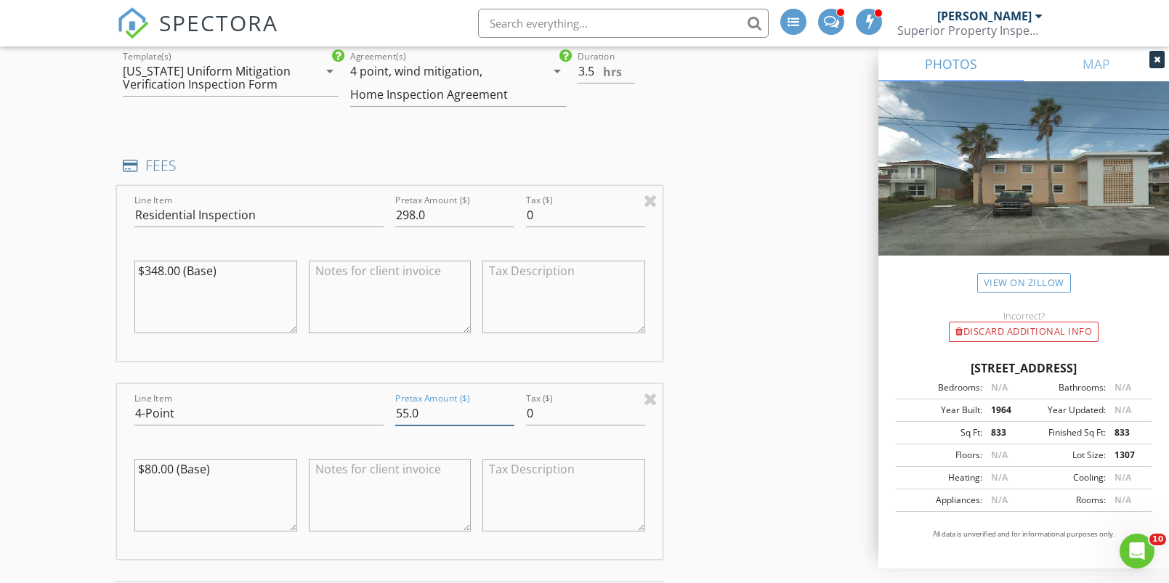
scroll to position [1511, 0]
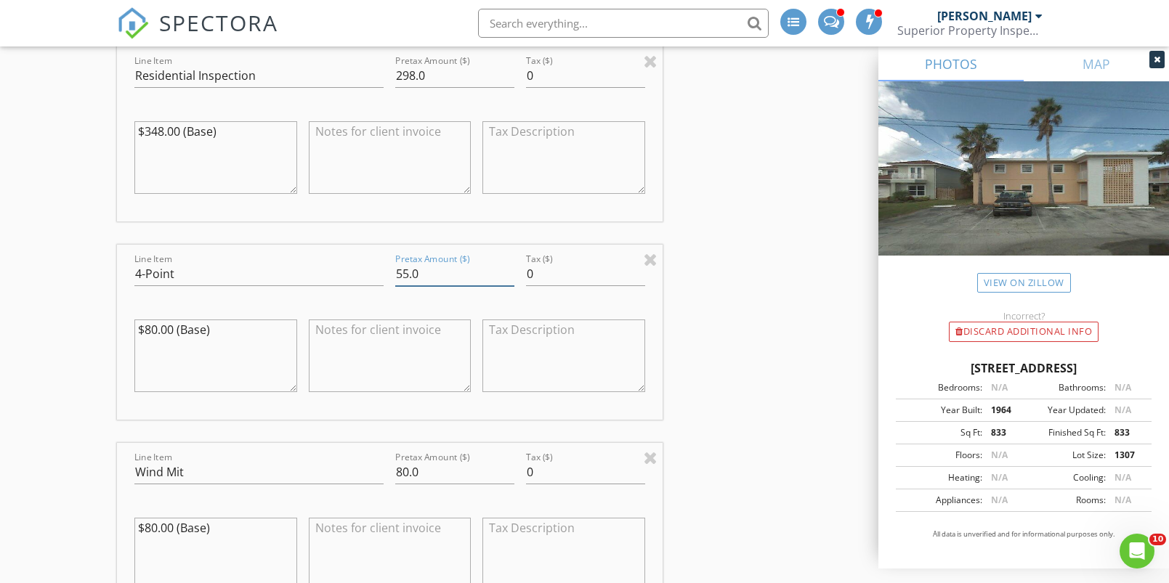
type input "55.0"
drag, startPoint x: 406, startPoint y: 468, endPoint x: 383, endPoint y: 470, distance: 23.4
click at [383, 469] on div "Line Item Wind Mit Pretax Amount ($) 80.0 Tax ($) 0 $80.00 (Base)" at bounding box center [390, 530] width 546 height 175
drag, startPoint x: 408, startPoint y: 469, endPoint x: 392, endPoint y: 470, distance: 16.0
click at [392, 470] on div "Pretax Amount ($) 80.0" at bounding box center [454, 474] width 131 height 50
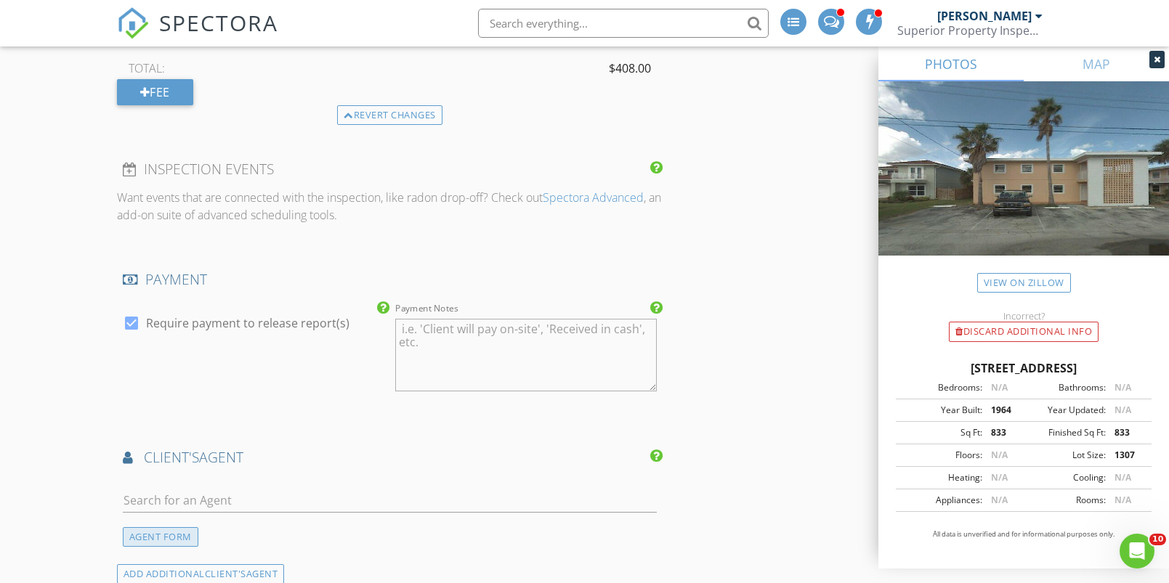
scroll to position [2149, 0]
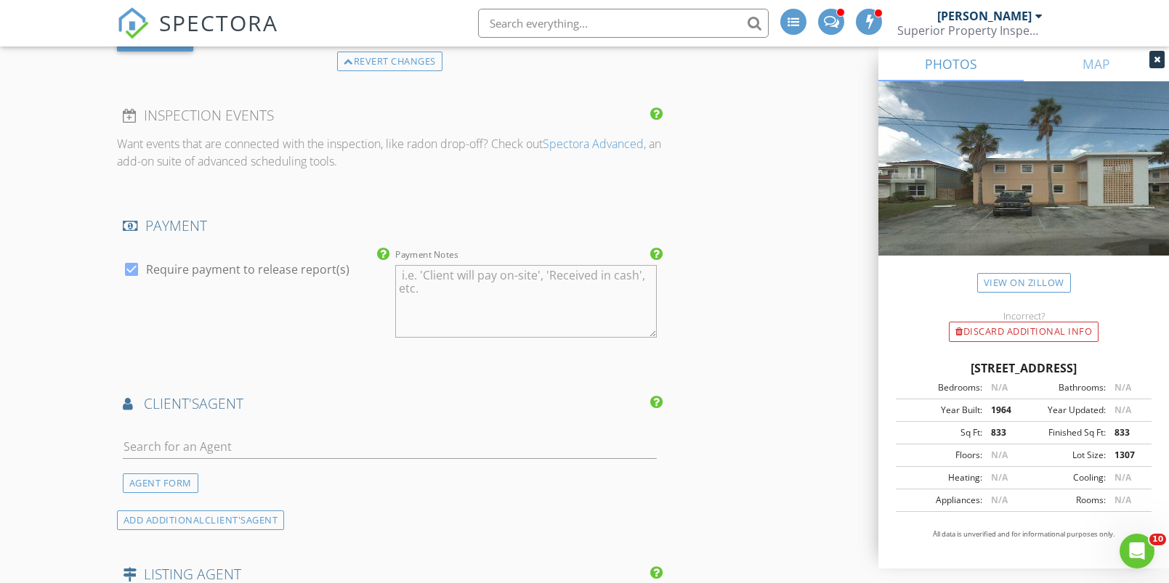
type input "55.0"
click at [147, 440] on input "text" at bounding box center [390, 447] width 534 height 24
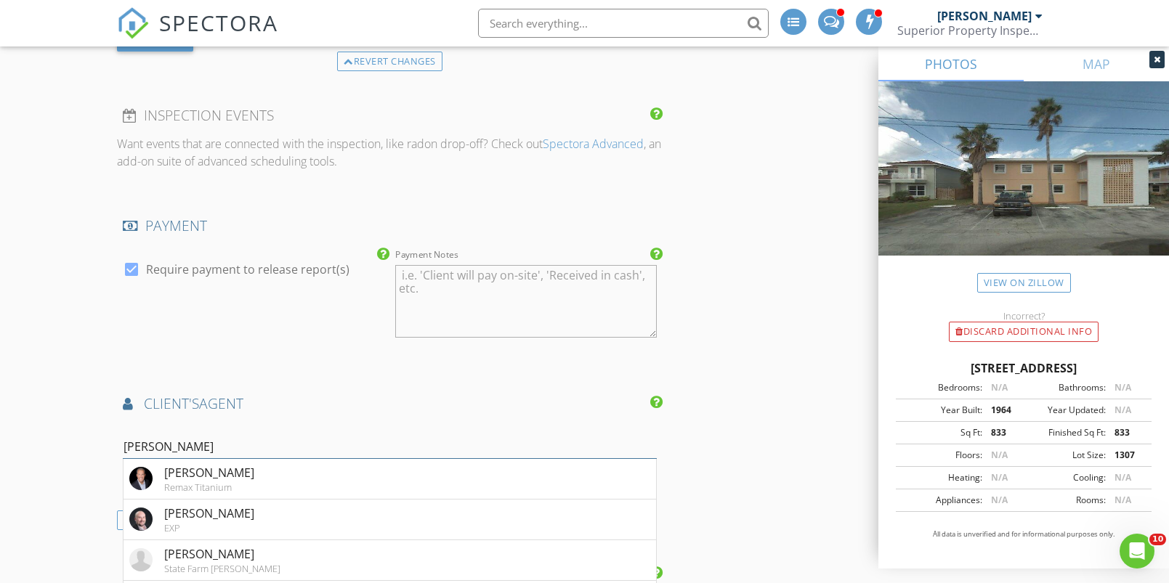
type input "[PERSON_NAME]"
drag, startPoint x: 216, startPoint y: 452, endPoint x: 267, endPoint y: 521, distance: 85.7
click at [267, 521] on li "Steve Montgomery EXP" at bounding box center [390, 520] width 533 height 41
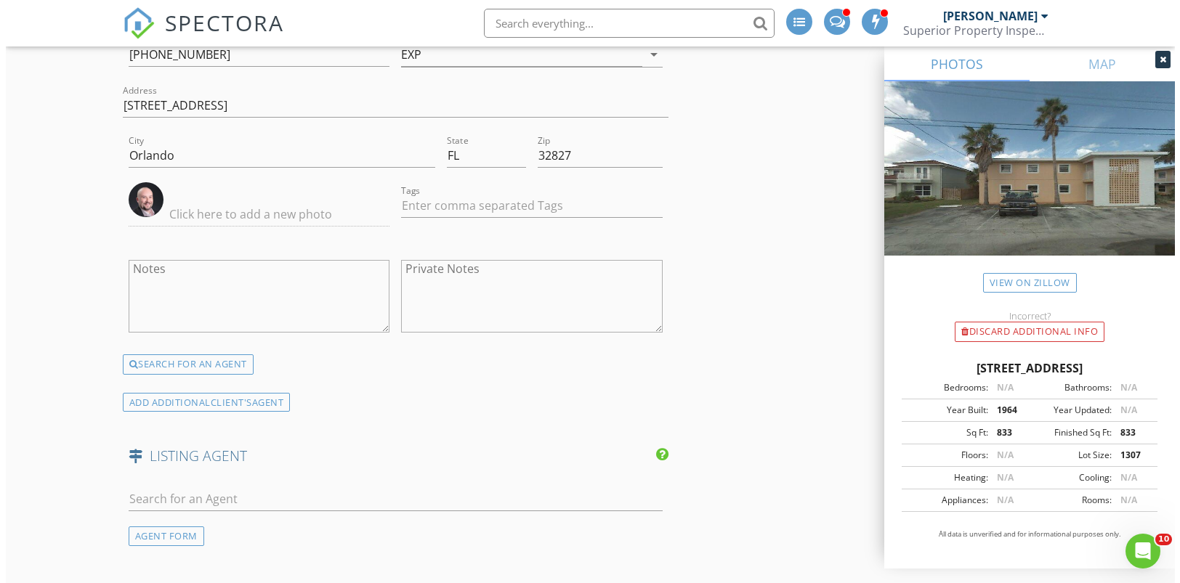
scroll to position [3323, 0]
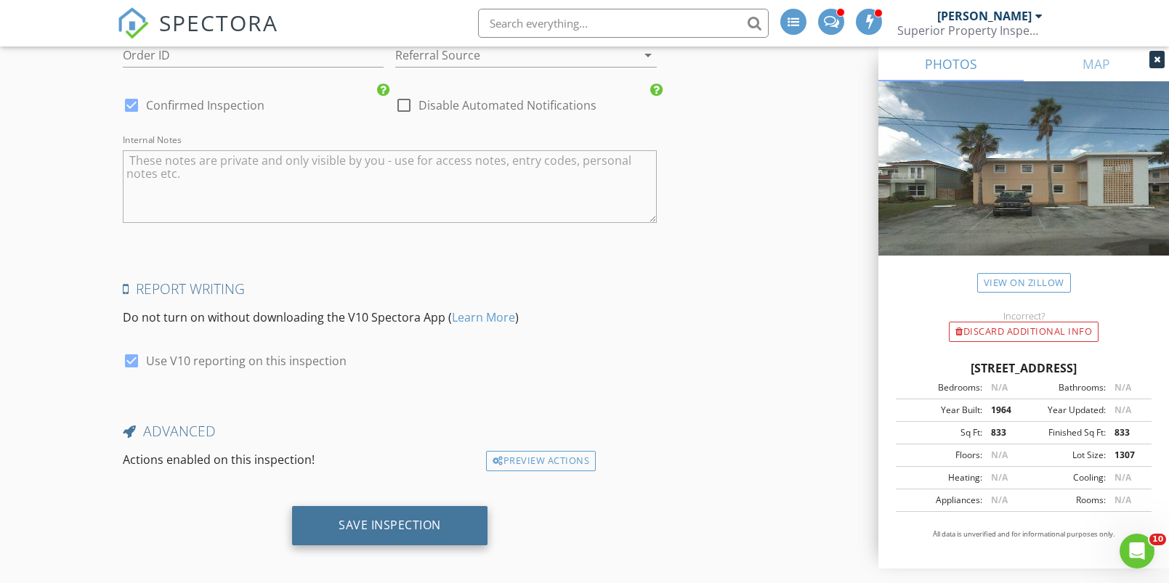
click at [422, 521] on div "Save Inspection" at bounding box center [390, 525] width 102 height 15
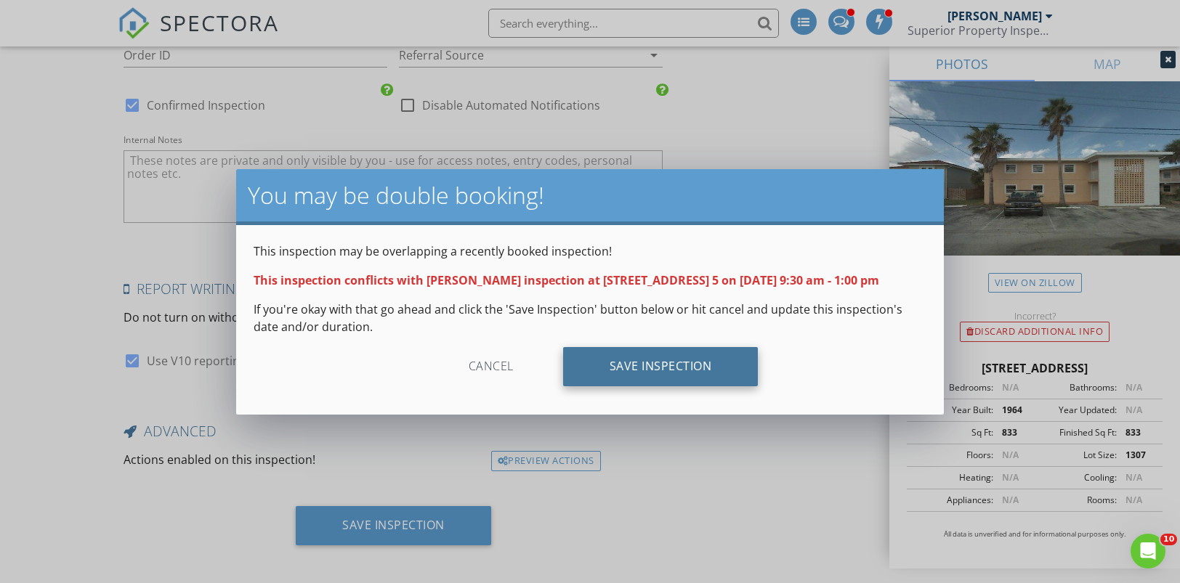
click at [610, 360] on div "Save Inspection" at bounding box center [660, 366] width 195 height 39
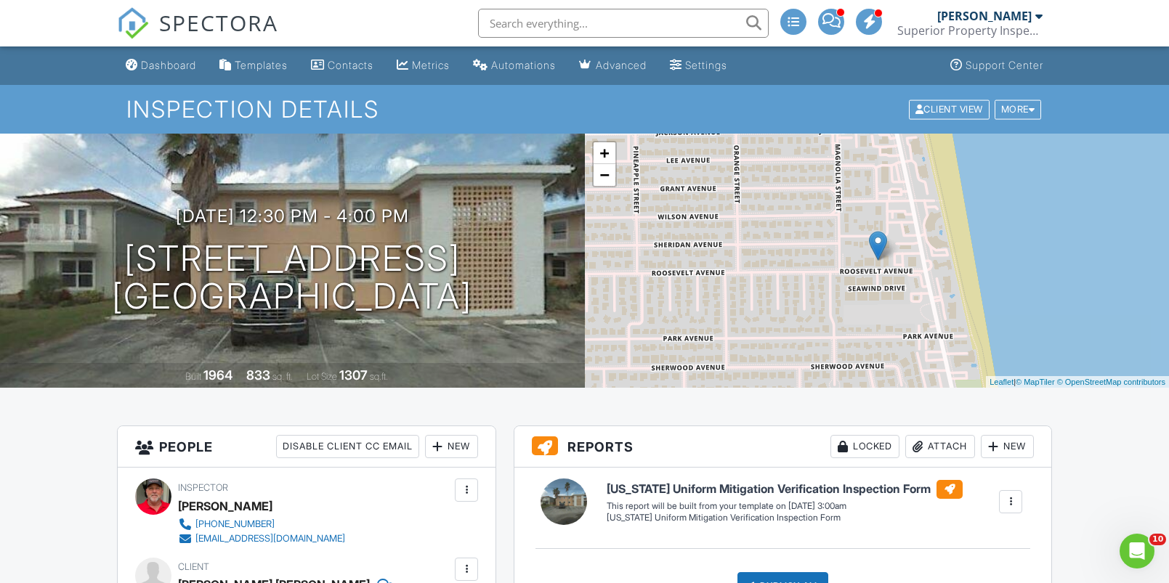
click at [1012, 447] on div "New" at bounding box center [1007, 446] width 53 height 23
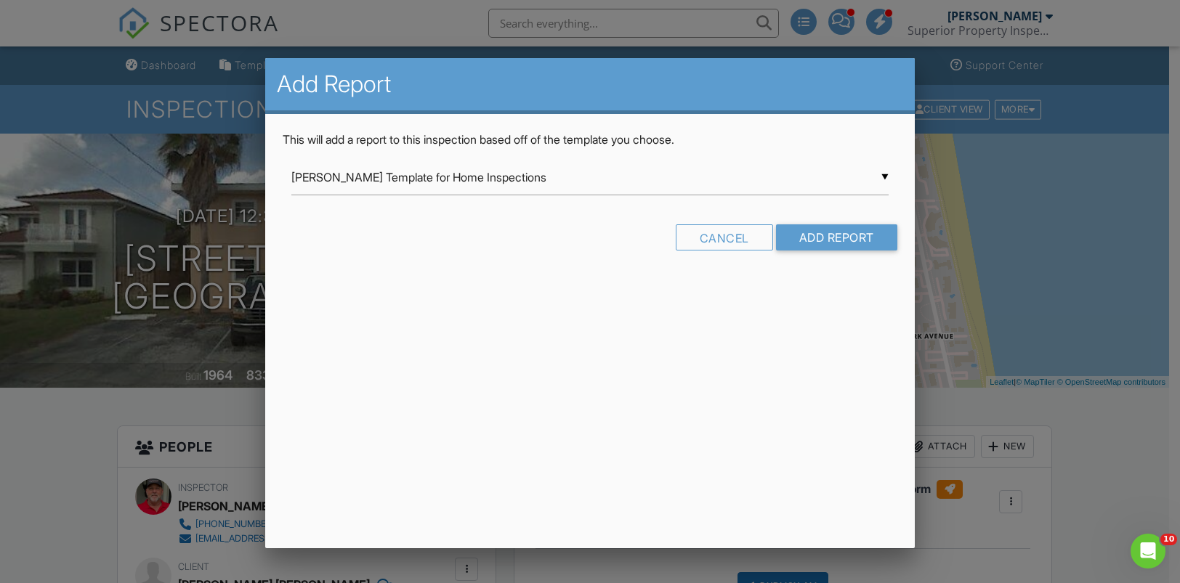
click at [496, 177] on input "Ben Gromicko's Template for Home Inspections" at bounding box center [589, 178] width 597 height 36
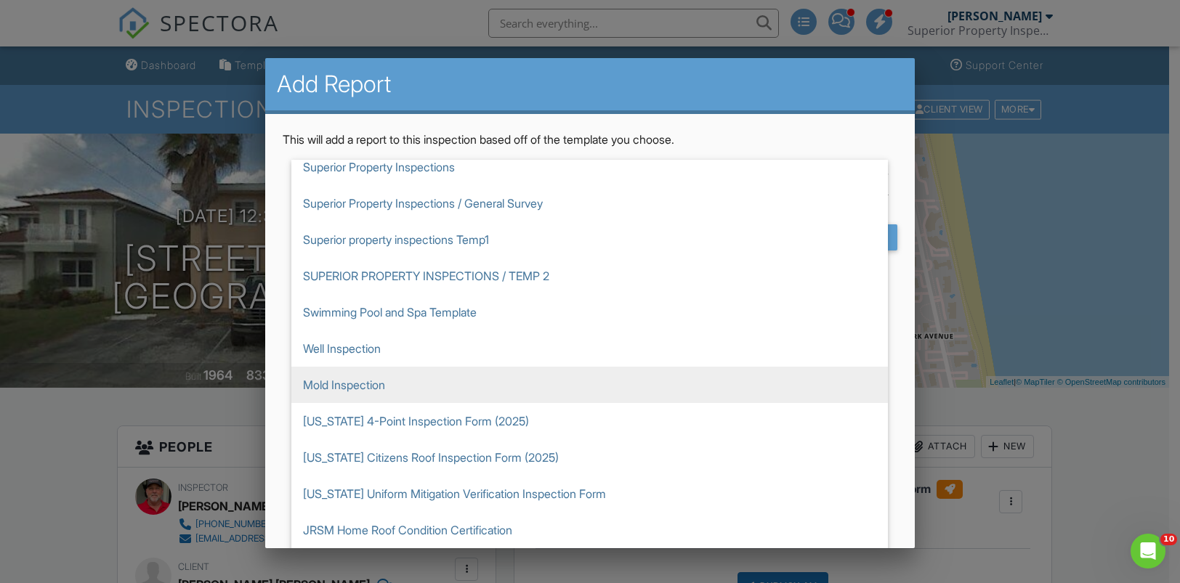
scroll to position [304, 0]
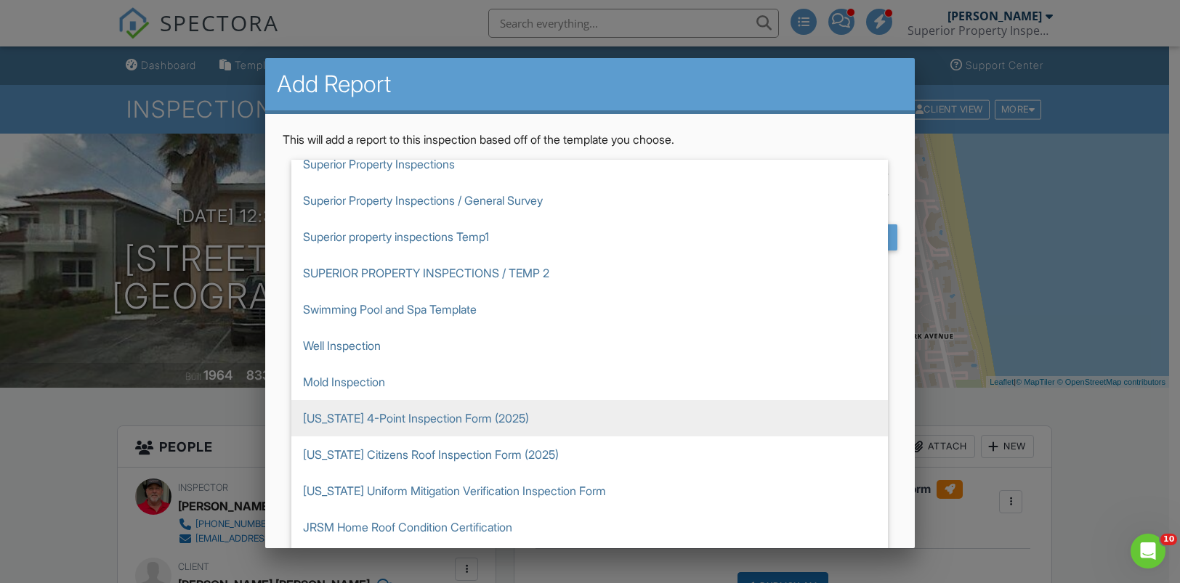
click at [487, 419] on span "Florida 4-Point Inspection Form (2025)" at bounding box center [589, 418] width 597 height 36
type input "Florida 4-Point Inspection Form (2025)"
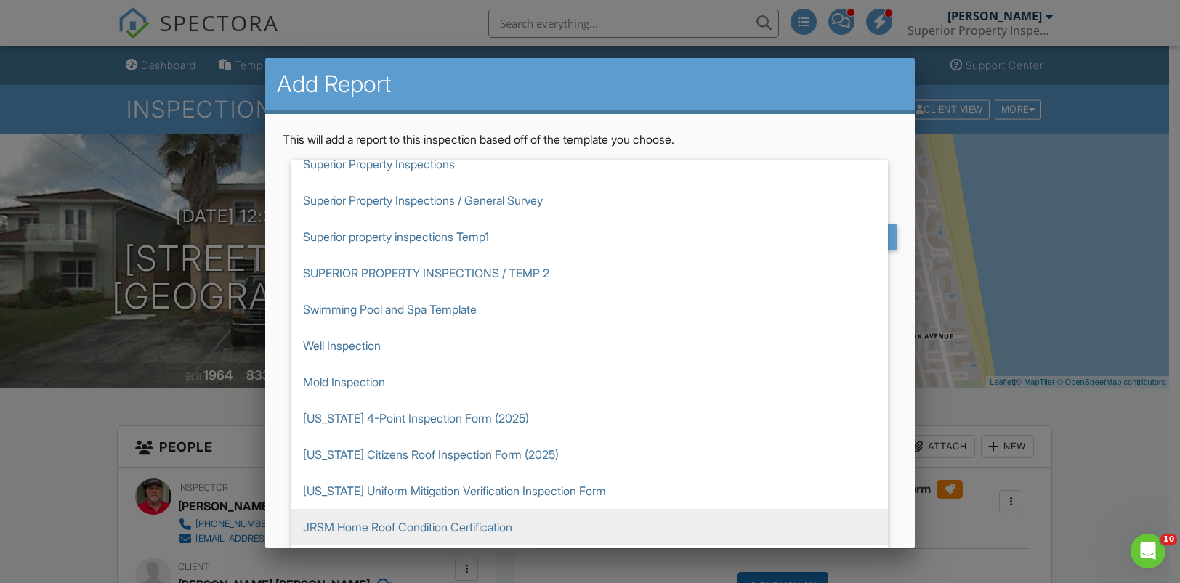
scroll to position [411, 0]
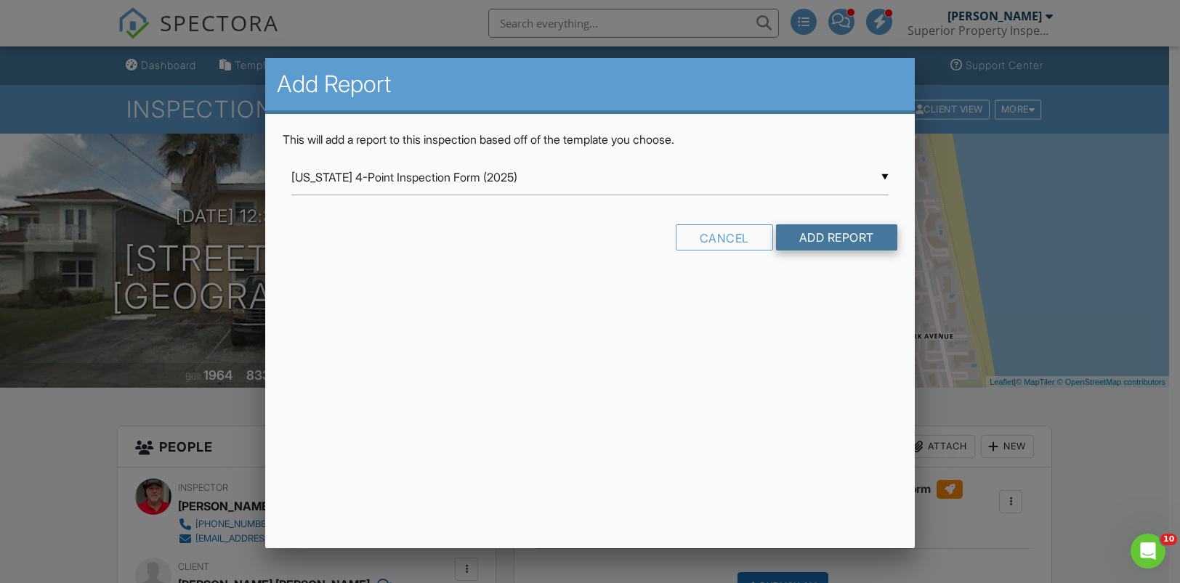
click at [816, 232] on input "Add Report" at bounding box center [836, 238] width 121 height 26
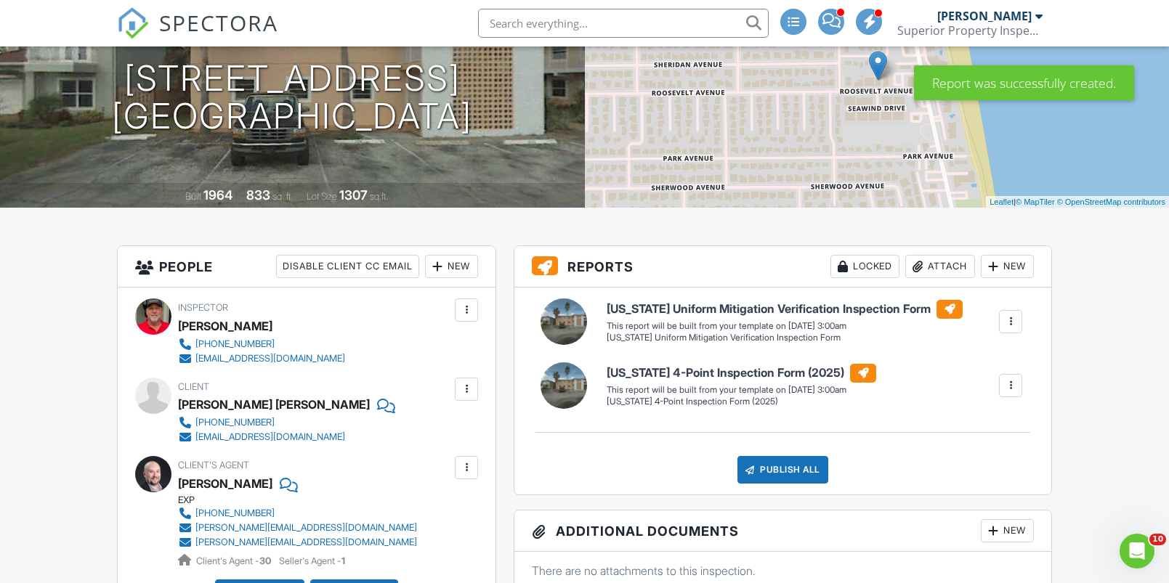
click at [996, 266] on div at bounding box center [993, 266] width 15 height 15
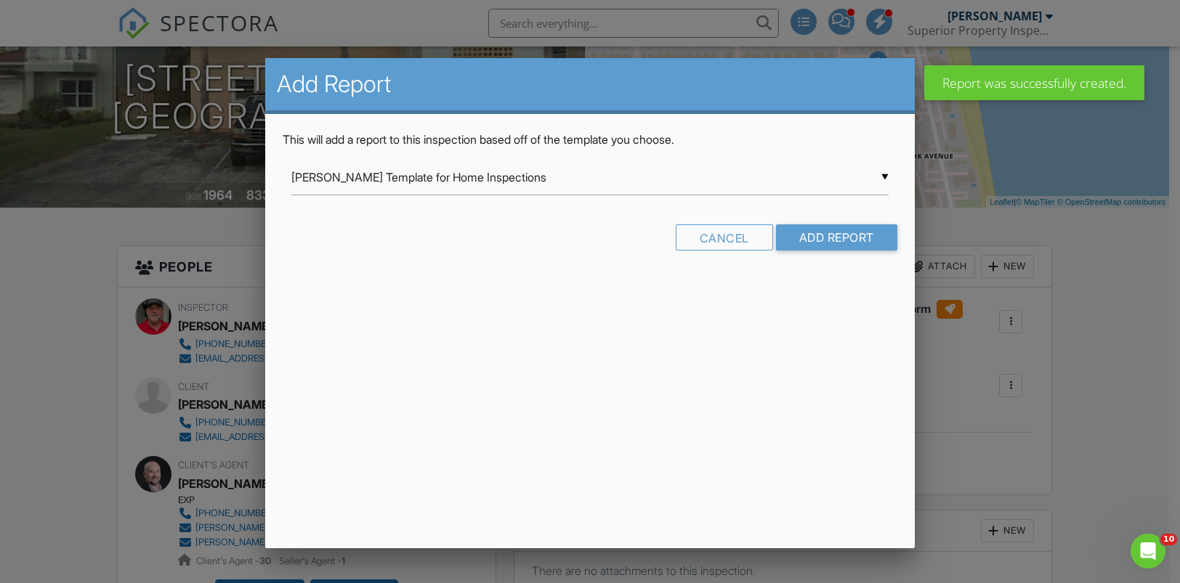
click at [539, 179] on input "[PERSON_NAME] Template for Home Inspections" at bounding box center [589, 178] width 597 height 36
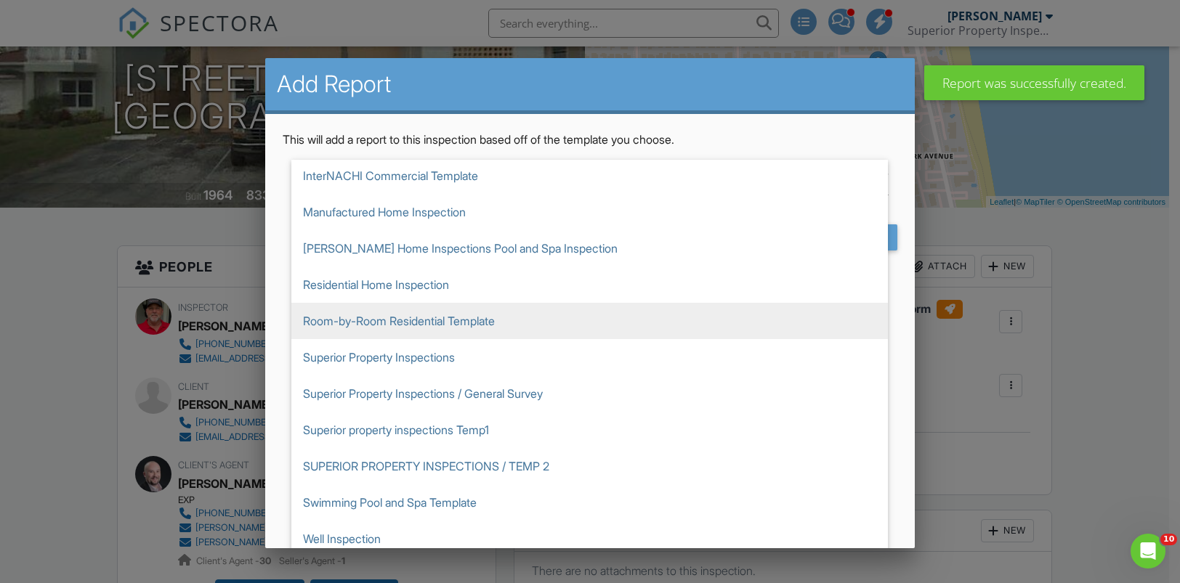
scroll to position [176, 0]
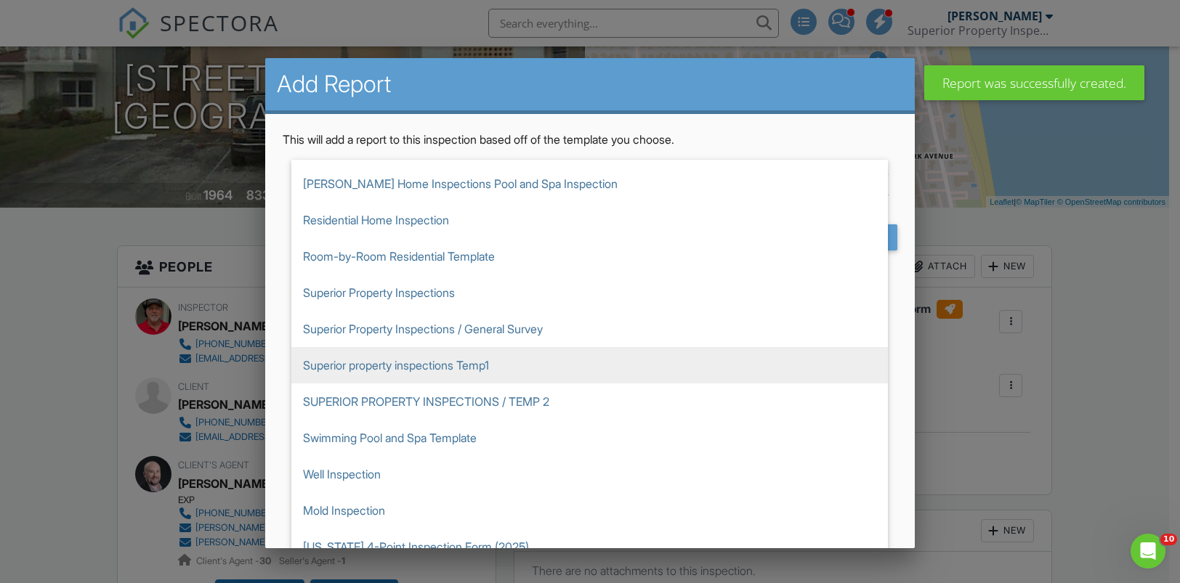
click at [347, 363] on span "Superior property inspections Temp1" at bounding box center [589, 365] width 597 height 36
type input "Superior property inspections Temp1"
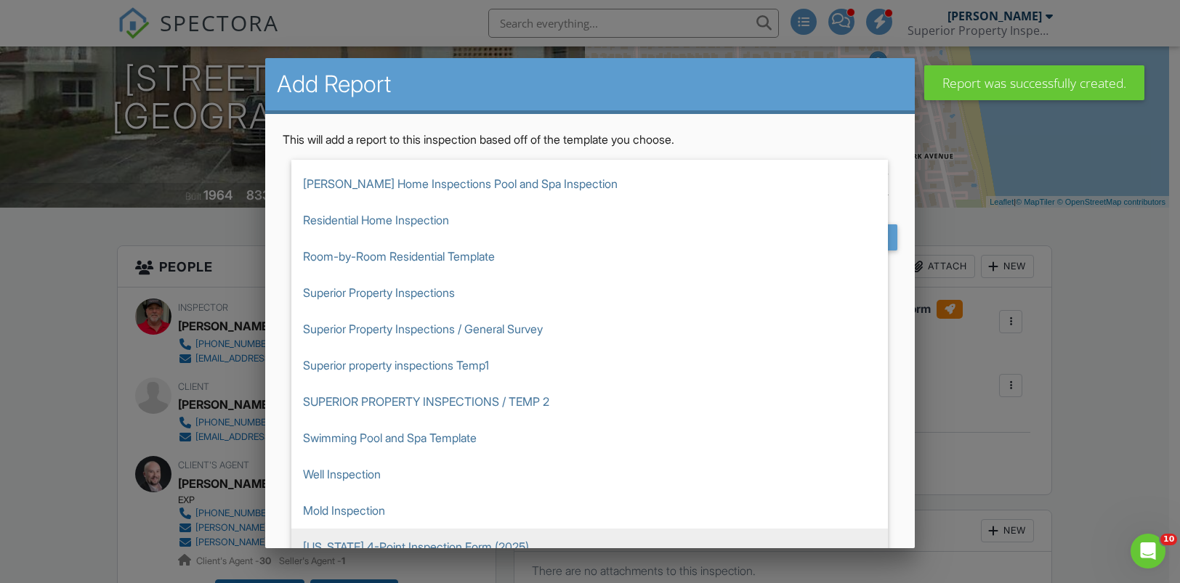
scroll to position [363, 0]
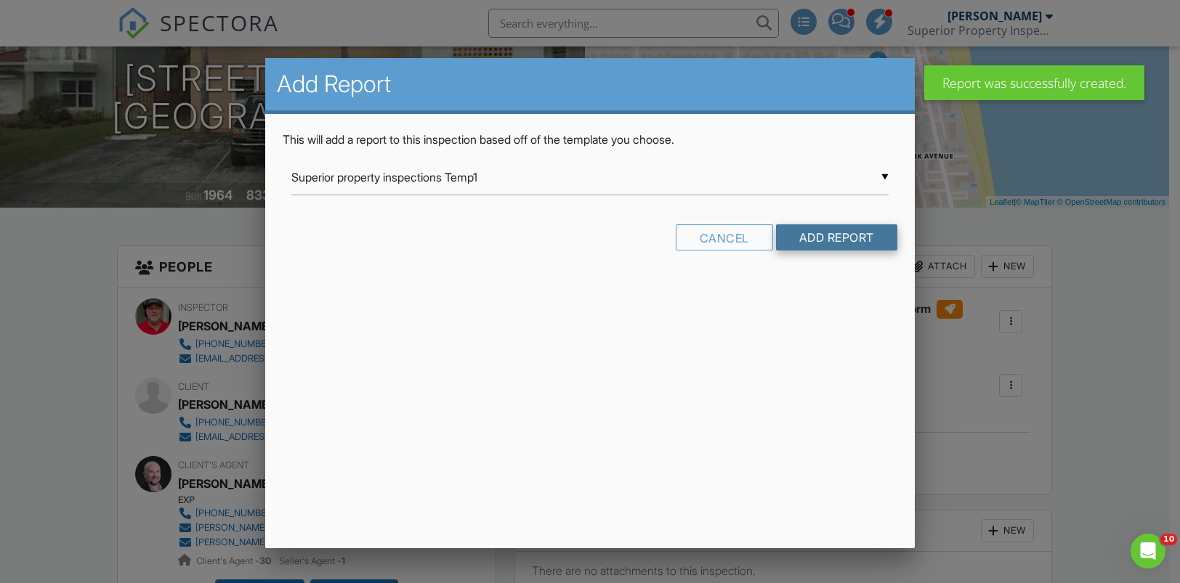
click at [823, 234] on input "Add Report" at bounding box center [836, 238] width 121 height 26
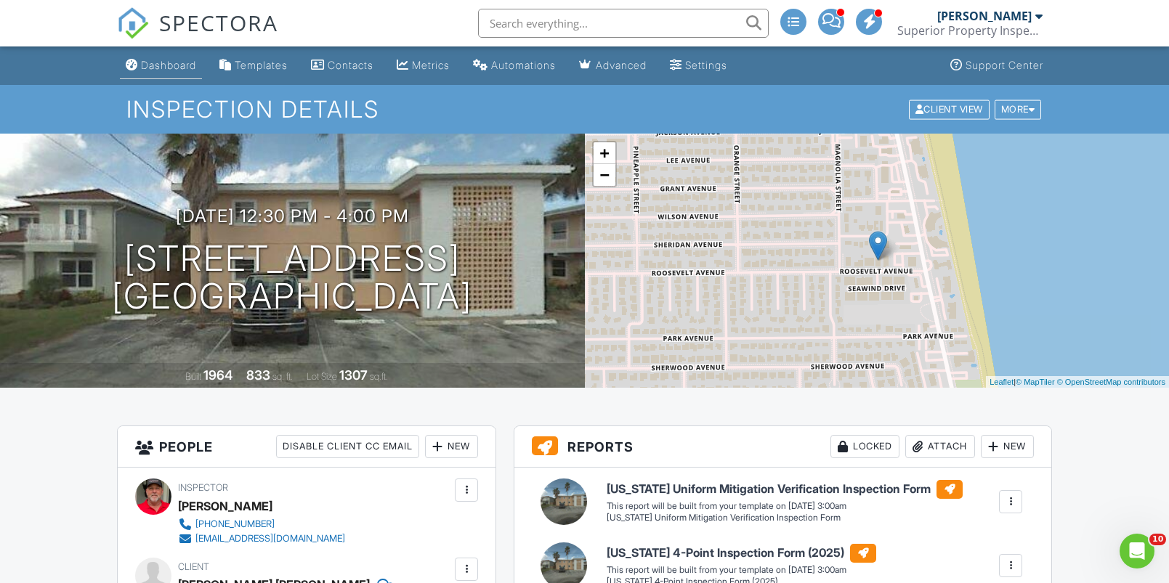
click at [182, 65] on div "Dashboard" at bounding box center [168, 65] width 55 height 12
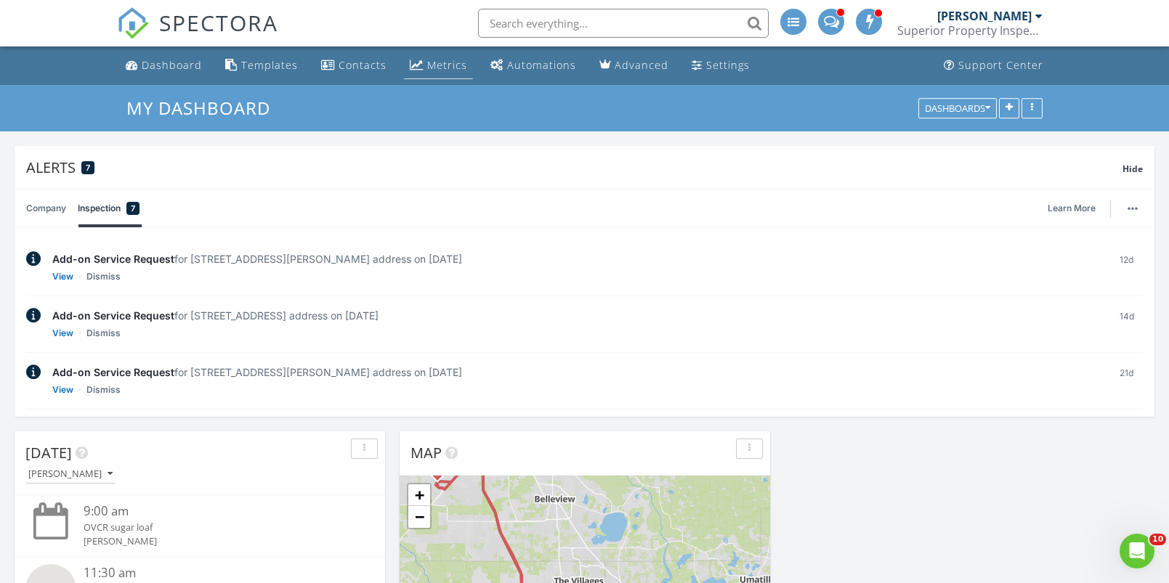
click at [421, 62] on link "Metrics" at bounding box center [438, 65] width 69 height 27
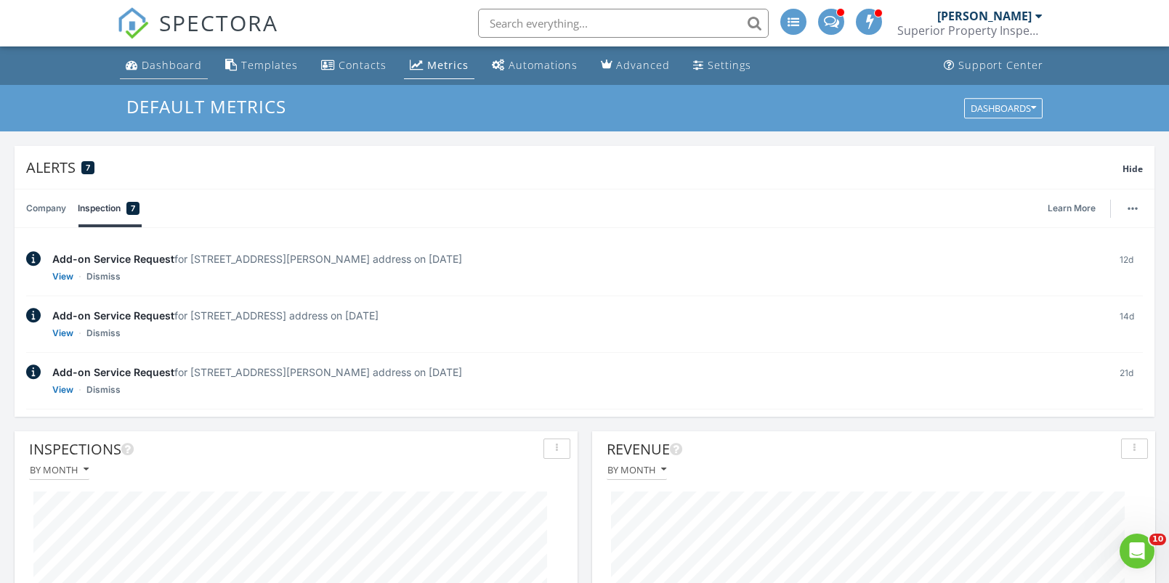
click at [165, 59] on div "Dashboard" at bounding box center [172, 65] width 60 height 14
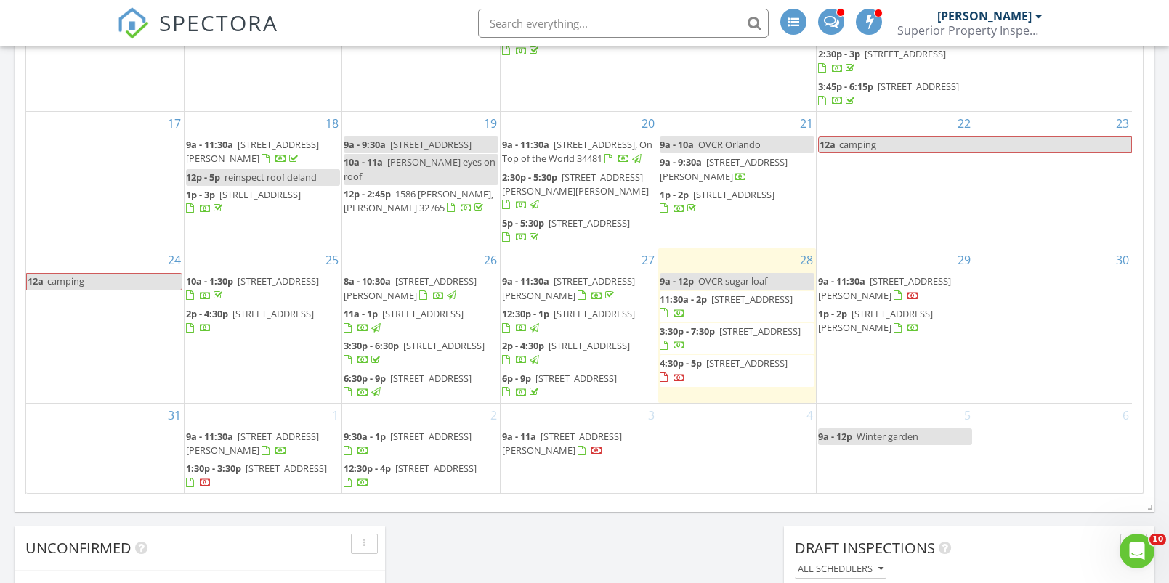
scroll to position [1104, 0]
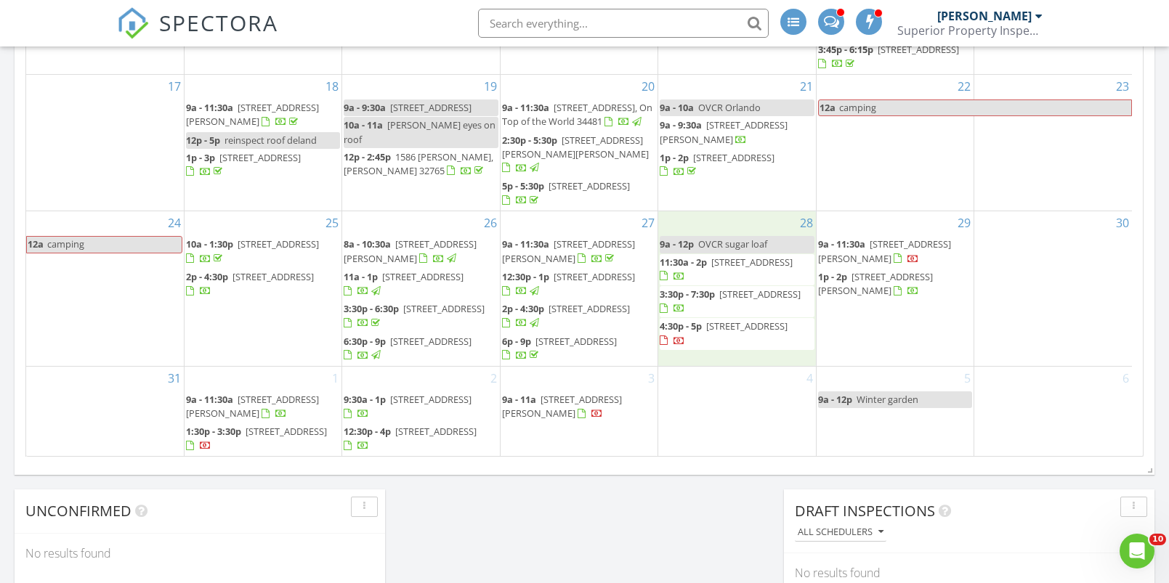
click at [711, 339] on div "28 9a - 12p OVCR sugar loaf 11:30a - 2p [STREET_ADDRESS] 3:30p - 7:30p [STREET_…" at bounding box center [736, 288] width 157 height 154
click at [716, 279] on link "Inspection" at bounding box center [735, 278] width 75 height 23
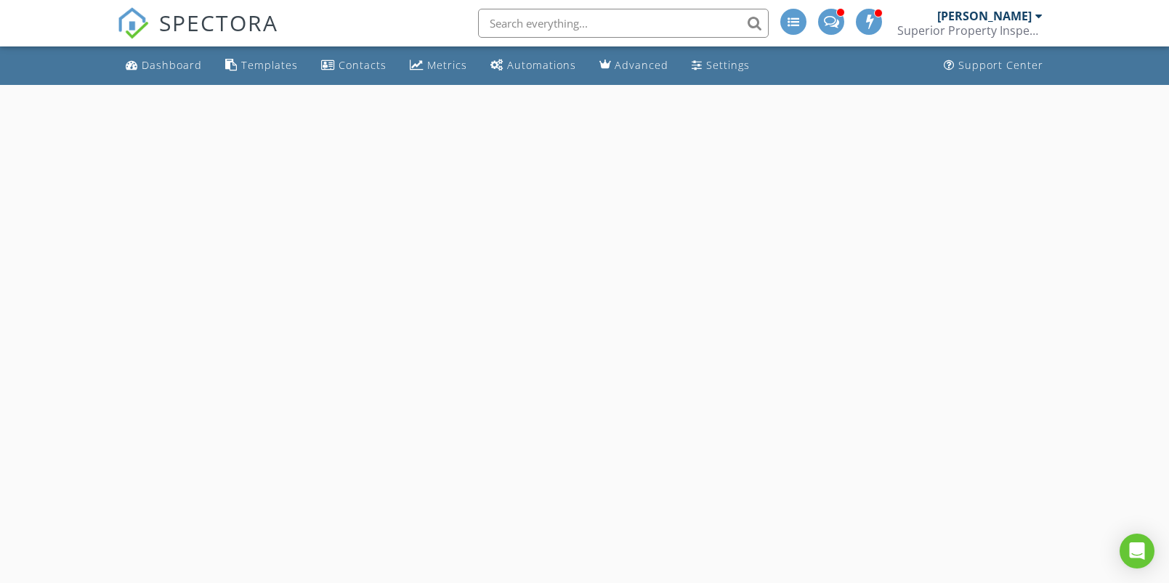
select select "7"
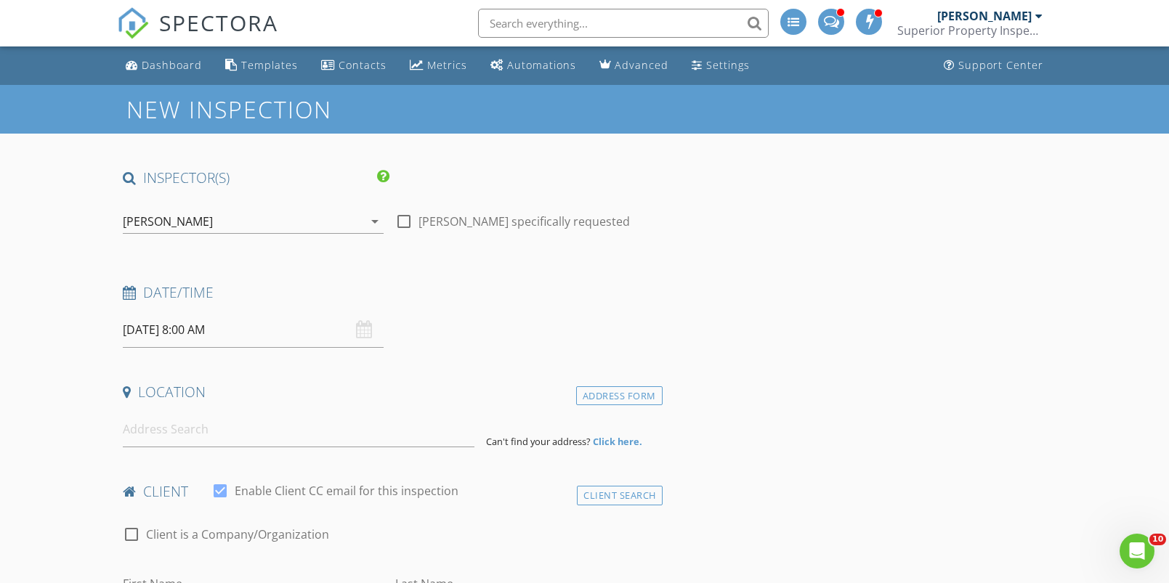
click at [203, 326] on input "08/28/2025 8:00 AM" at bounding box center [253, 330] width 261 height 36
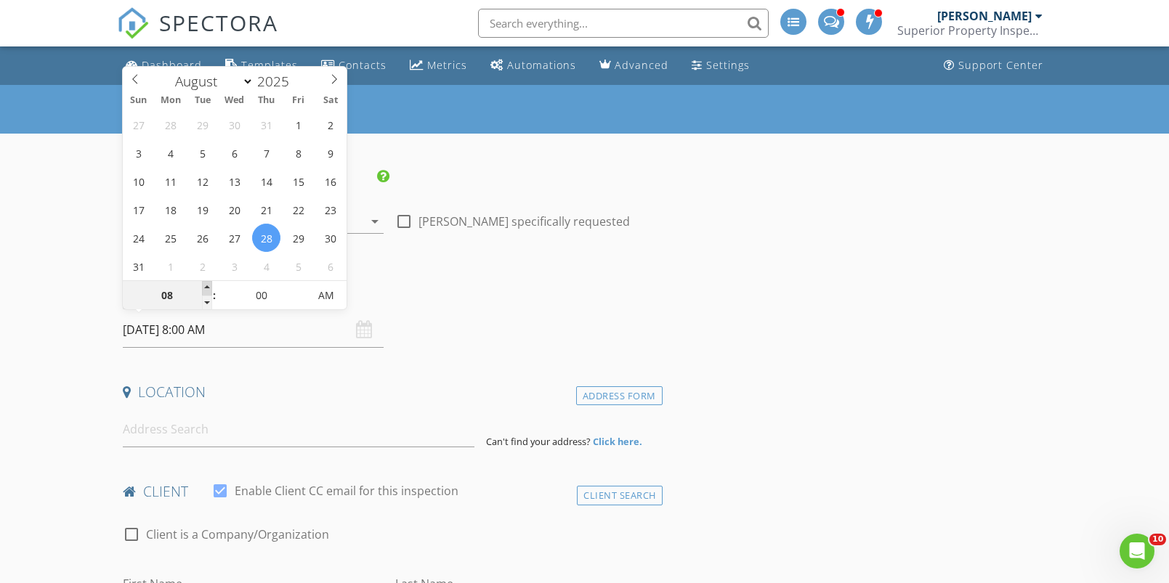
type input "09"
type input "08/28/2025 9:00 AM"
click at [207, 286] on span at bounding box center [207, 288] width 10 height 15
click at [254, 413] on input at bounding box center [299, 430] width 352 height 36
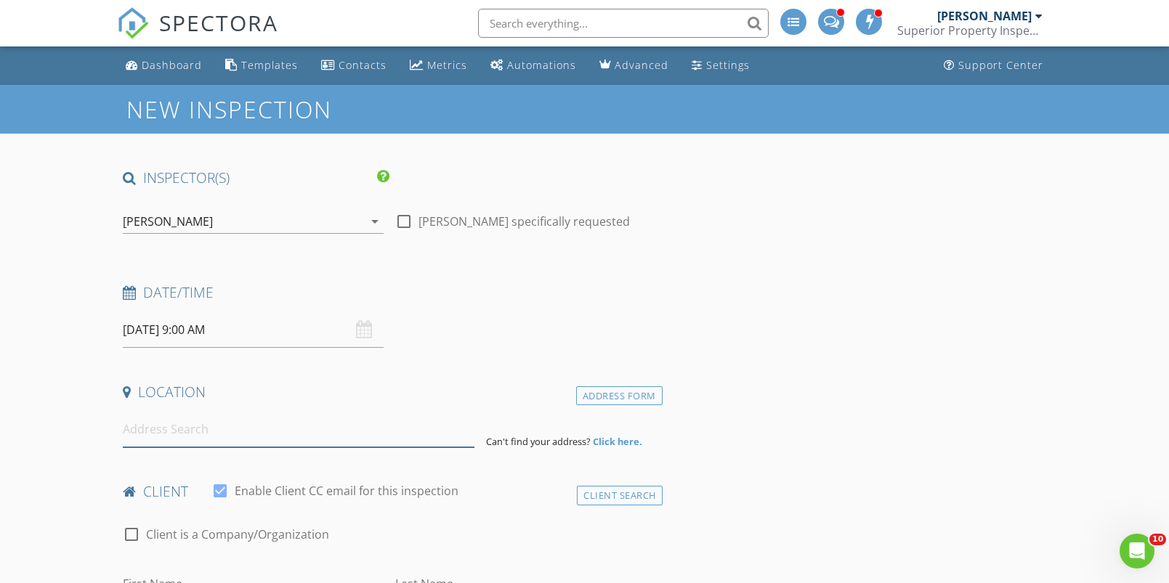
click at [150, 436] on input at bounding box center [299, 430] width 352 height 36
paste input "20403 Sugarloaf Mountain Road,"
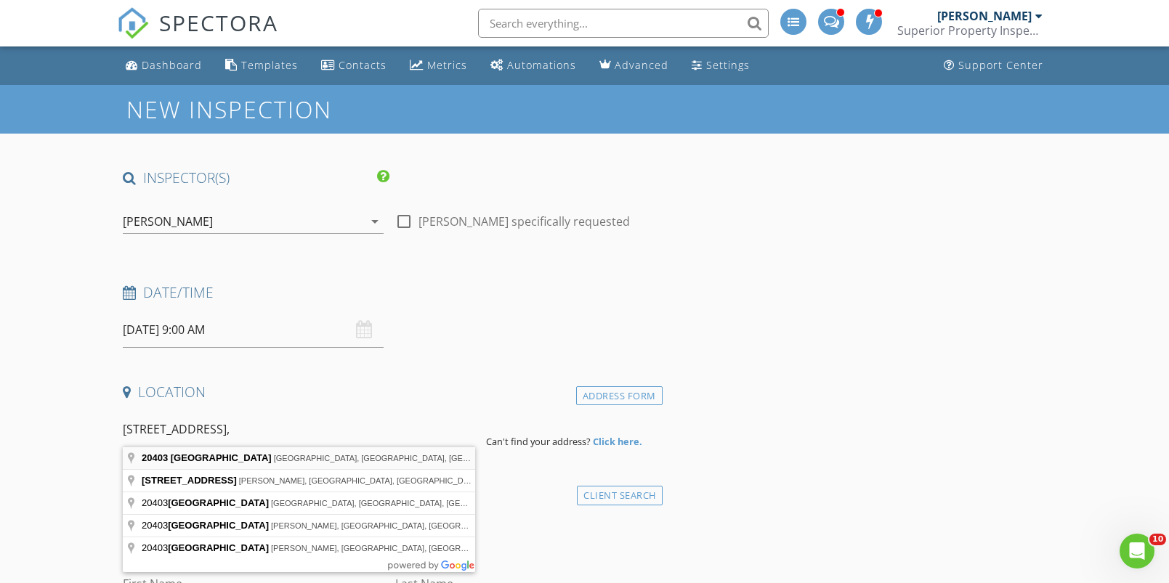
type input "20403 Sugarloaf Mountain Road, Clermont, FL, USA"
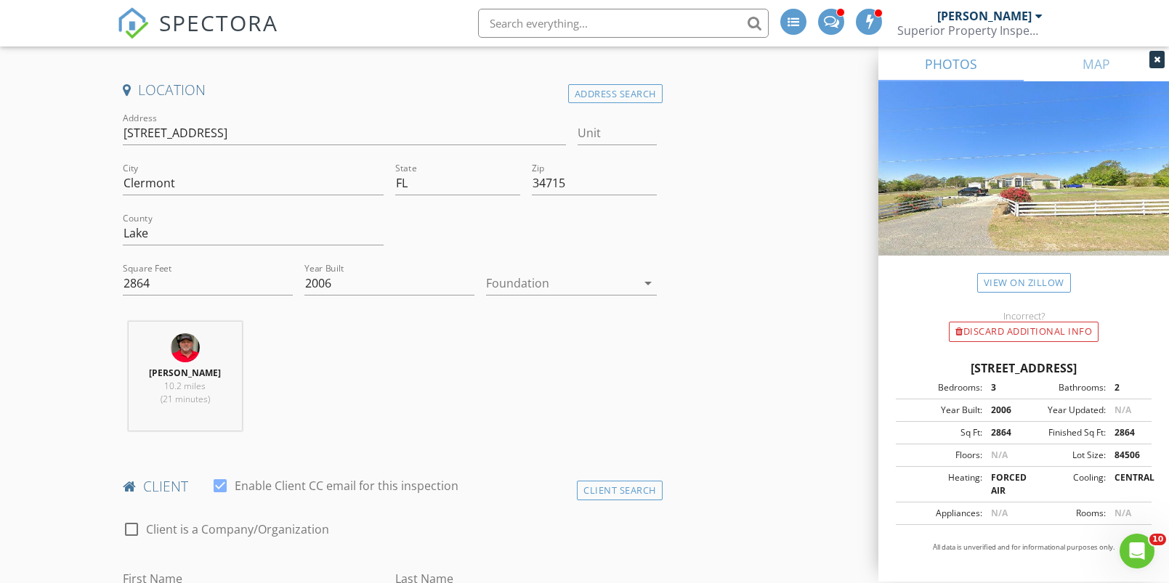
scroll to position [546, 0]
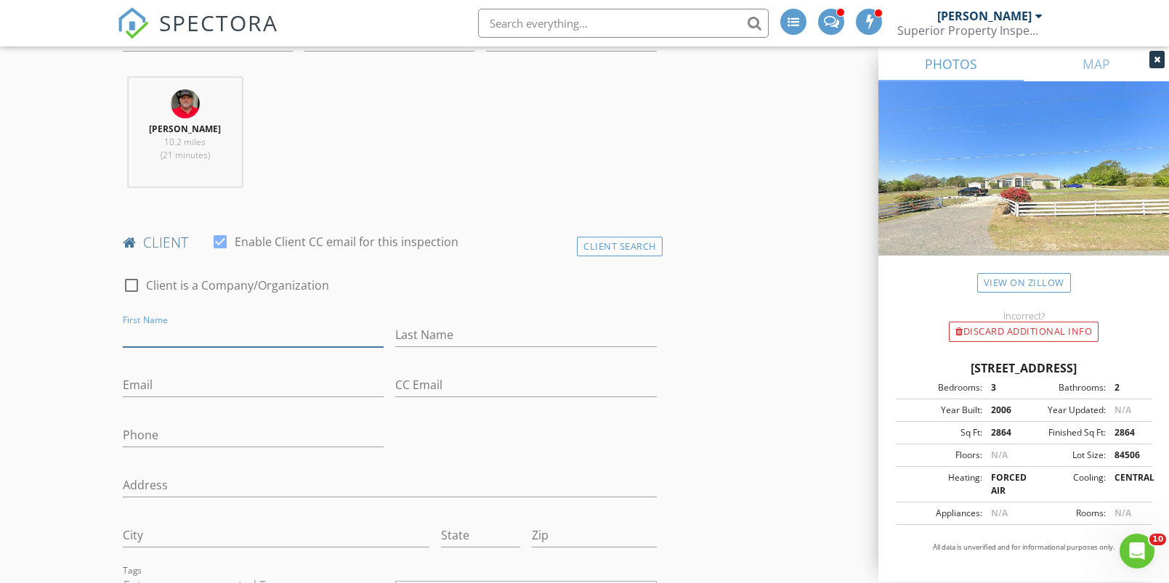
paste input "Andrew and Melissa"
type input "Andrew and Melissa"
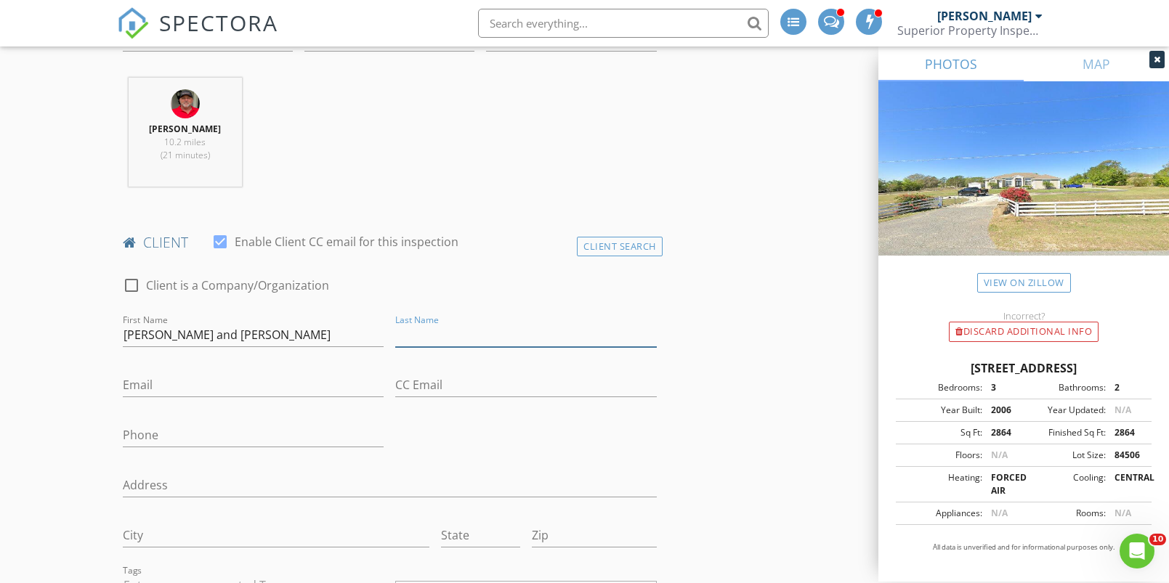
paste input "Barton"
type input "Barton"
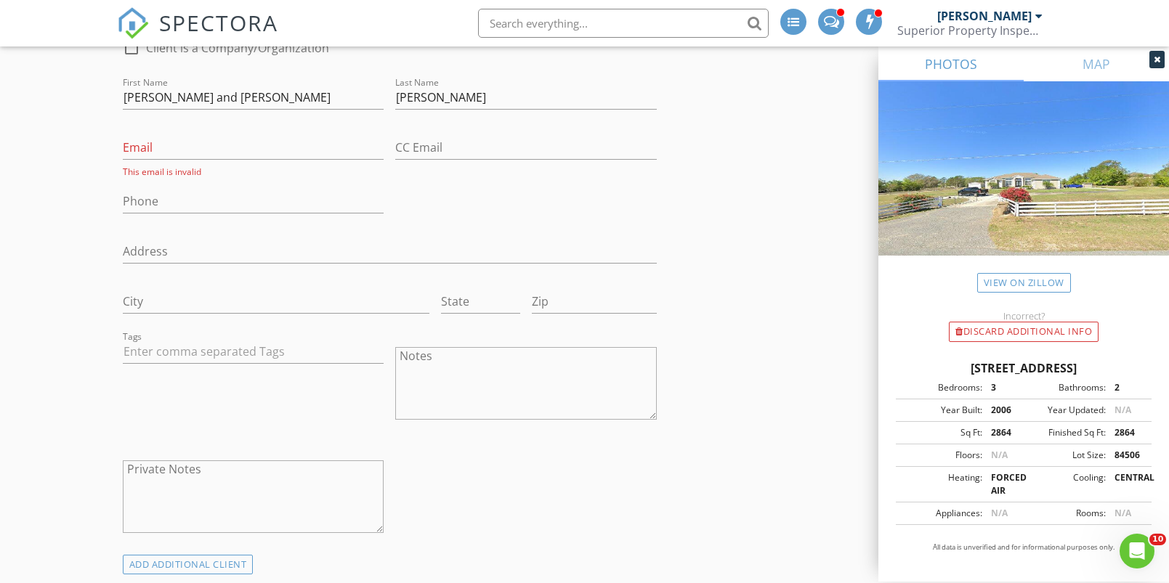
scroll to position [964, 0]
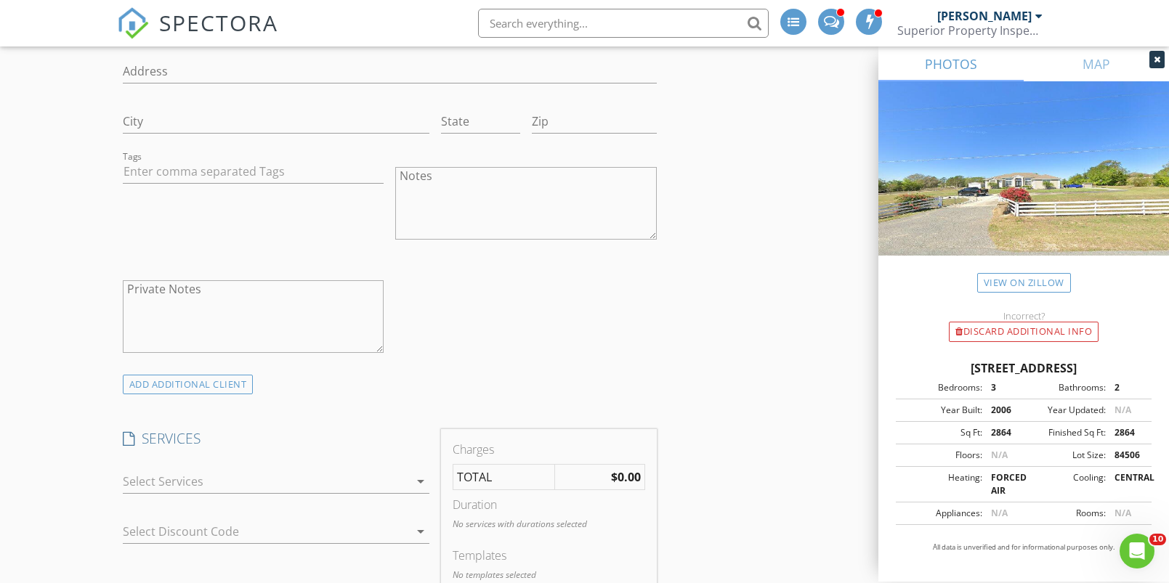
click at [265, 477] on div at bounding box center [266, 481] width 286 height 23
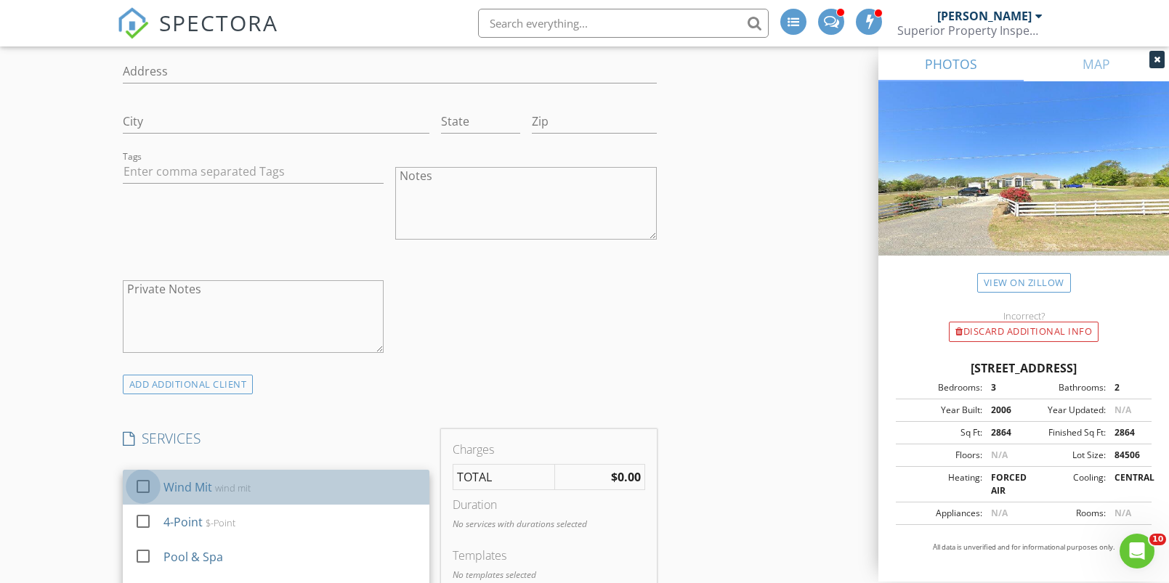
click at [145, 483] on div at bounding box center [143, 486] width 25 height 25
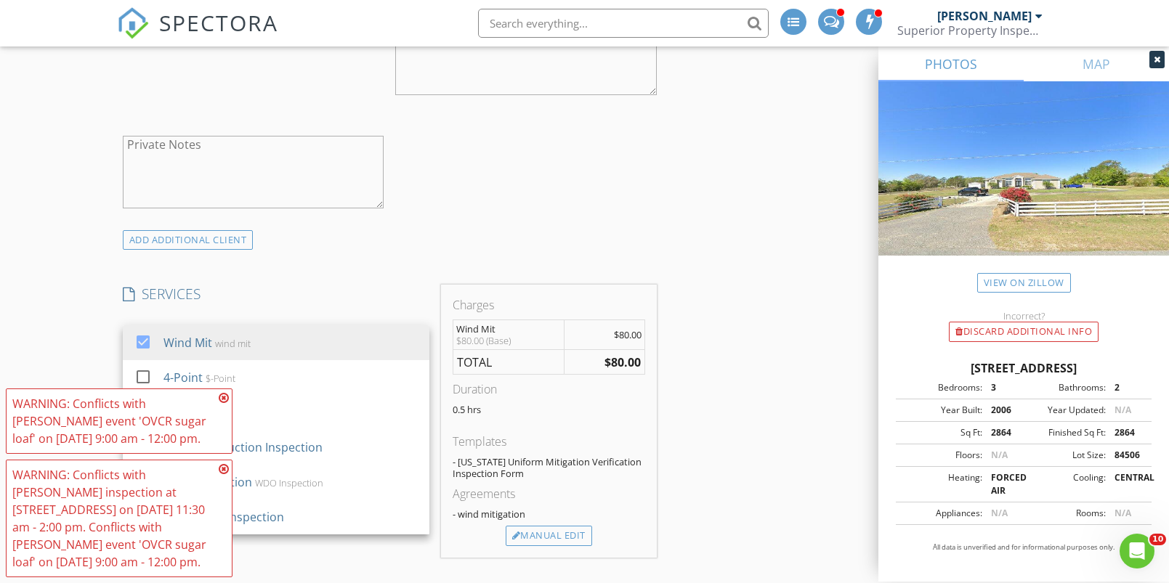
scroll to position [1185, 0]
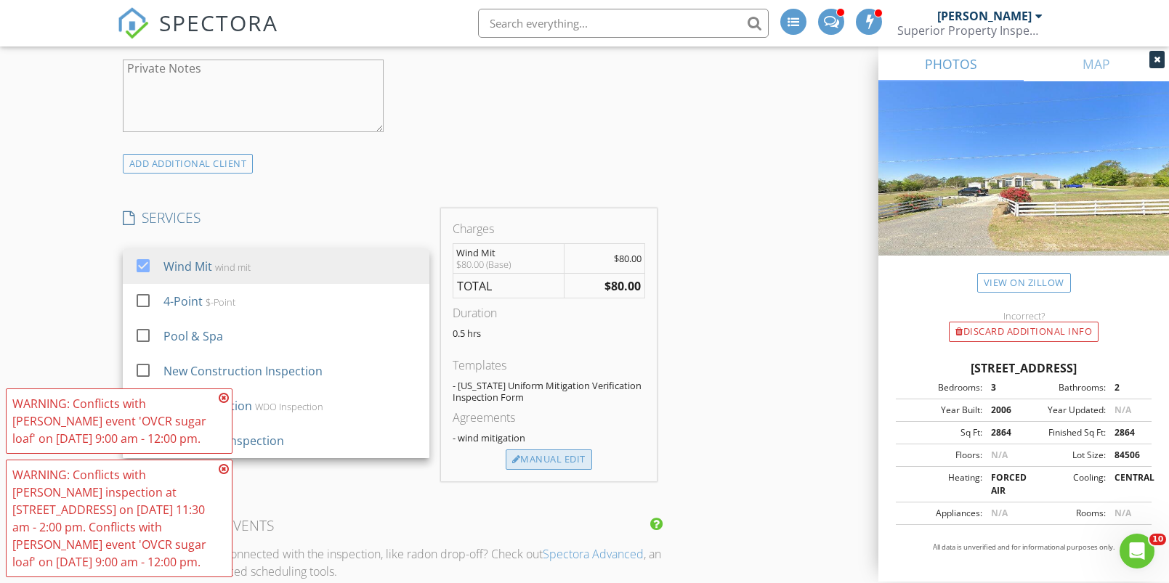
click at [582, 454] on div "Manual Edit" at bounding box center [549, 460] width 86 height 20
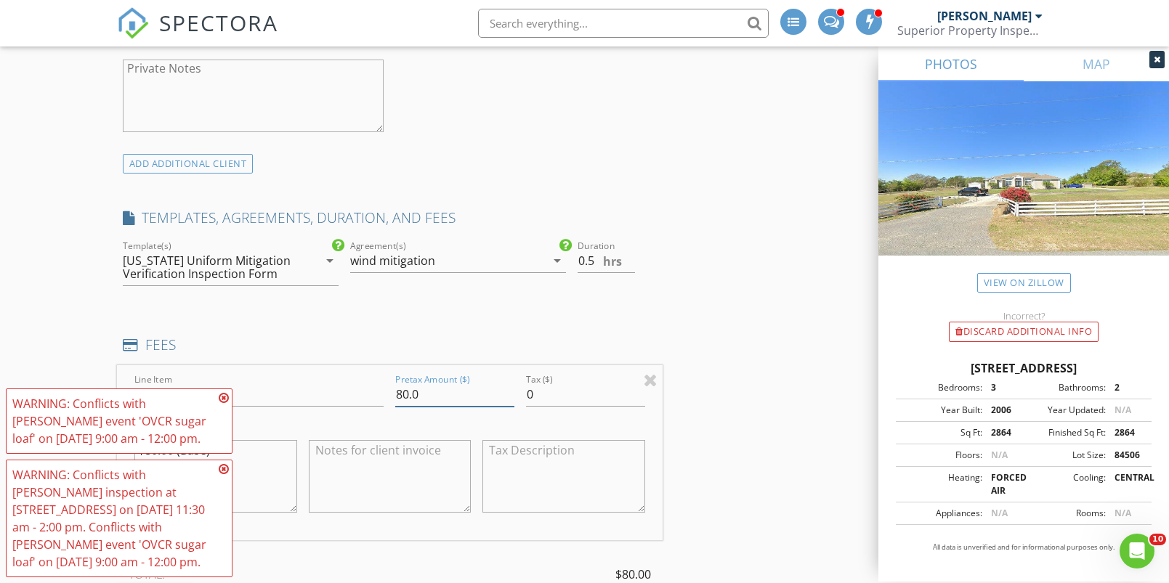
drag, startPoint x: 407, startPoint y: 395, endPoint x: 373, endPoint y: 395, distance: 34.2
click at [373, 395] on div "Line Item Wind Mit Pretax Amount ($) 80.0 Tax ($) 0 $80.00 (Base)" at bounding box center [390, 452] width 546 height 175
type input "75.0"
click at [564, 320] on div "INSPECTOR(S) check_box Keith Jones PRIMARY Keith Jones arrow_drop_down check_bo…" at bounding box center [390, 406] width 546 height 2846
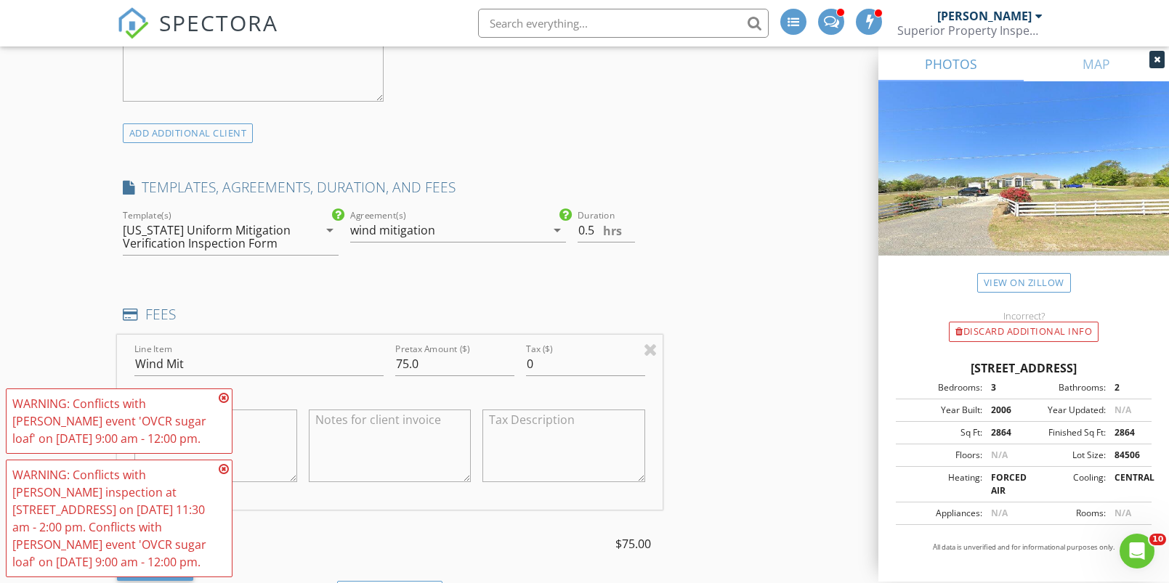
click at [225, 397] on icon at bounding box center [224, 398] width 10 height 12
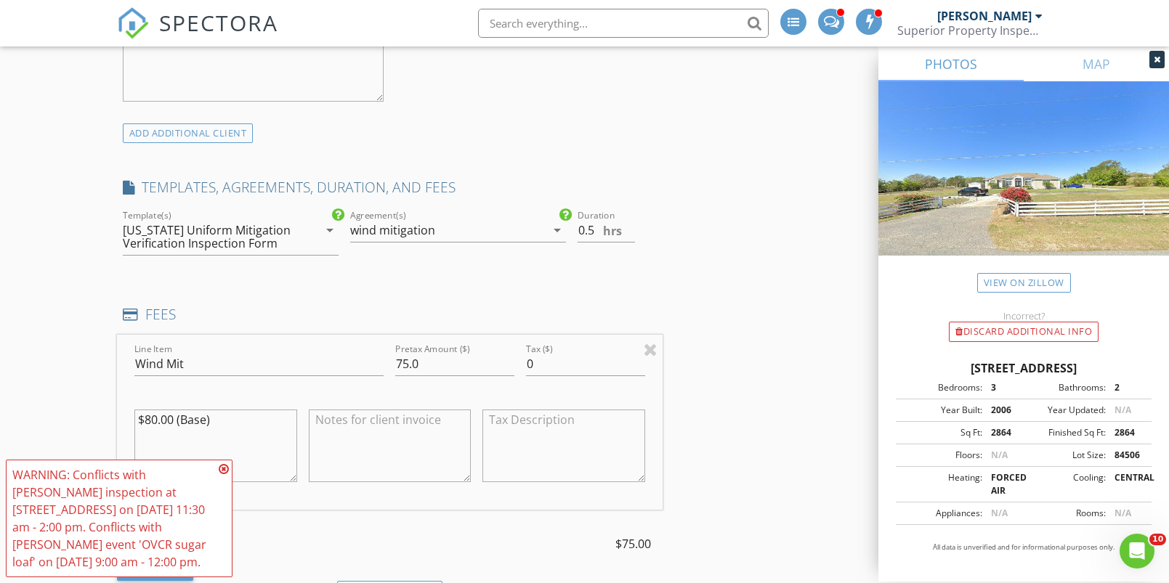
click at [223, 466] on icon at bounding box center [224, 470] width 10 height 12
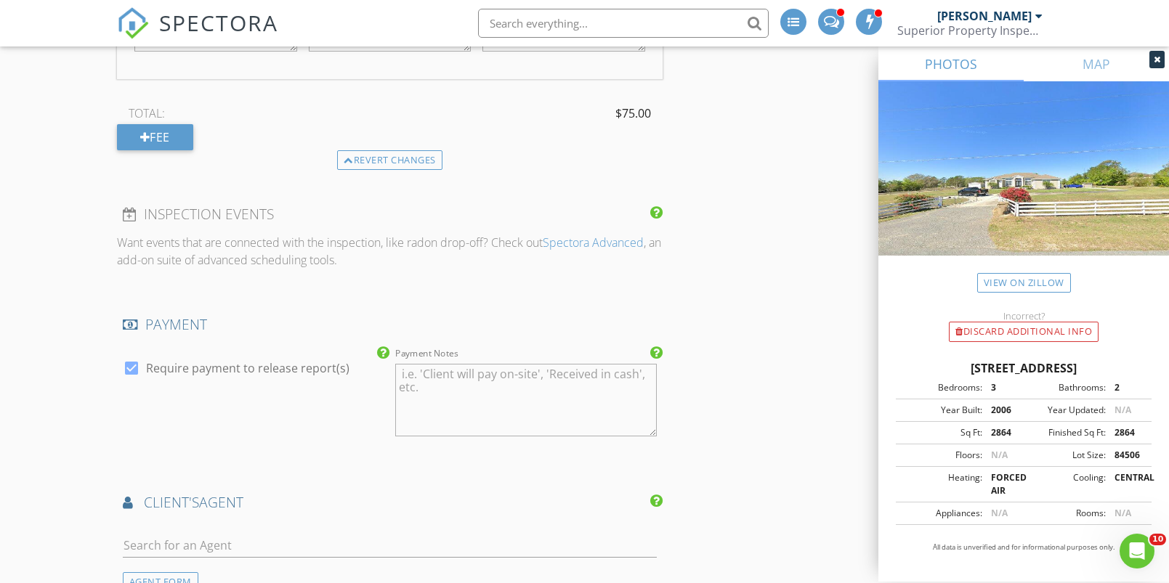
scroll to position [1735, 0]
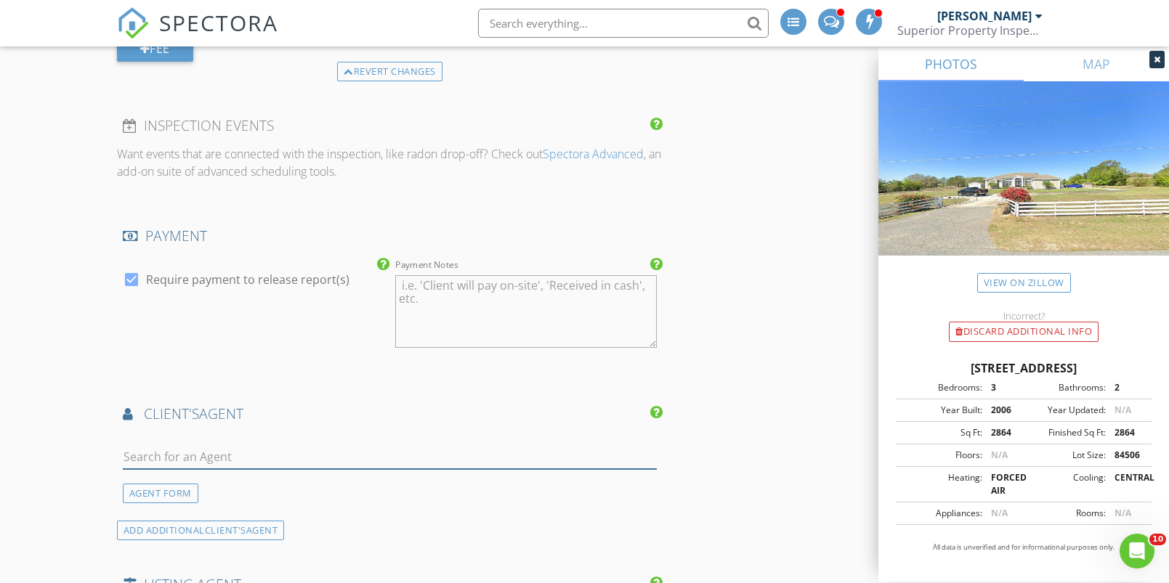
click at [173, 453] on input "text" at bounding box center [390, 457] width 534 height 24
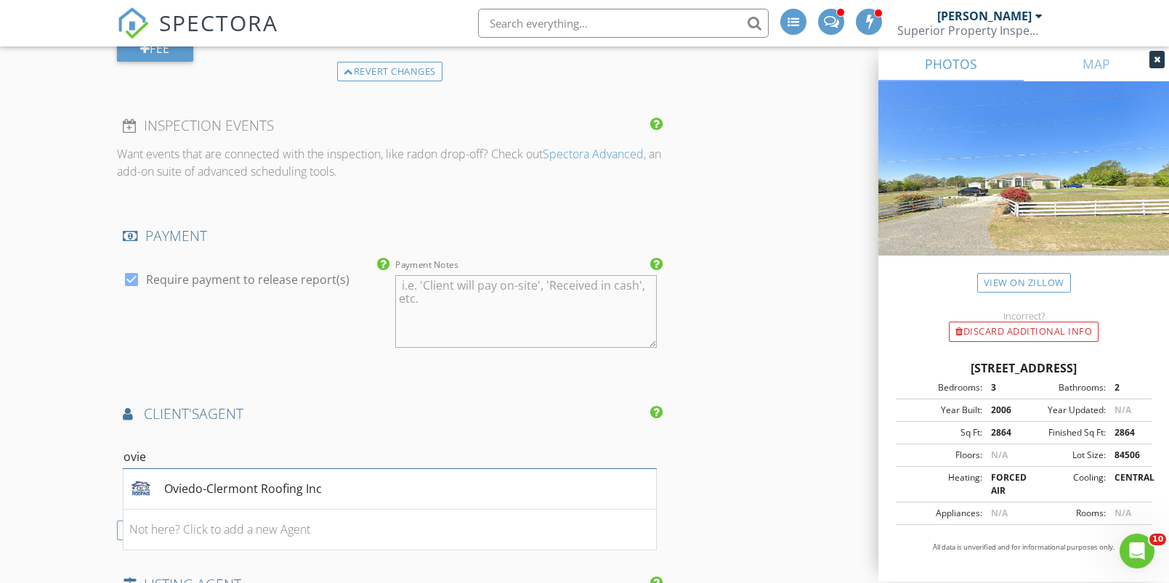
type input "movie"
drag, startPoint x: 212, startPoint y: 446, endPoint x: 263, endPoint y: 485, distance: 63.8
click at [264, 485] on div "Oviedo-Clermont Roofing Inc" at bounding box center [243, 488] width 158 height 17
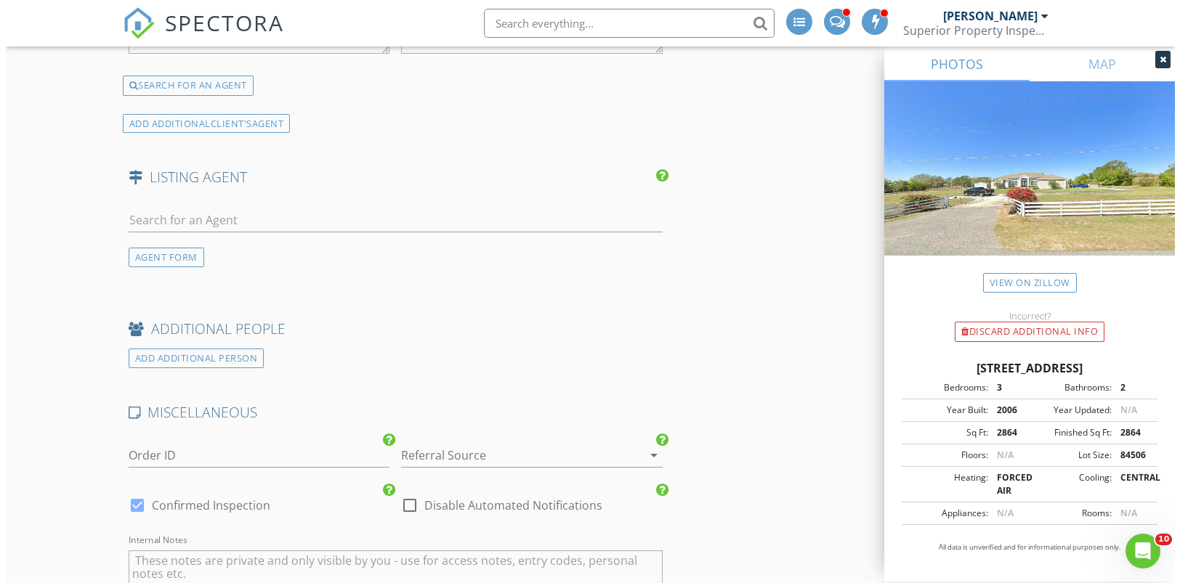
scroll to position [2919, 0]
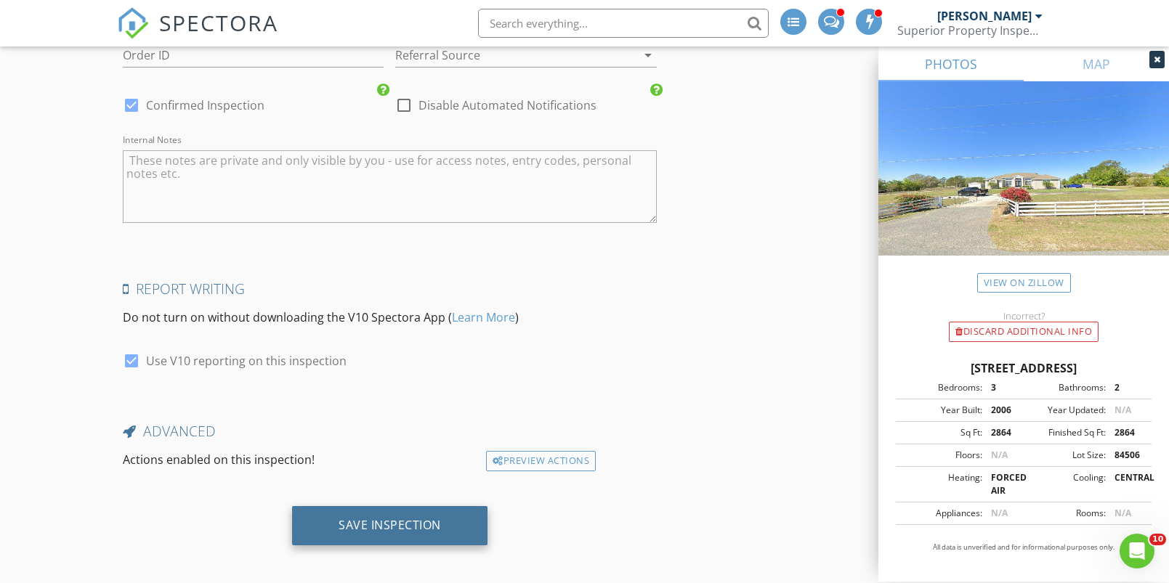
click at [384, 518] on div "Save Inspection" at bounding box center [390, 525] width 102 height 15
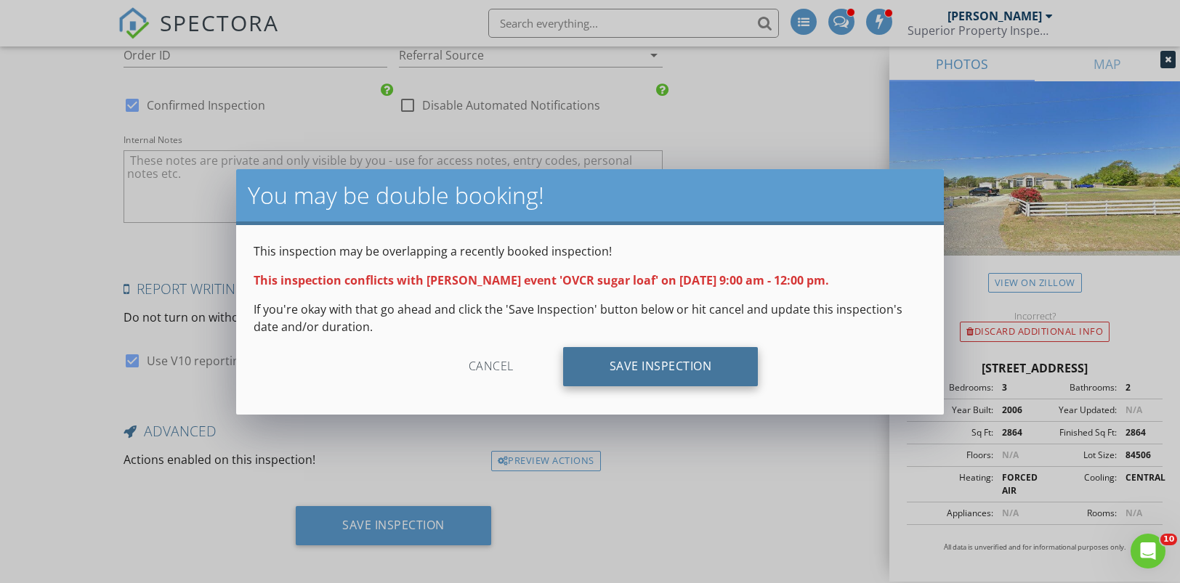
click at [628, 371] on div "Save Inspection" at bounding box center [660, 366] width 195 height 39
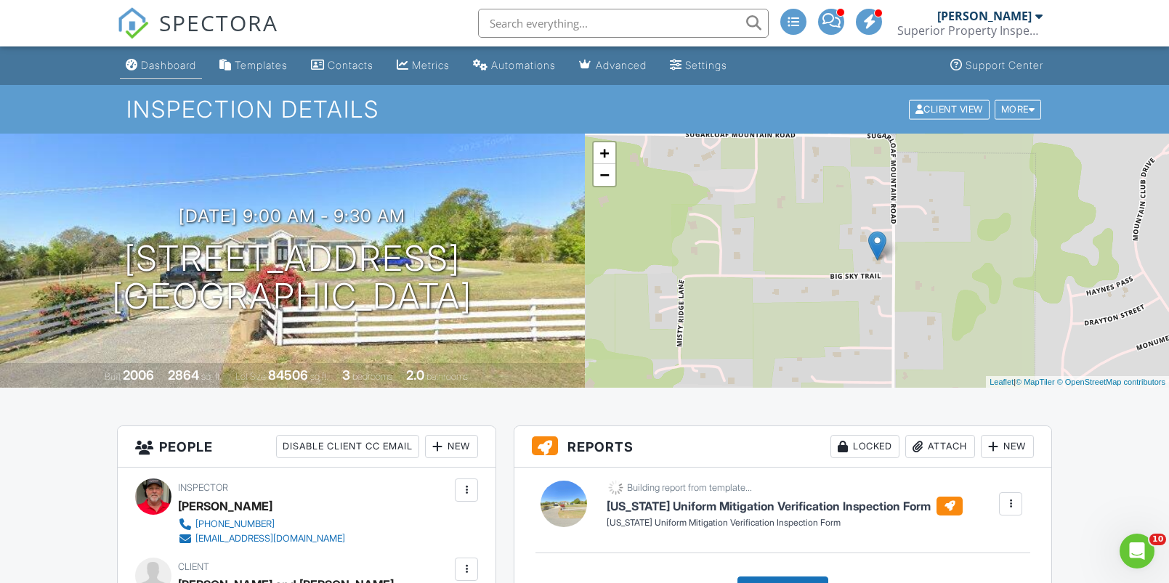
click at [186, 63] on div "Dashboard" at bounding box center [168, 65] width 55 height 12
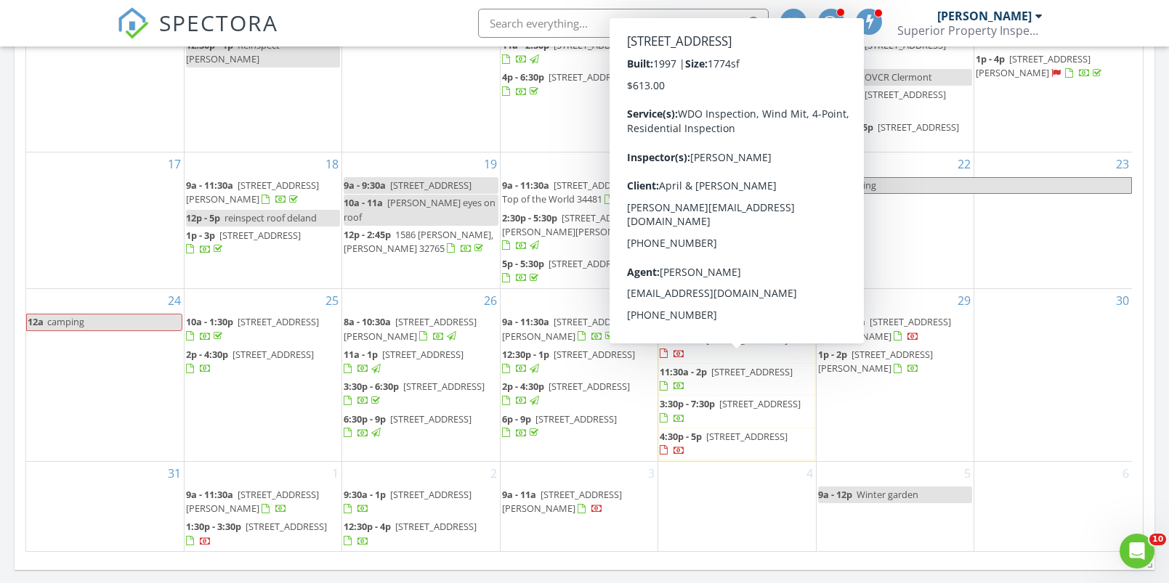
scroll to position [285, 0]
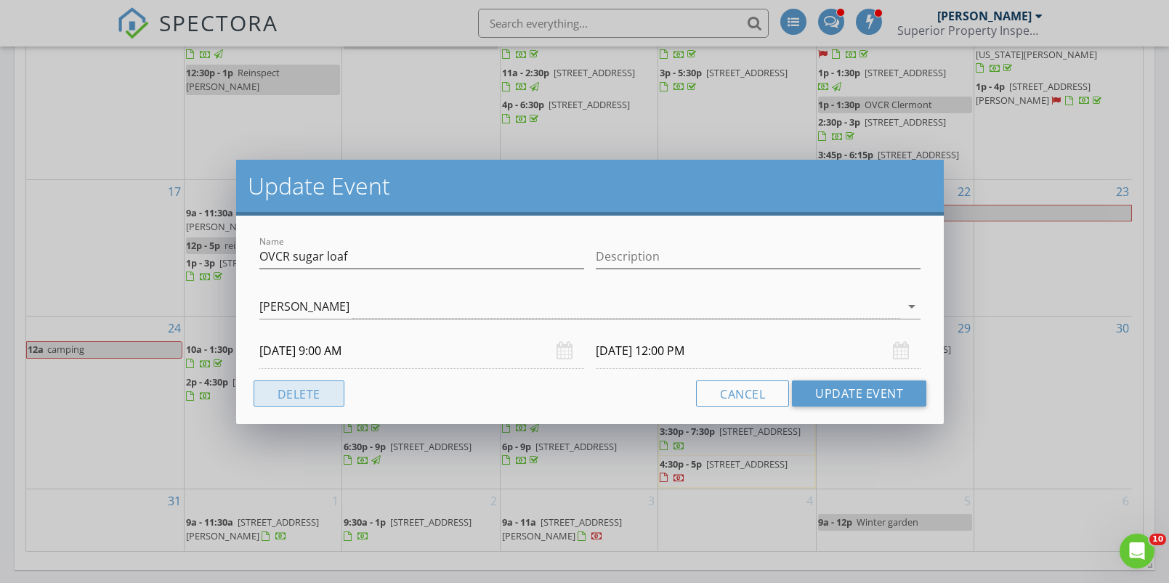
click at [274, 392] on button "Delete" at bounding box center [299, 394] width 91 height 26
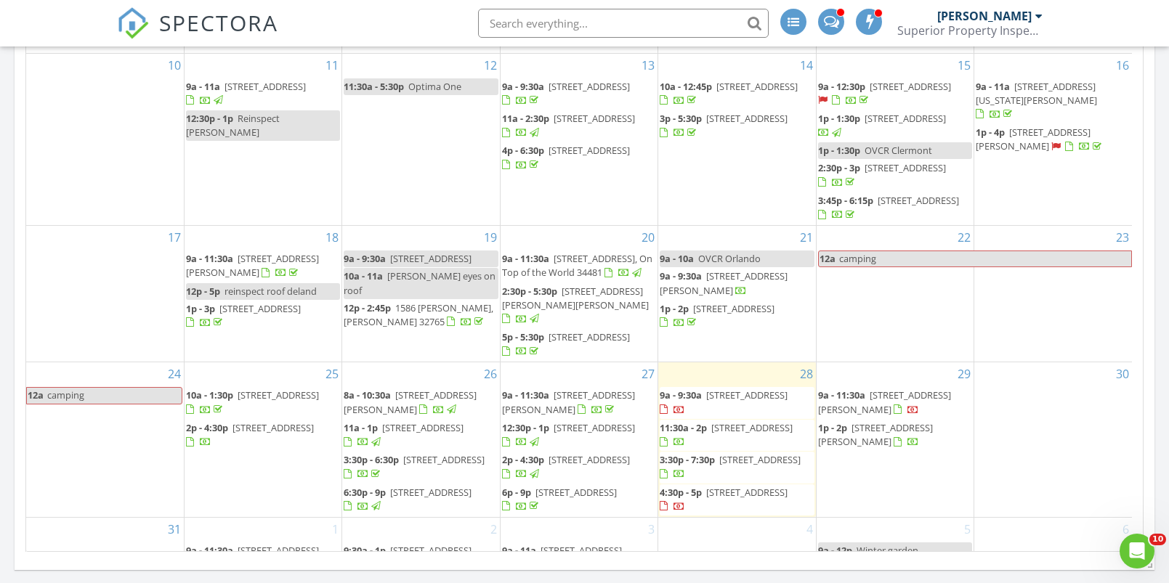
scroll to position [0, 0]
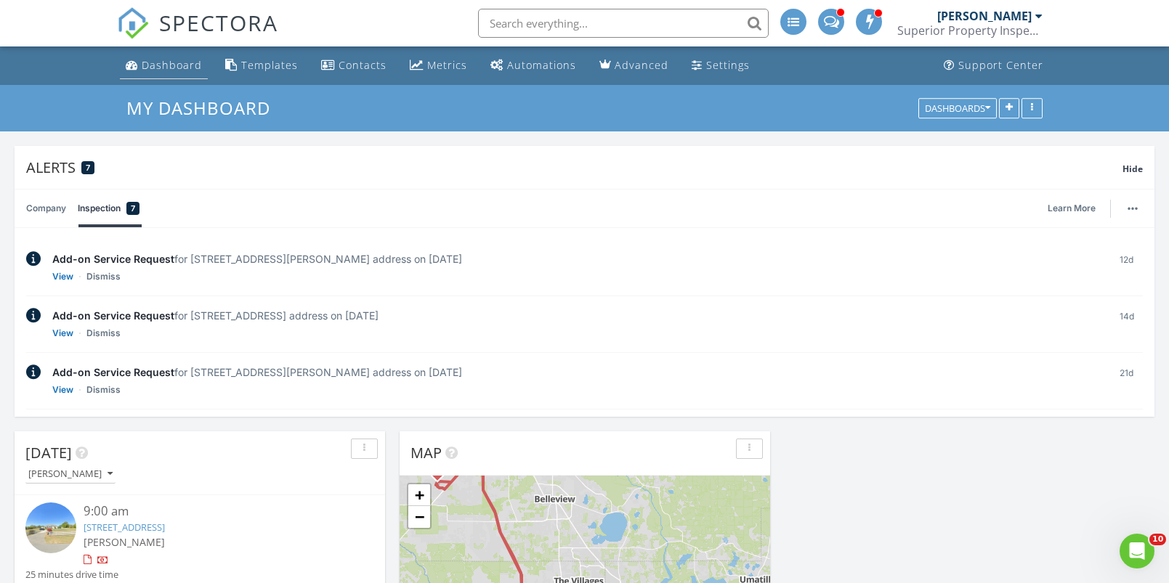
click at [175, 62] on div "Dashboard" at bounding box center [172, 65] width 60 height 14
